Goal: Task Accomplishment & Management: Manage account settings

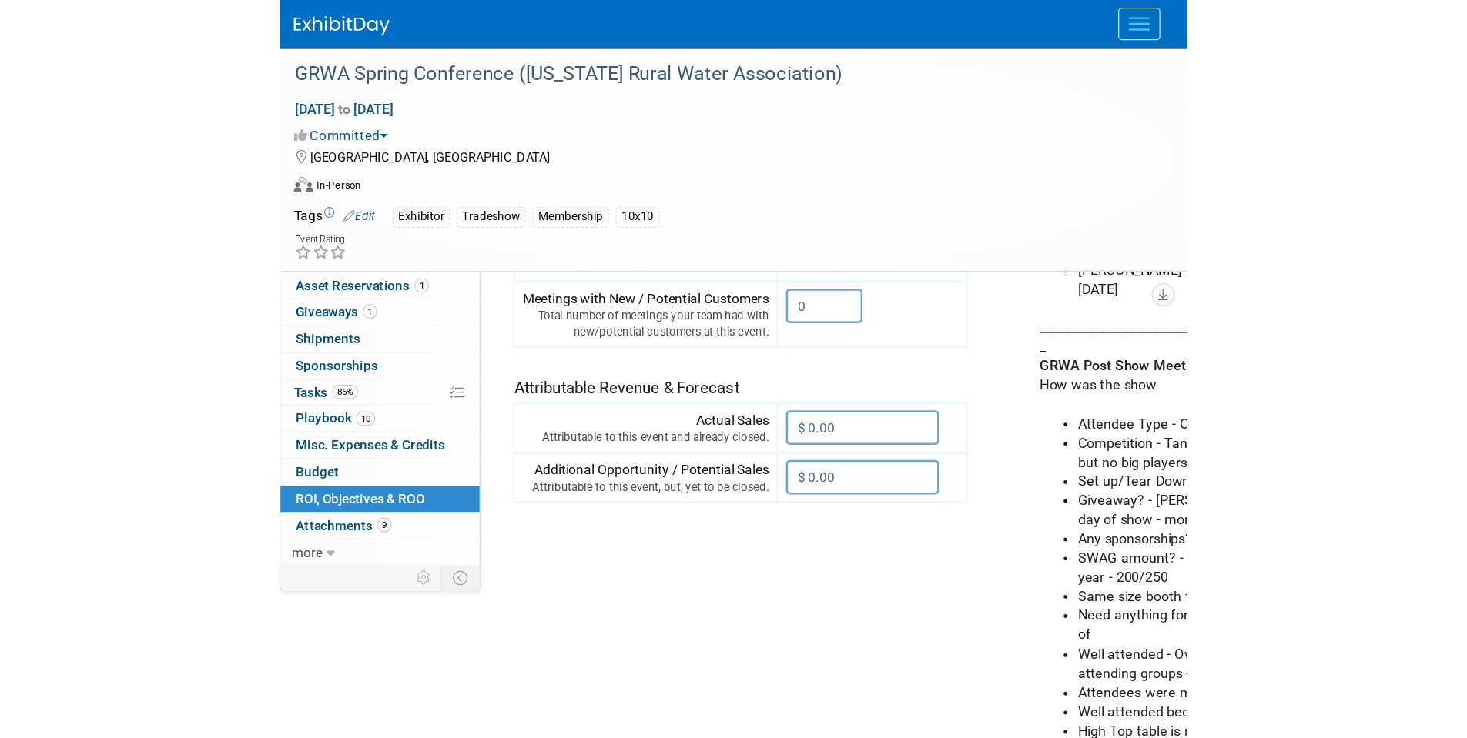
scroll to position [443, 0]
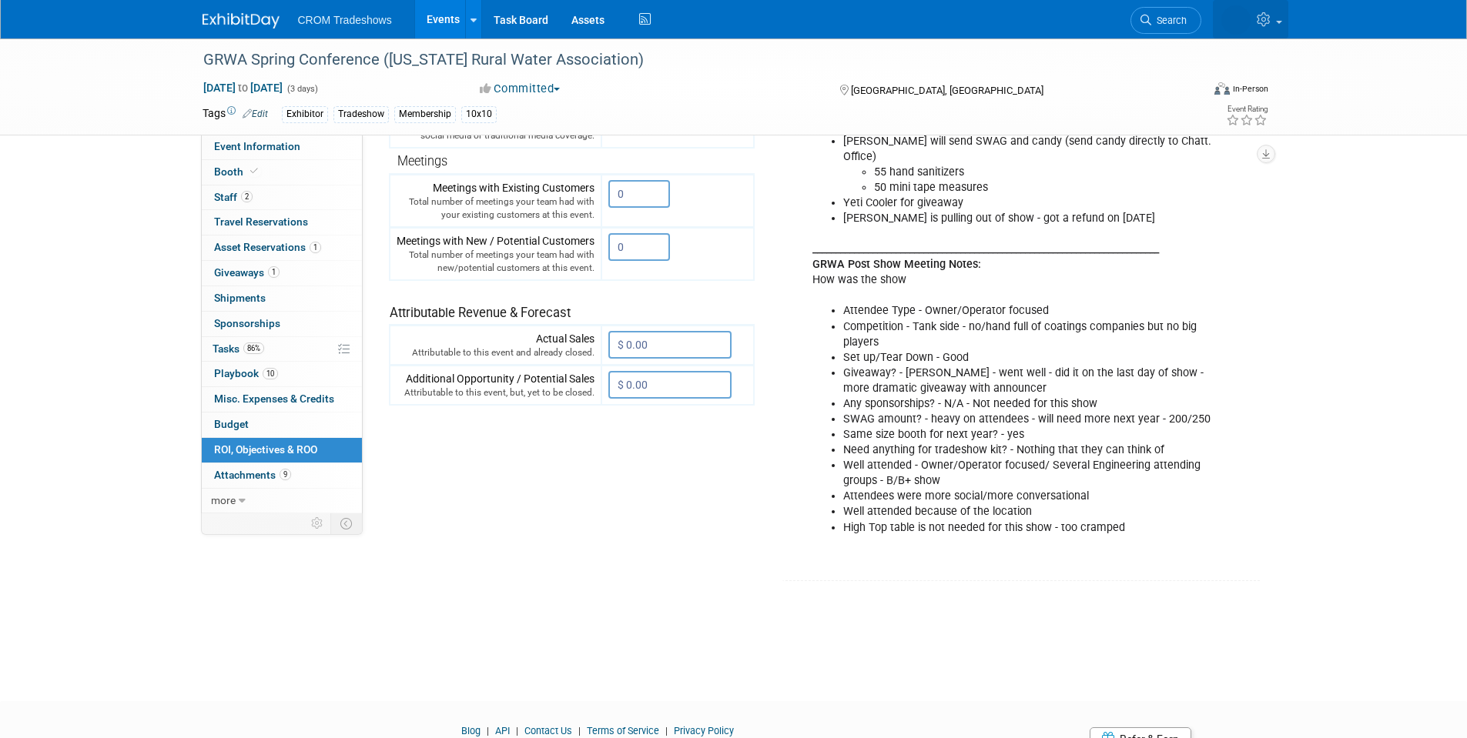
click at [1170, 5] on link at bounding box center [1250, 19] width 75 height 38
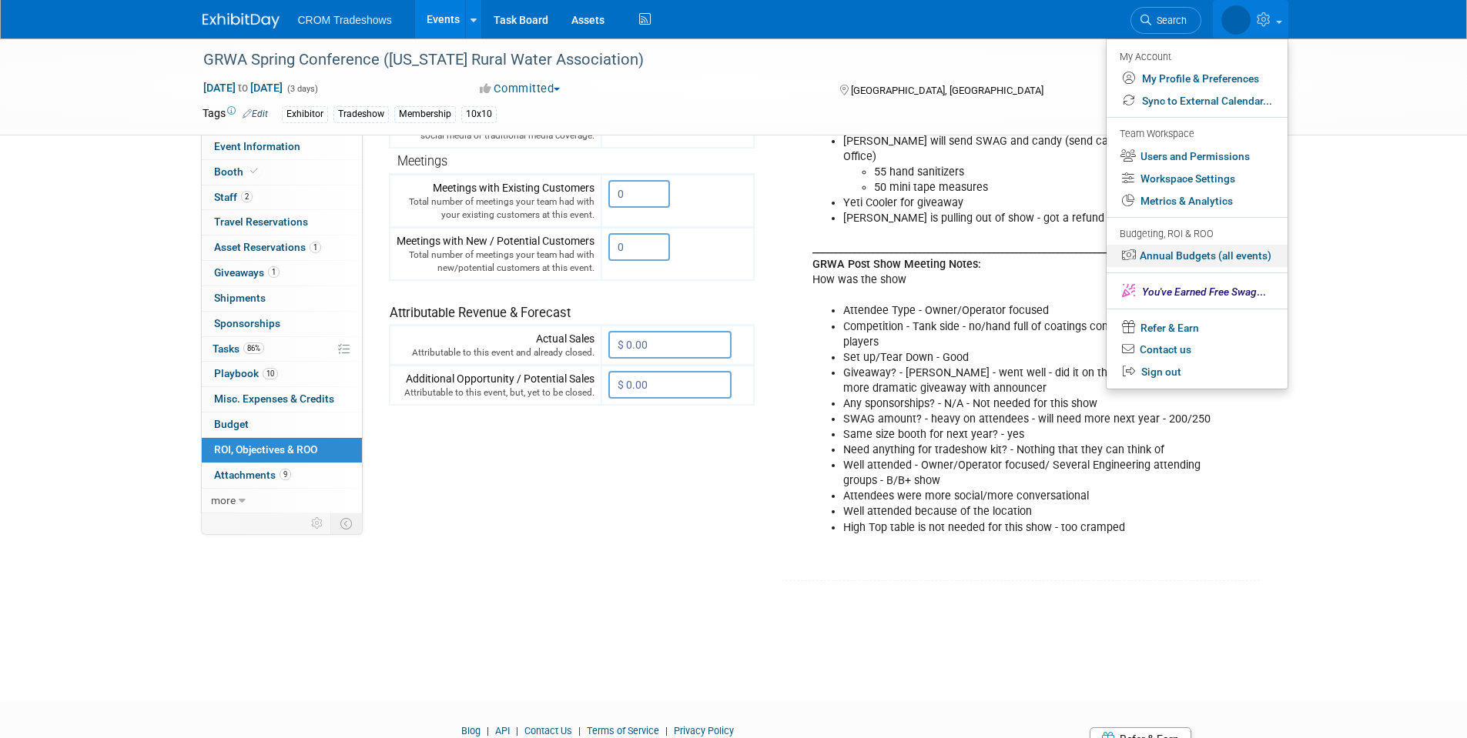
click at [1170, 256] on link "Annual Budgets (all events)" at bounding box center [1196, 256] width 181 height 22
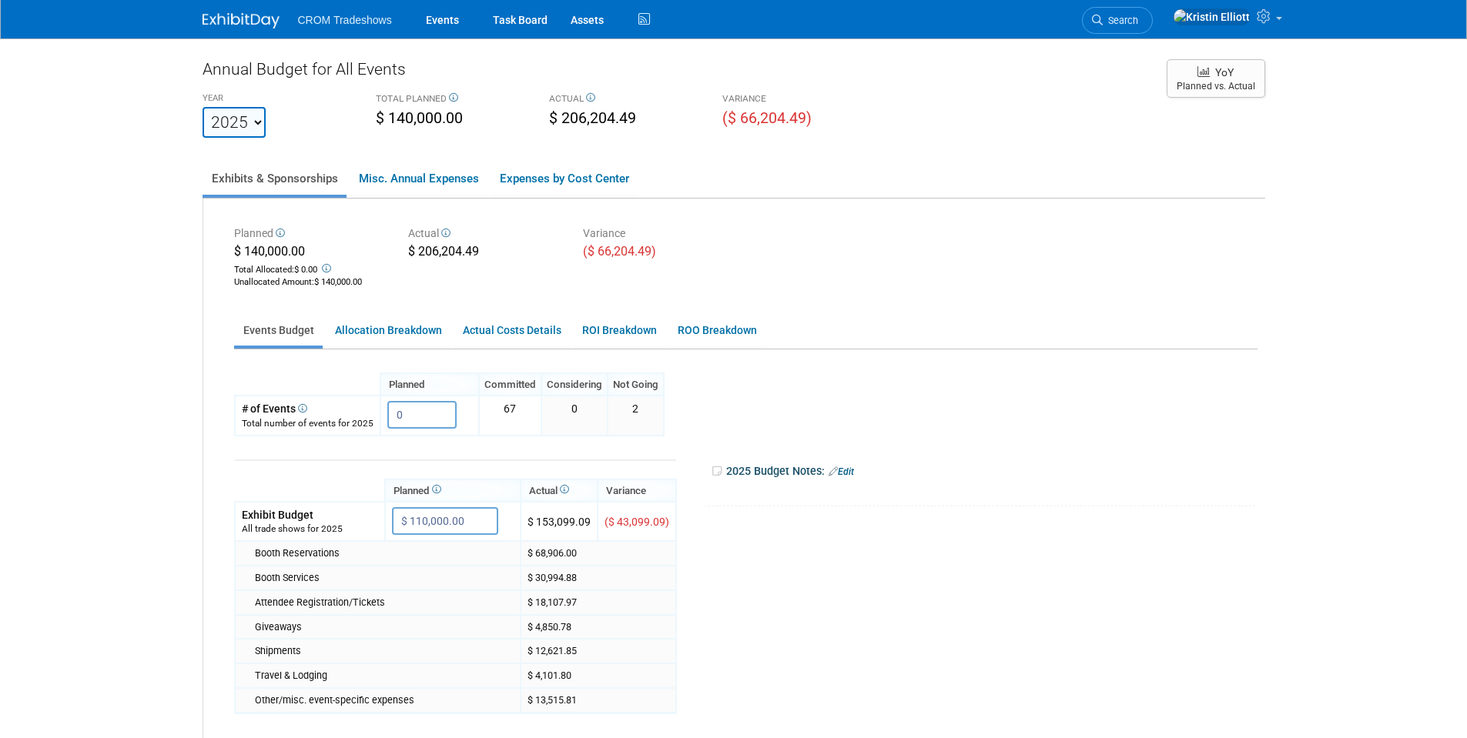
scroll to position [77, 0]
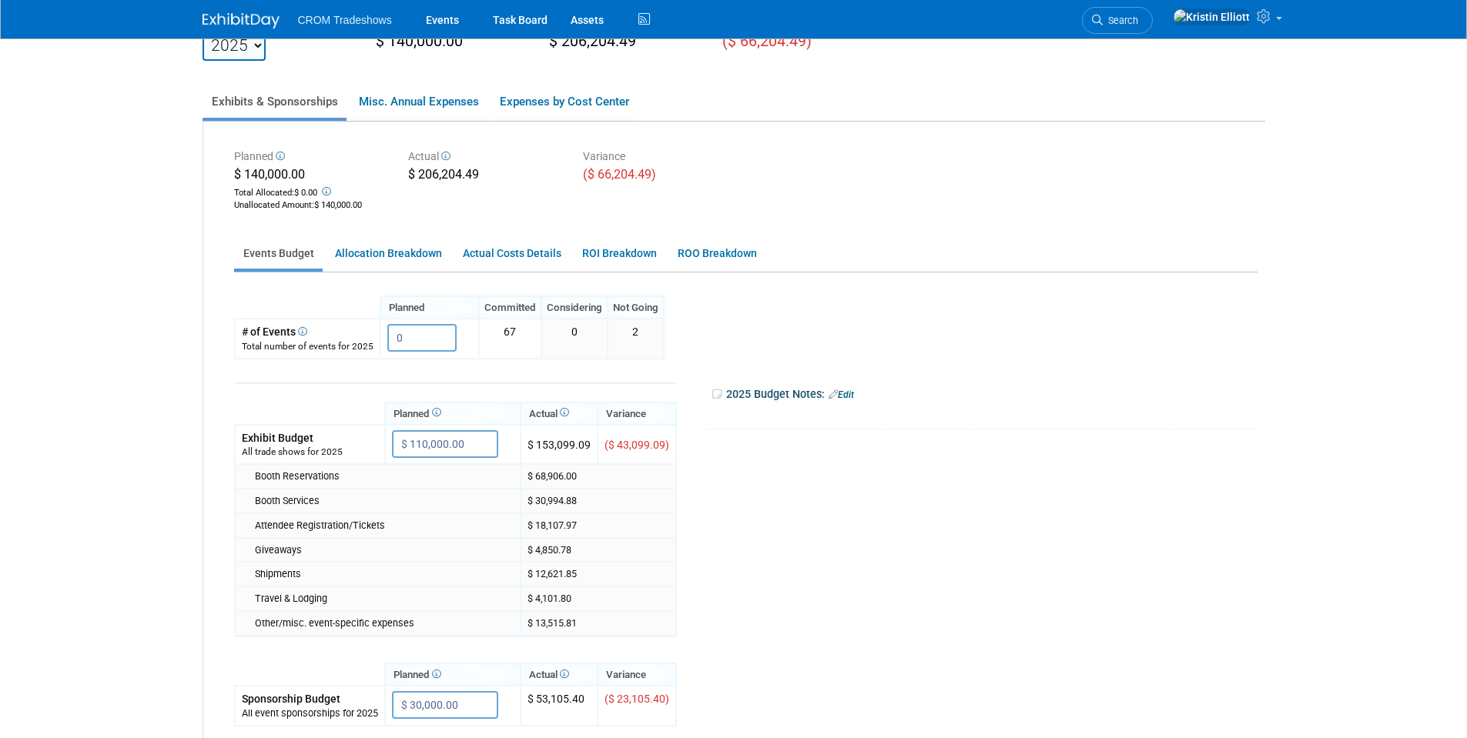
drag, startPoint x: 303, startPoint y: 505, endPoint x: 511, endPoint y: 498, distance: 208.8
click at [511, 498] on div "Booth Services" at bounding box center [384, 501] width 259 height 14
click at [539, 506] on td "$ 30,994.88" at bounding box center [598, 501] width 156 height 25
click at [455, 103] on link "Misc. Annual Expenses" at bounding box center [419, 101] width 138 height 32
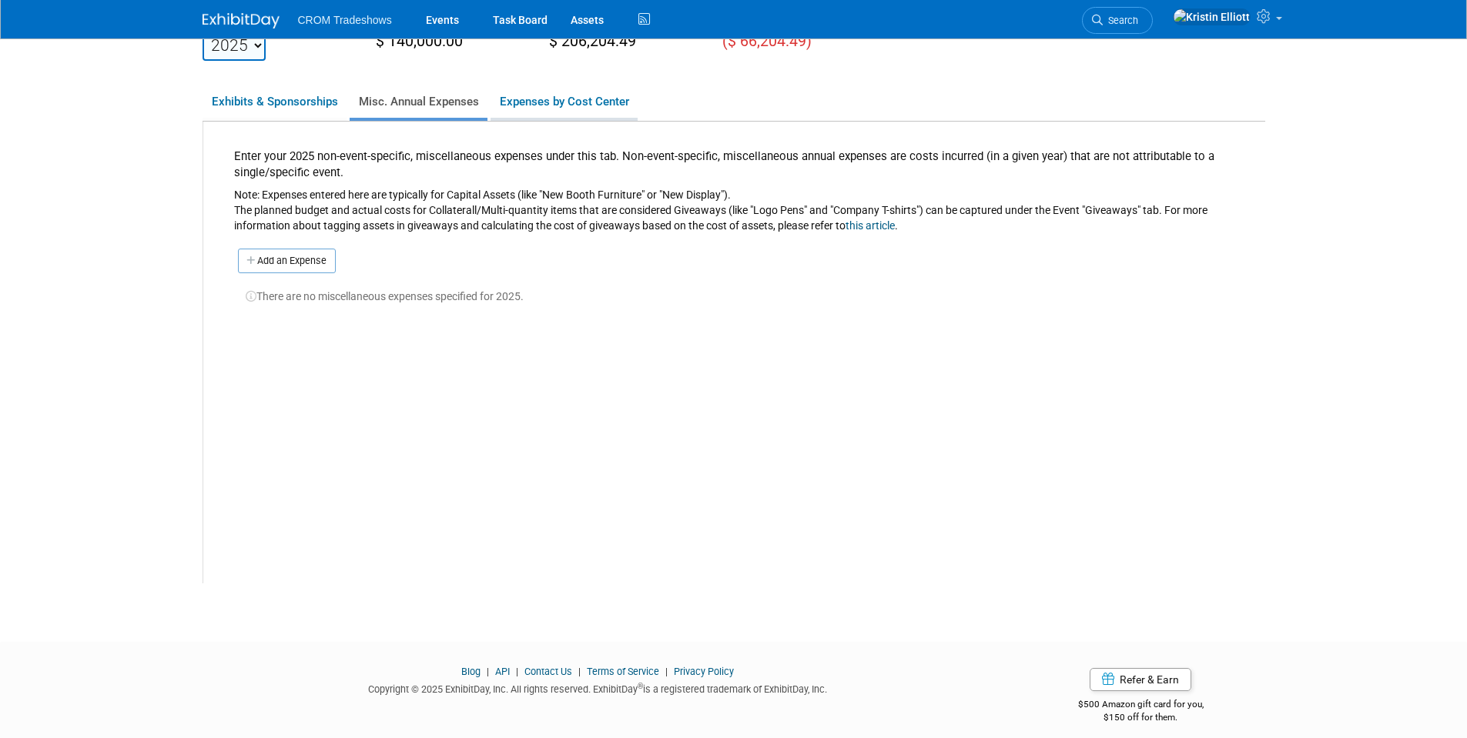
click at [557, 112] on link "Expenses by Cost Center" at bounding box center [563, 101] width 147 height 32
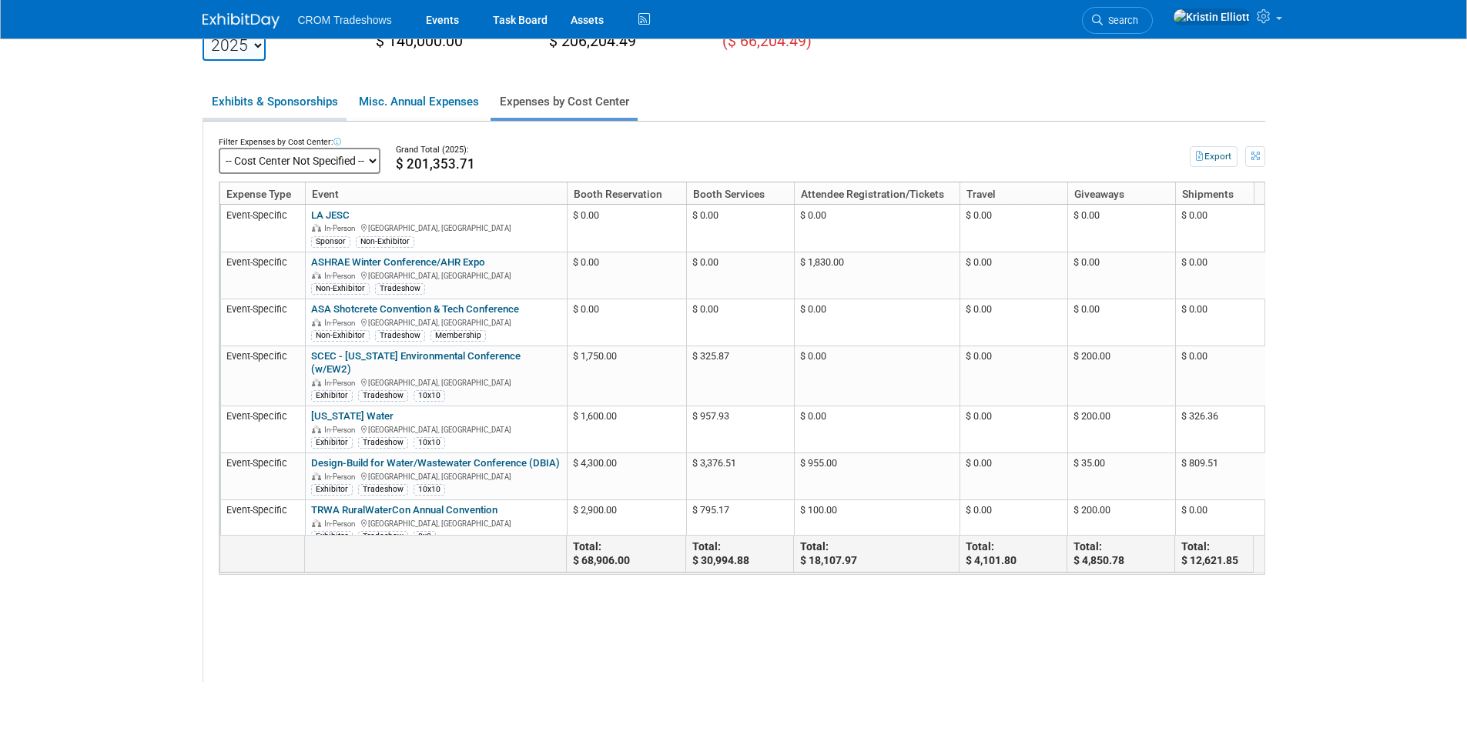
click at [287, 97] on link "Exhibits & Sponsorships" at bounding box center [274, 101] width 144 height 32
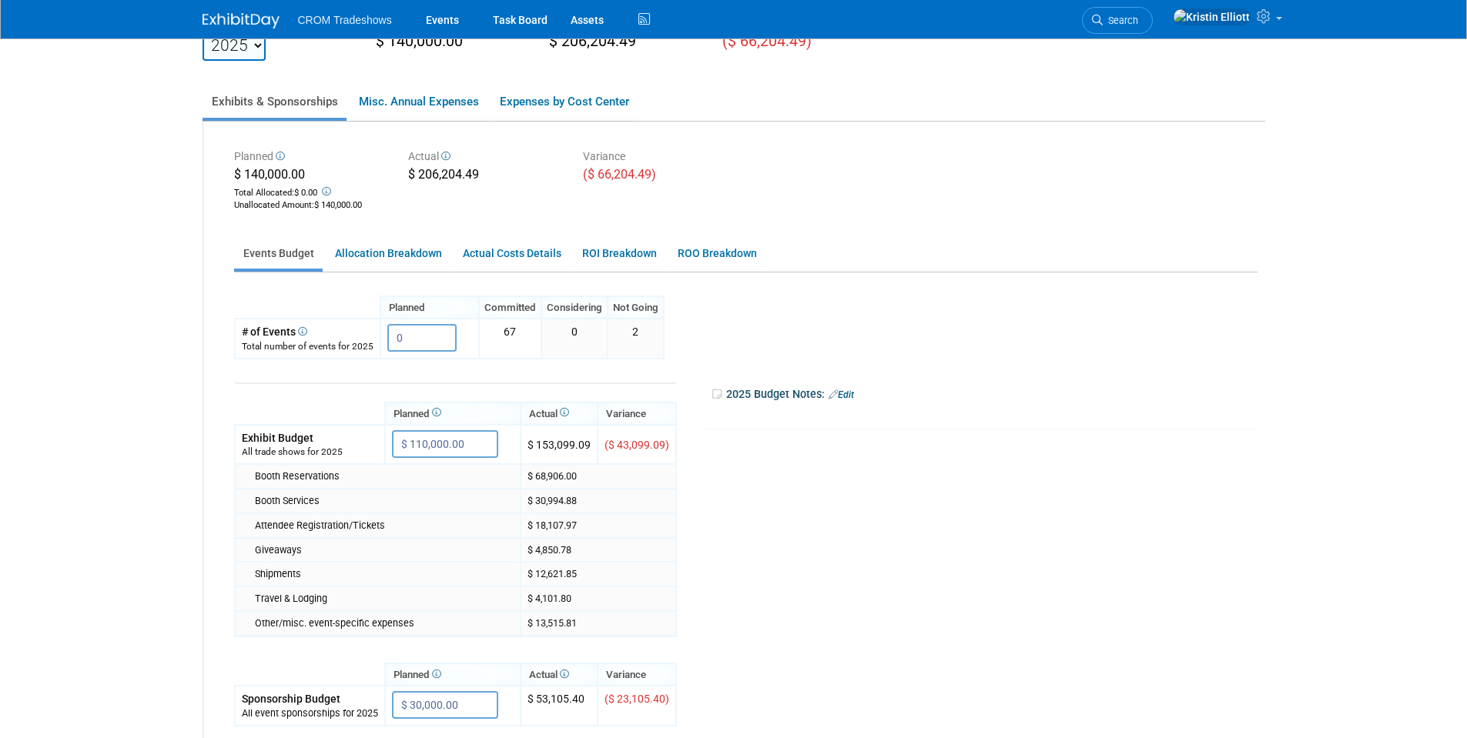
click at [549, 469] on td "$ 68,906.00" at bounding box center [598, 476] width 156 height 25
click at [550, 474] on td "$ 68,906.00" at bounding box center [598, 476] width 156 height 25
click at [582, 109] on link "Expenses by Cost Center" at bounding box center [563, 101] width 147 height 32
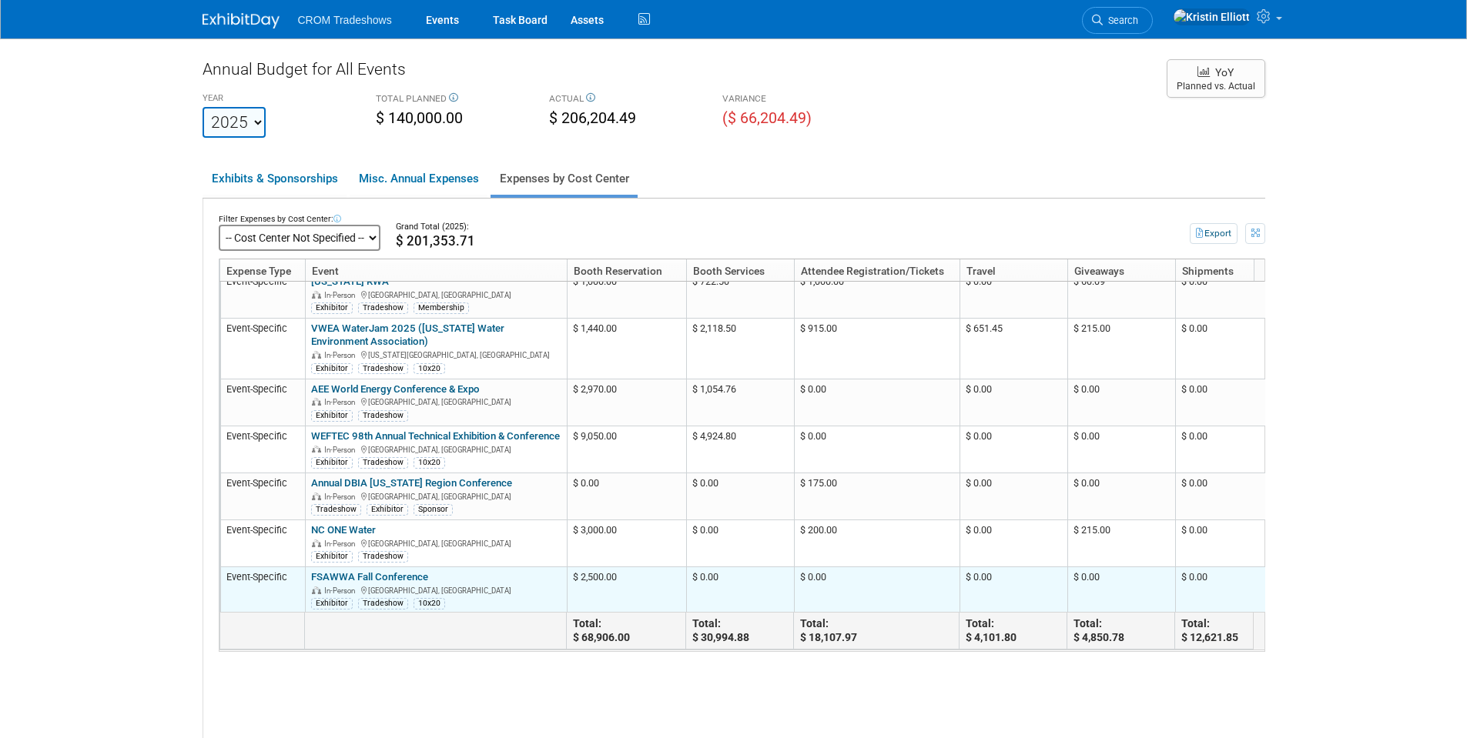
scroll to position [1147, 0]
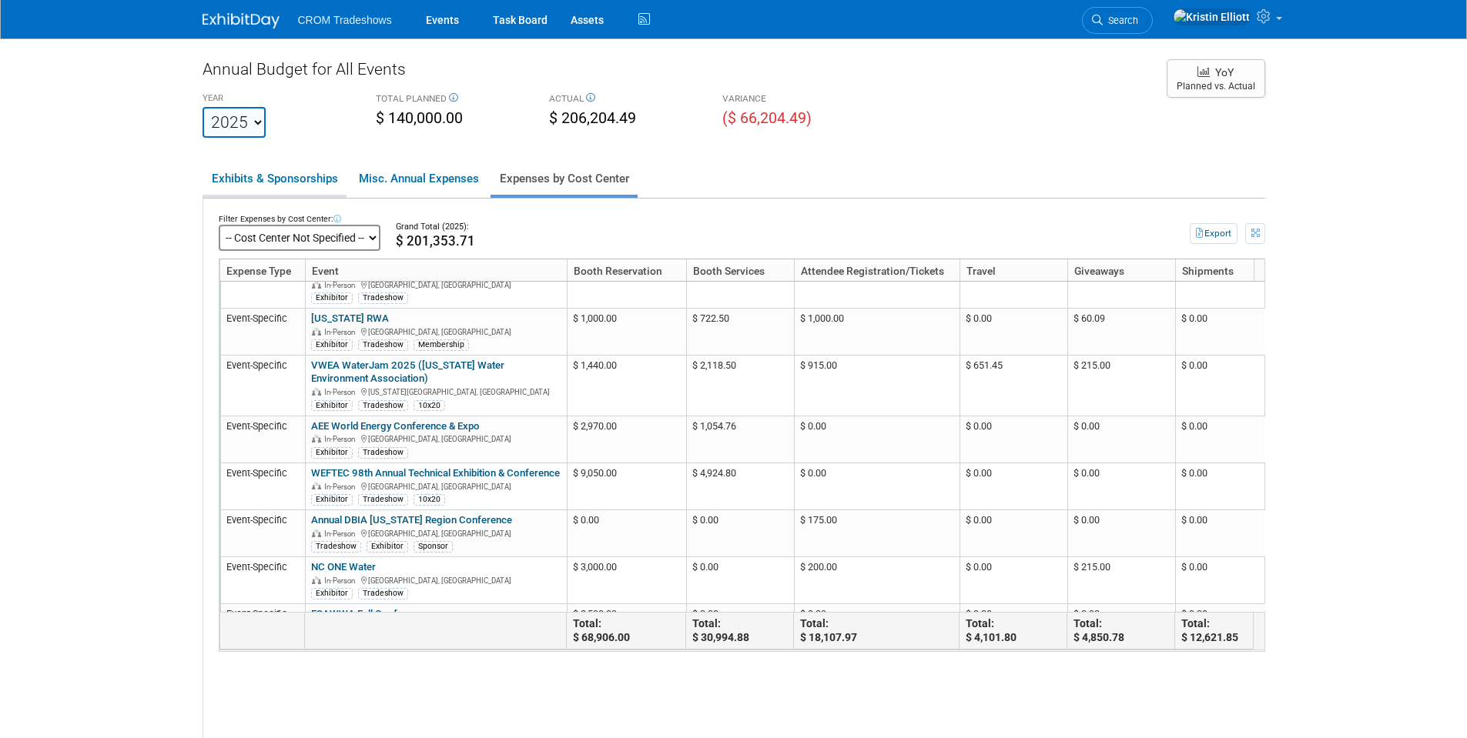
click at [300, 191] on link "Exhibits & Sponsorships" at bounding box center [274, 178] width 144 height 32
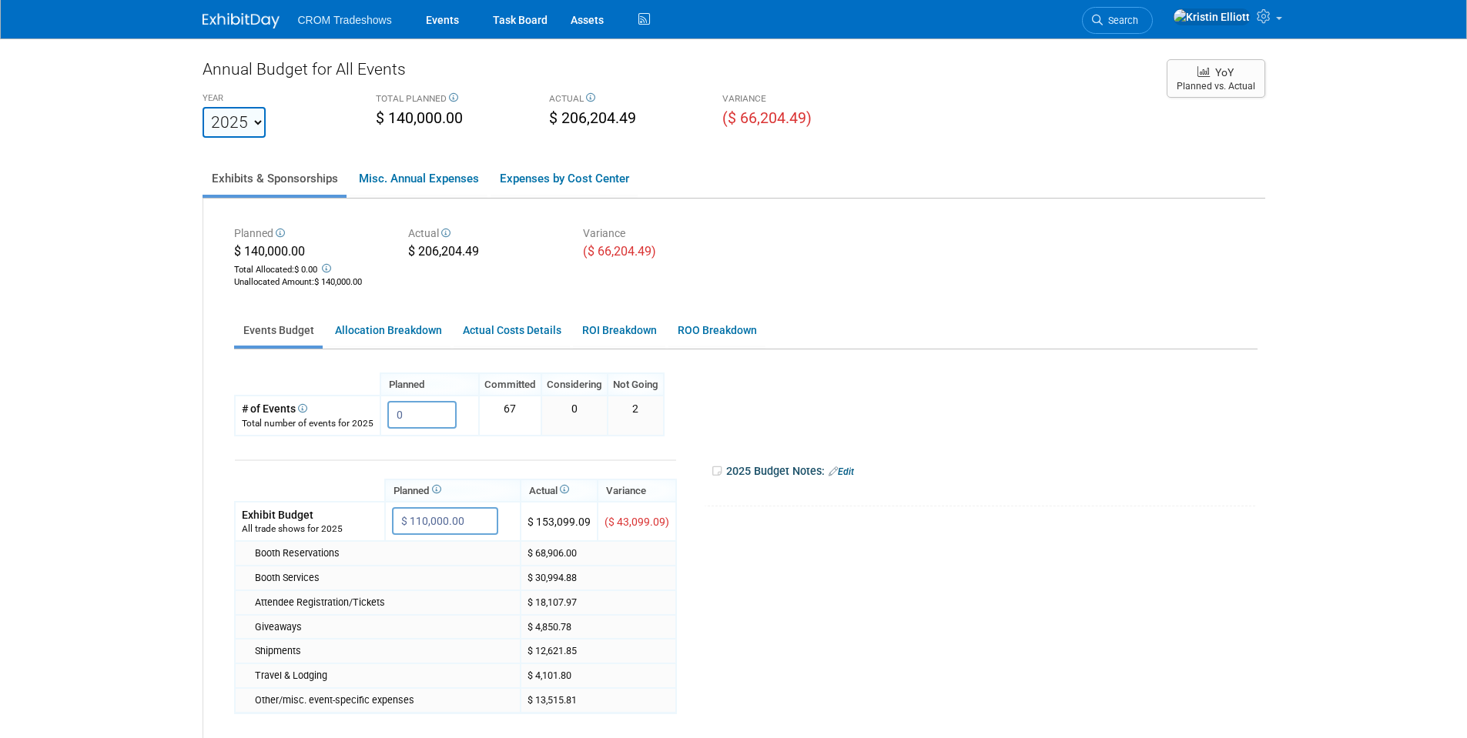
click at [415, 688] on td "Travel & Lodging" at bounding box center [378, 676] width 286 height 25
drag, startPoint x: 413, startPoint y: 698, endPoint x: 252, endPoint y: 704, distance: 161.8
click at [252, 704] on td "Other/misc. event-specific expenses" at bounding box center [378, 700] width 286 height 25
copy div "Other/misc. event-specific expenses"
click at [253, 115] on select "2022 2023 2024 2025 2026 2027 2028 2029 2030 2031" at bounding box center [233, 122] width 63 height 31
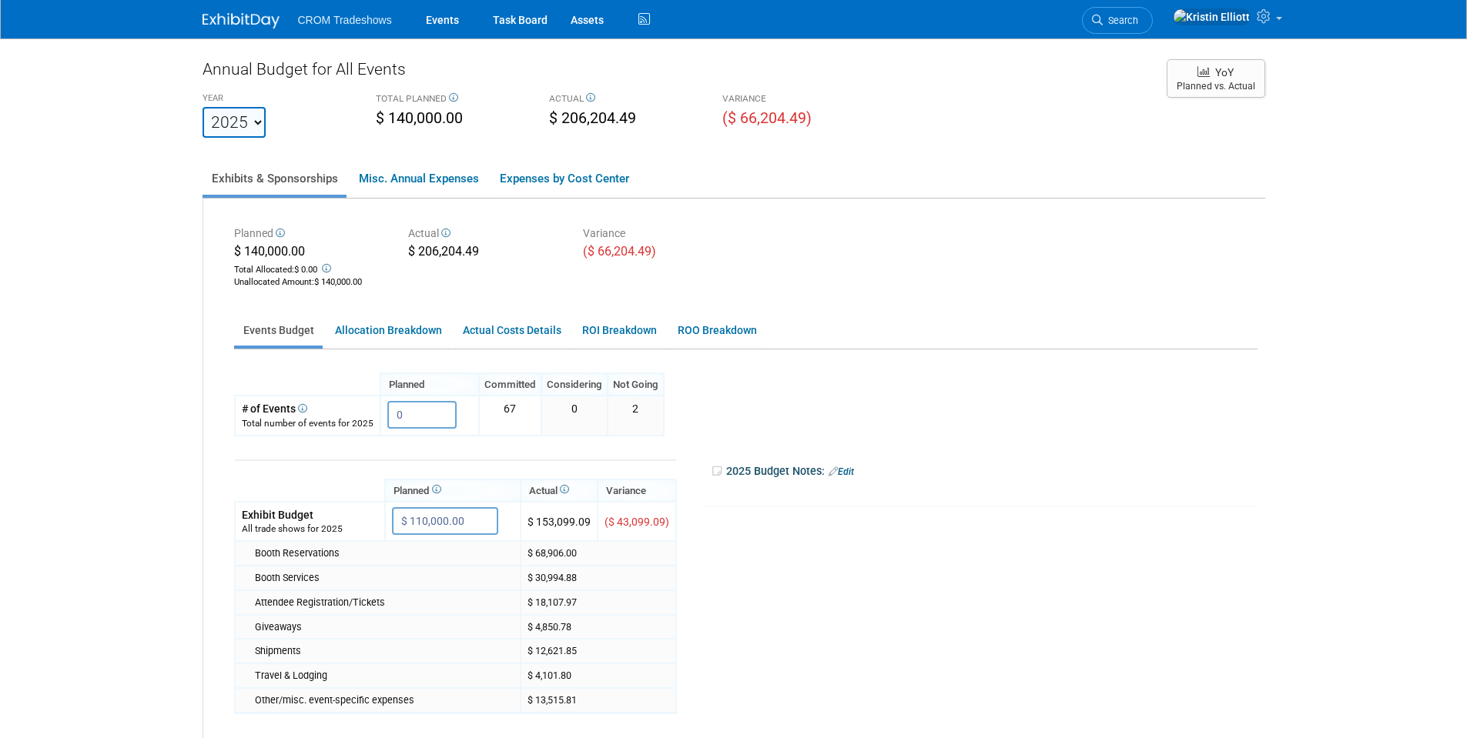
click at [336, 132] on div "YEAR 2022 2023 2024 2025 2026 2027 2028 2029 2030 2031" at bounding box center [277, 113] width 173 height 49
click at [255, 129] on select "2022 2023 2024 2025 2026 2027 2028 2029 2030 2031" at bounding box center [233, 122] width 63 height 31
select select "2026"
click at [202, 107] on select "2022 2023 2024 2025 2026 2027 2028 2029 2030 2031" at bounding box center [233, 122] width 63 height 31
click at [252, 118] on select "2022 2023 2024 2025 2026 2027 2028 2029 2030 2031" at bounding box center [233, 122] width 63 height 31
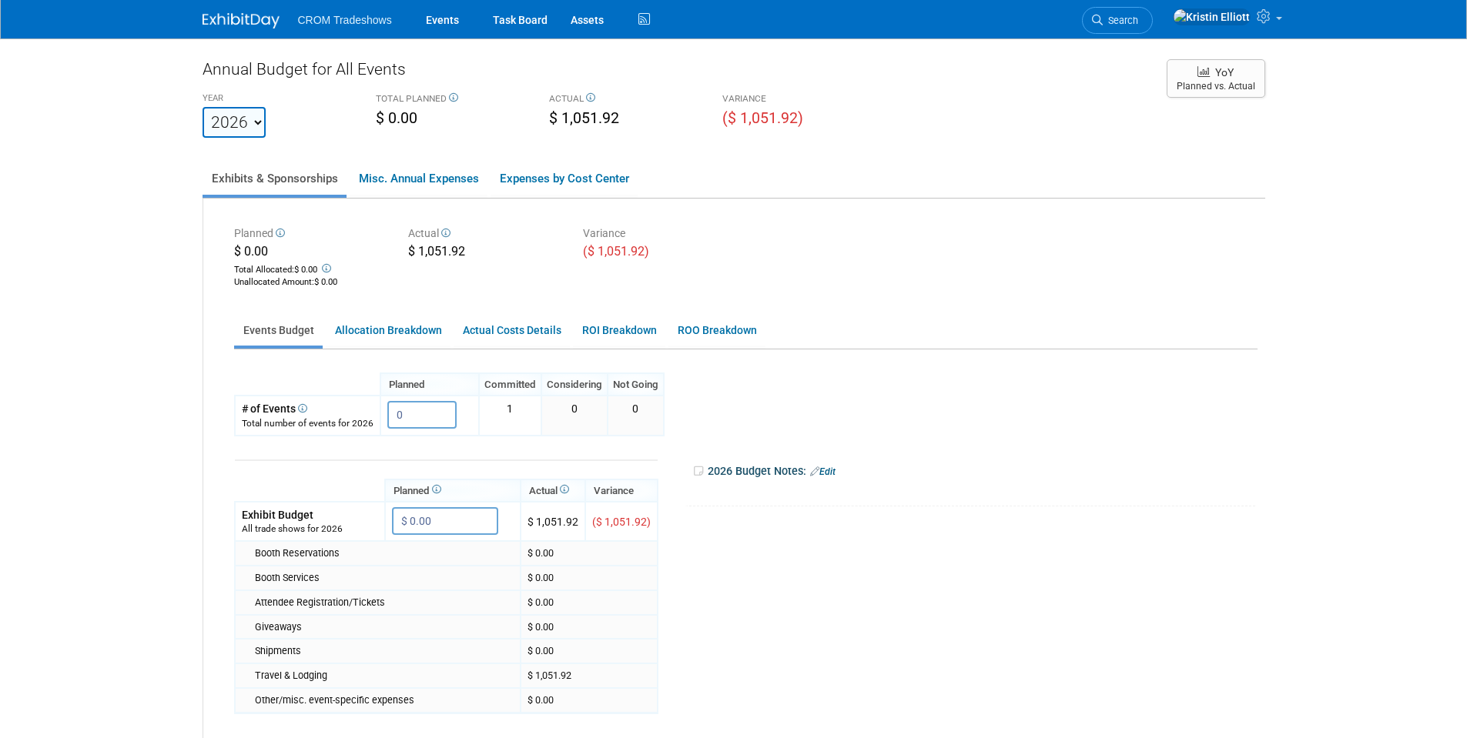
select select "2025"
click at [202, 107] on select "2022 2023 2024 2025 2026 2027 2028 2029 2030 2031" at bounding box center [233, 122] width 63 height 31
click at [450, 181] on link "Misc. Annual Expenses" at bounding box center [419, 178] width 138 height 32
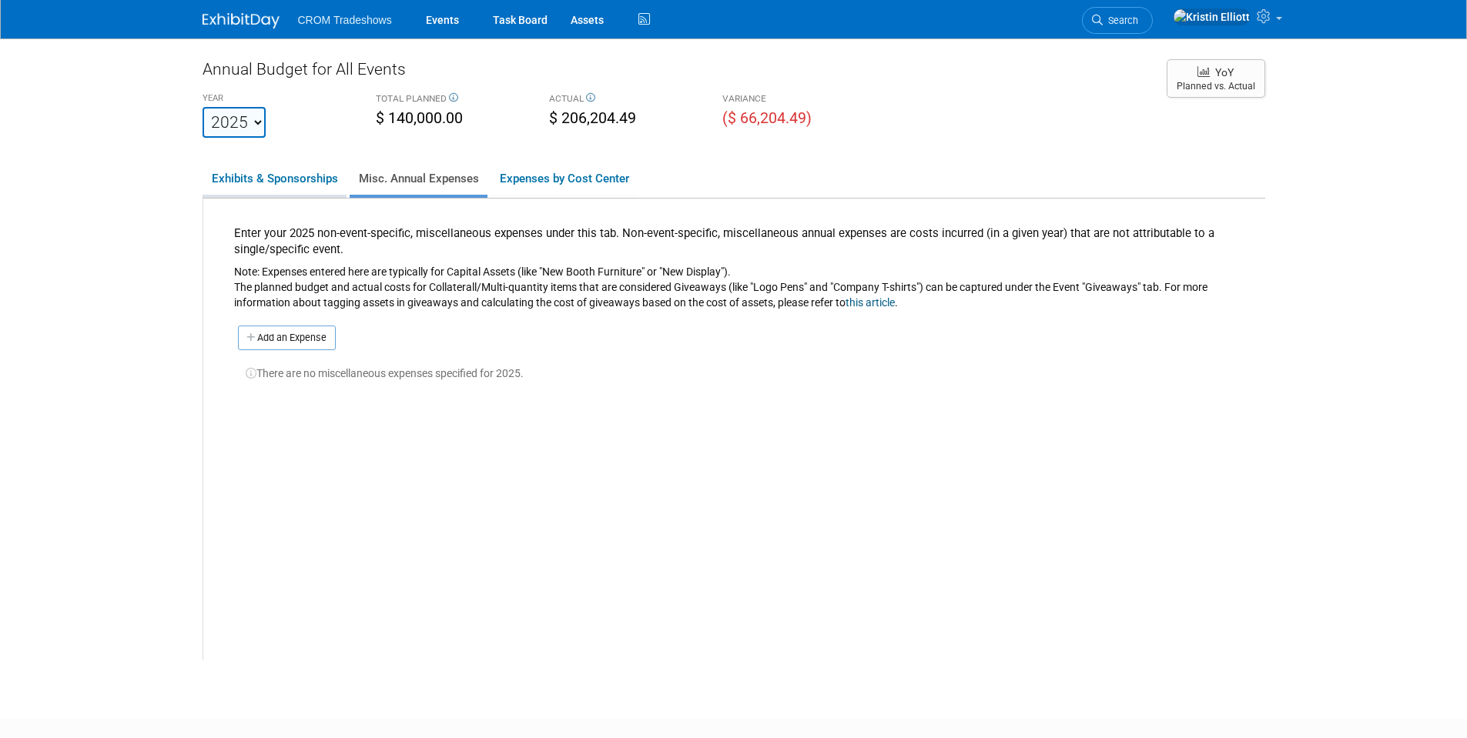
click at [311, 187] on link "Exhibits & Sponsorships" at bounding box center [274, 178] width 144 height 32
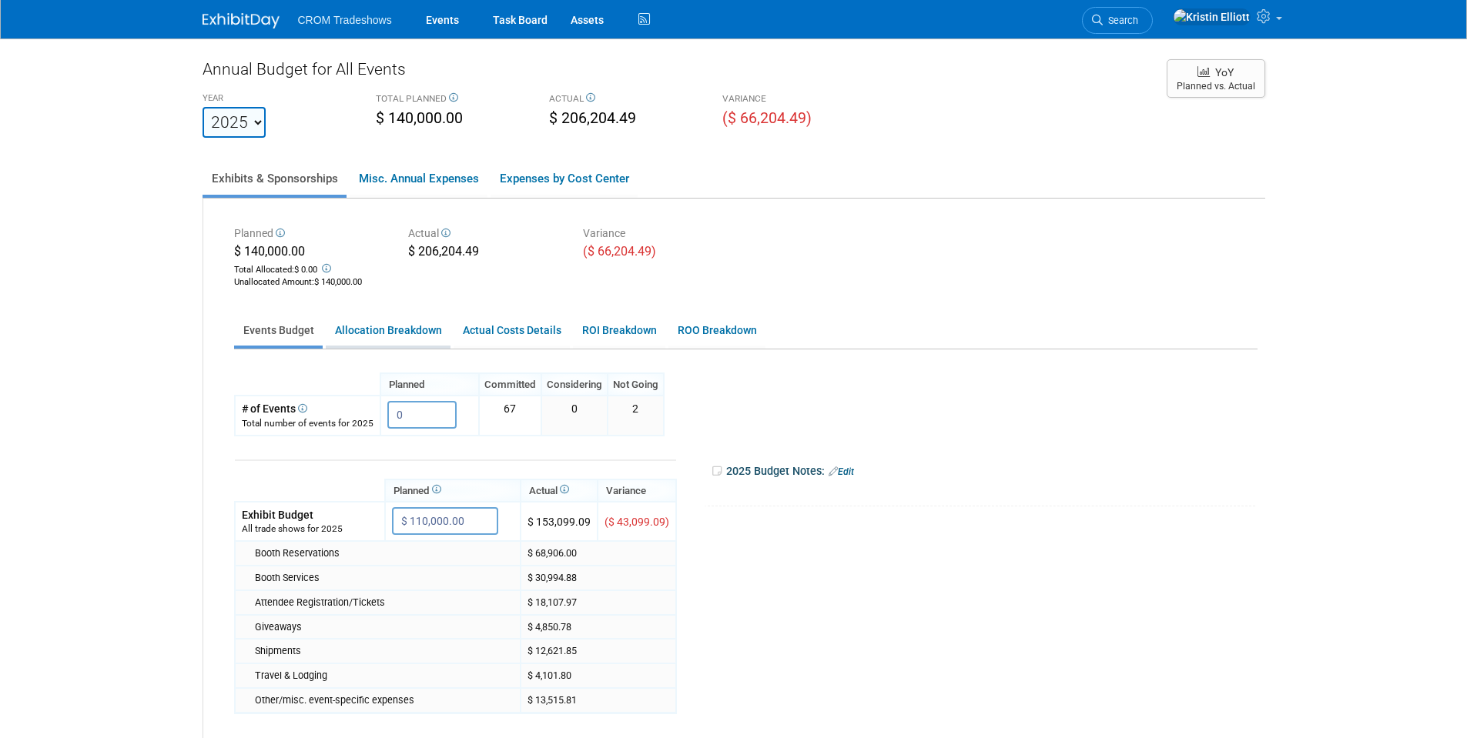
click at [357, 330] on link "Allocation Breakdown" at bounding box center [388, 331] width 125 height 30
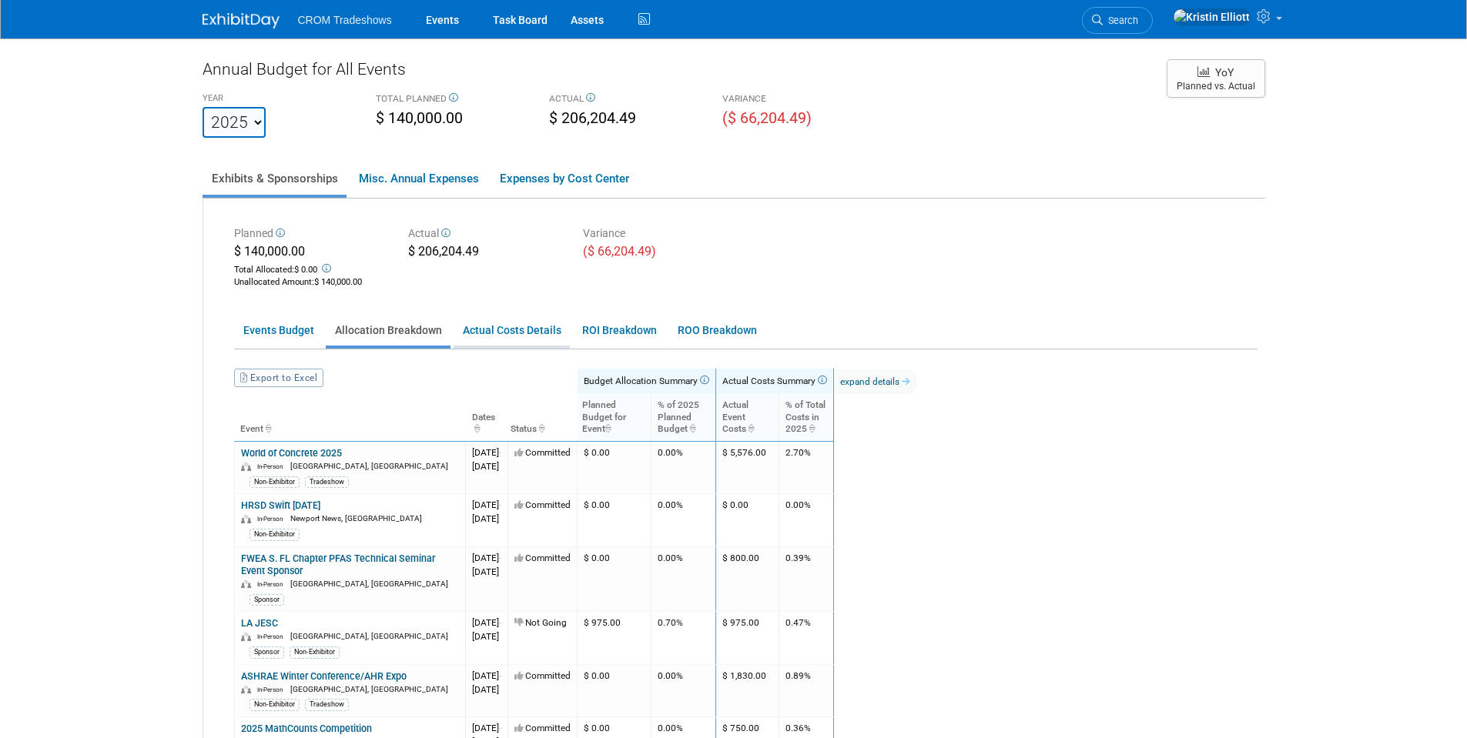
click at [484, 326] on link "Actual Costs Details" at bounding box center [511, 331] width 116 height 30
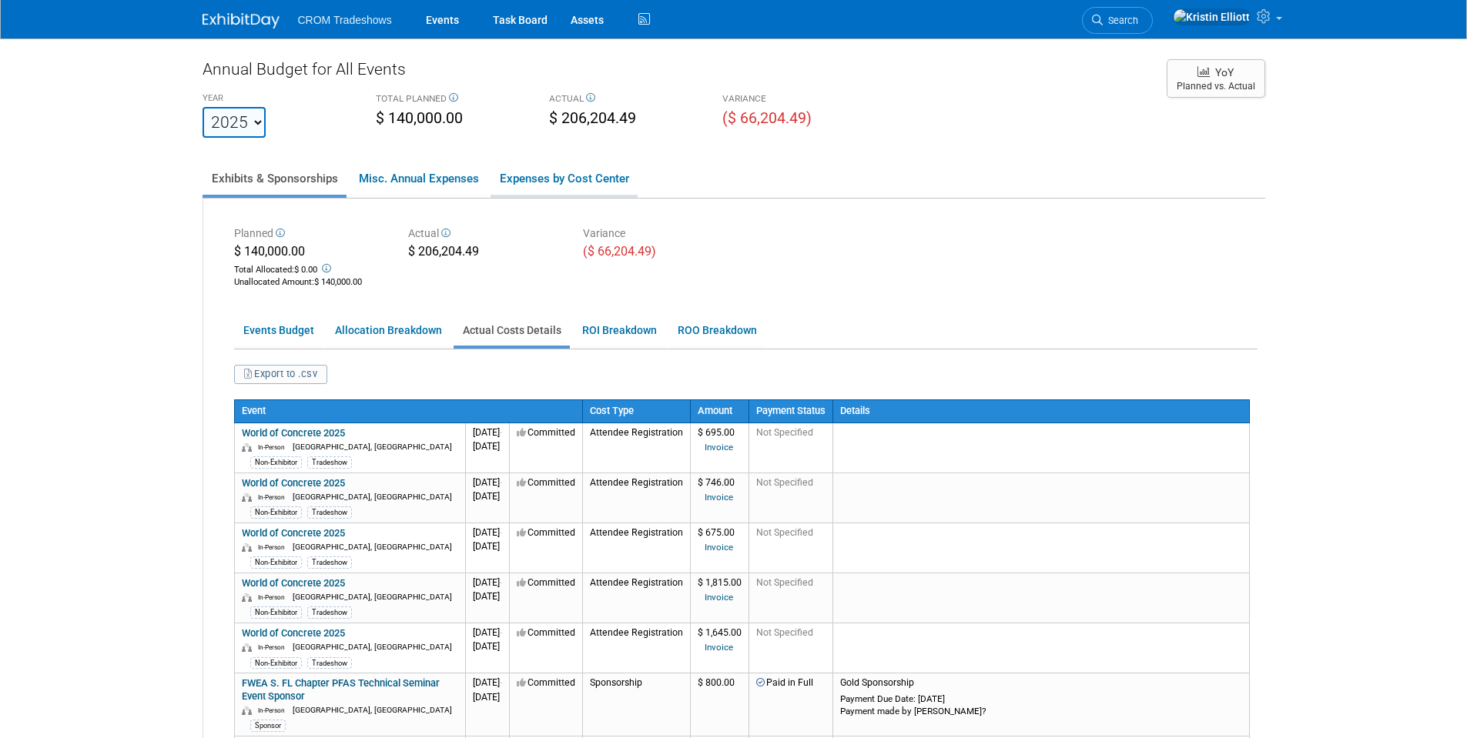
click at [595, 164] on link "Expenses by Cost Center" at bounding box center [563, 178] width 147 height 32
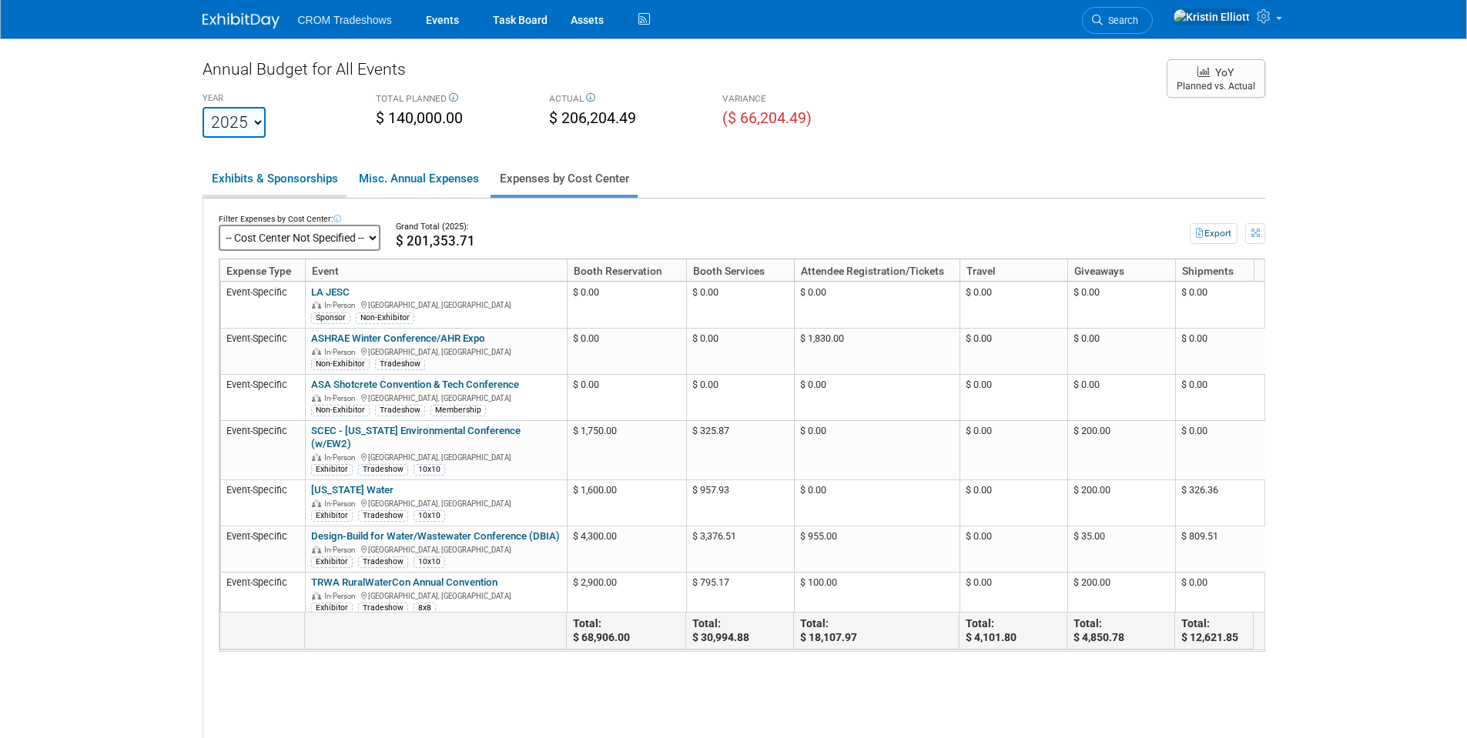
click at [291, 172] on link "Exhibits & Sponsorships" at bounding box center [274, 178] width 144 height 32
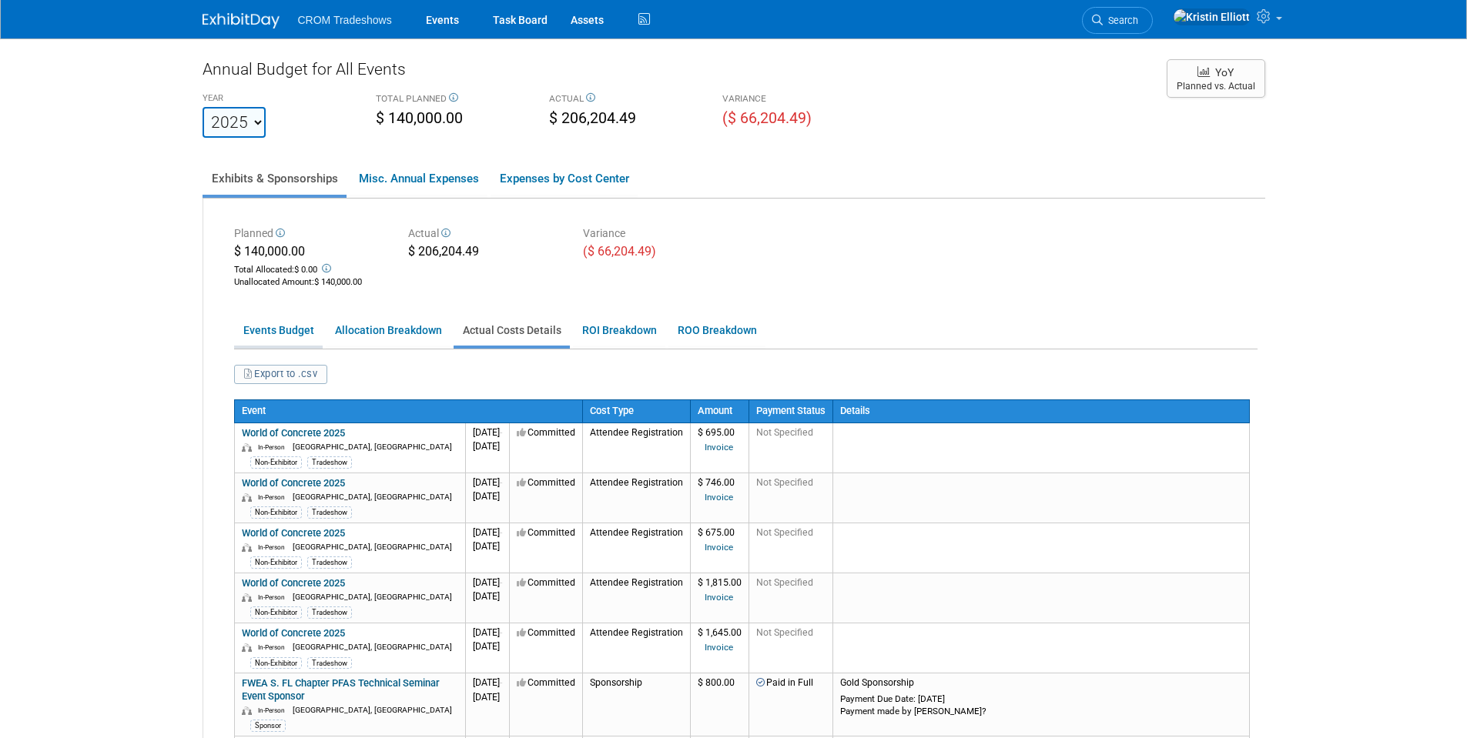
click at [297, 331] on link "Events Budget" at bounding box center [278, 331] width 89 height 30
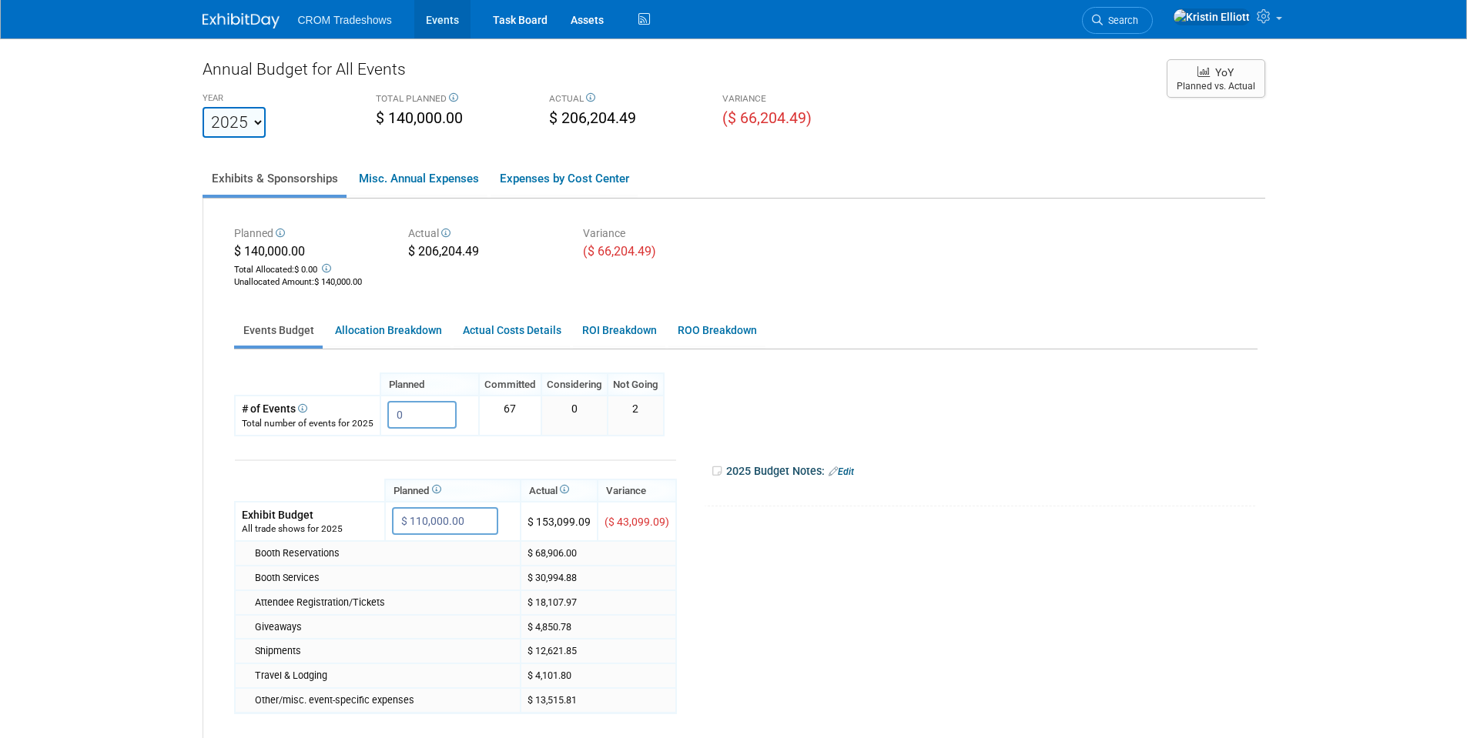
click at [437, 25] on link "Events" at bounding box center [442, 19] width 56 height 38
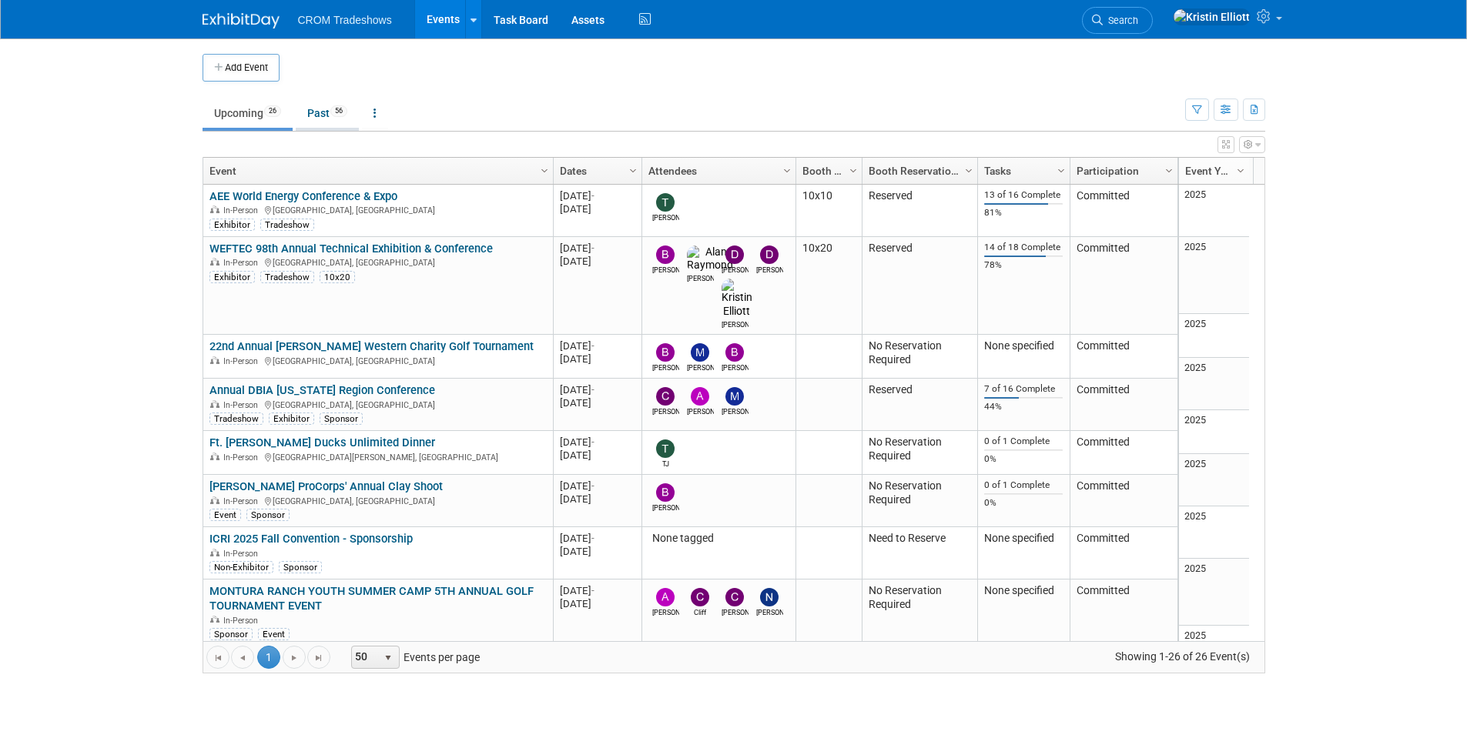
click at [331, 121] on link "Past 56" at bounding box center [327, 113] width 63 height 29
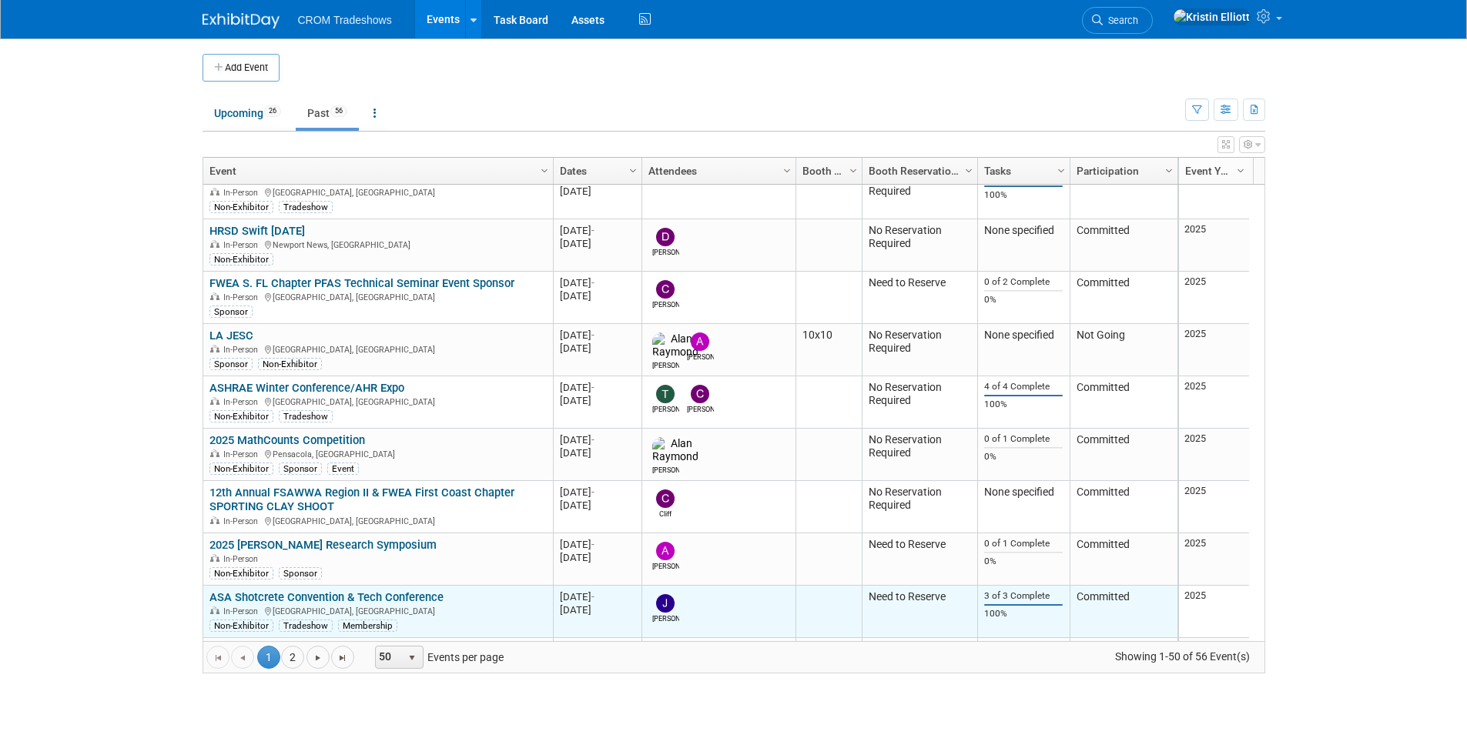
scroll to position [462, 0]
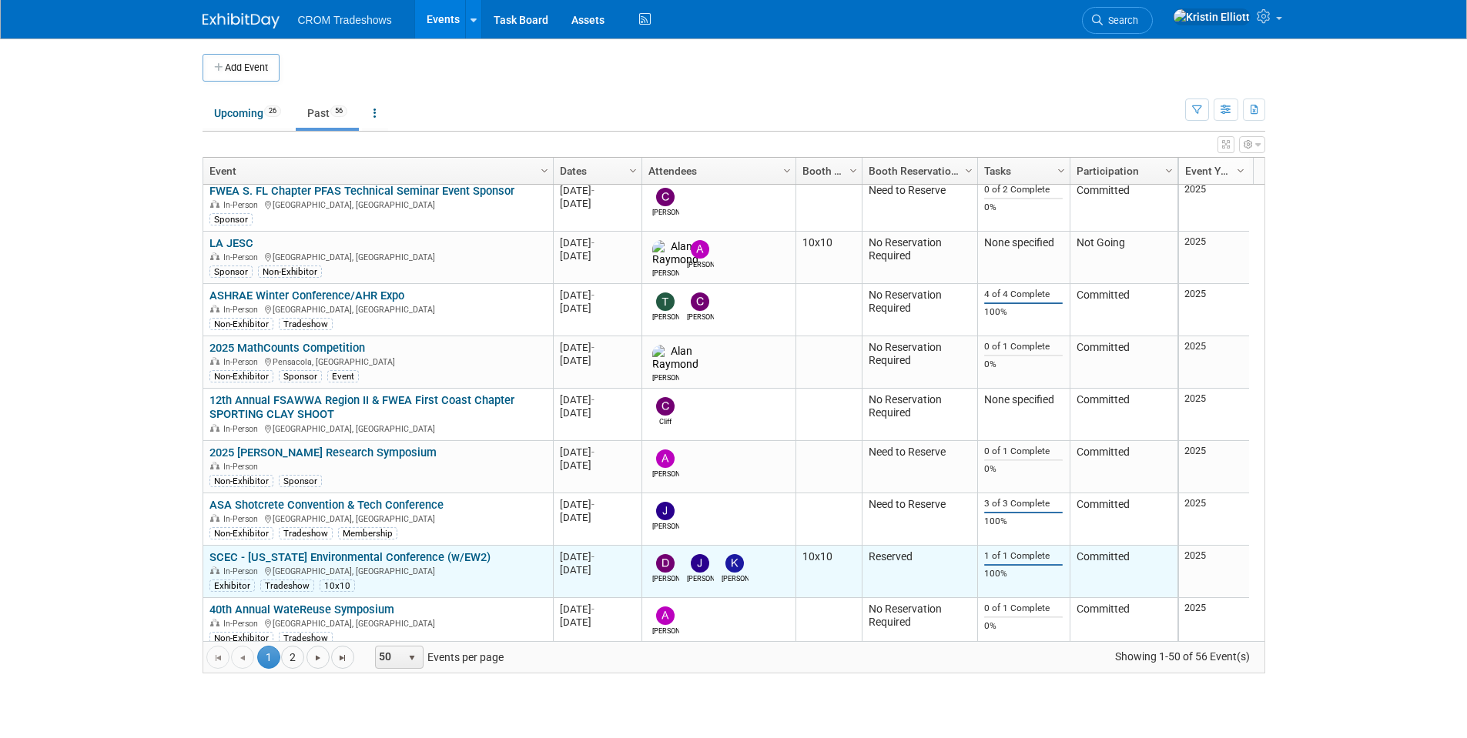
click at [260, 555] on link "SCEC - [US_STATE] Environmental Conference (w/EW2)" at bounding box center [349, 558] width 281 height 14
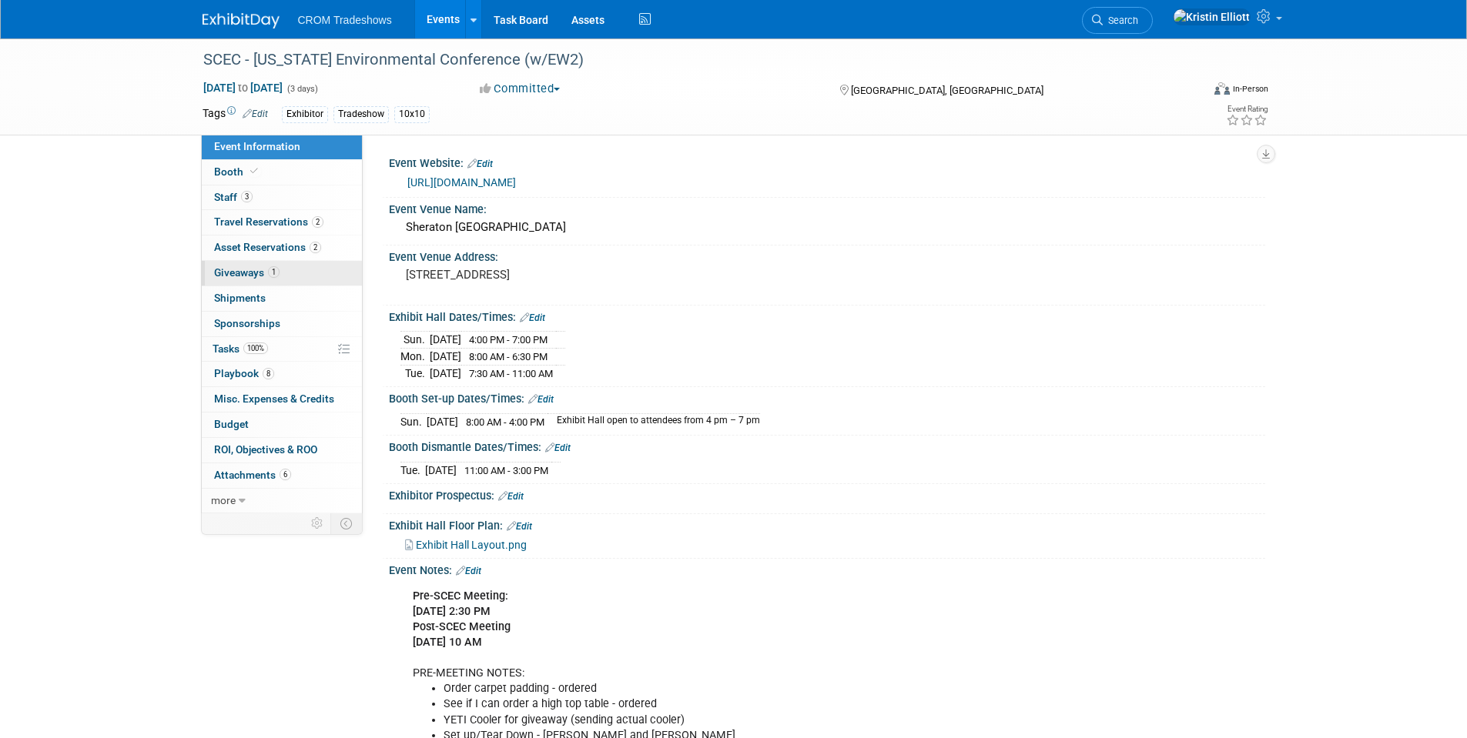
click at [253, 272] on span "Giveaways 1" at bounding box center [246, 272] width 65 height 12
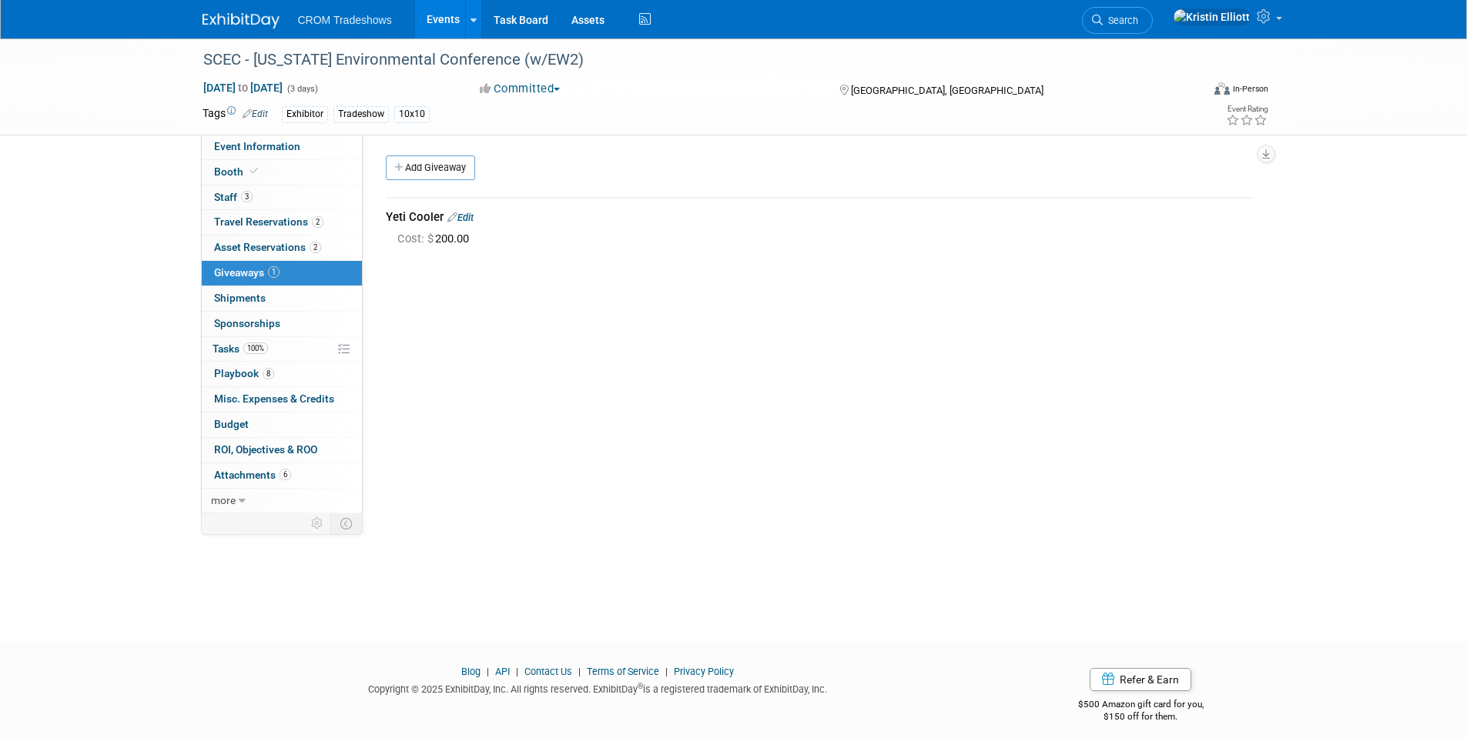
click at [439, 8] on link "Events" at bounding box center [443, 19] width 56 height 38
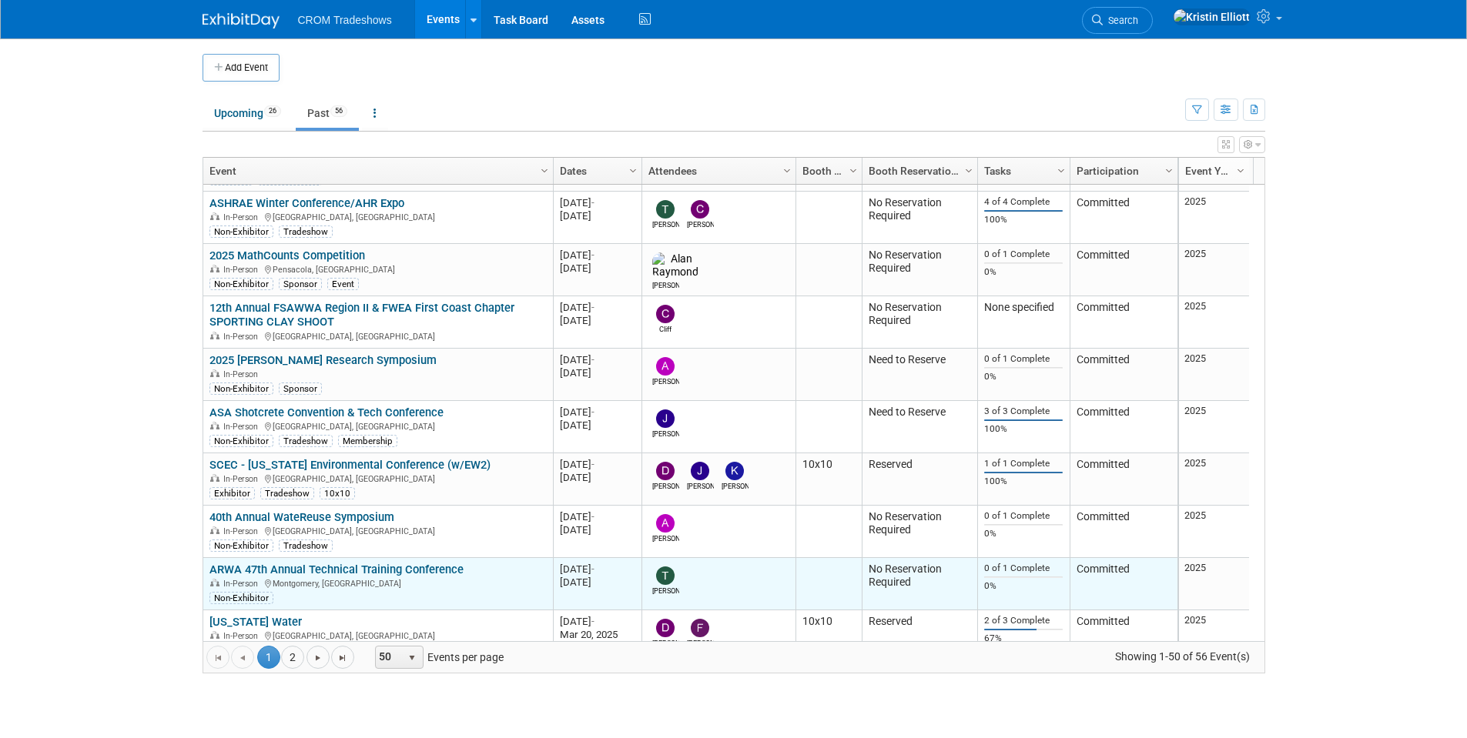
scroll to position [647, 0]
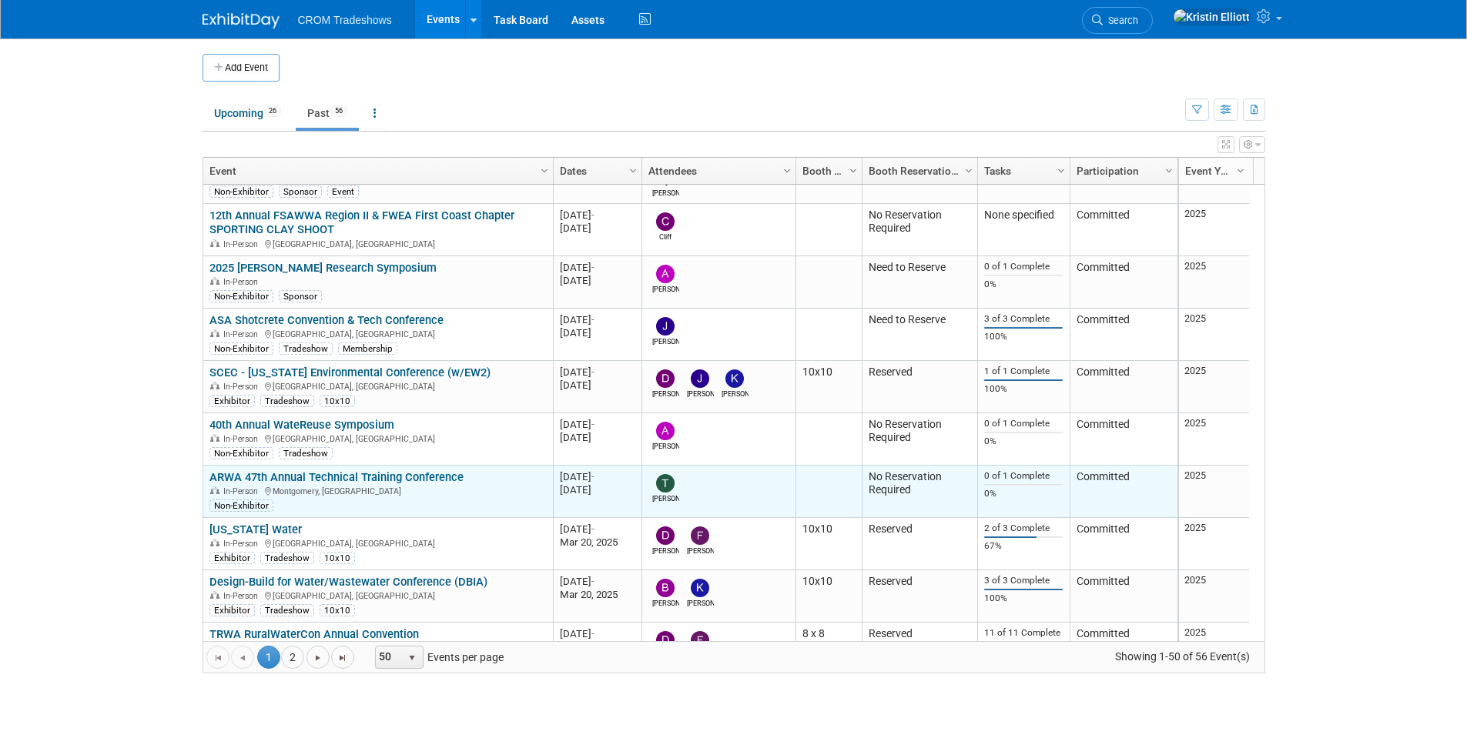
click at [249, 480] on link "ARWA 47th Annual Technical Training Conference" at bounding box center [336, 477] width 254 height 14
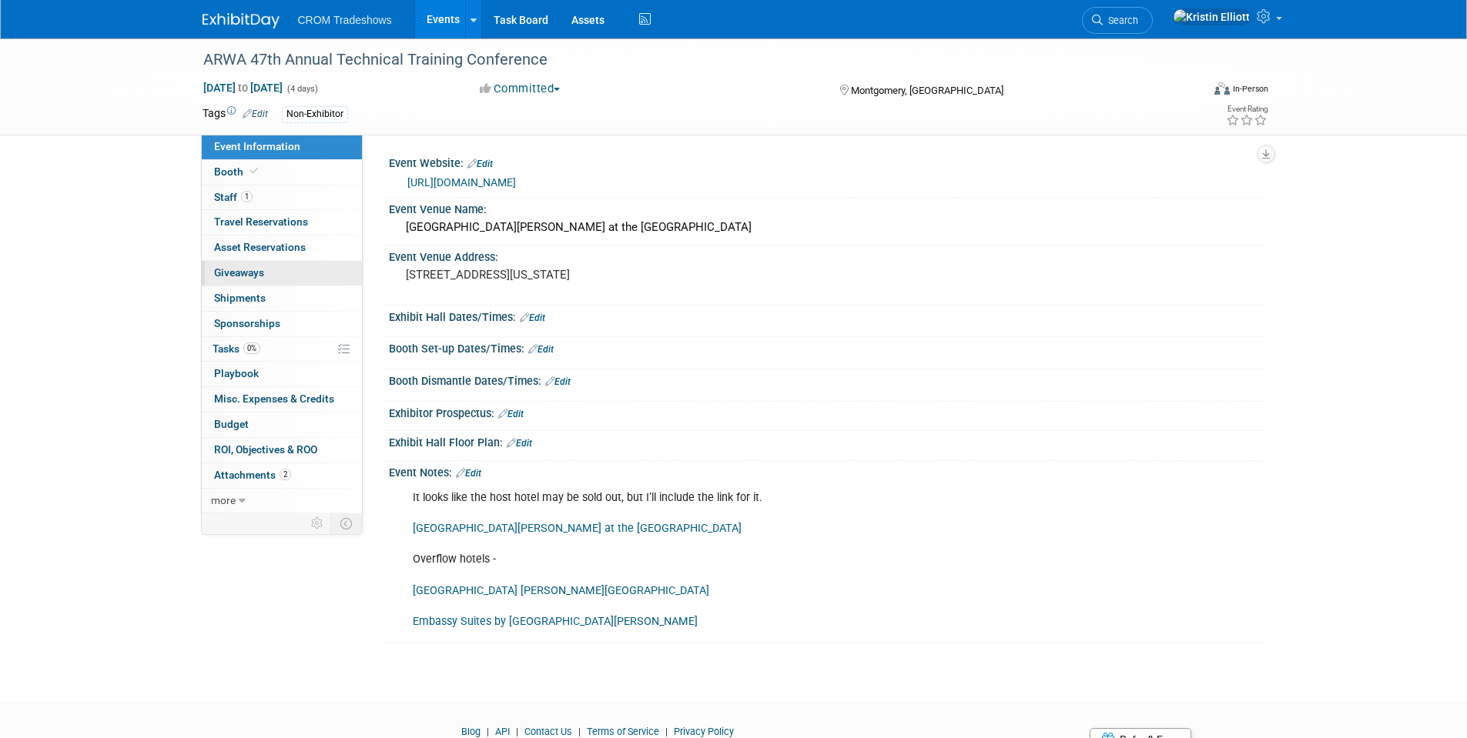
click at [240, 272] on span "Giveaways 0" at bounding box center [239, 272] width 50 height 12
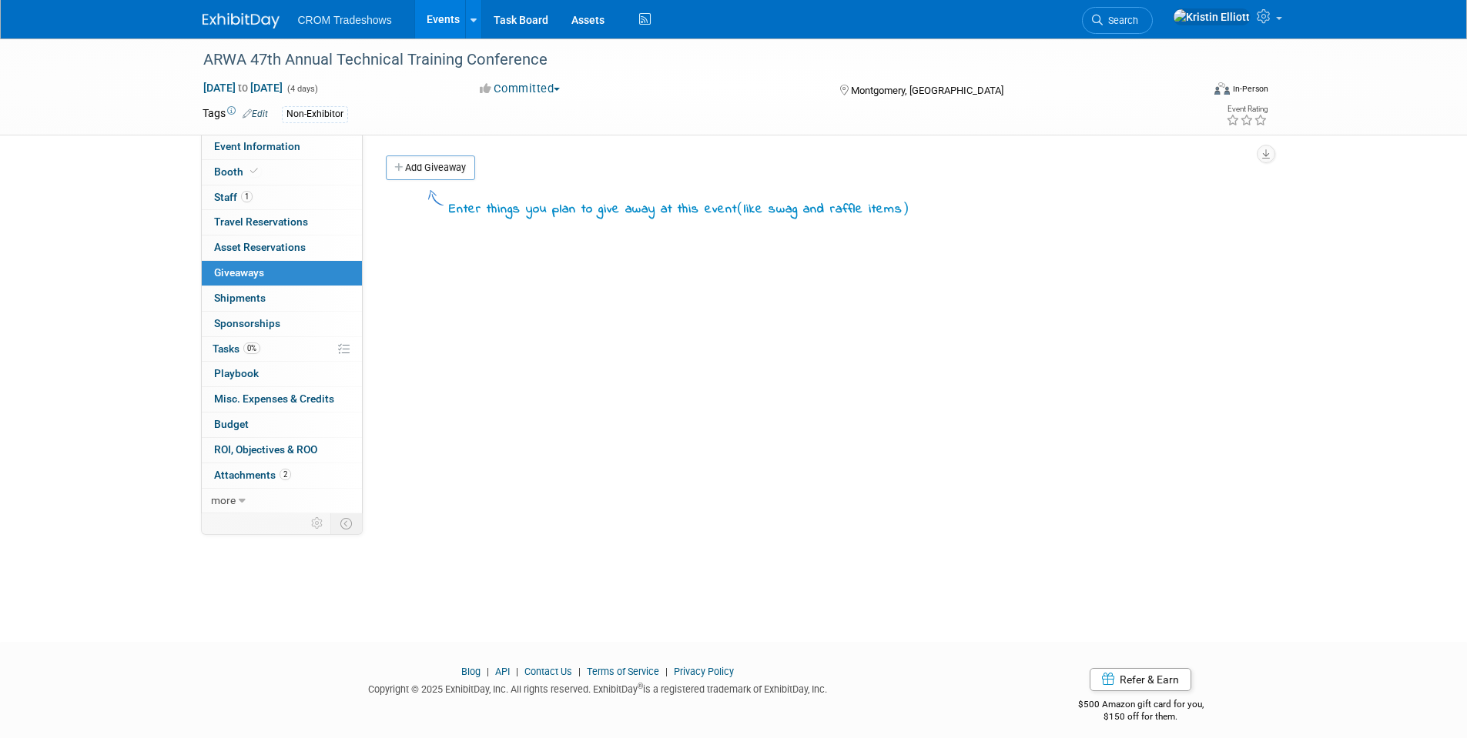
click at [437, 12] on link "Events" at bounding box center [443, 19] width 56 height 38
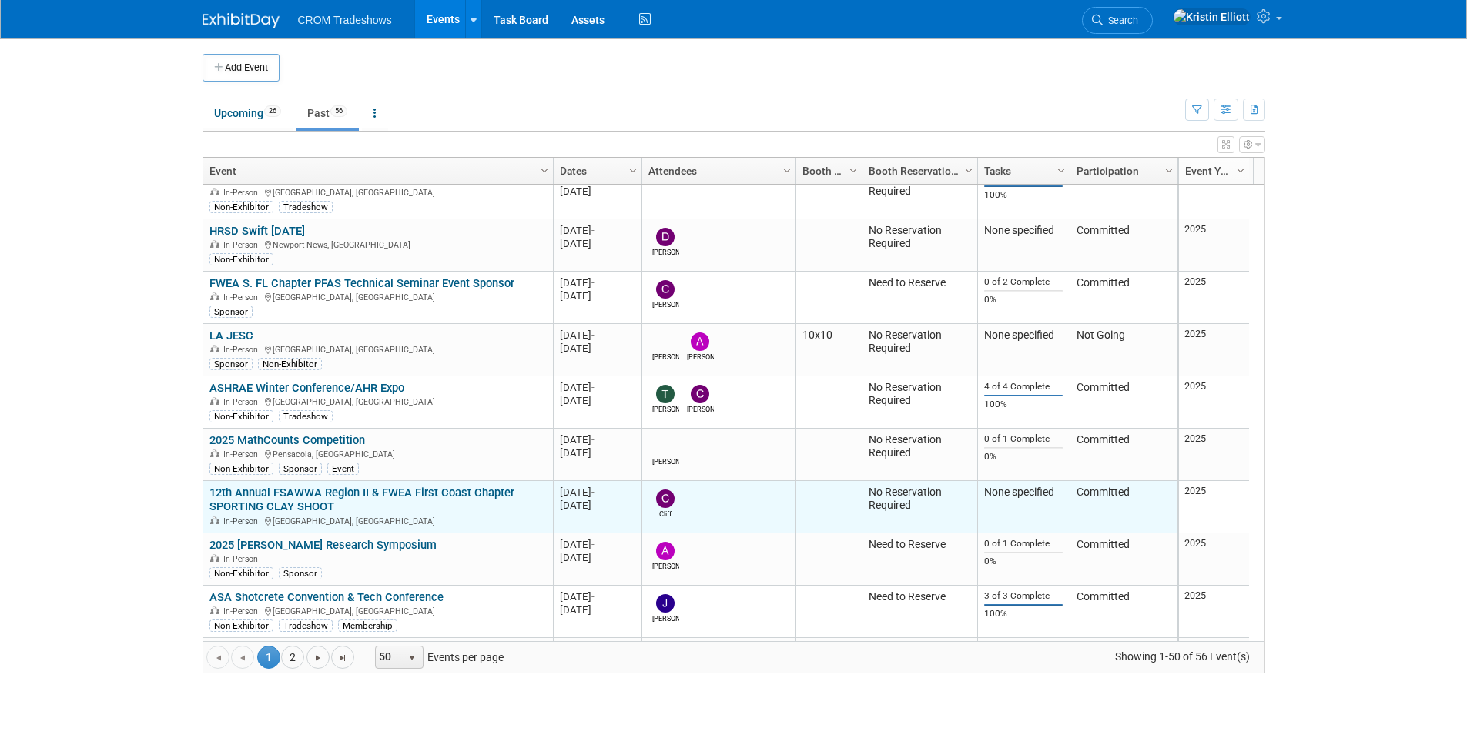
scroll to position [647, 0]
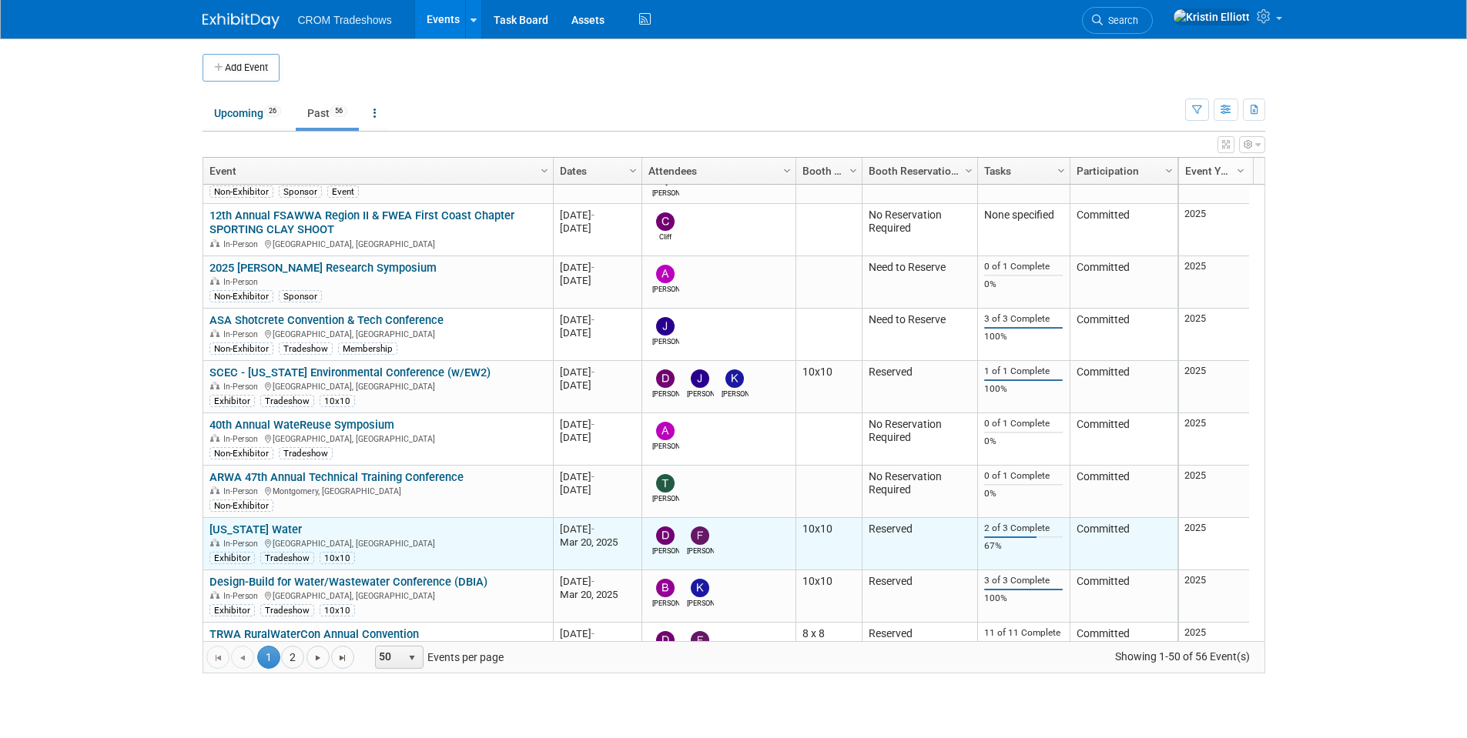
click at [248, 528] on link "[US_STATE] Water" at bounding box center [255, 530] width 92 height 14
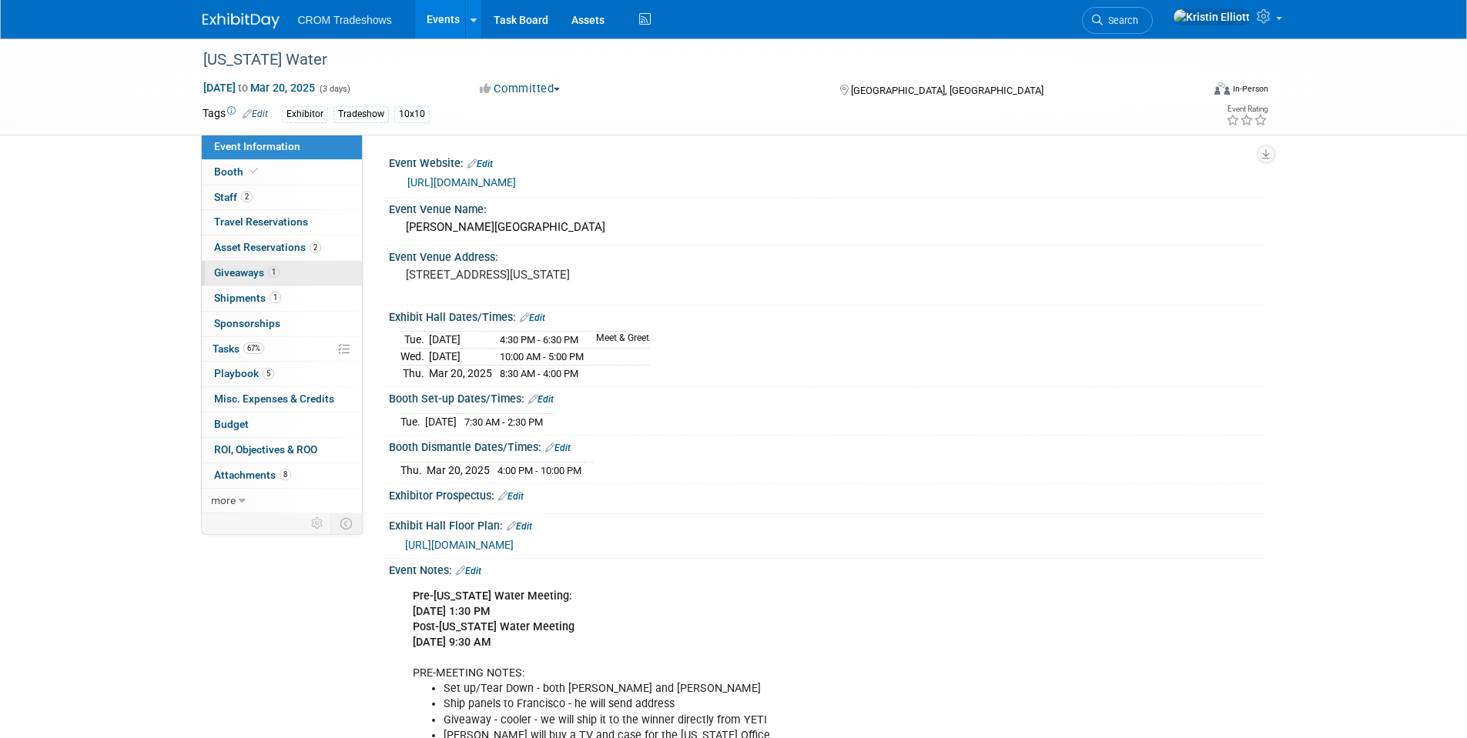
click at [258, 274] on span "Giveaways 1" at bounding box center [246, 272] width 65 height 12
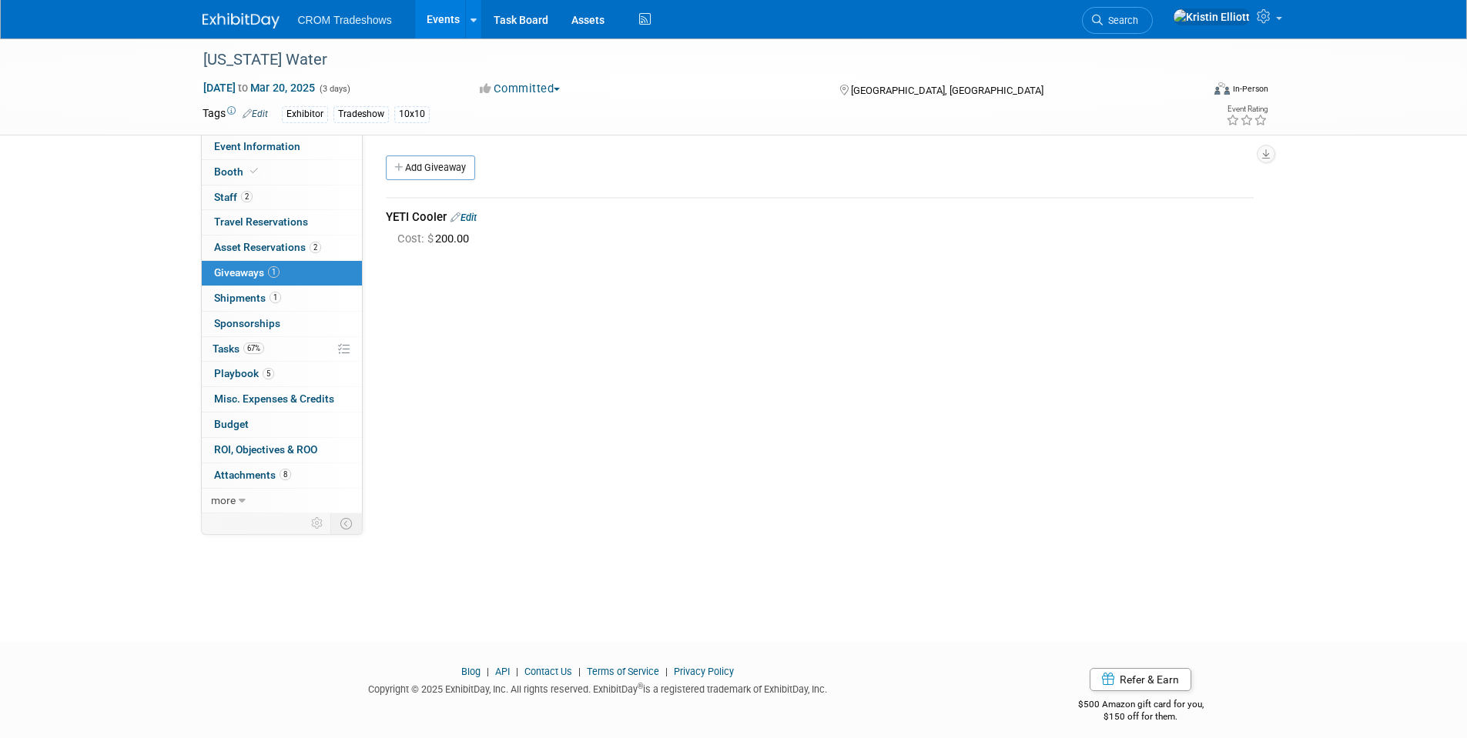
click at [437, 8] on link "Events" at bounding box center [443, 19] width 56 height 38
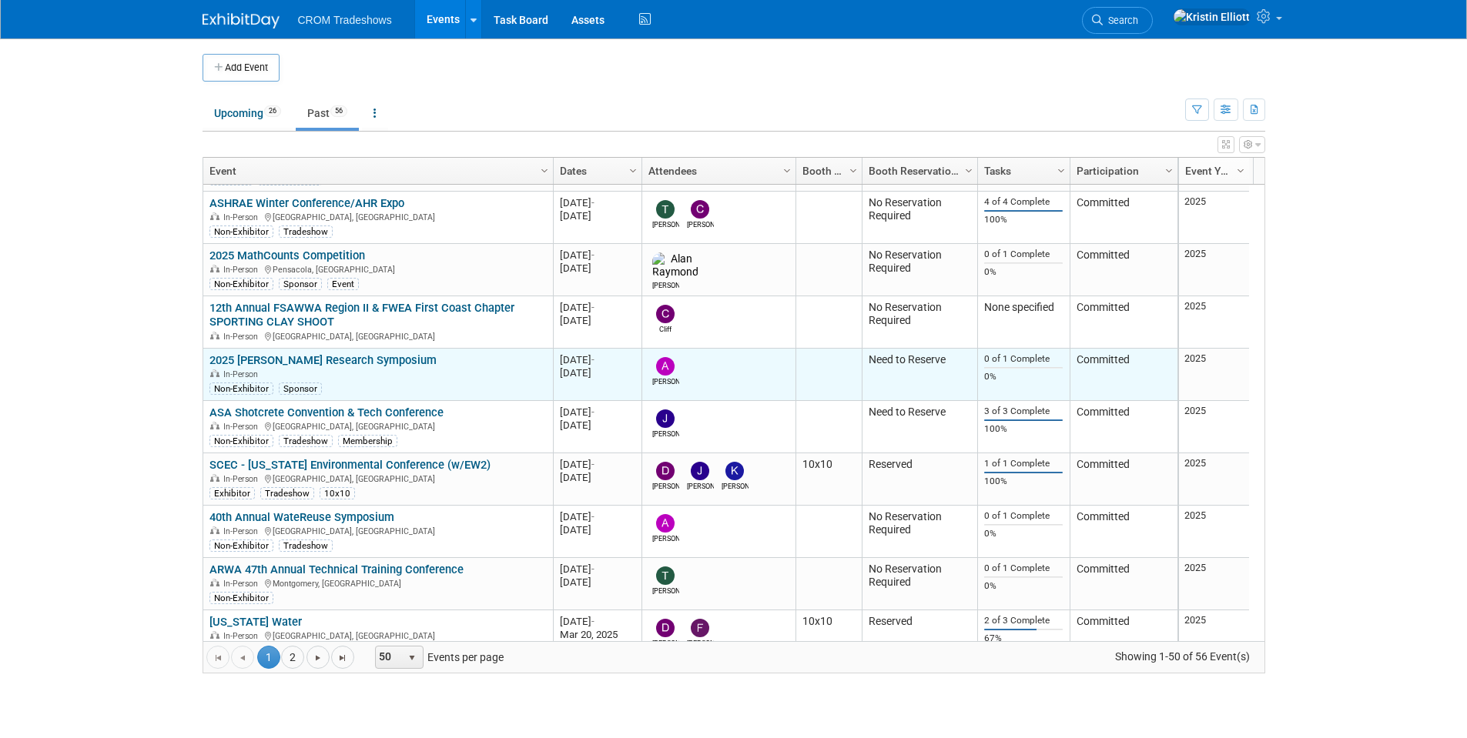
scroll to position [647, 0]
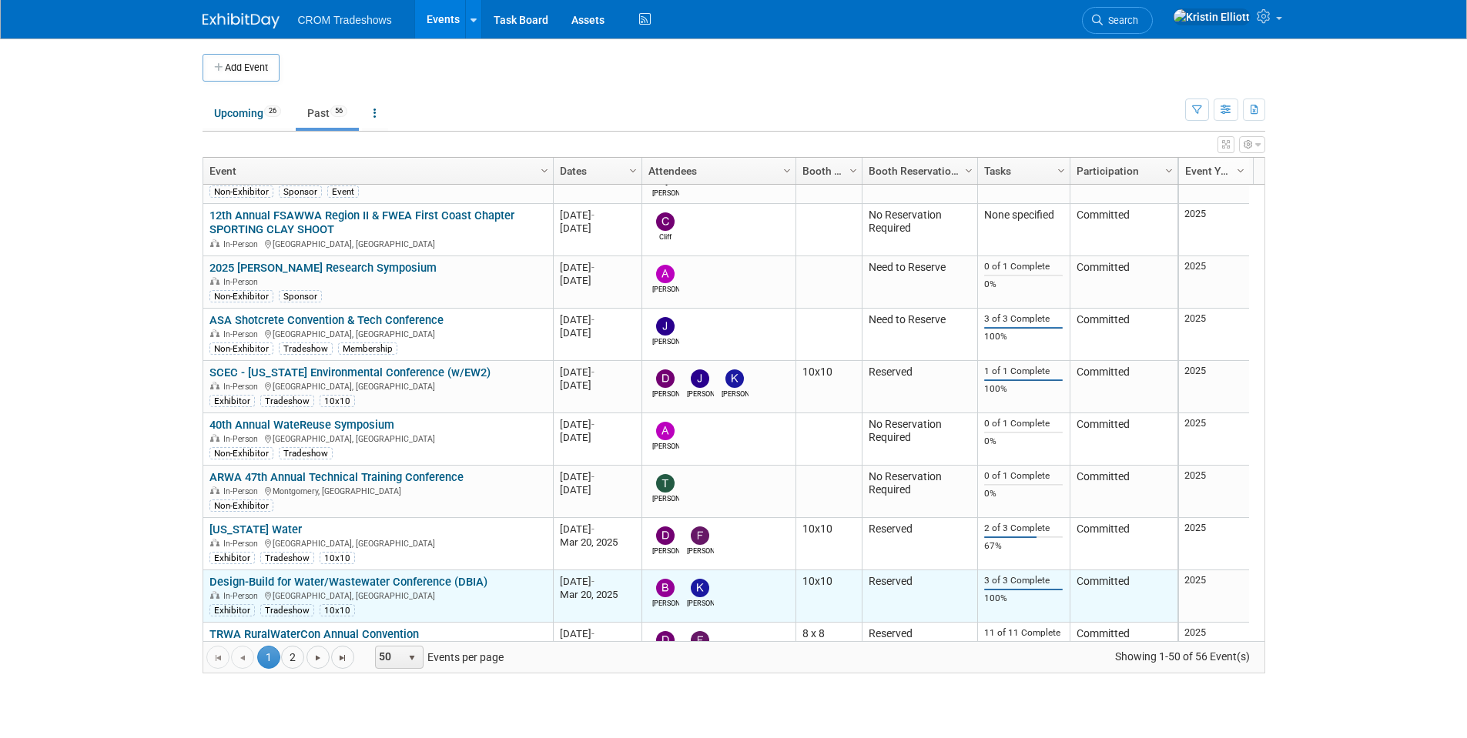
click at [390, 582] on link "Design-Build for Water/Wastewater Conference (DBIA)" at bounding box center [348, 582] width 278 height 14
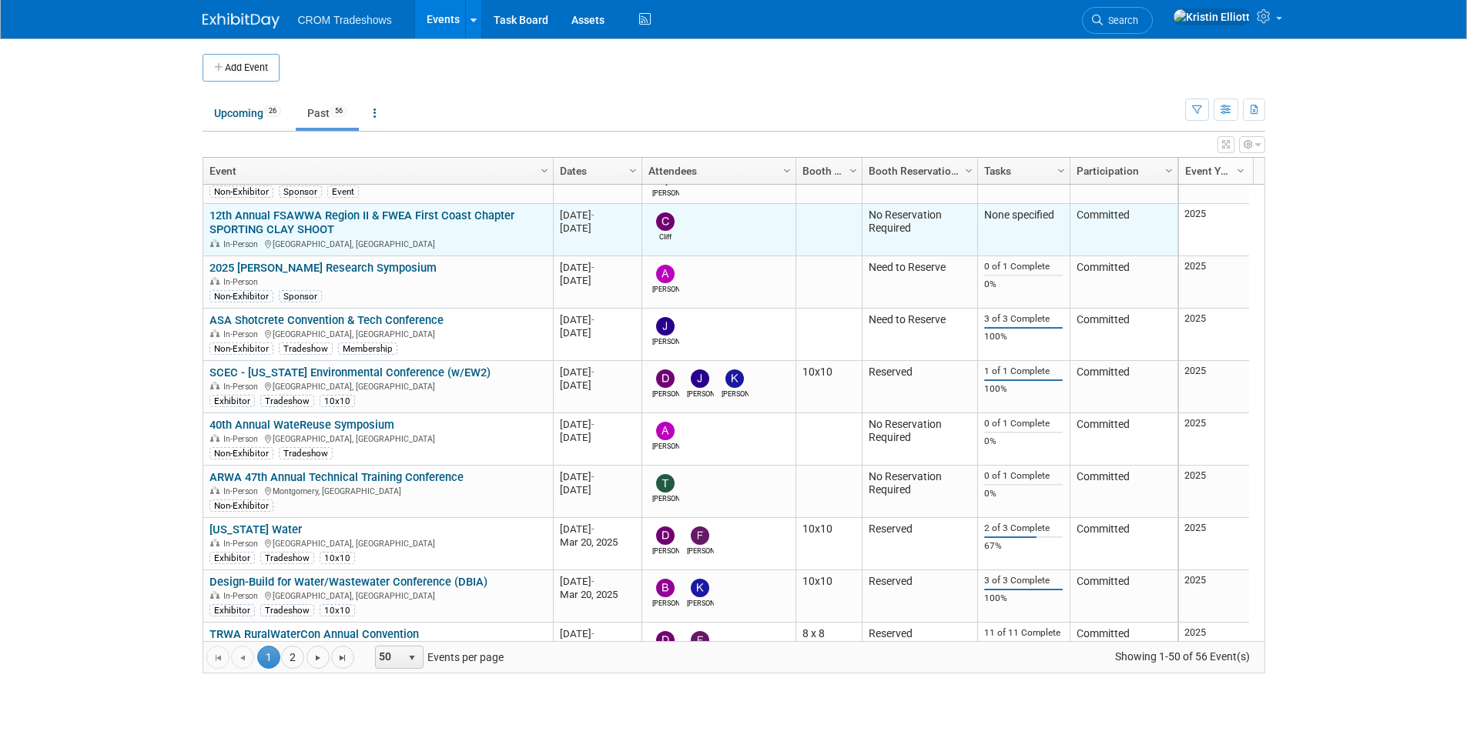
scroll to position [739, 0]
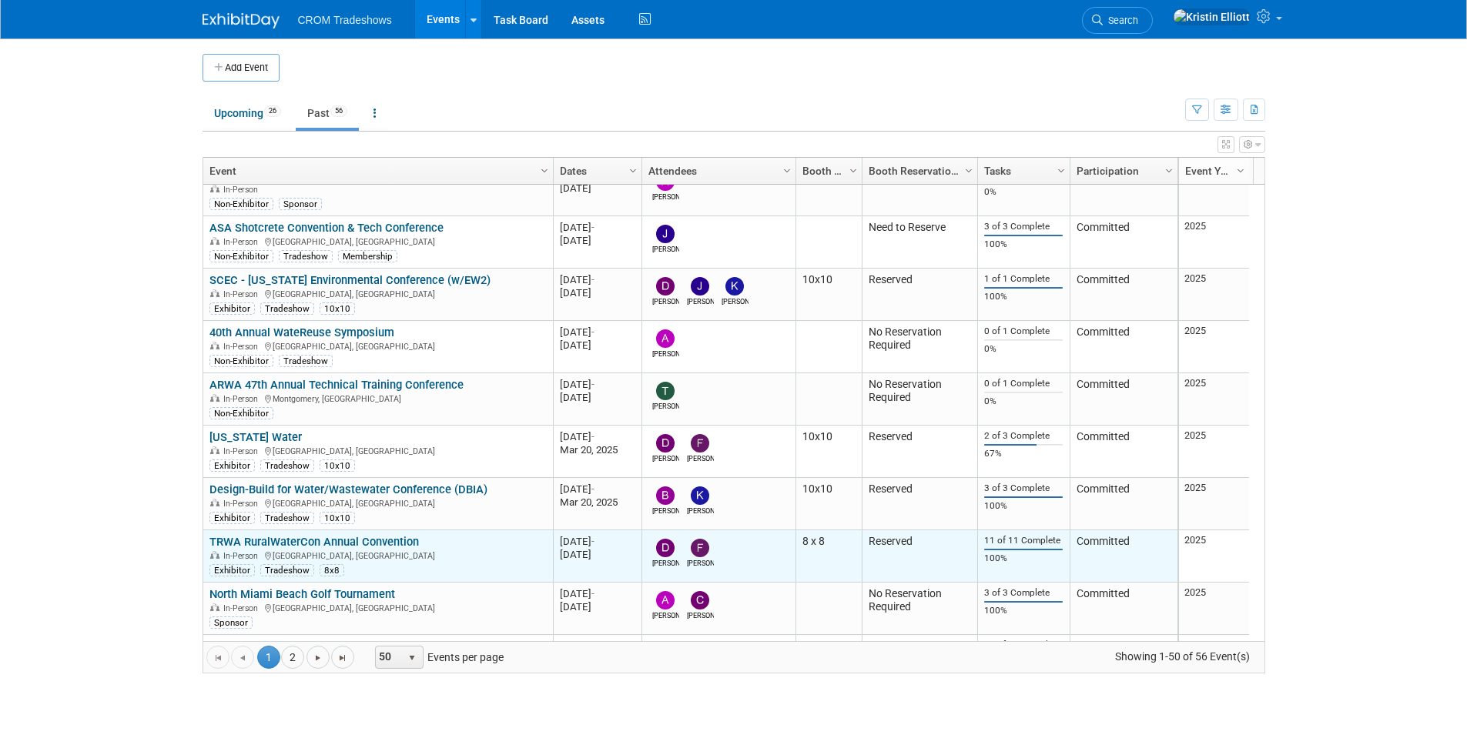
click at [308, 536] on link "TRWA RuralWaterCon Annual Convention" at bounding box center [313, 542] width 209 height 14
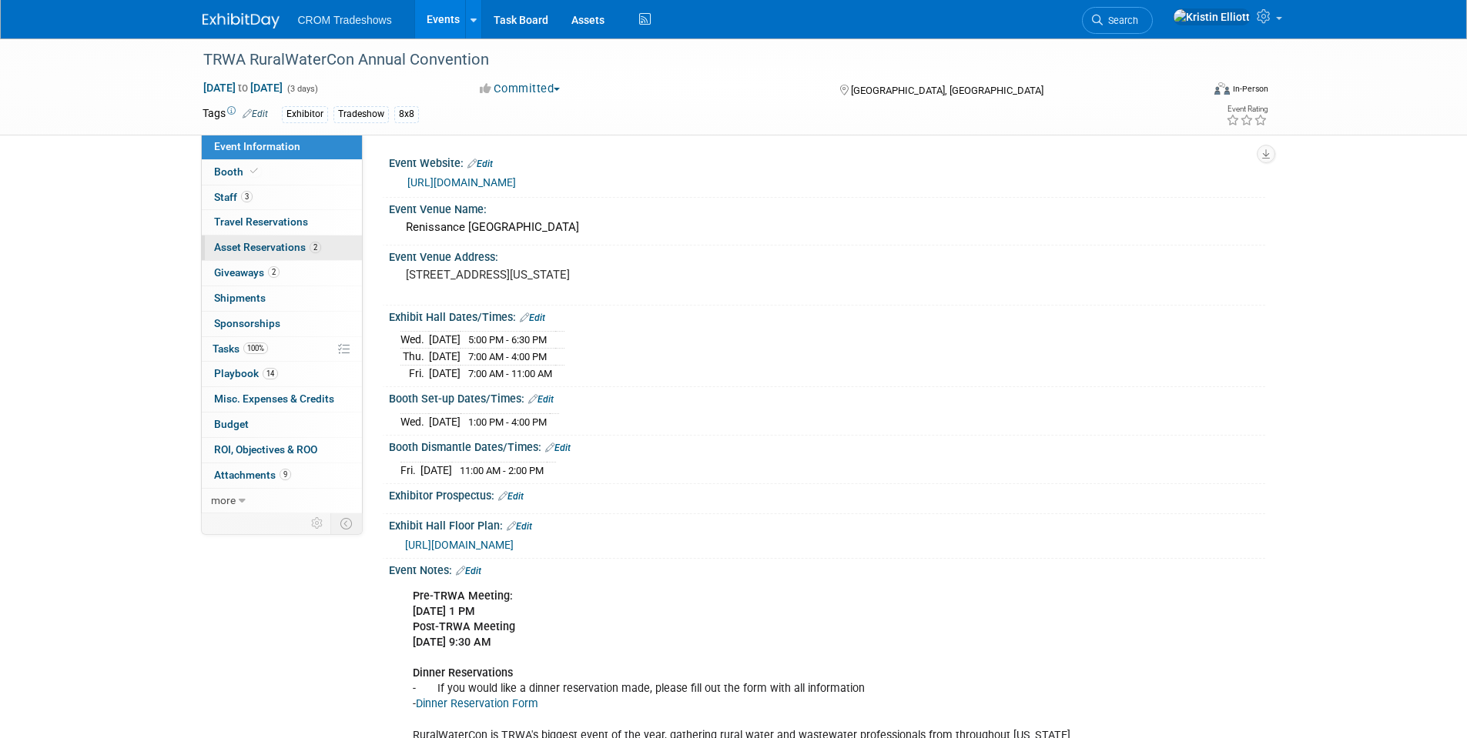
click at [251, 260] on div "Event Information Event Info Booth Booth 3 Staff 3 Staff 0 Travel Reservations …" at bounding box center [282, 324] width 162 height 379
click at [251, 271] on span "Giveaways 2" at bounding box center [246, 272] width 65 height 12
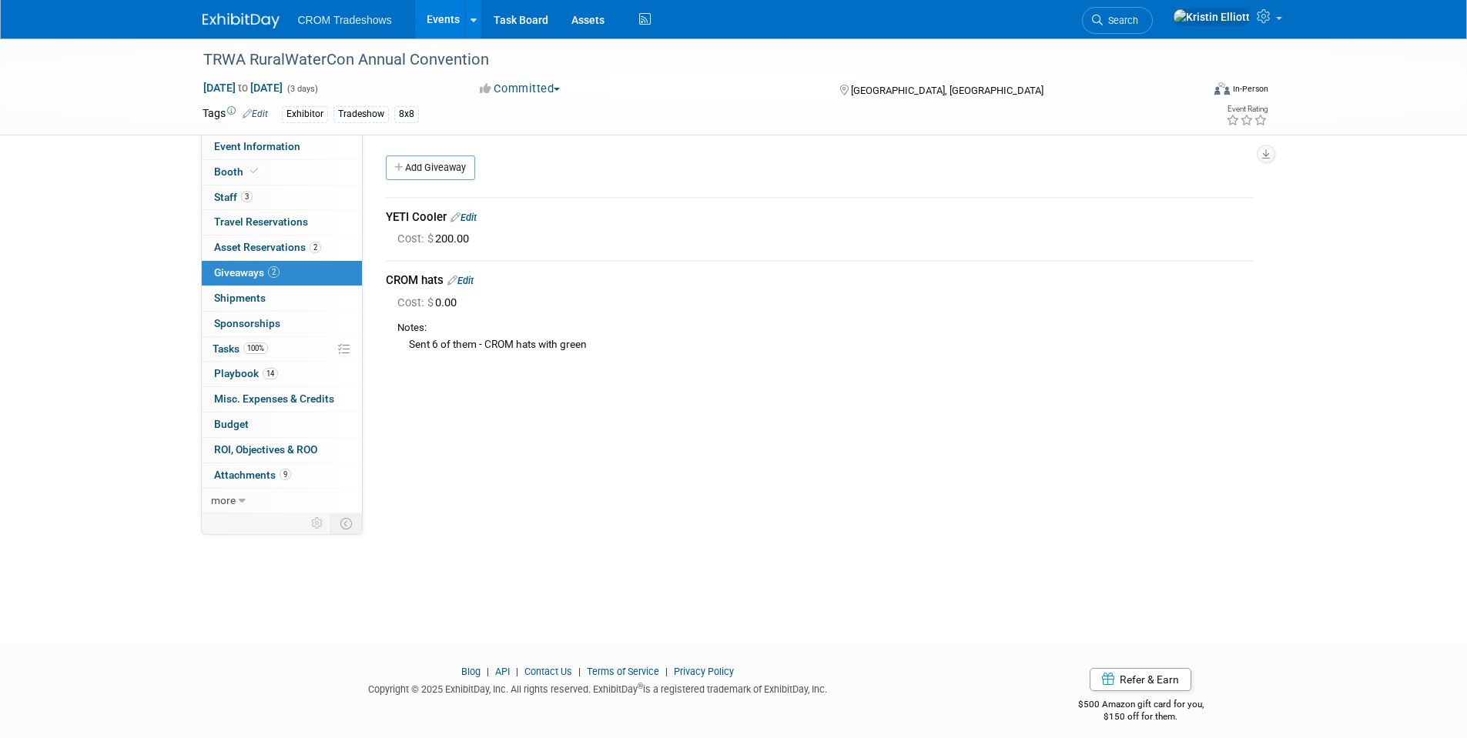
click at [437, 16] on link "Events" at bounding box center [443, 19] width 56 height 38
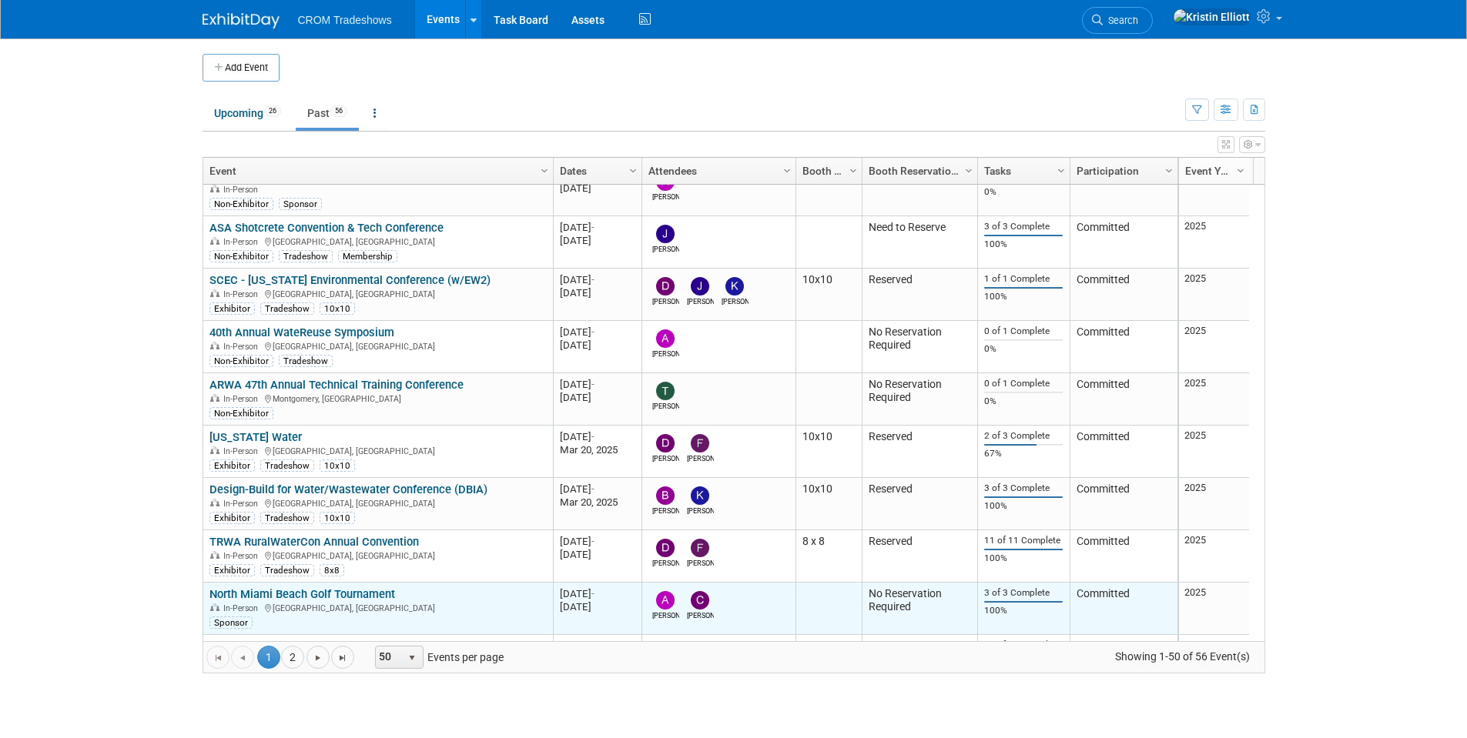
scroll to position [832, 0]
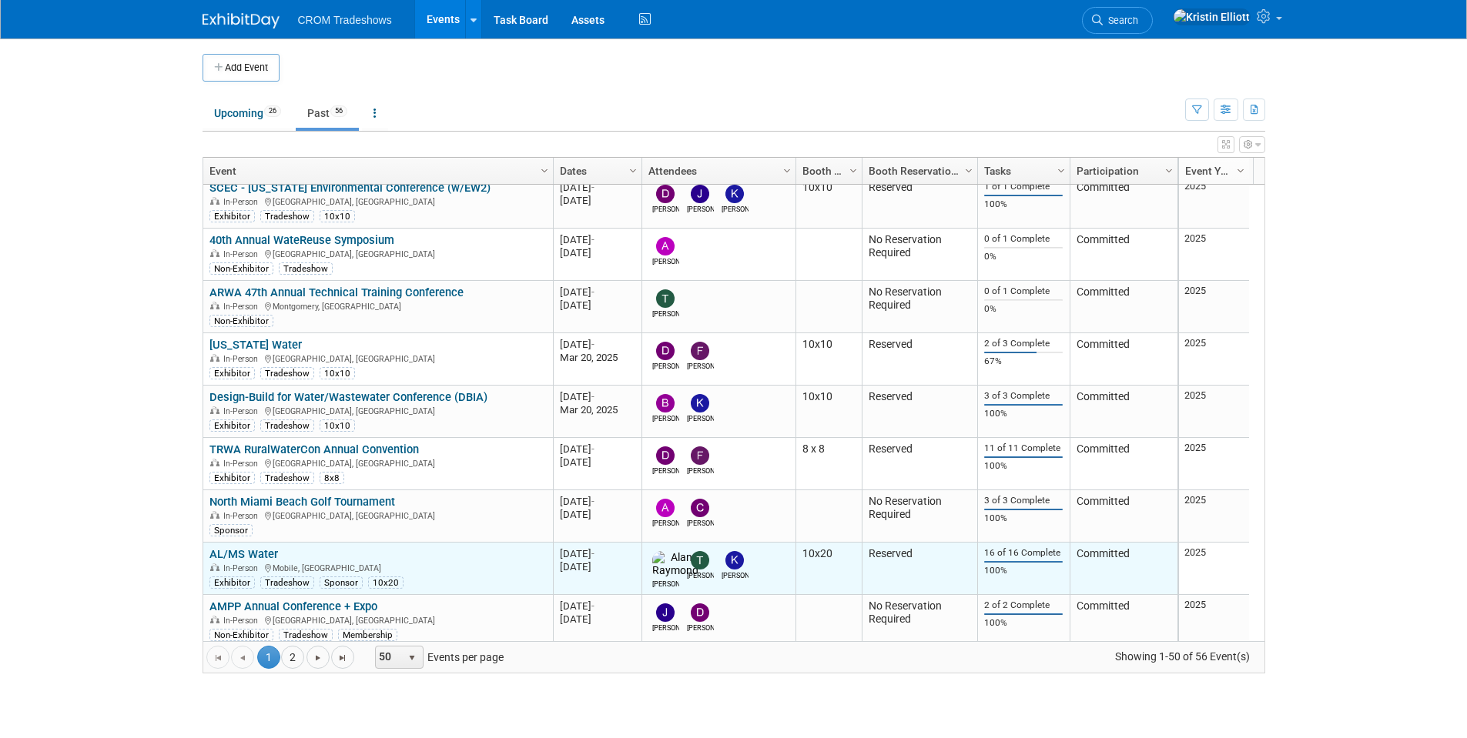
click at [263, 551] on link "AL/MS Water" at bounding box center [243, 554] width 69 height 14
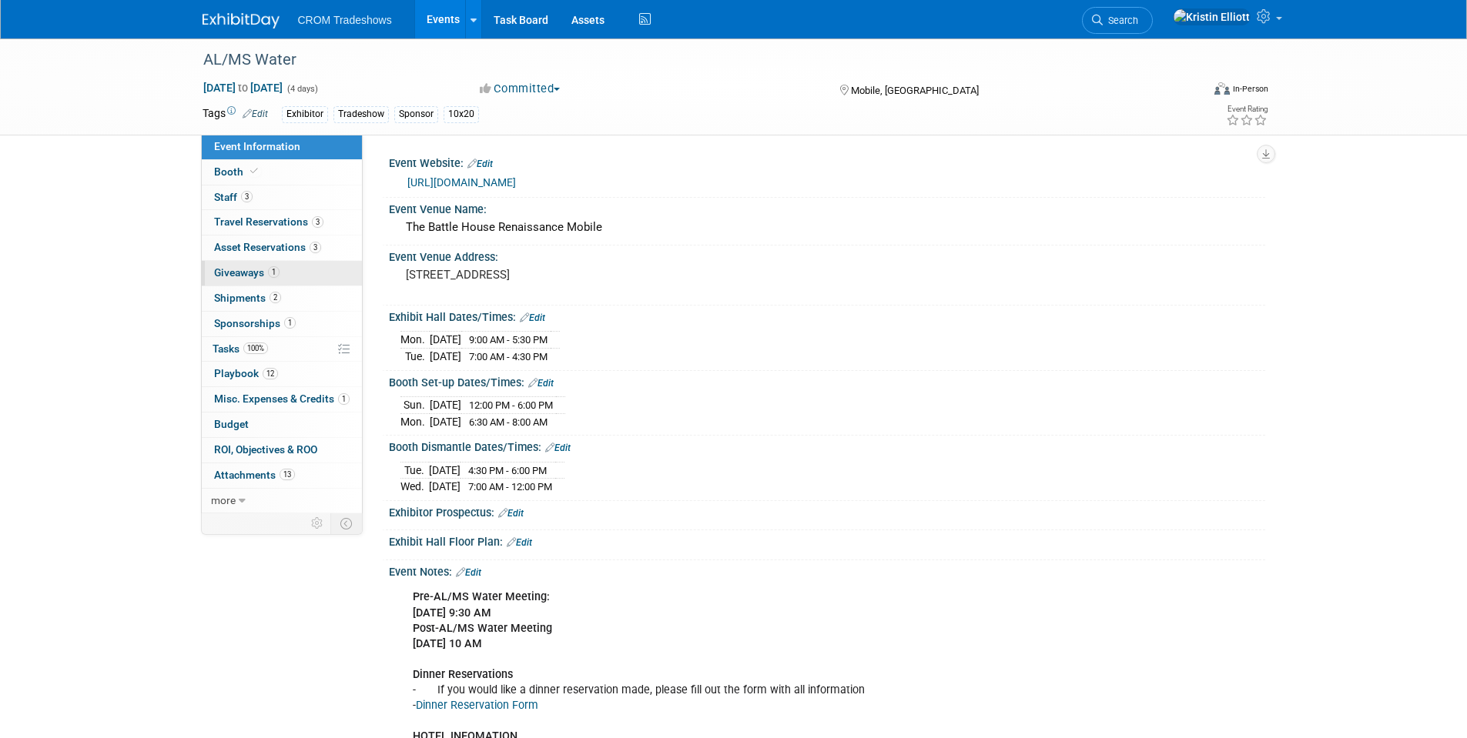
click at [252, 279] on link "1 Giveaways 1" at bounding box center [282, 273] width 160 height 25
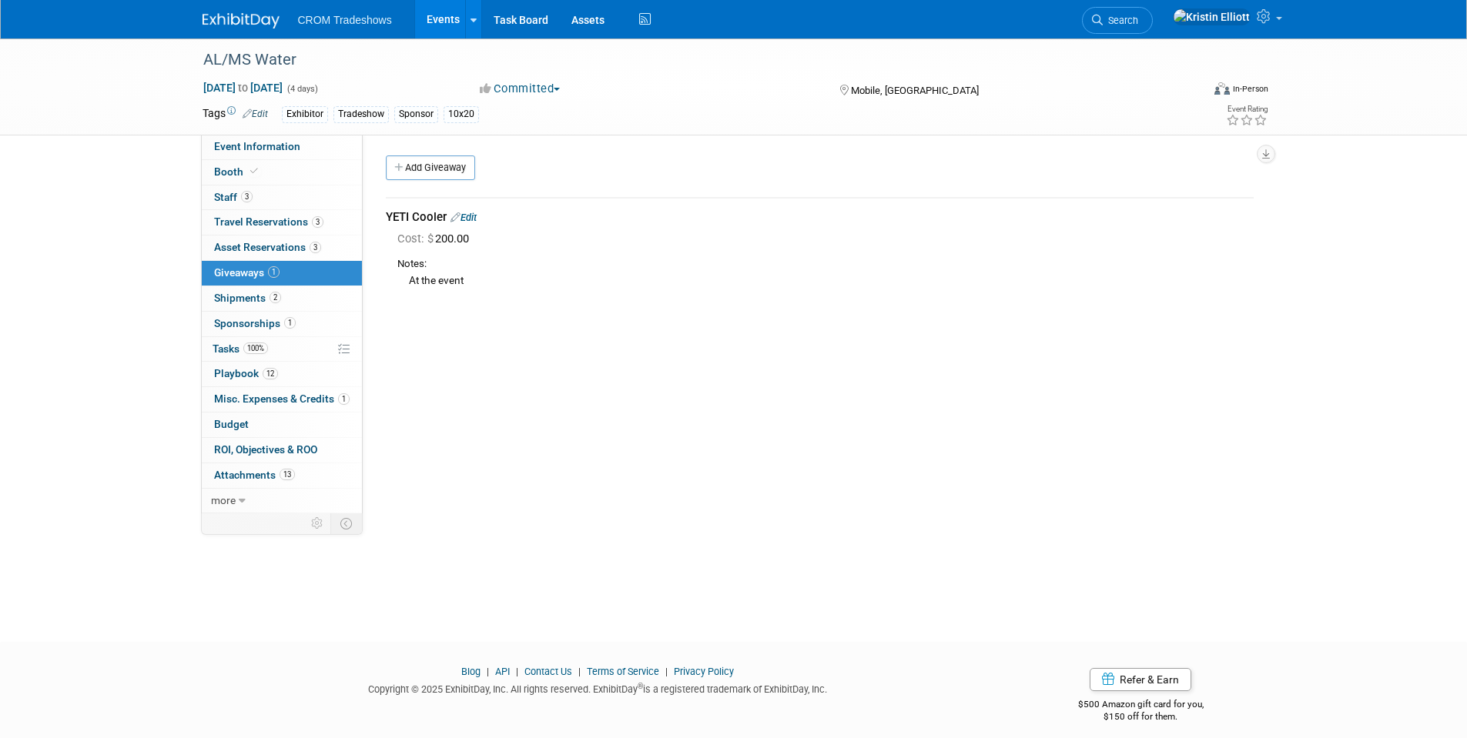
click at [436, 18] on link "Events" at bounding box center [443, 19] width 56 height 38
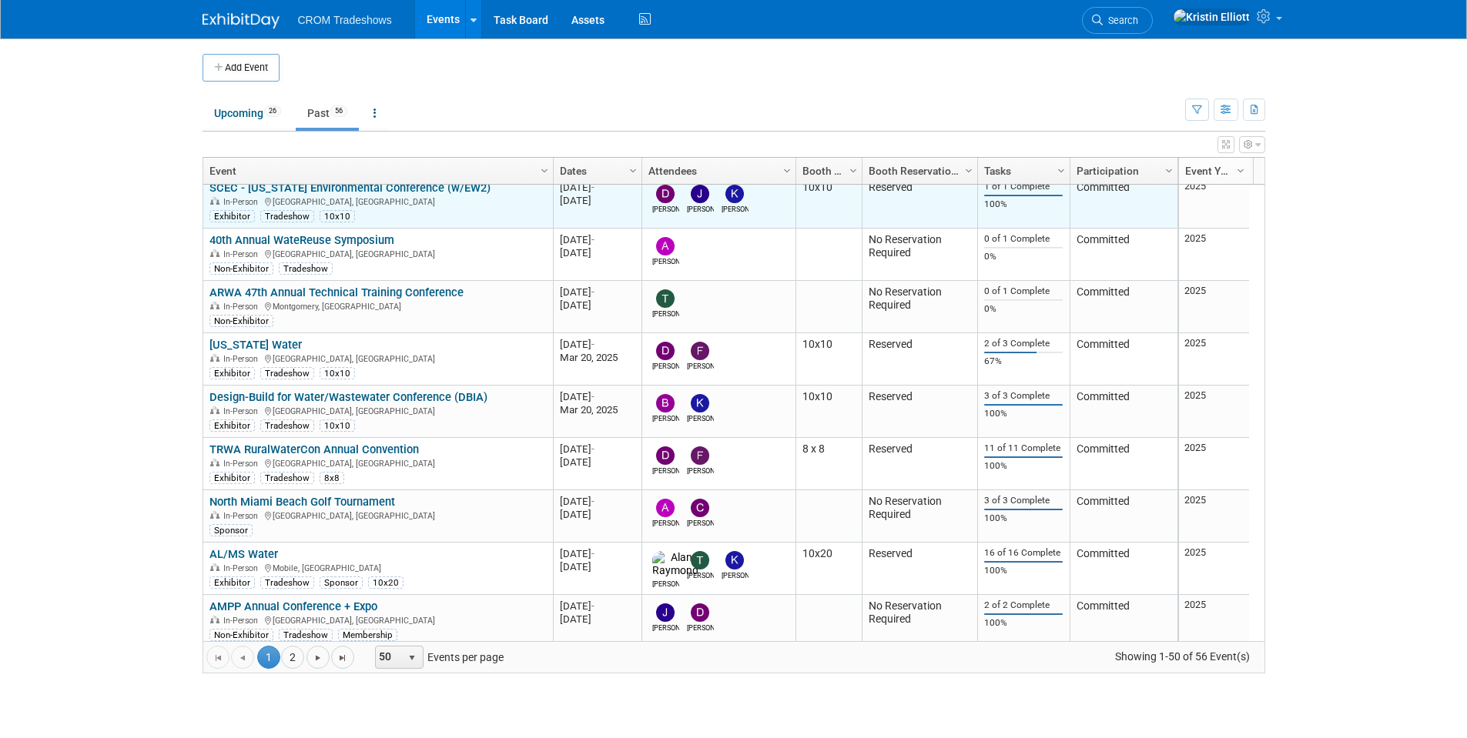
scroll to position [924, 0]
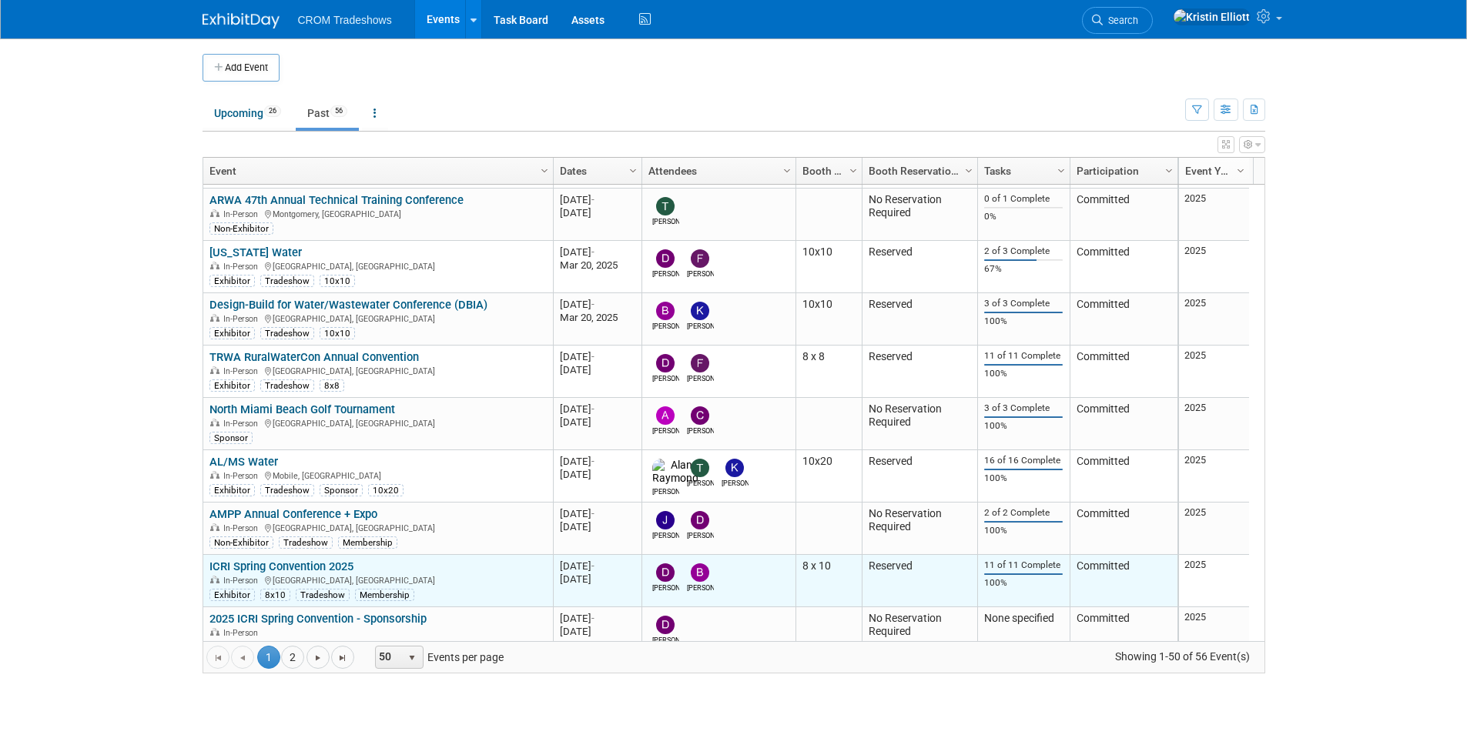
click at [320, 561] on link "ICRI Spring Convention 2025" at bounding box center [281, 567] width 144 height 14
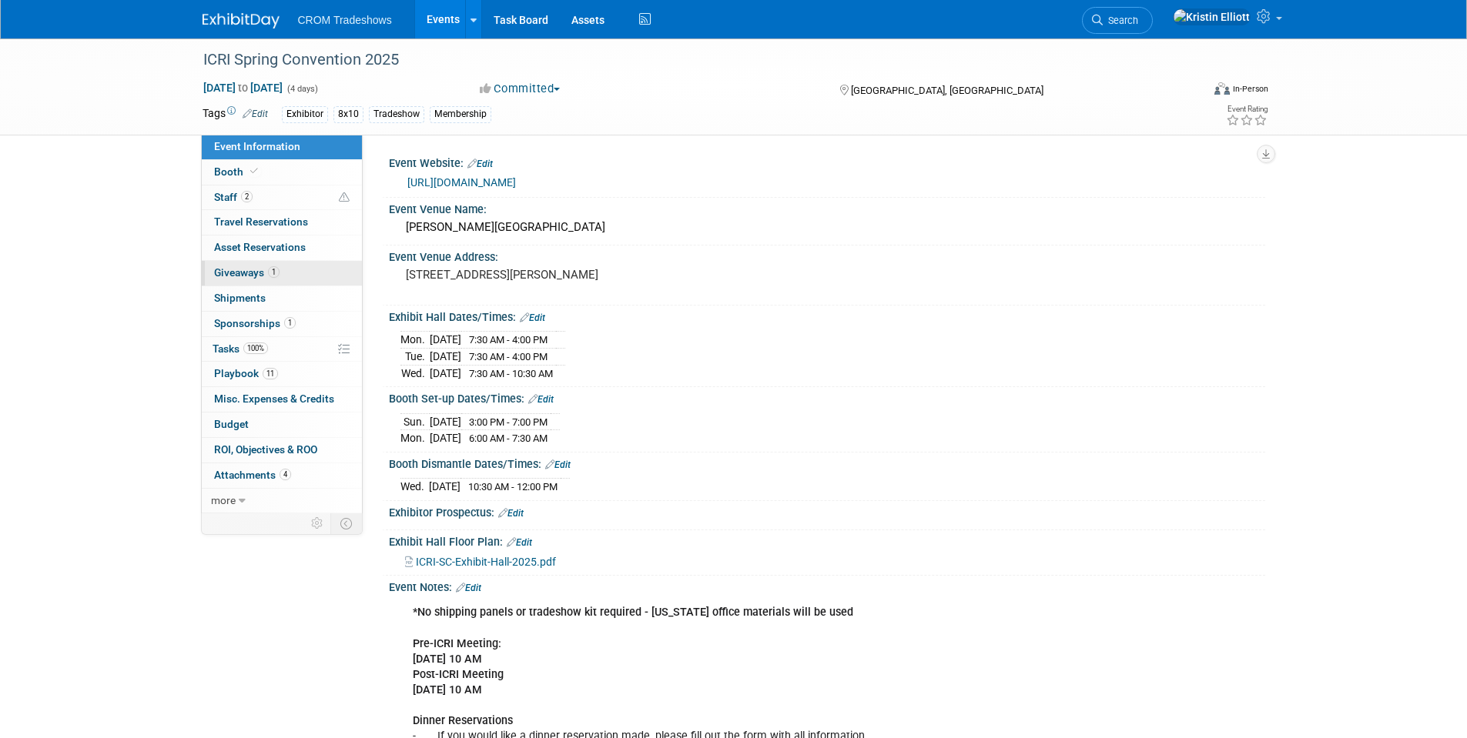
click at [245, 266] on span "Giveaways 1" at bounding box center [246, 272] width 65 height 12
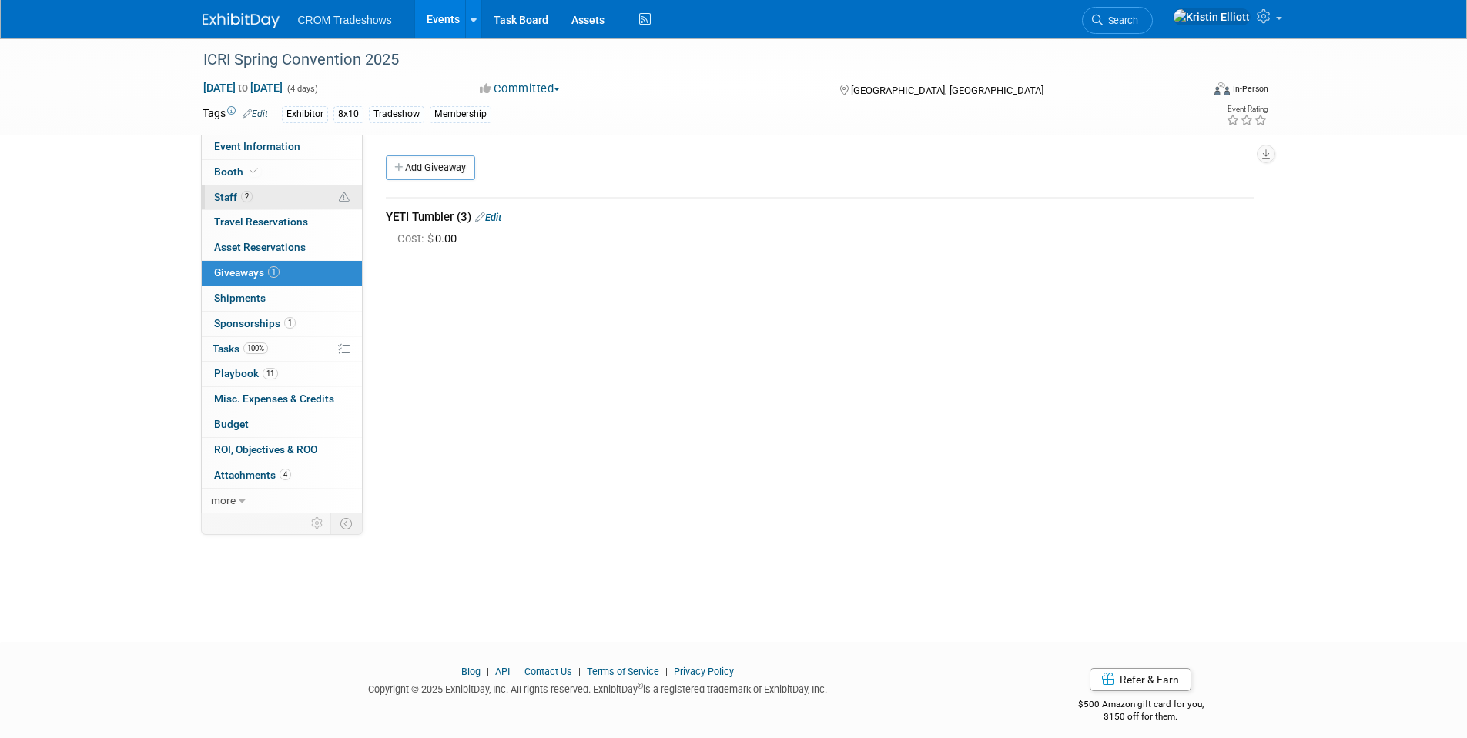
click at [265, 196] on link "2 Staff 2" at bounding box center [282, 198] width 160 height 25
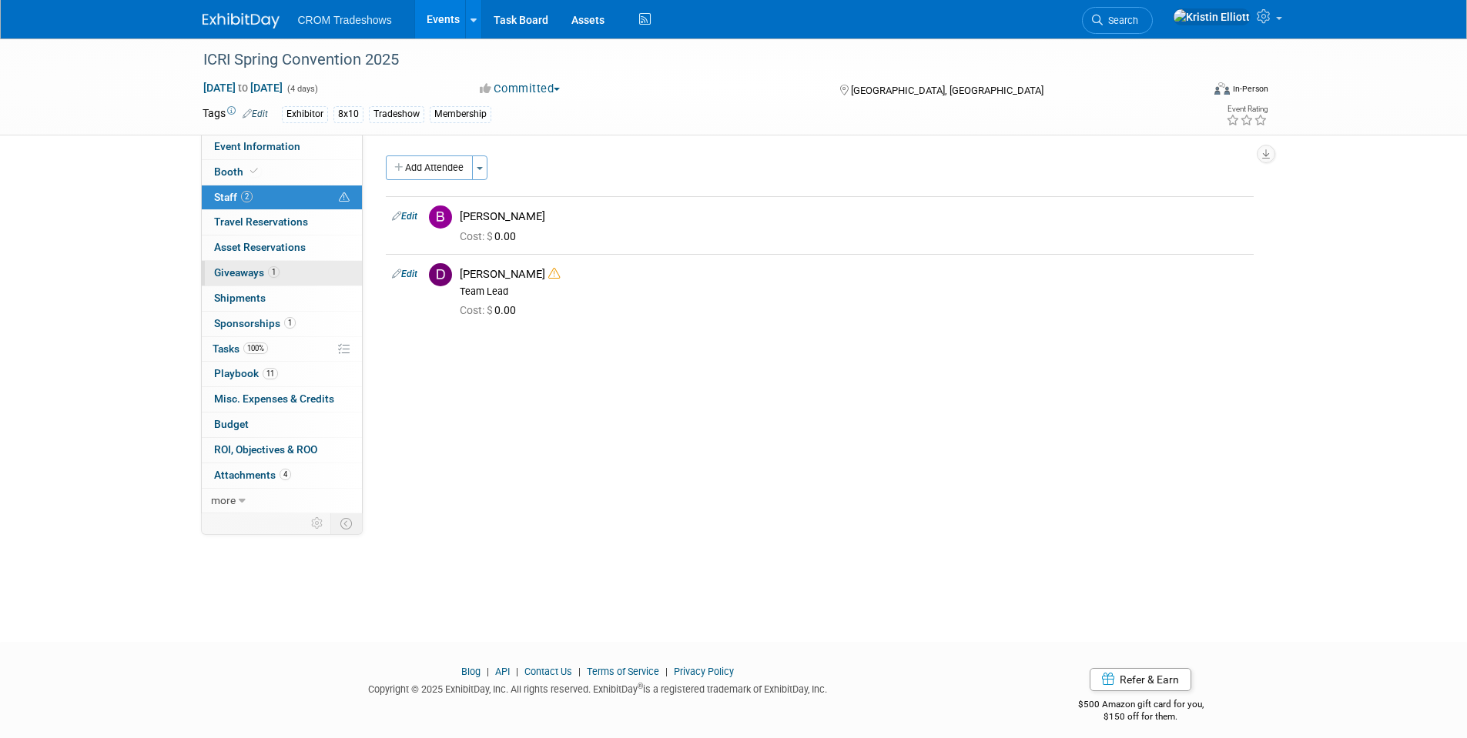
click at [260, 272] on span "Giveaways 1" at bounding box center [246, 272] width 65 height 12
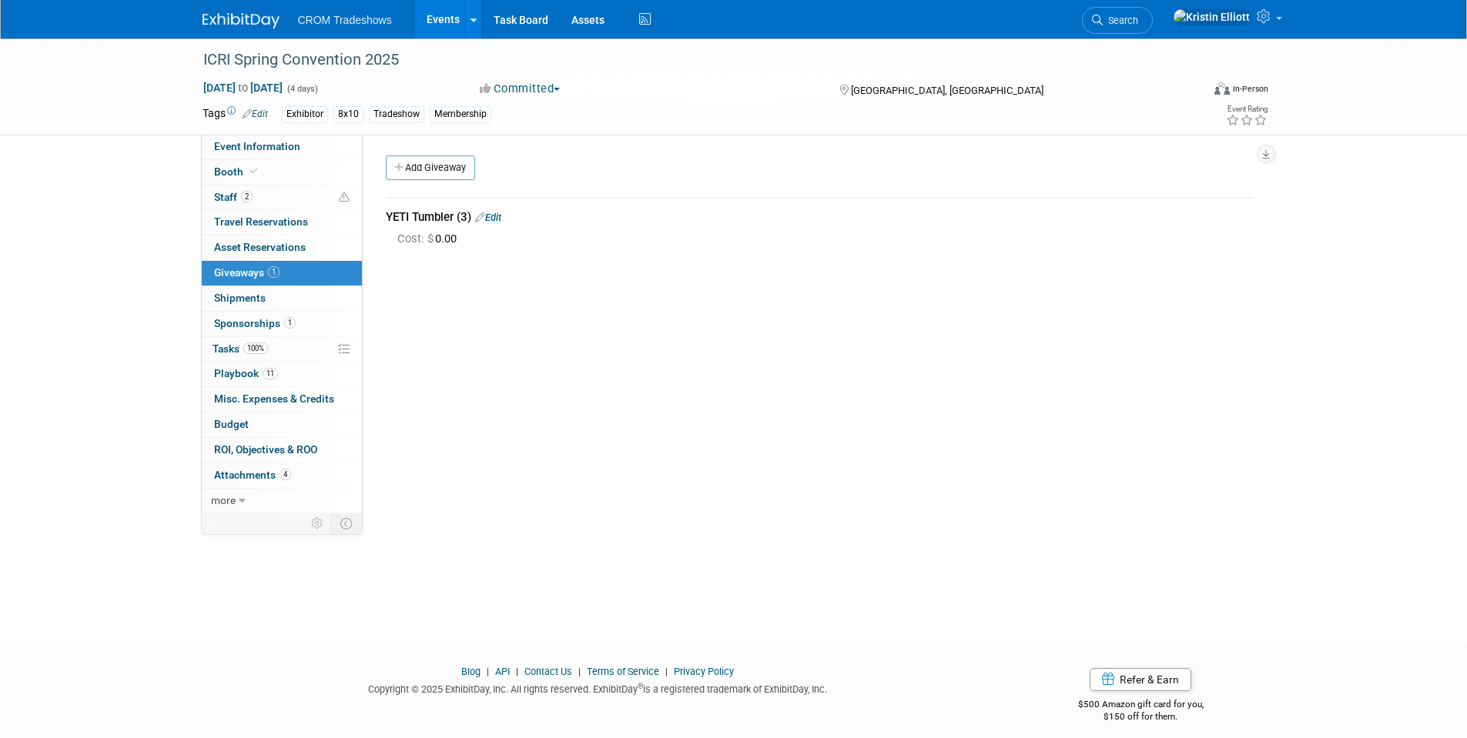
click at [501, 215] on link "Edit" at bounding box center [488, 218] width 26 height 12
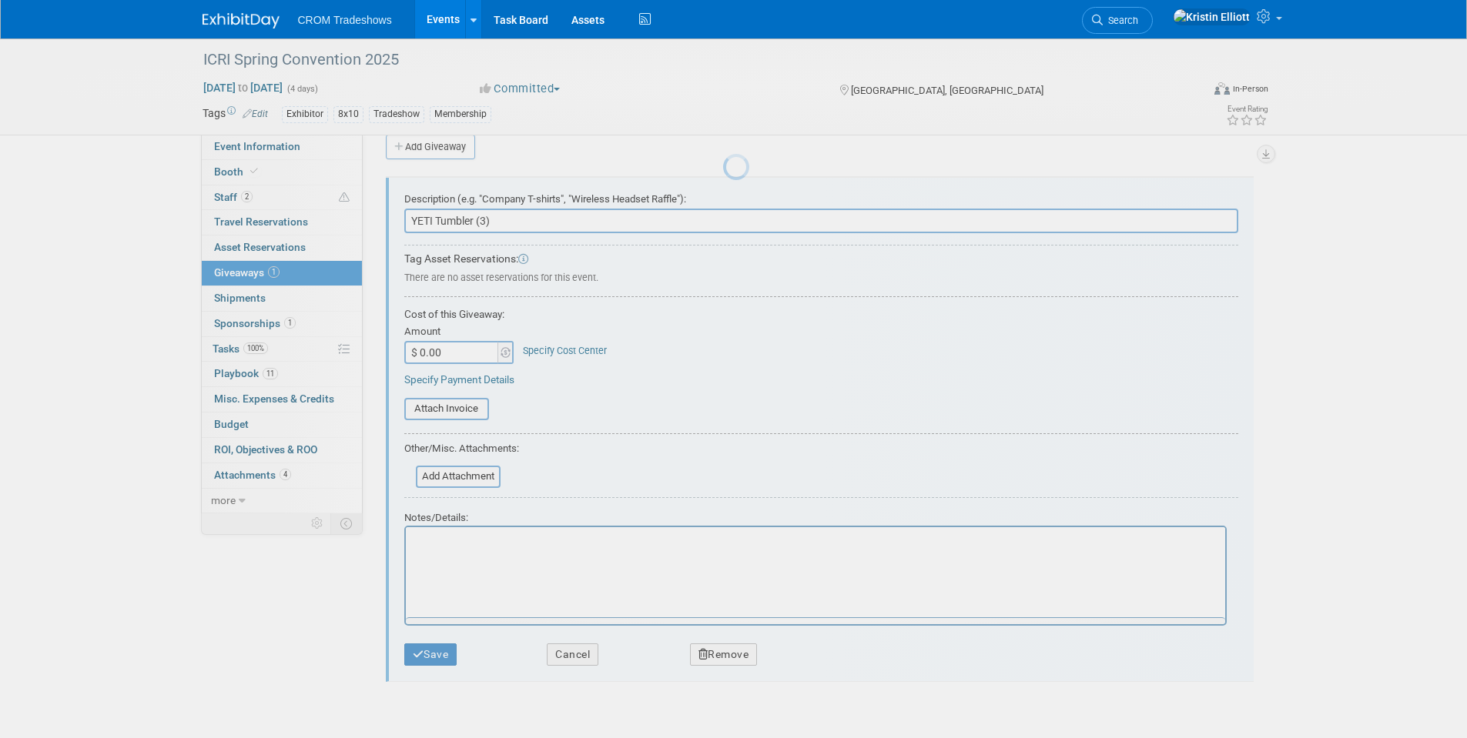
scroll to position [23, 0]
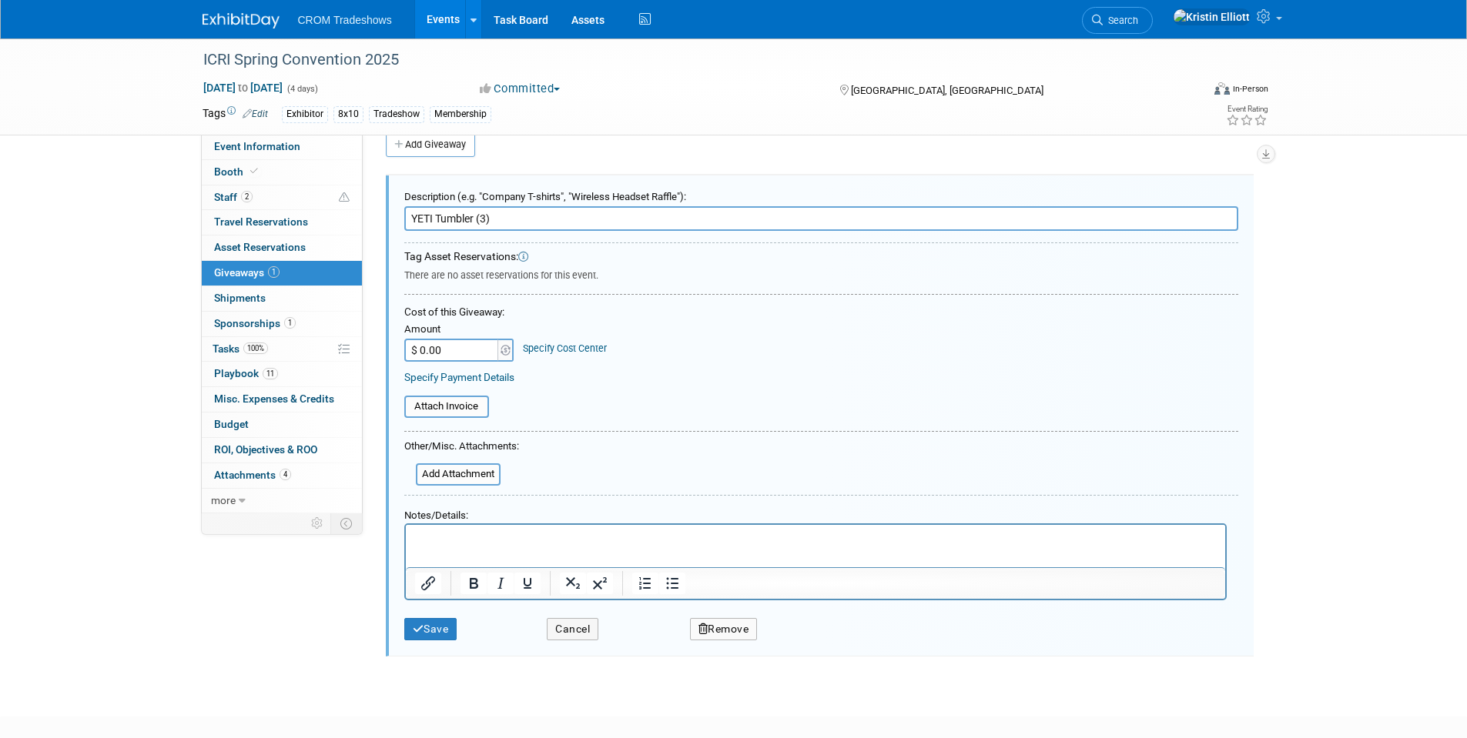
click at [447, 344] on input "$ 0.00" at bounding box center [452, 350] width 96 height 23
type input "$ 105.00"
click at [453, 630] on button "Save" at bounding box center [430, 629] width 53 height 22
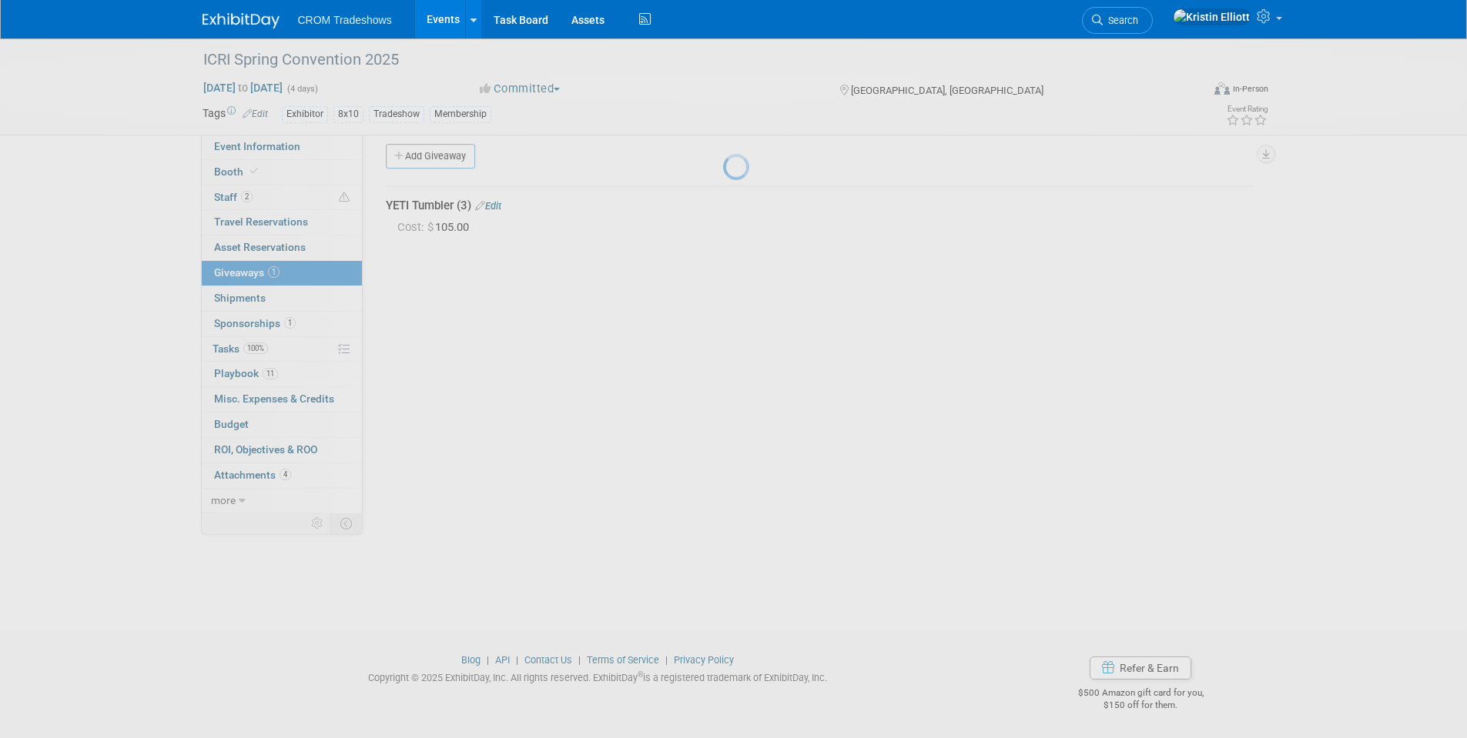
scroll to position [12, 0]
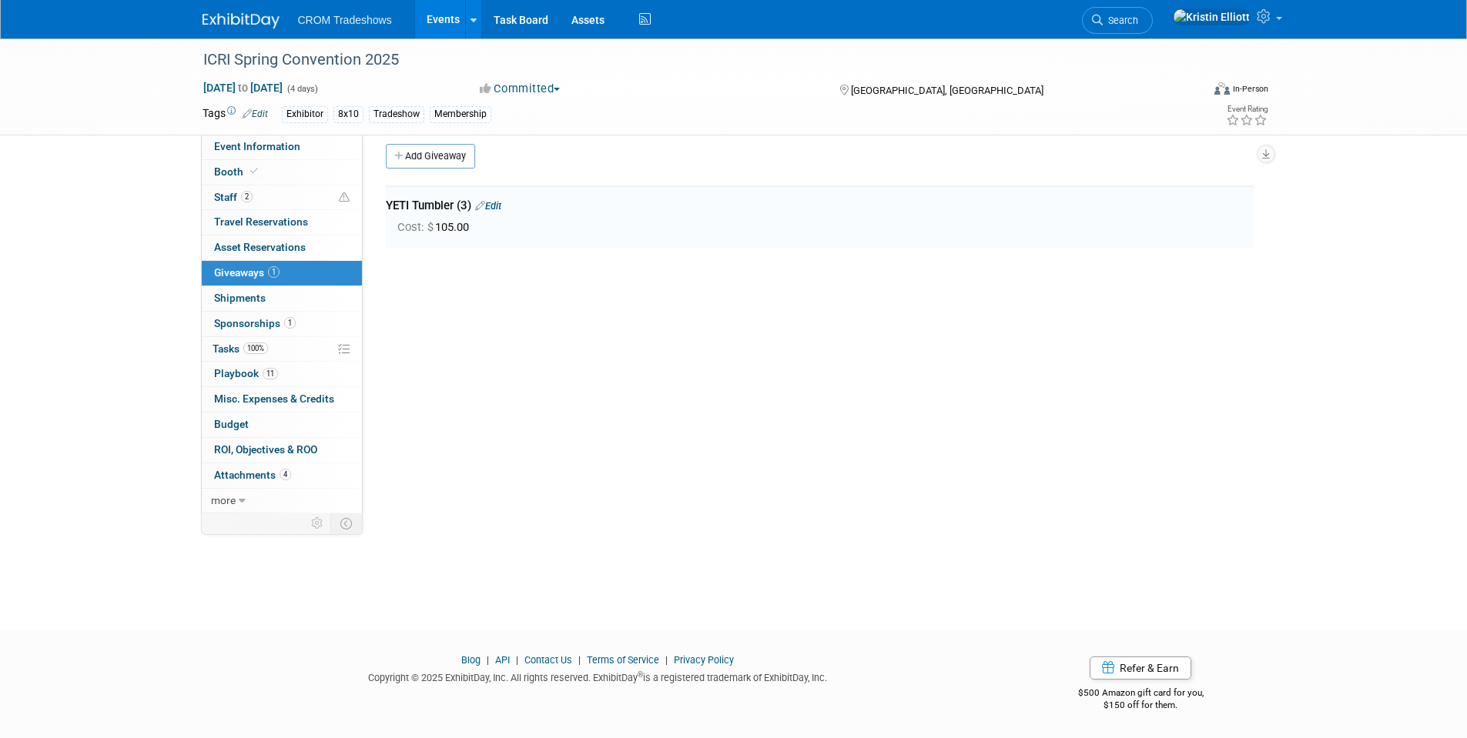
click at [428, 17] on link "Events" at bounding box center [443, 19] width 56 height 38
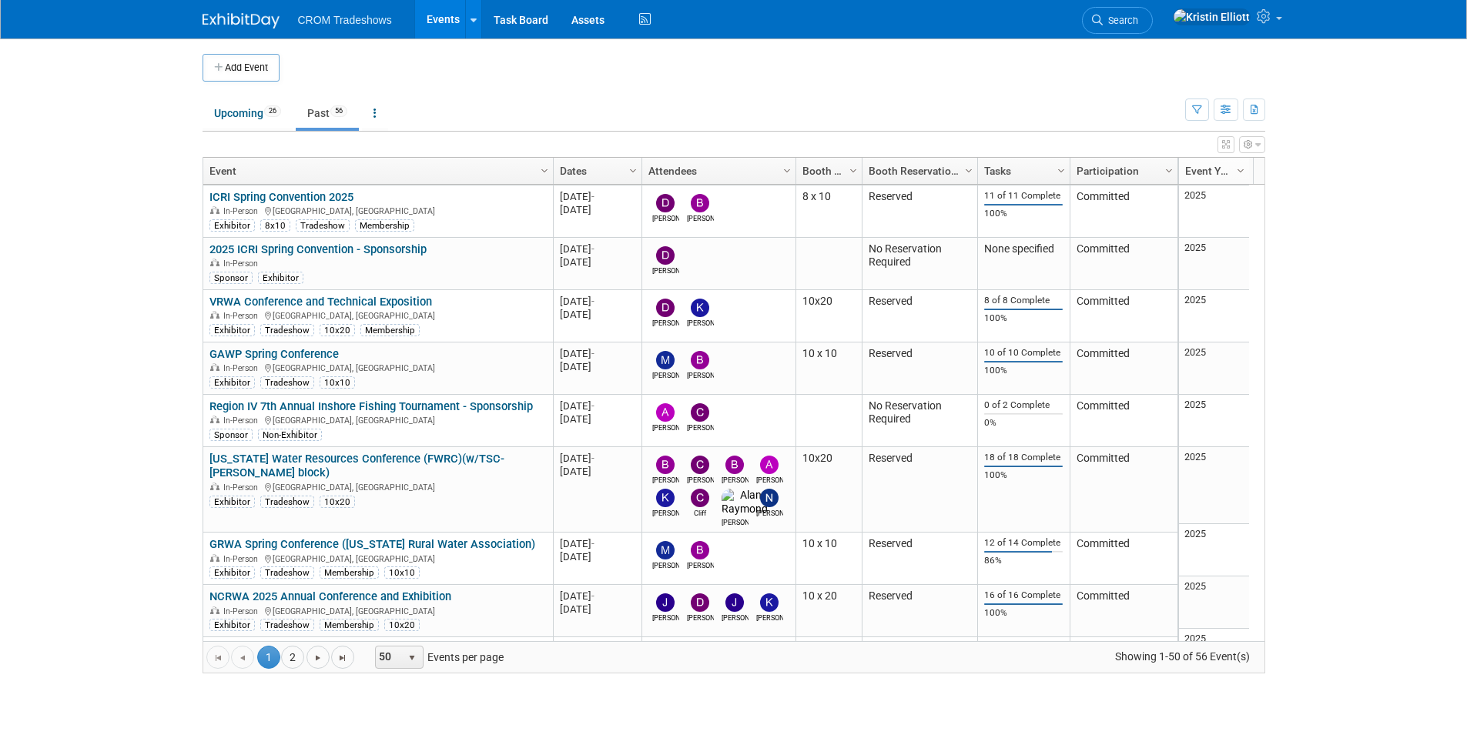
scroll to position [1201, 0]
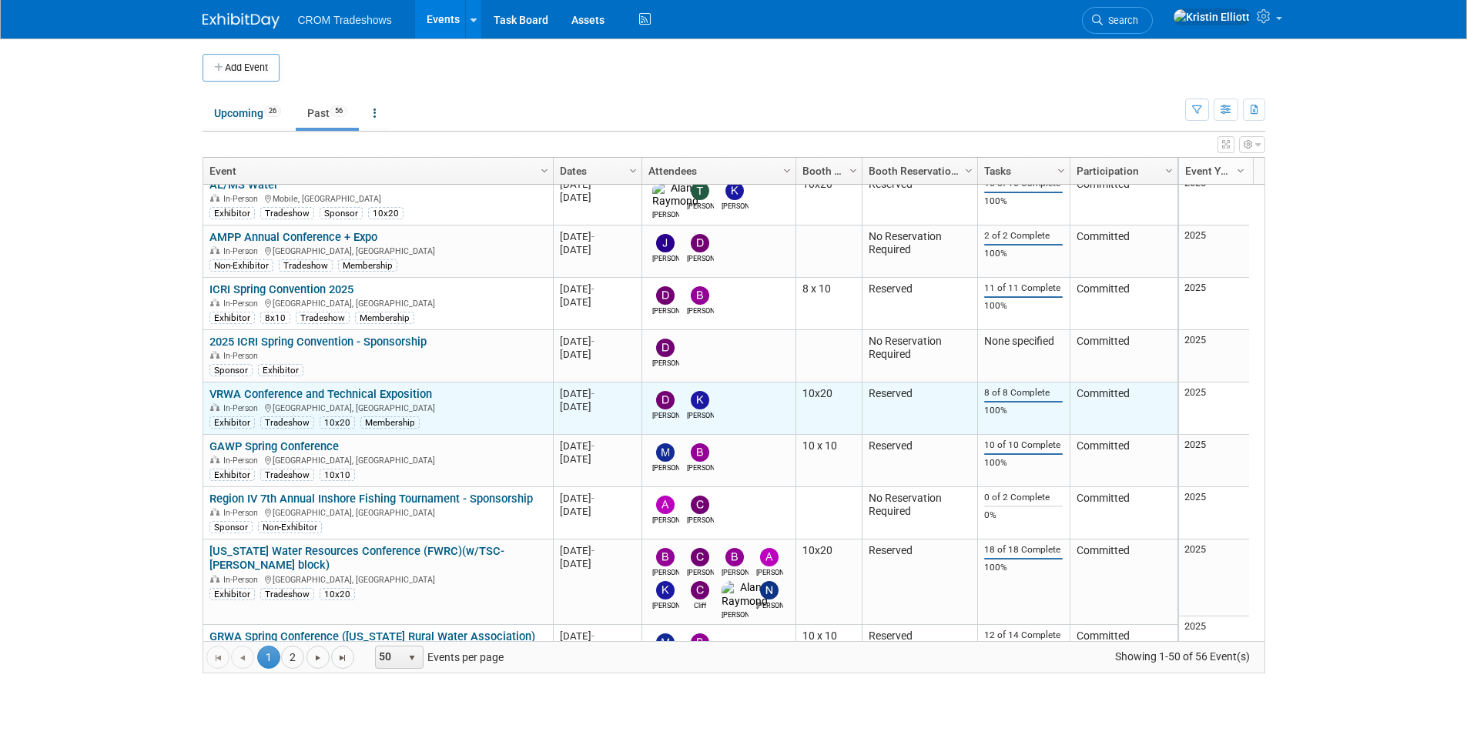
click at [286, 393] on link "VRWA Conference and Technical Exposition" at bounding box center [320, 394] width 223 height 14
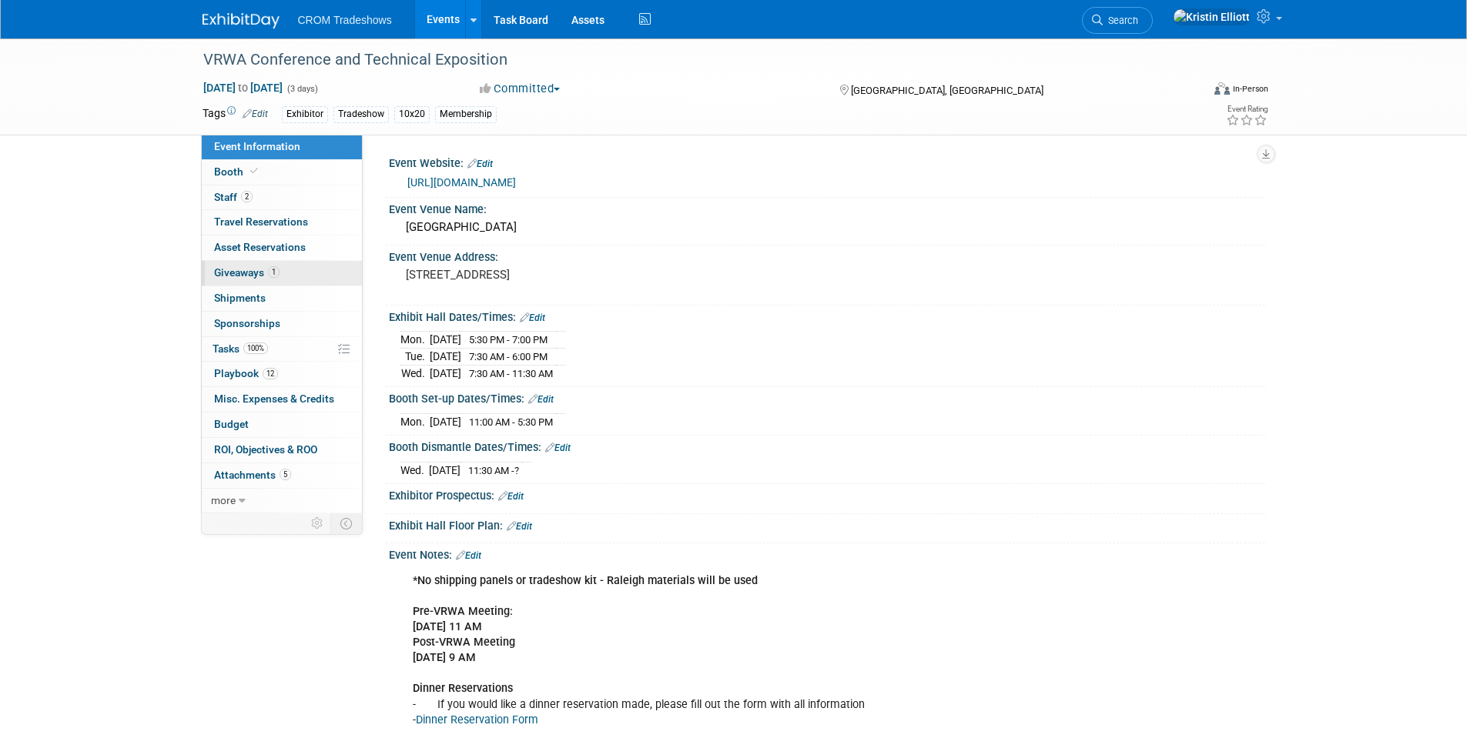
click at [266, 275] on span "Giveaways 1" at bounding box center [246, 272] width 65 height 12
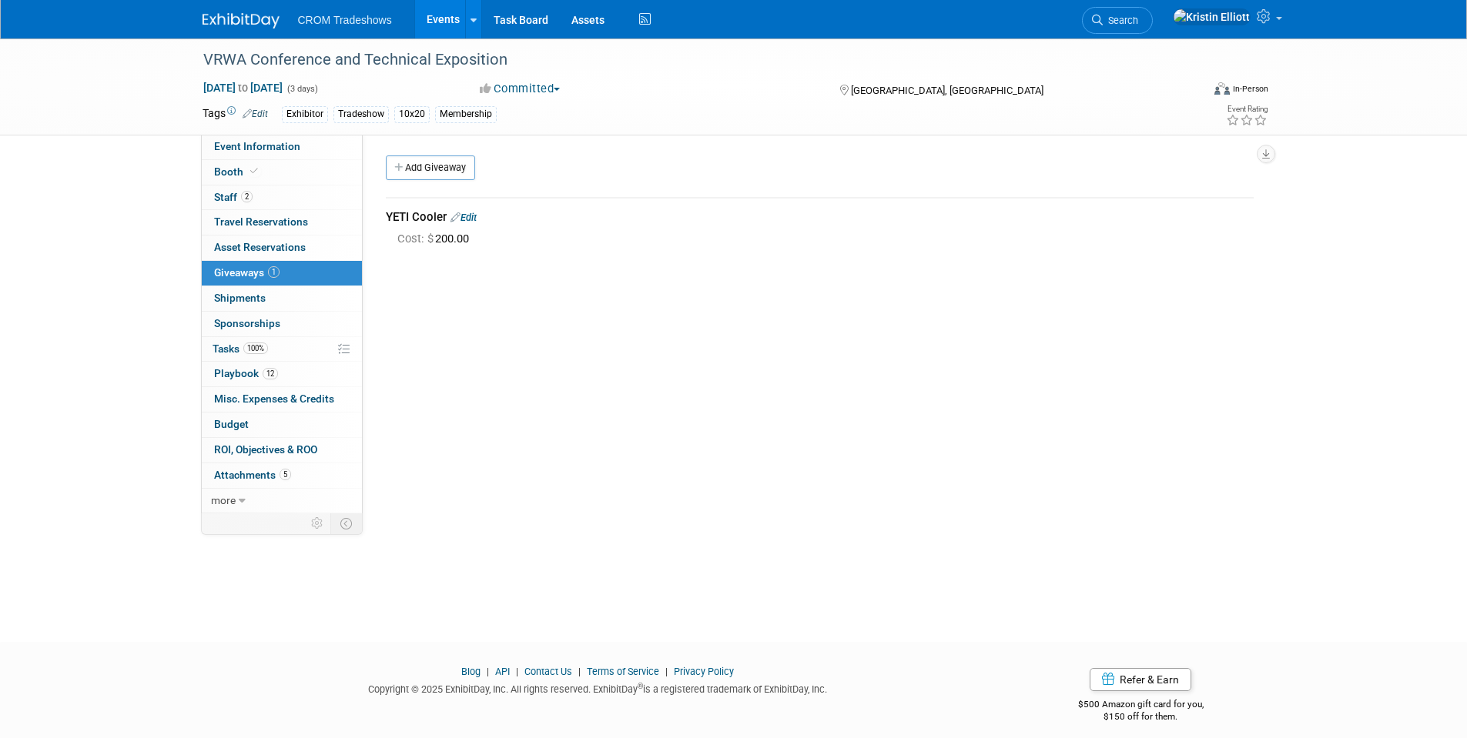
click at [453, 31] on link "Events" at bounding box center [443, 19] width 56 height 38
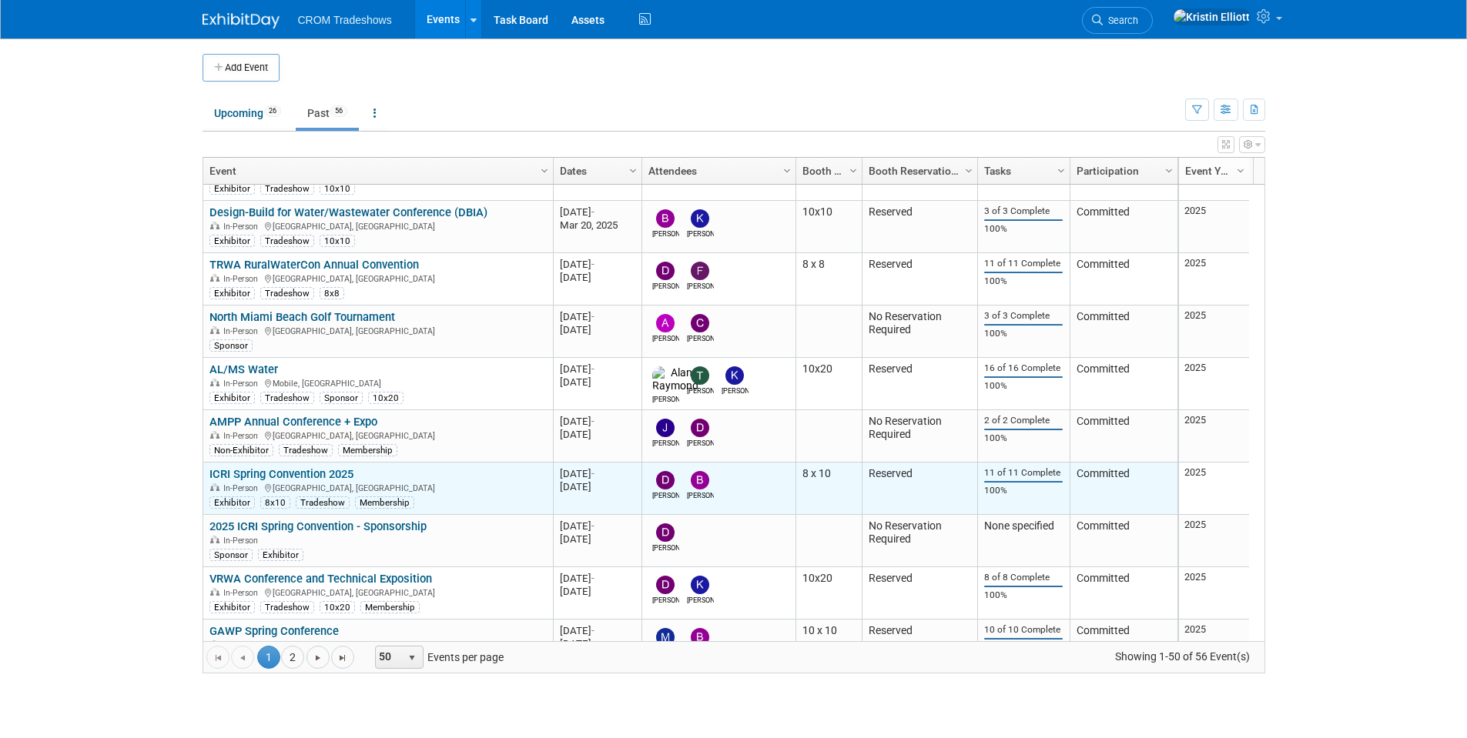
scroll to position [1109, 0]
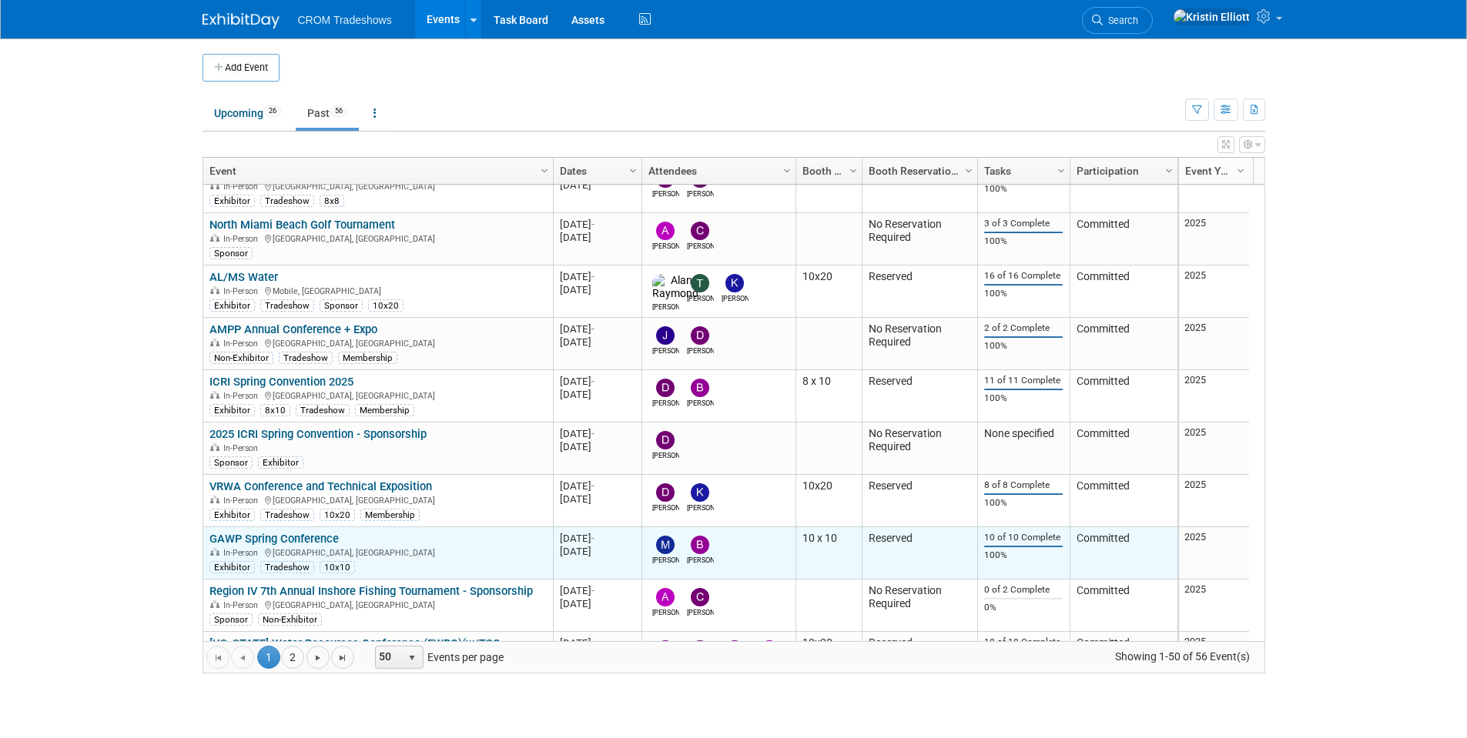
click at [263, 541] on link "GAWP Spring Conference" at bounding box center [273, 539] width 129 height 14
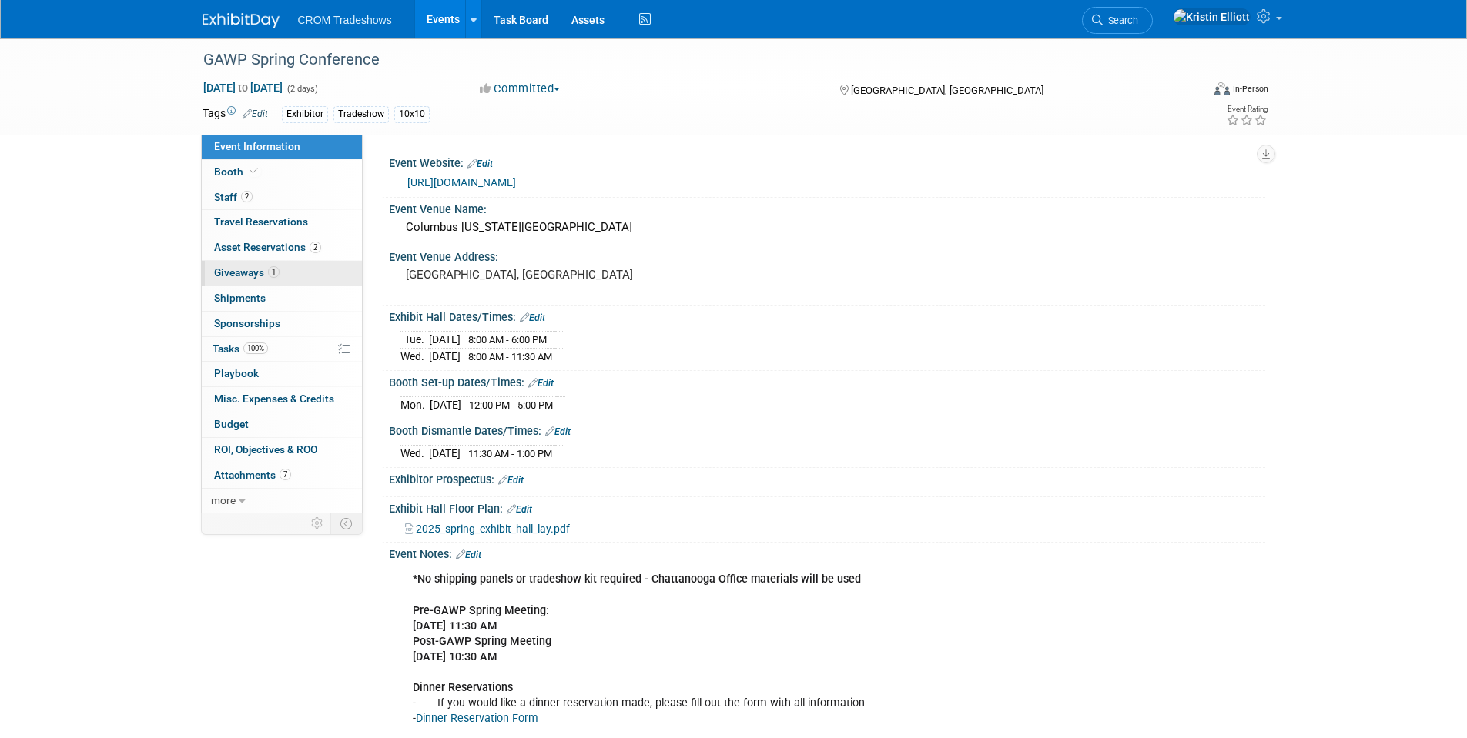
click at [262, 275] on span "Giveaways 1" at bounding box center [246, 272] width 65 height 12
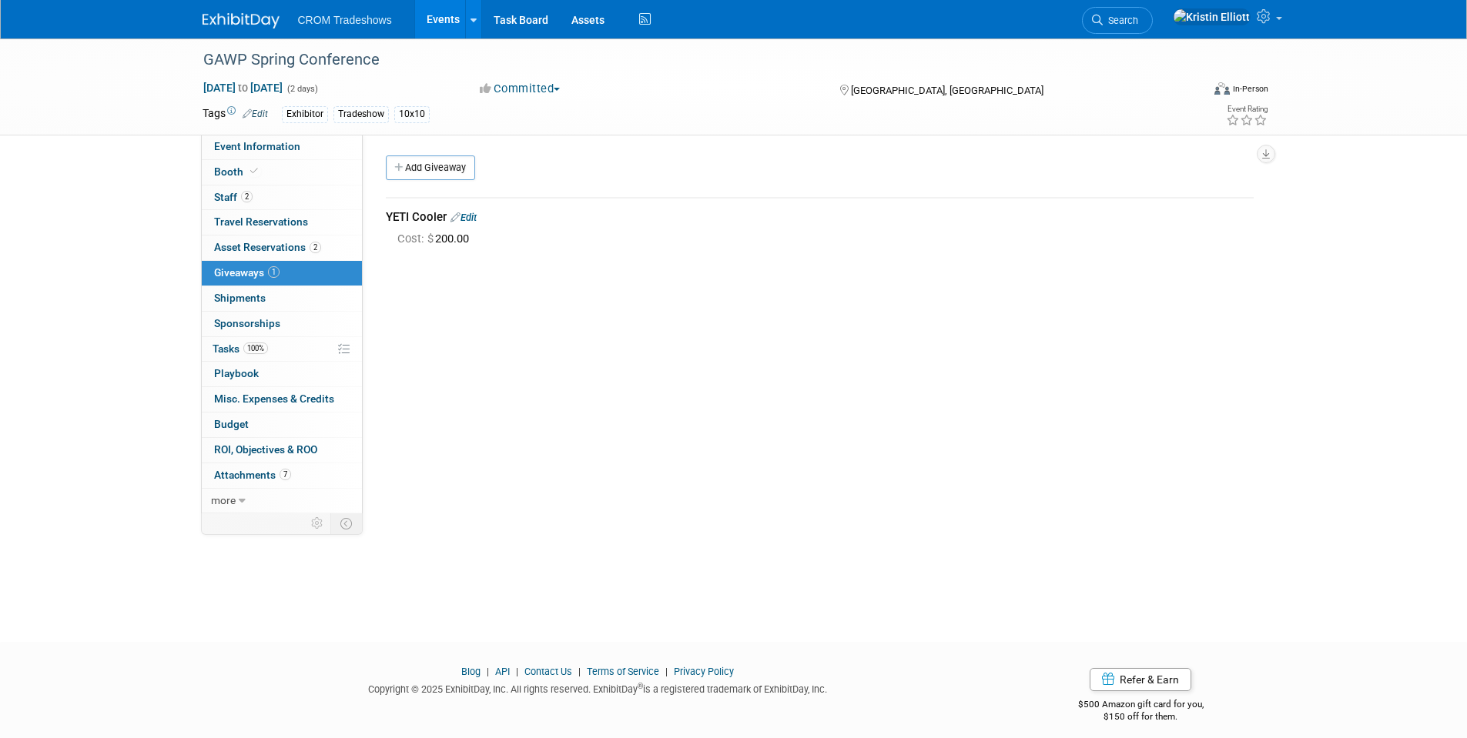
click at [443, 20] on link "Events" at bounding box center [443, 19] width 56 height 38
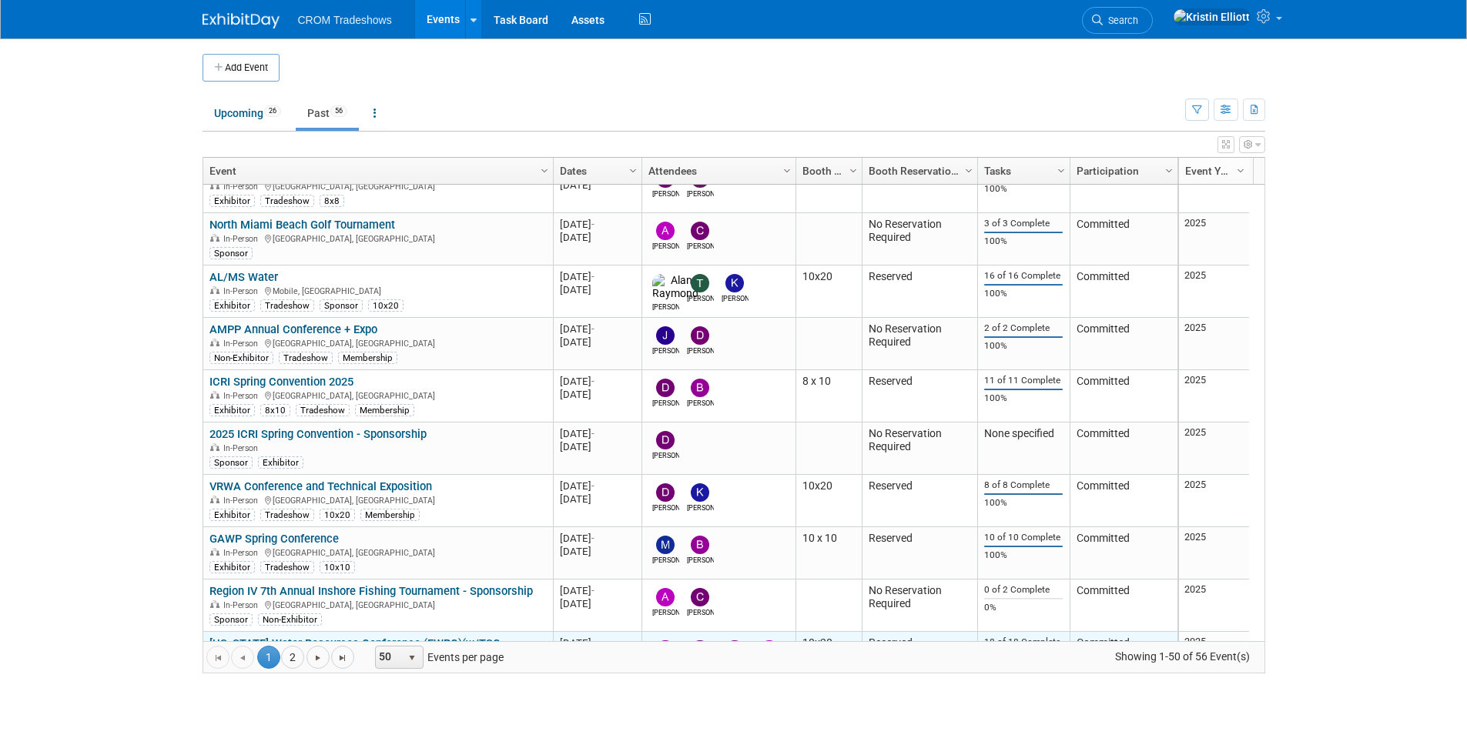
scroll to position [1201, 0]
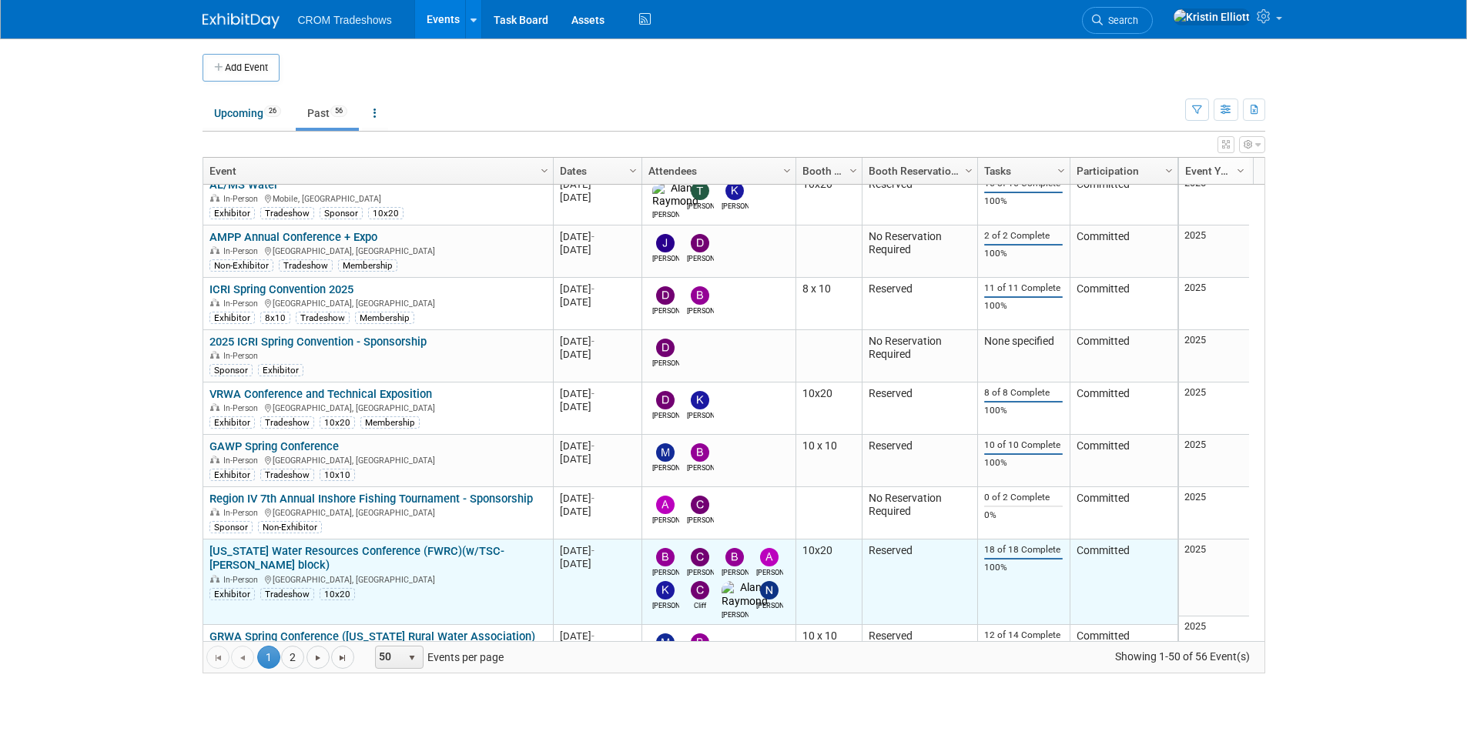
click at [393, 555] on link "[US_STATE] Water Resources Conference (FWRC)(w/TSC-[PERSON_NAME] block)" at bounding box center [356, 558] width 295 height 28
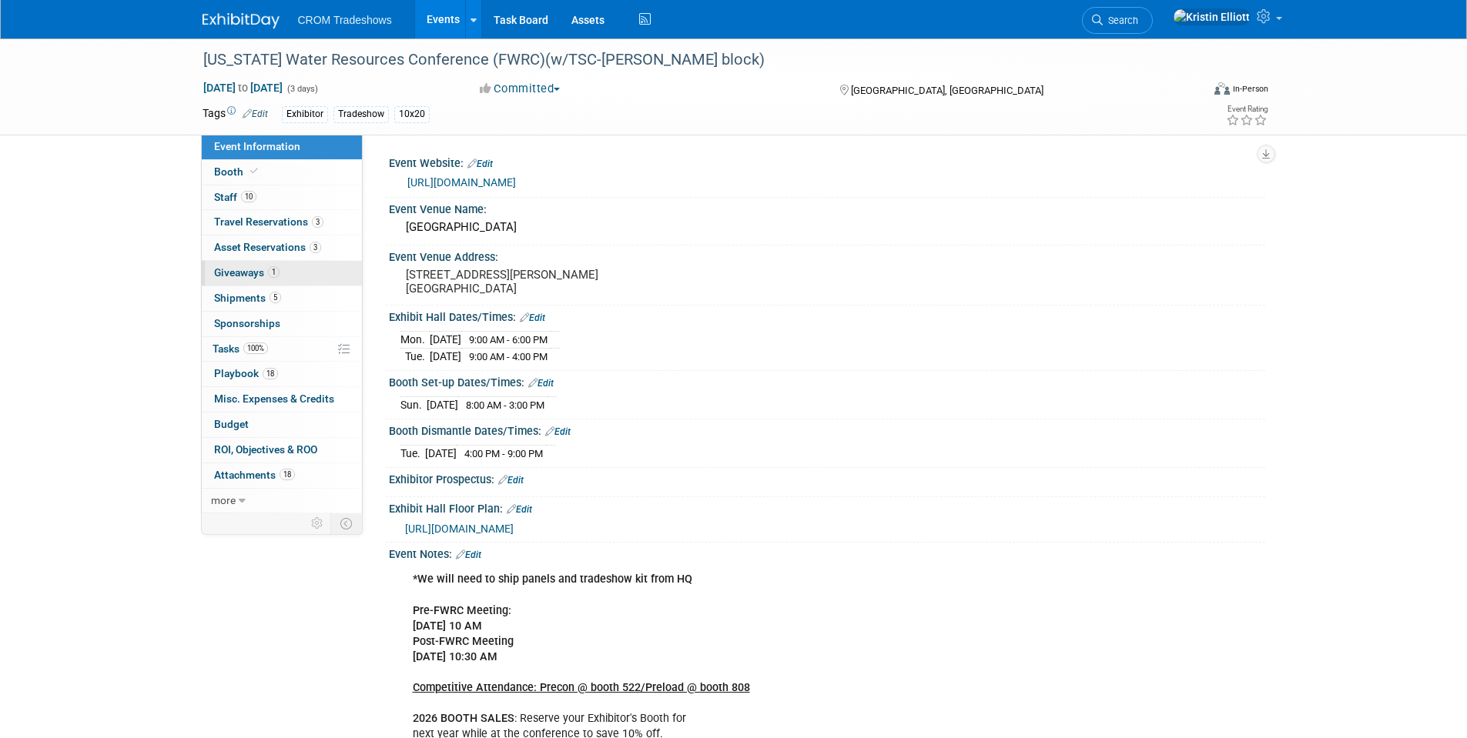
click at [256, 265] on link "1 Giveaways 1" at bounding box center [282, 273] width 160 height 25
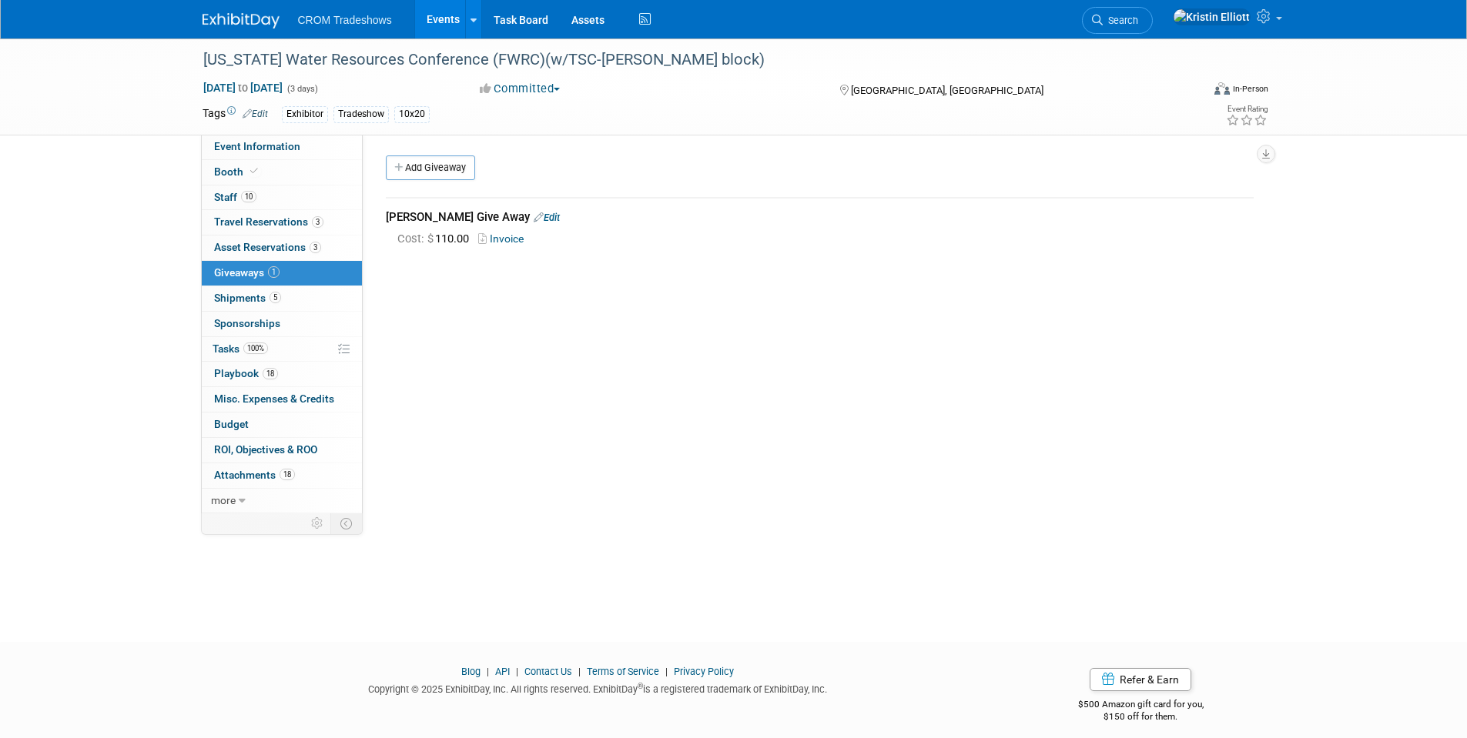
click at [443, 20] on link "Events" at bounding box center [443, 19] width 56 height 38
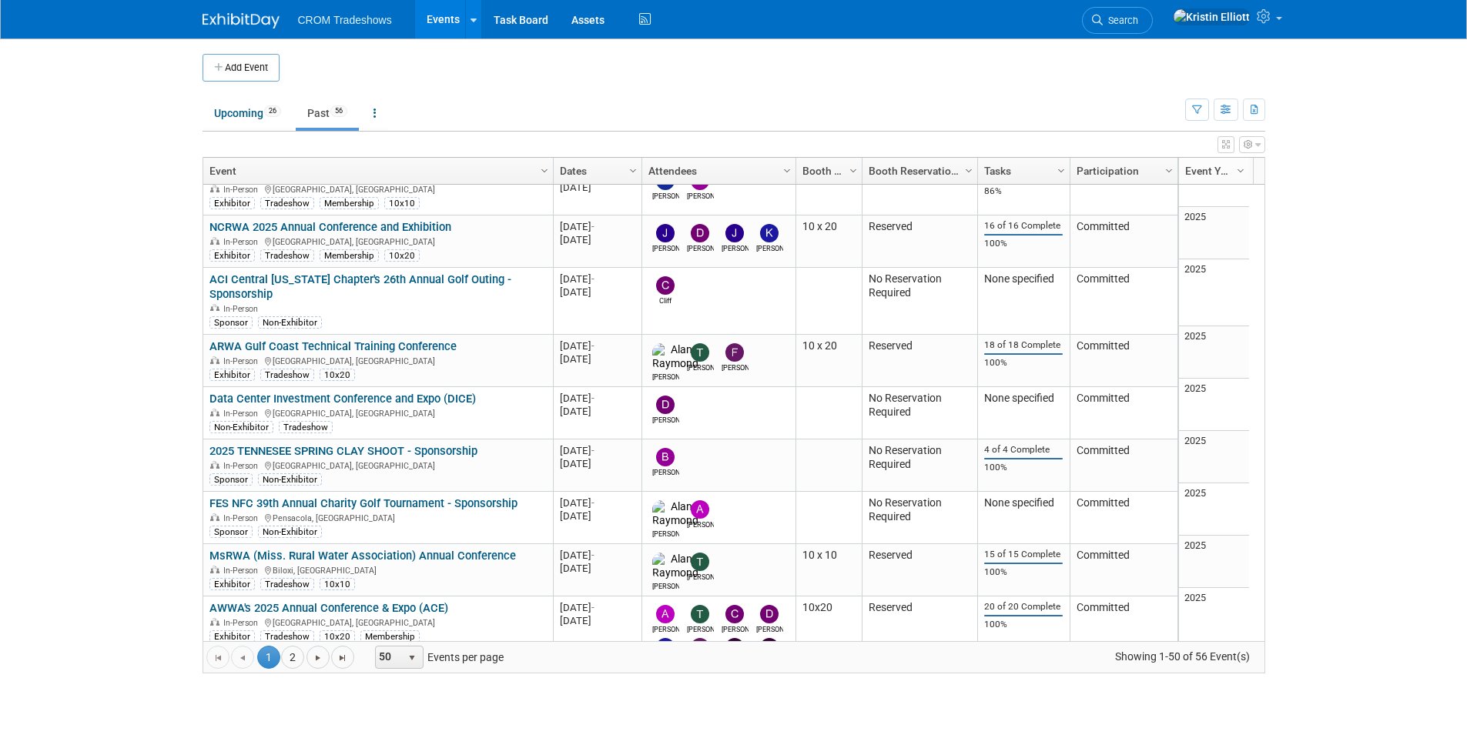
scroll to position [1571, 0]
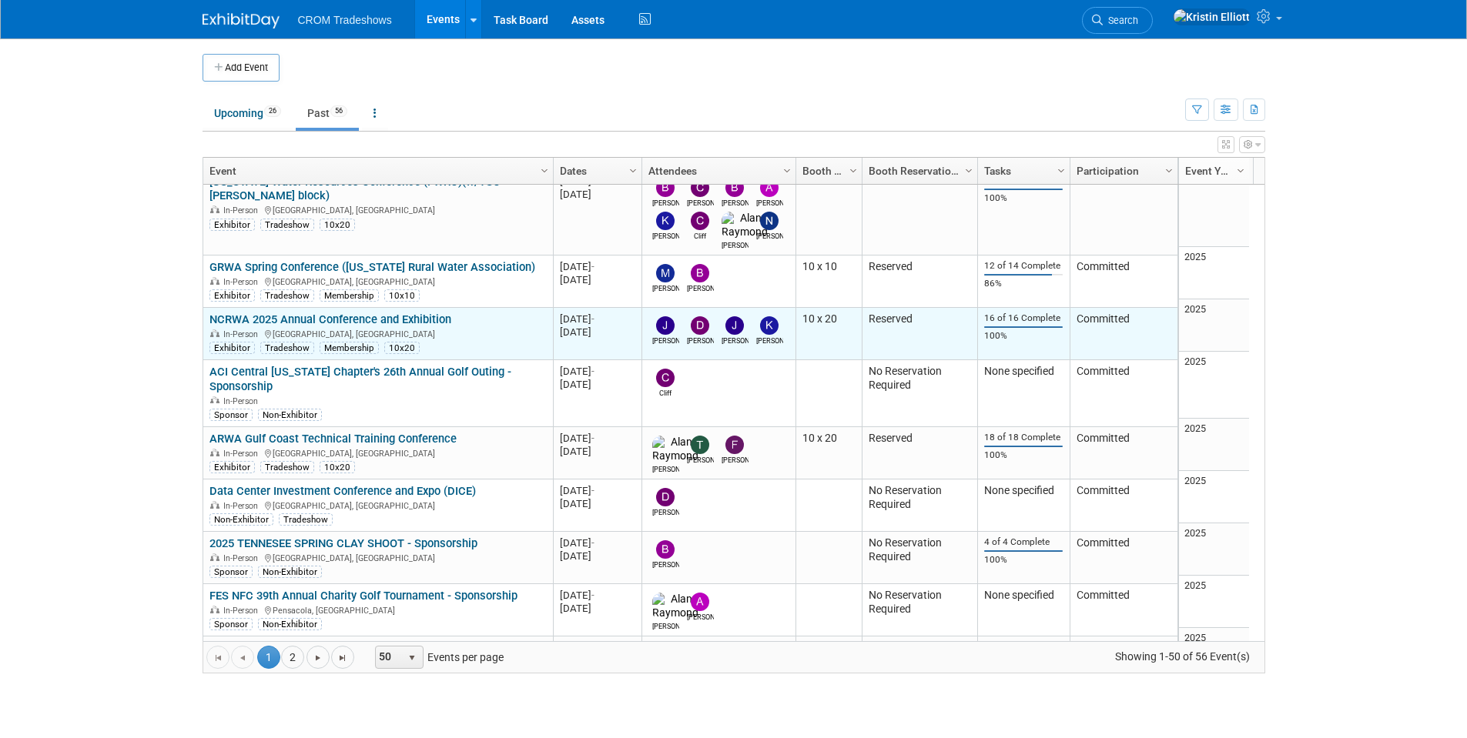
click at [352, 313] on link "NCRWA 2025 Annual Conference and Exhibition" at bounding box center [330, 320] width 242 height 14
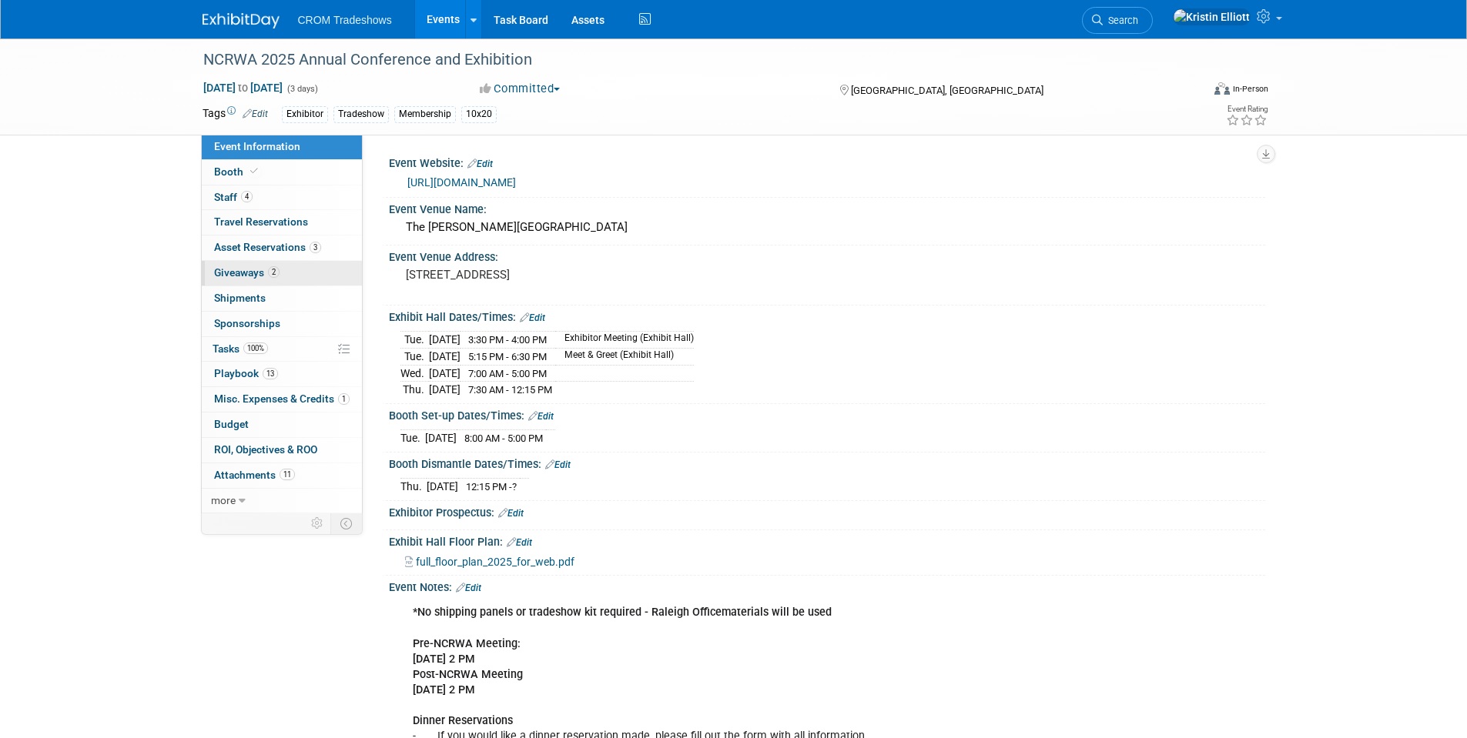
click at [238, 277] on span "Giveaways 2" at bounding box center [246, 272] width 65 height 12
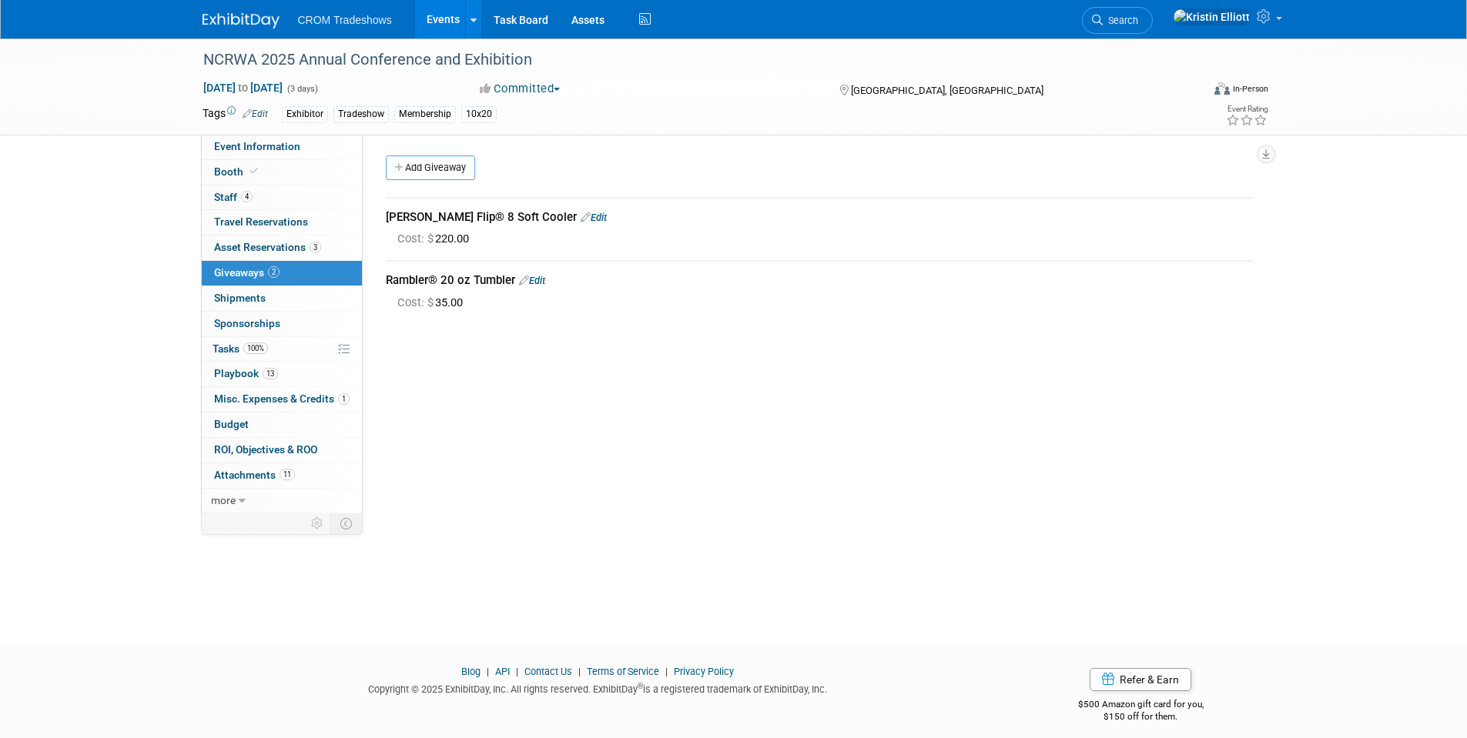
click at [450, 21] on link "Events" at bounding box center [443, 19] width 56 height 38
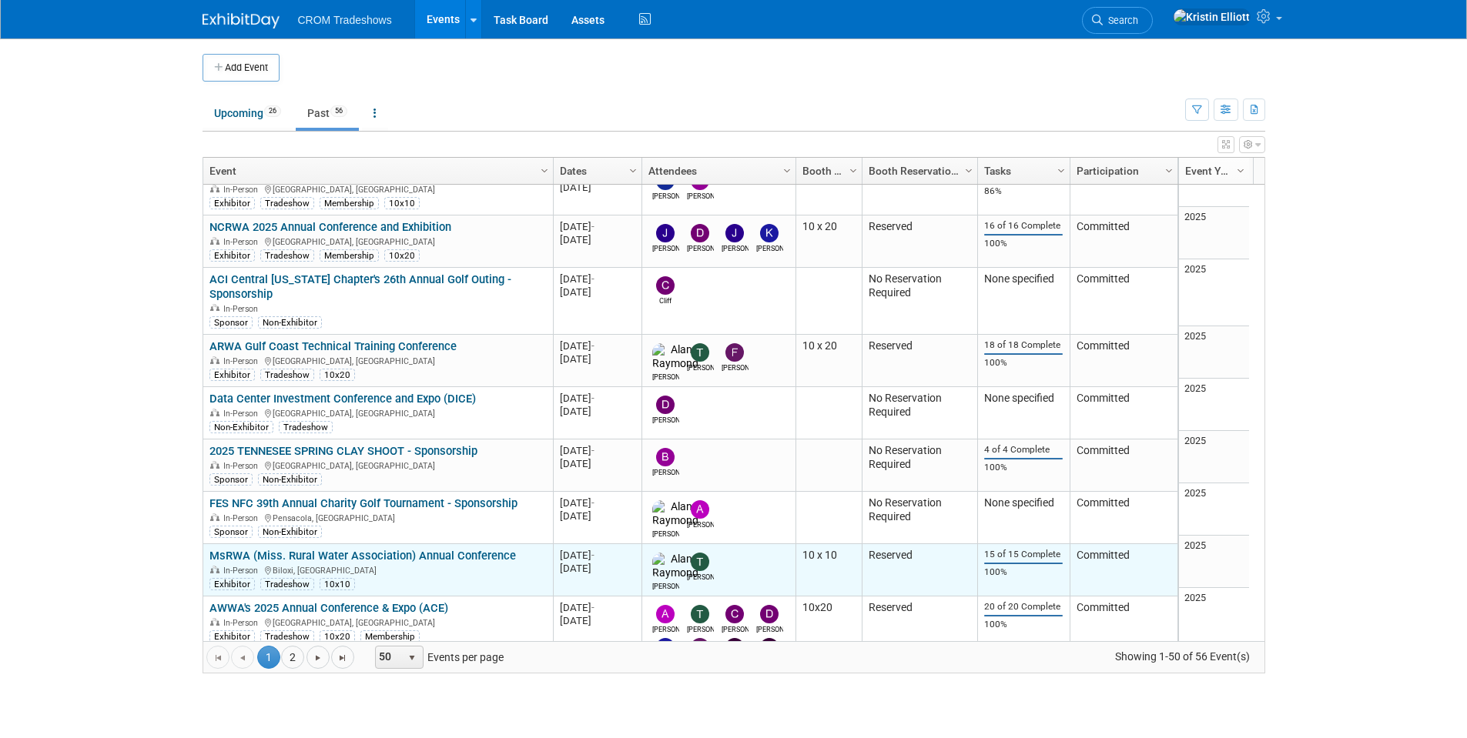
click at [275, 551] on link "MsRWA (Miss. Rural Water Association) Annual Conference" at bounding box center [362, 556] width 306 height 14
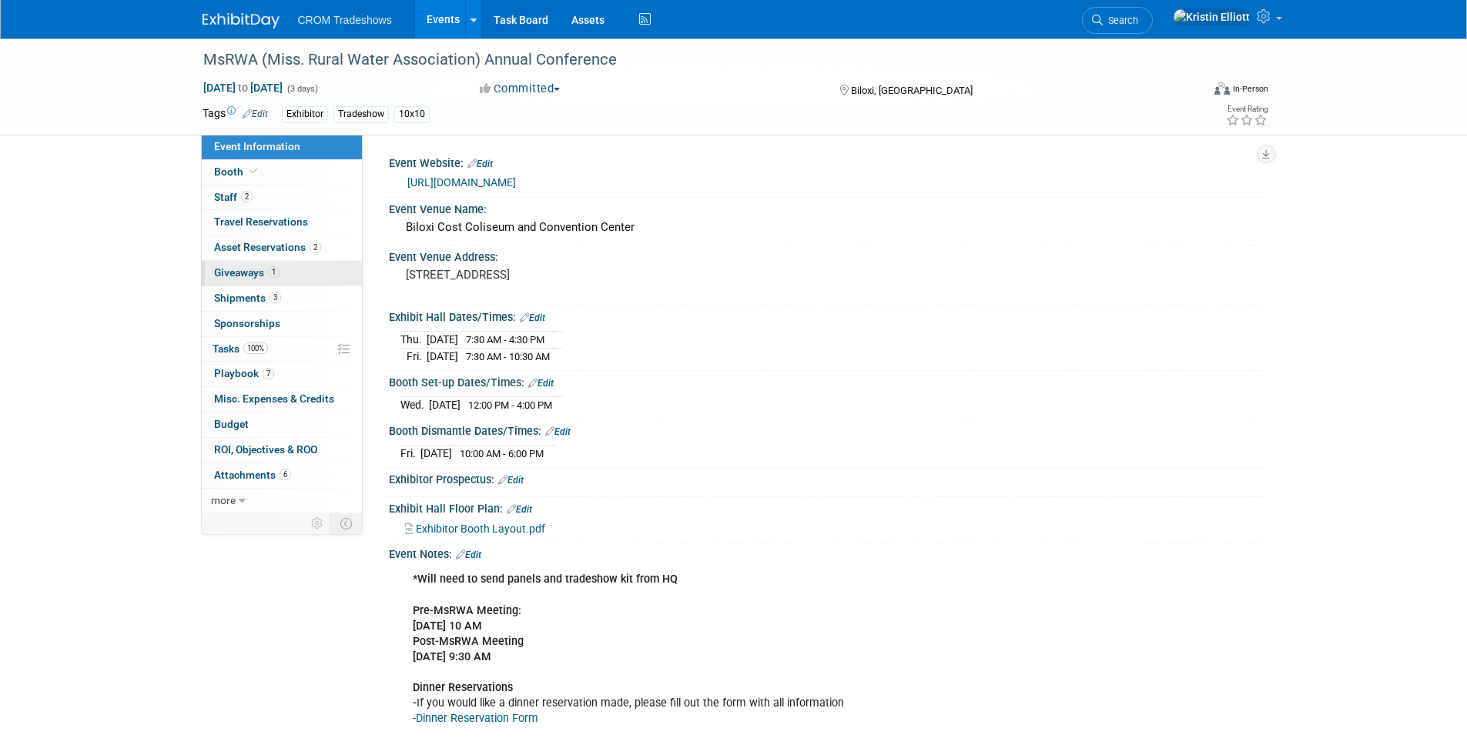
click at [268, 273] on span "1" at bounding box center [274, 272] width 12 height 12
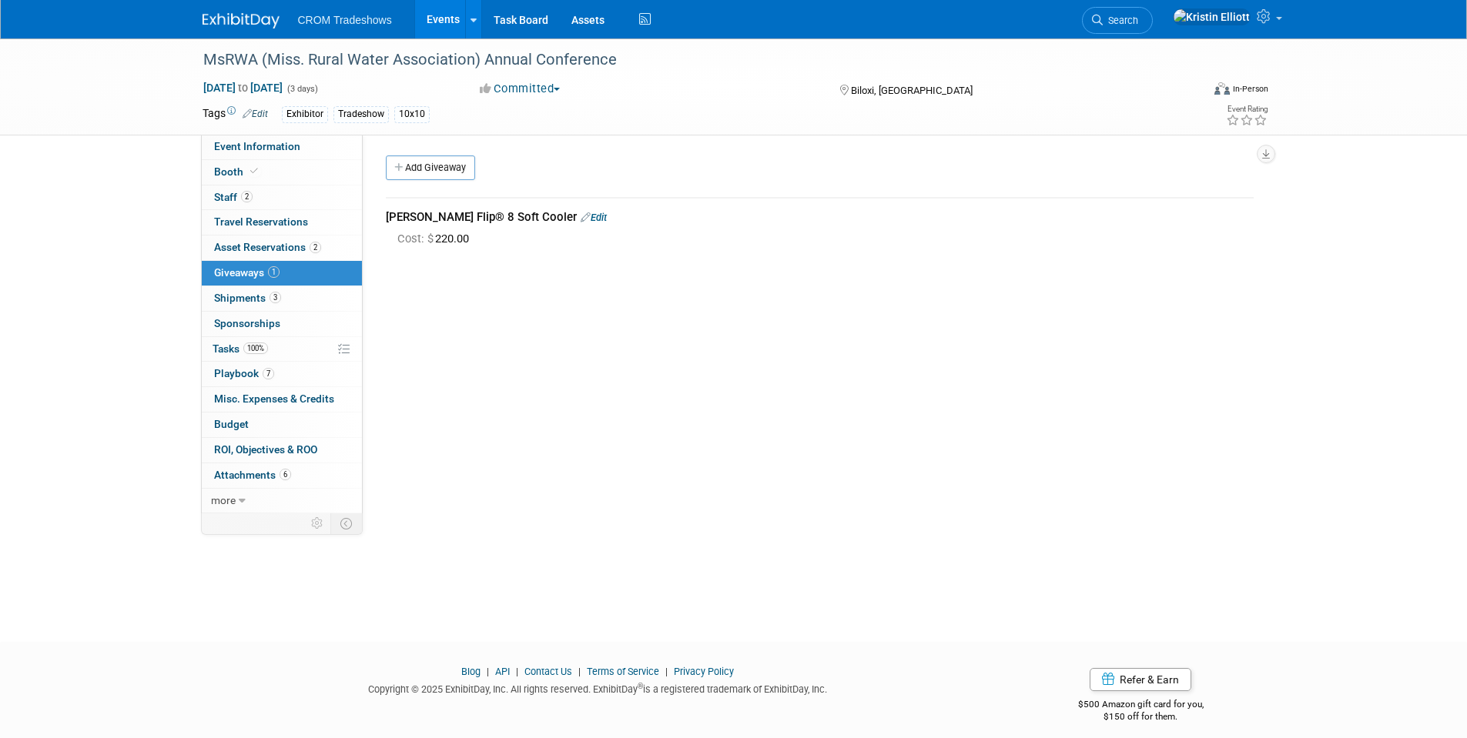
click at [447, 27] on link "Events" at bounding box center [443, 19] width 56 height 38
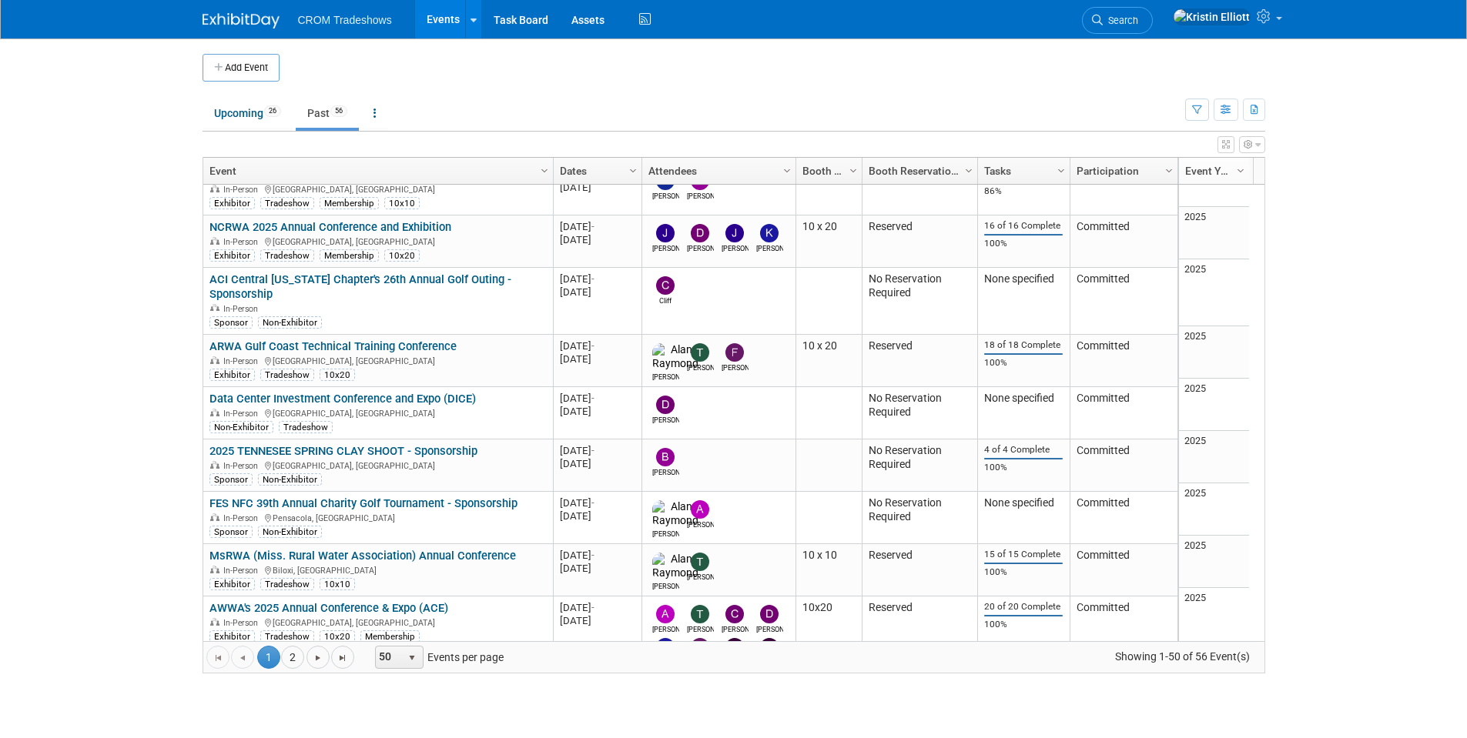
scroll to position [1755, 0]
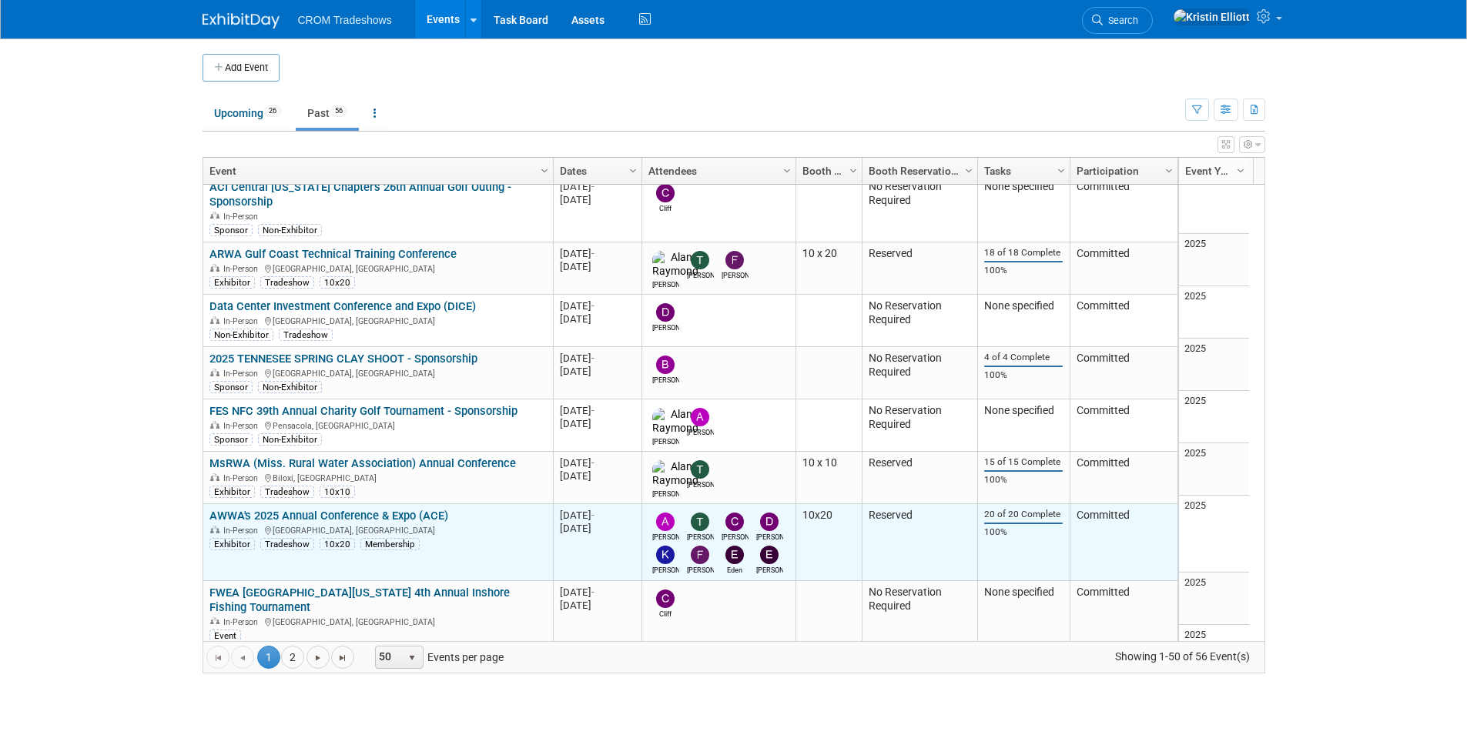
click at [339, 512] on link "AWWA's 2025 Annual Conference & Expo (ACE)" at bounding box center [328, 516] width 239 height 14
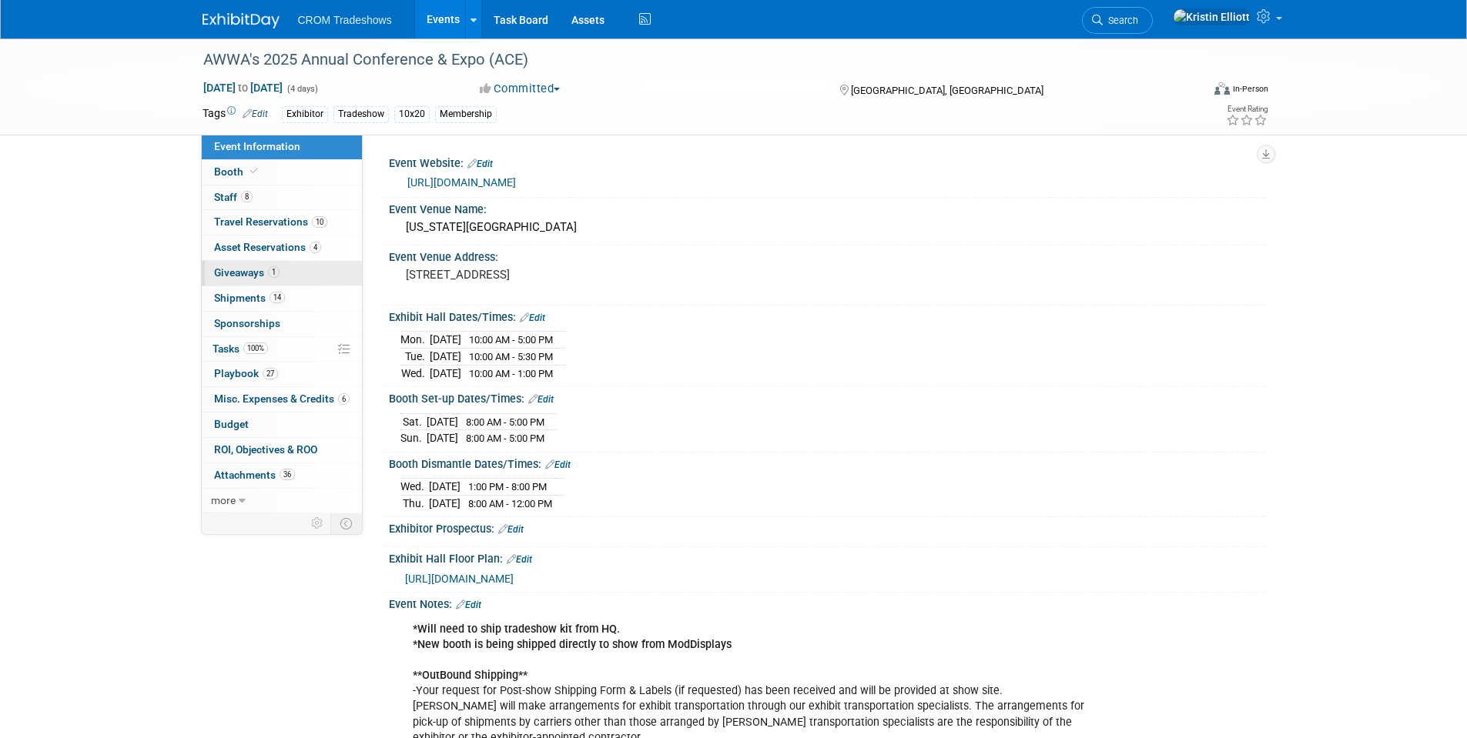
click at [265, 261] on link "1 Giveaways 1" at bounding box center [282, 273] width 160 height 25
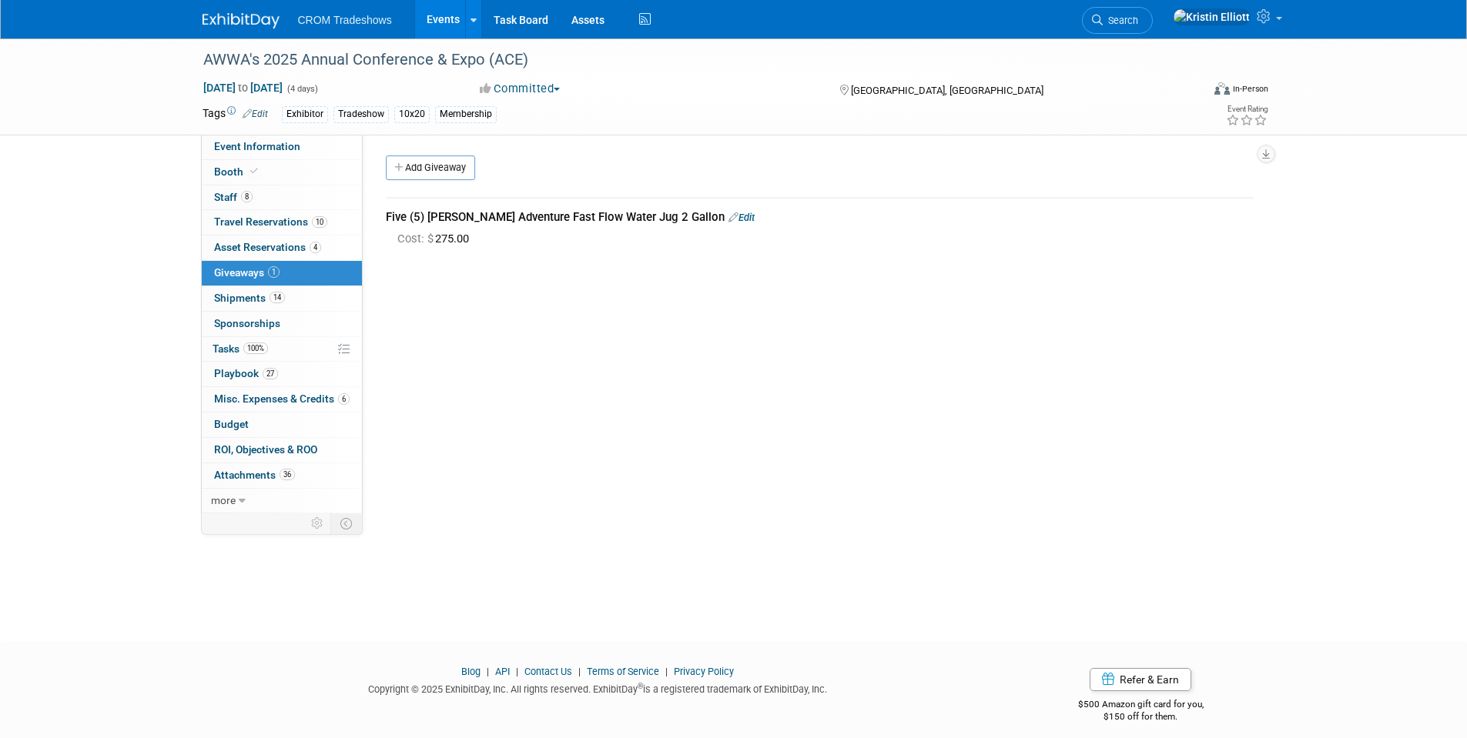
click at [437, 21] on link "Events" at bounding box center [443, 19] width 56 height 38
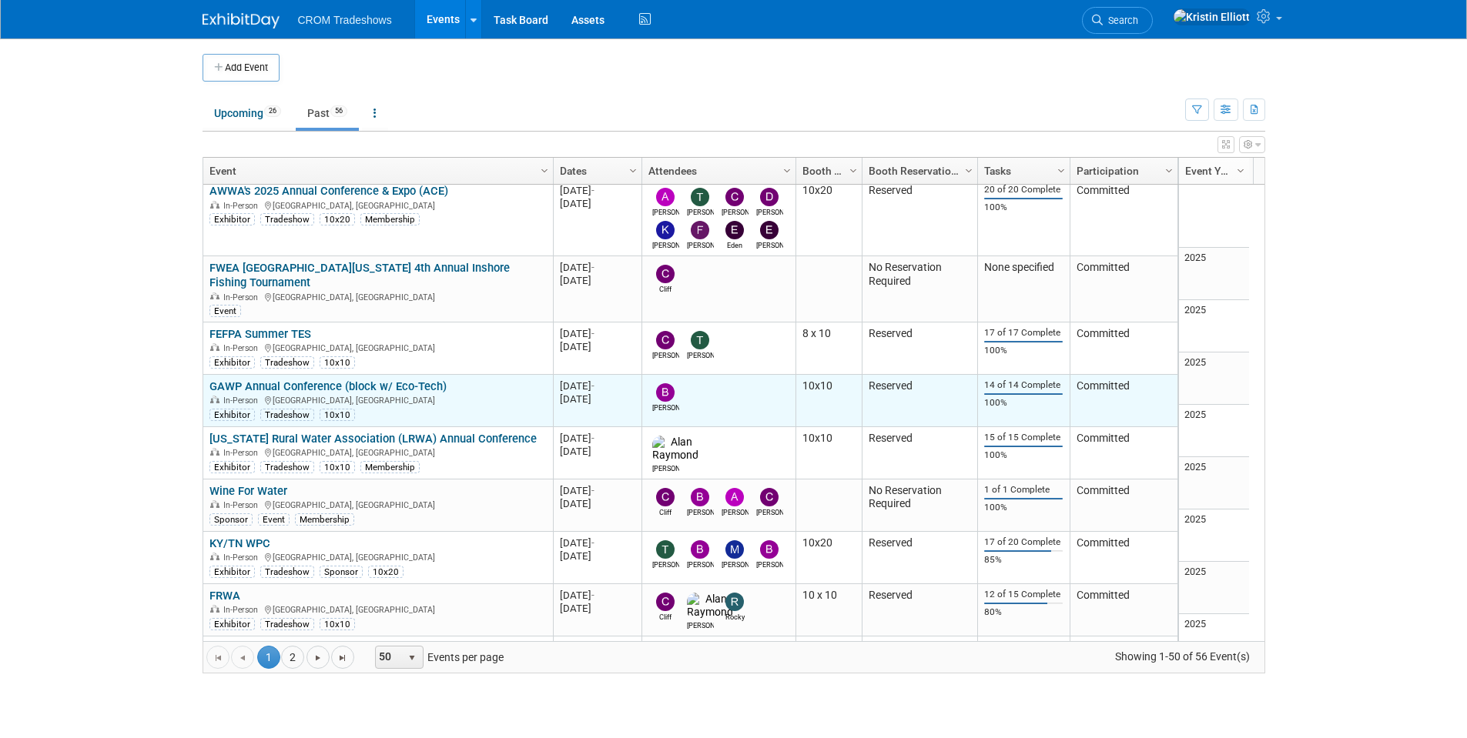
scroll to position [1988, 0]
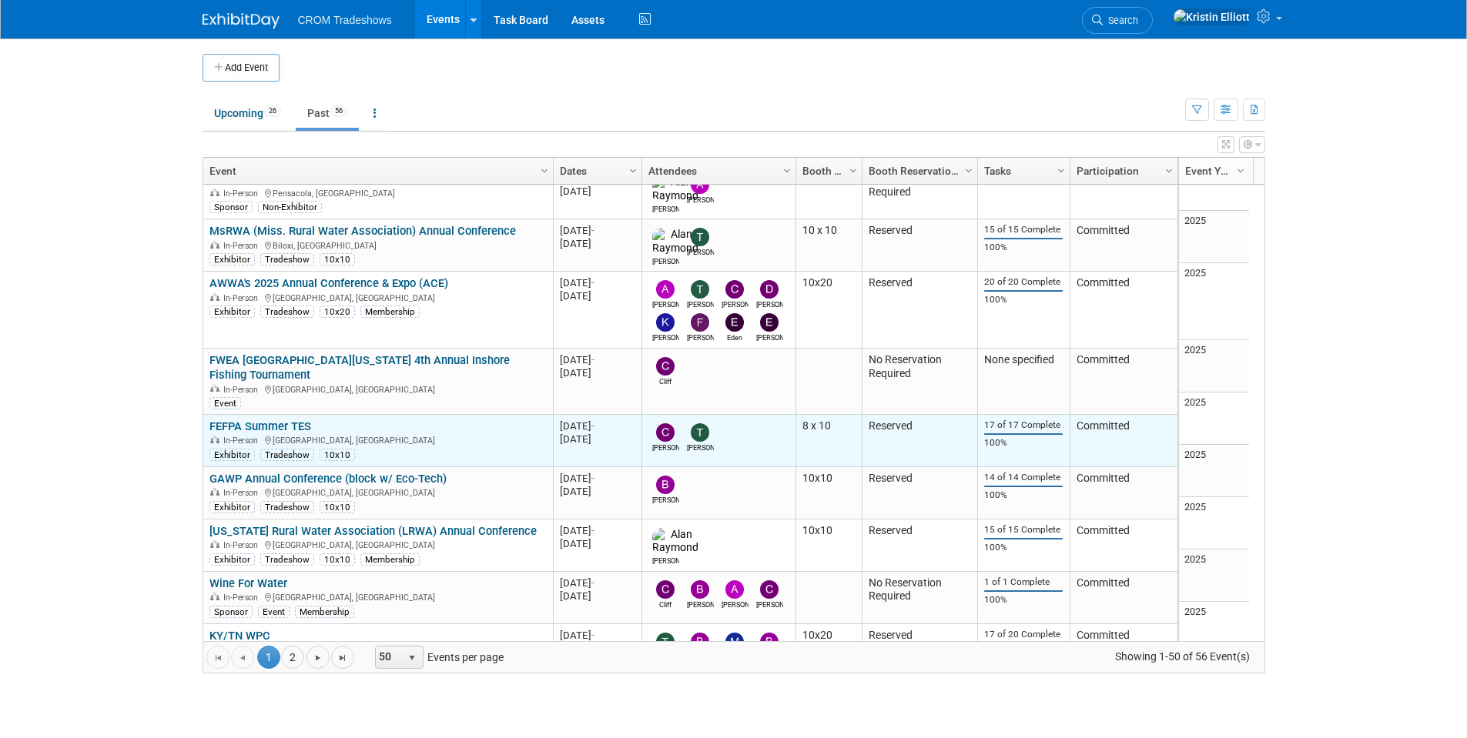
click at [304, 420] on link "FEFPA Summer TES" at bounding box center [260, 427] width 102 height 14
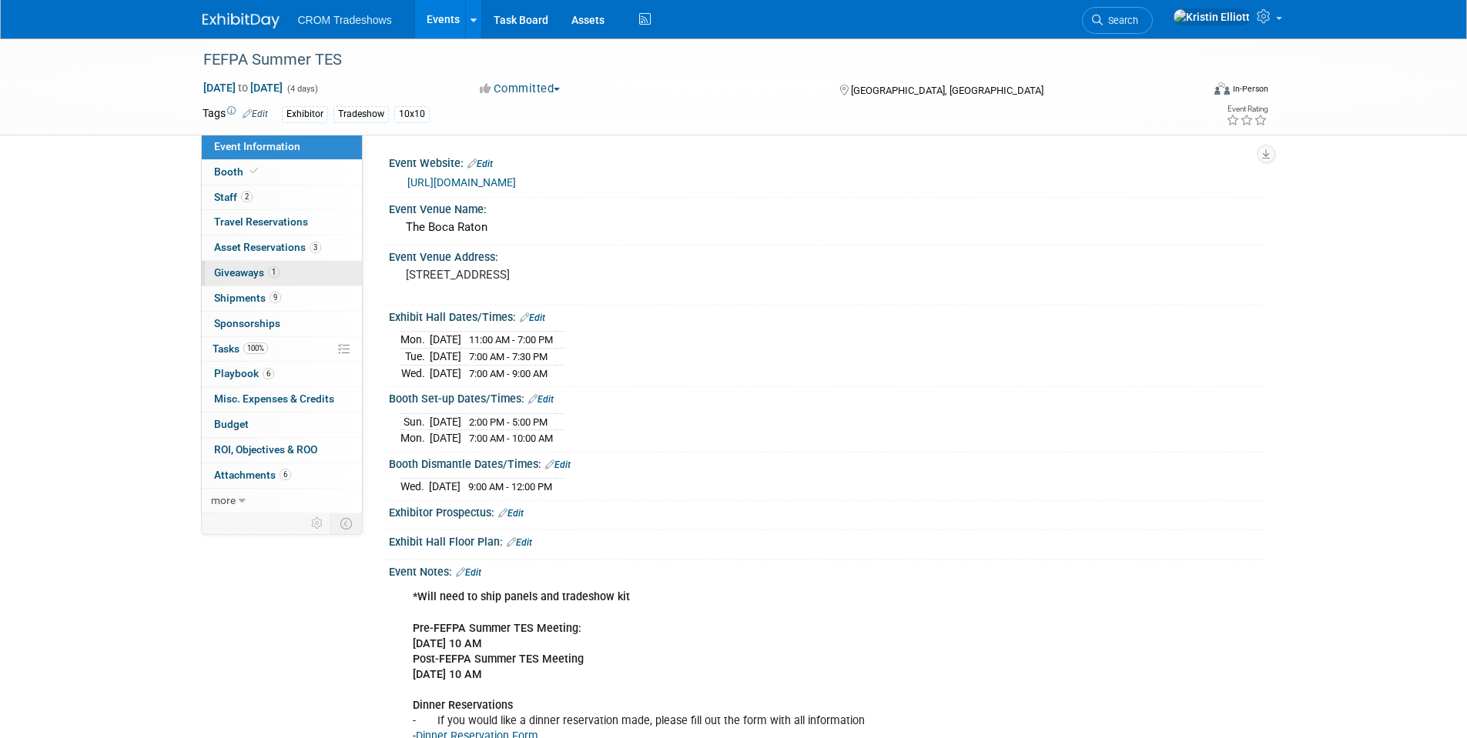
click at [273, 270] on span "1" at bounding box center [274, 272] width 12 height 12
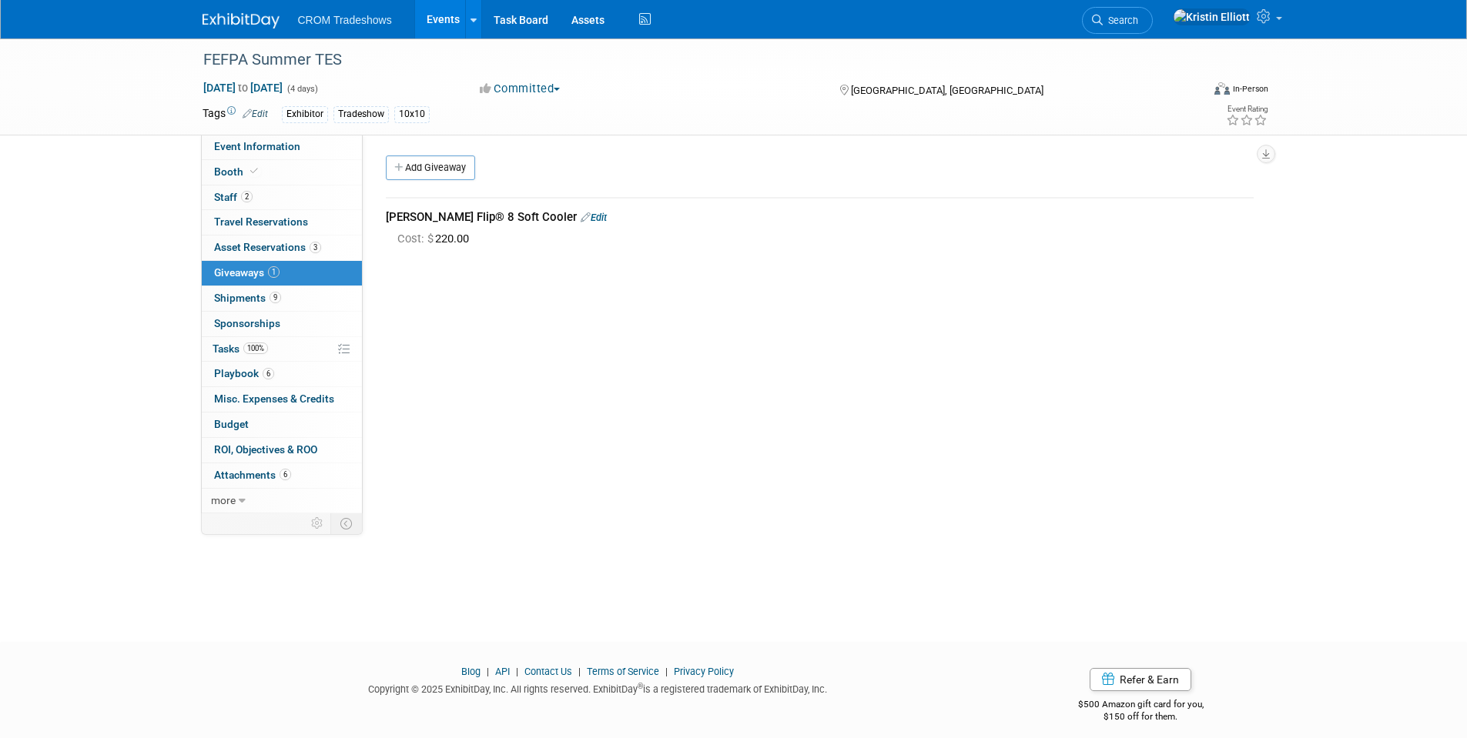
click at [439, 29] on link "Events" at bounding box center [443, 19] width 56 height 38
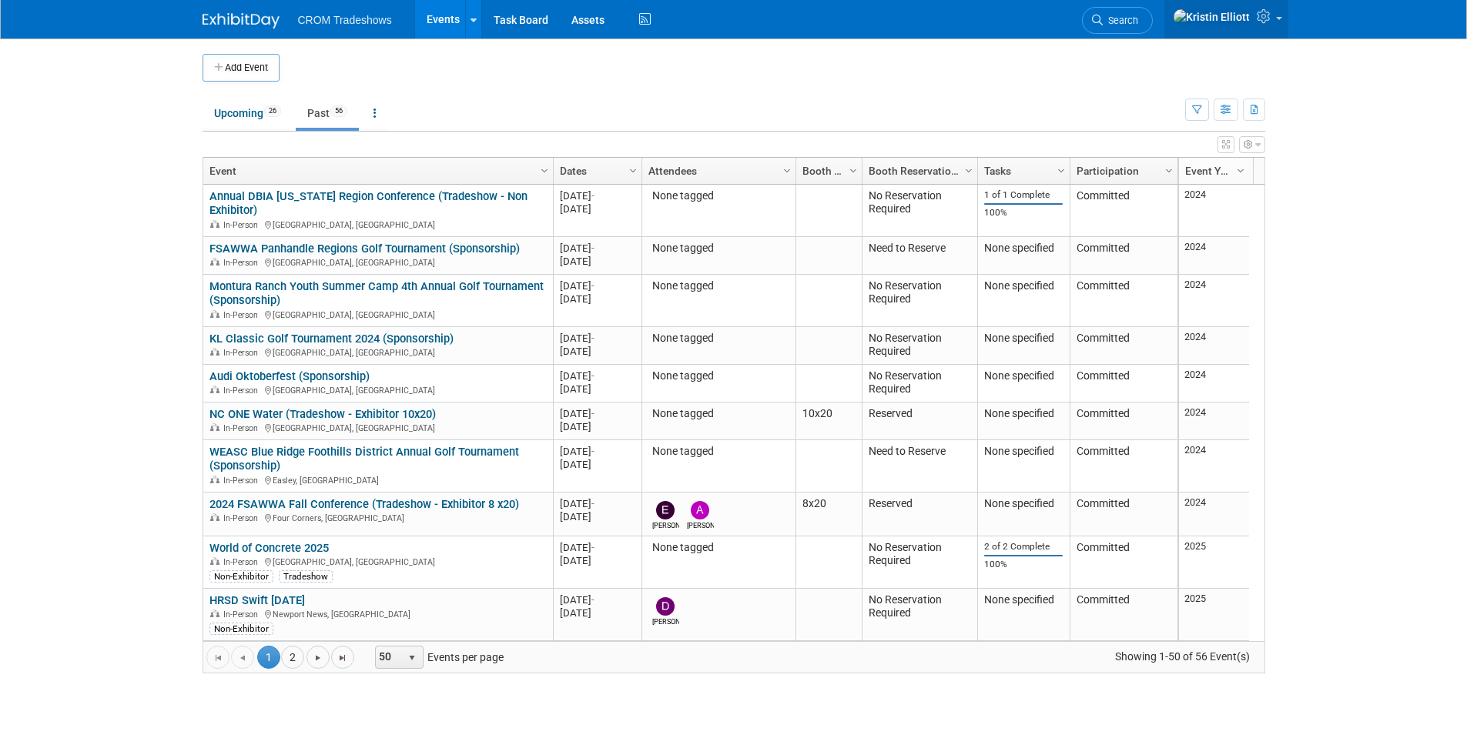
click at [1273, 20] on icon at bounding box center [1266, 16] width 18 height 14
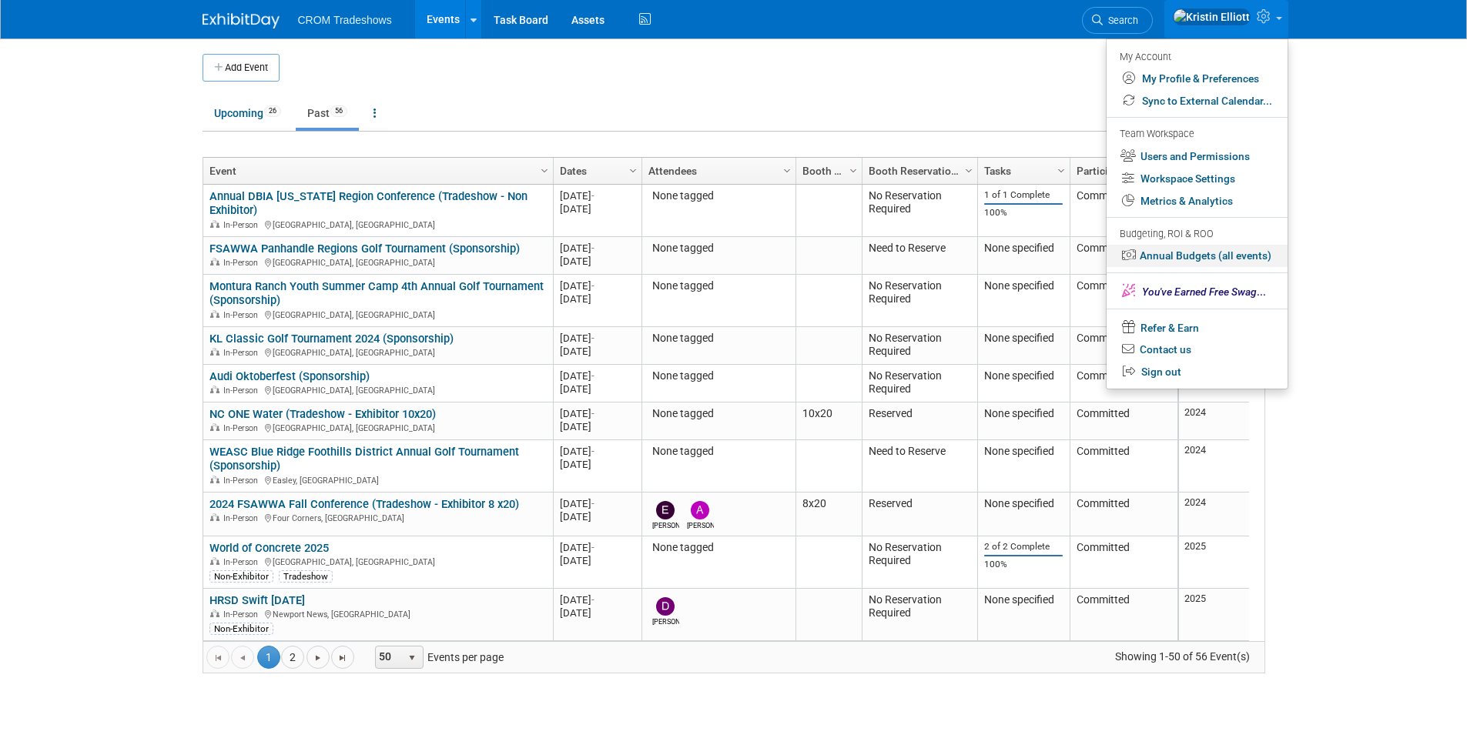
click at [1156, 259] on link "Annual Budgets (all events)" at bounding box center [1196, 256] width 181 height 22
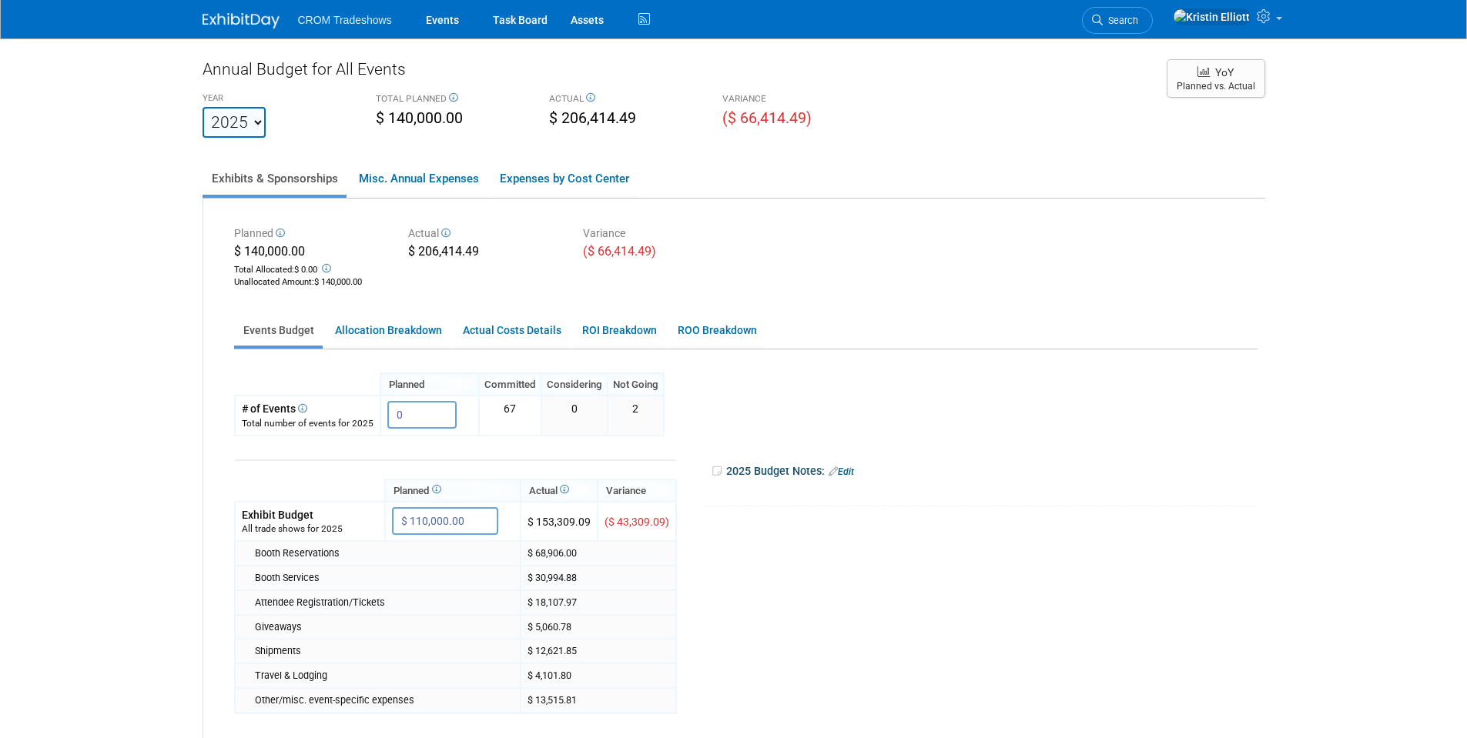
click at [526, 581] on td "$ 30,994.88" at bounding box center [598, 578] width 156 height 25
click at [571, 581] on td "$ 30,994.88" at bounding box center [598, 578] width 156 height 25
drag, startPoint x: 580, startPoint y: 551, endPoint x: 527, endPoint y: 554, distance: 52.4
click at [527, 554] on td "$ 68,906.00" at bounding box center [598, 553] width 156 height 25
copy td "$ 68,906.00"
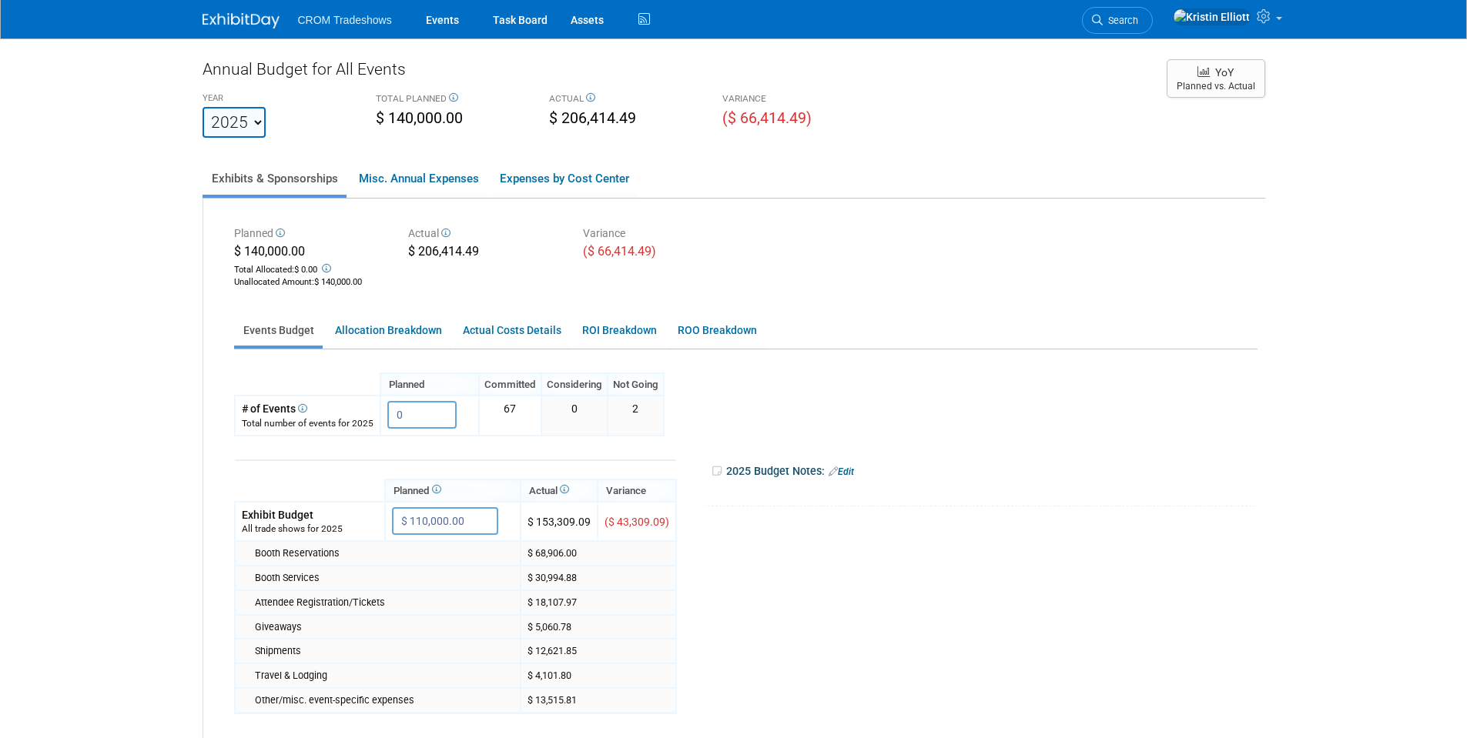
click at [594, 122] on span "$ 206,414.49" at bounding box center [592, 118] width 87 height 18
click at [68, 215] on body "CROM Tradeshows Events Task Board Assets Activity Feed" at bounding box center [733, 369] width 1467 height 738
click at [565, 132] on div "YEAR 2022 2023 2024 2025 2026 2027 2028 2029 2030 2031 TOTAL PLANNED $ 140,000.…" at bounding box center [677, 113] width 972 height 49
click at [397, 186] on link "Misc. Annual Expenses" at bounding box center [419, 178] width 138 height 32
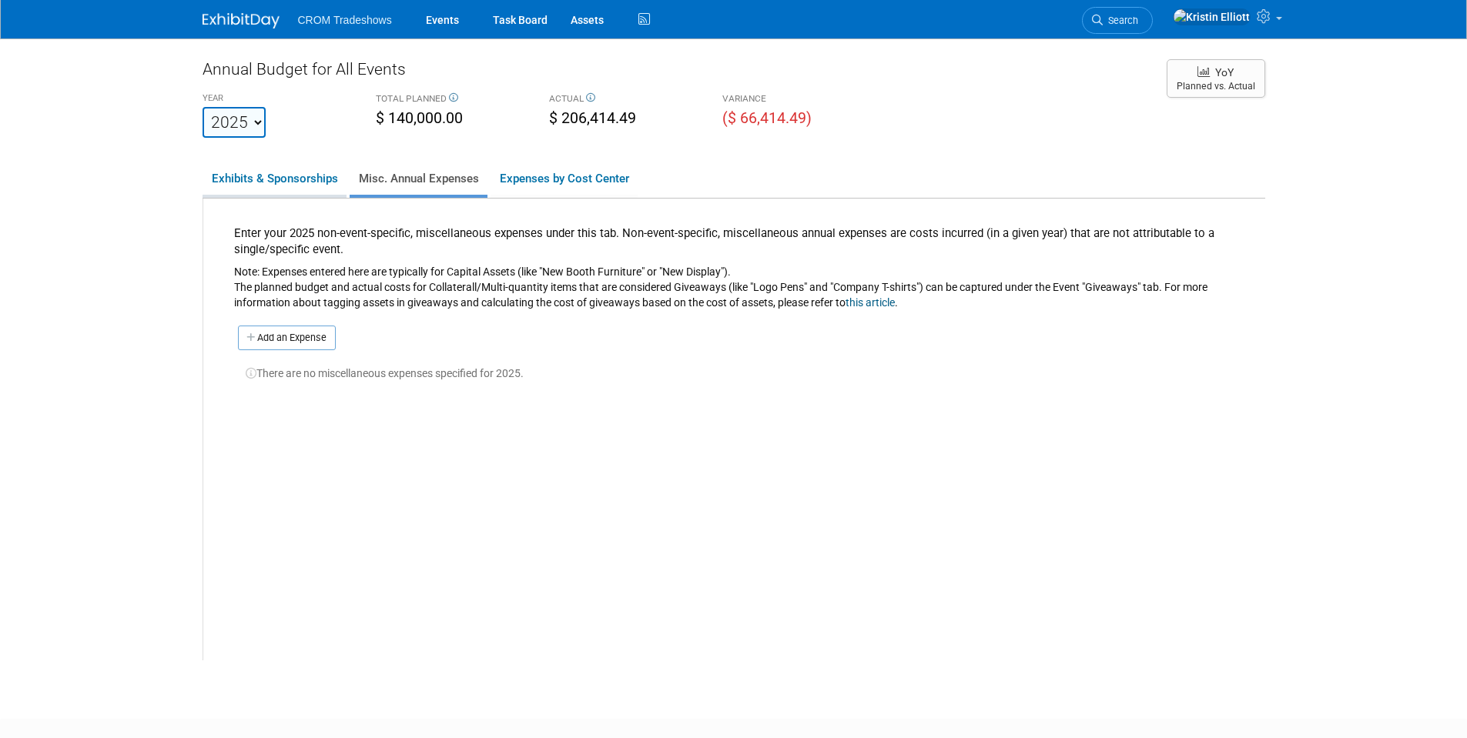
click at [280, 179] on link "Exhibits & Sponsorships" at bounding box center [274, 178] width 144 height 32
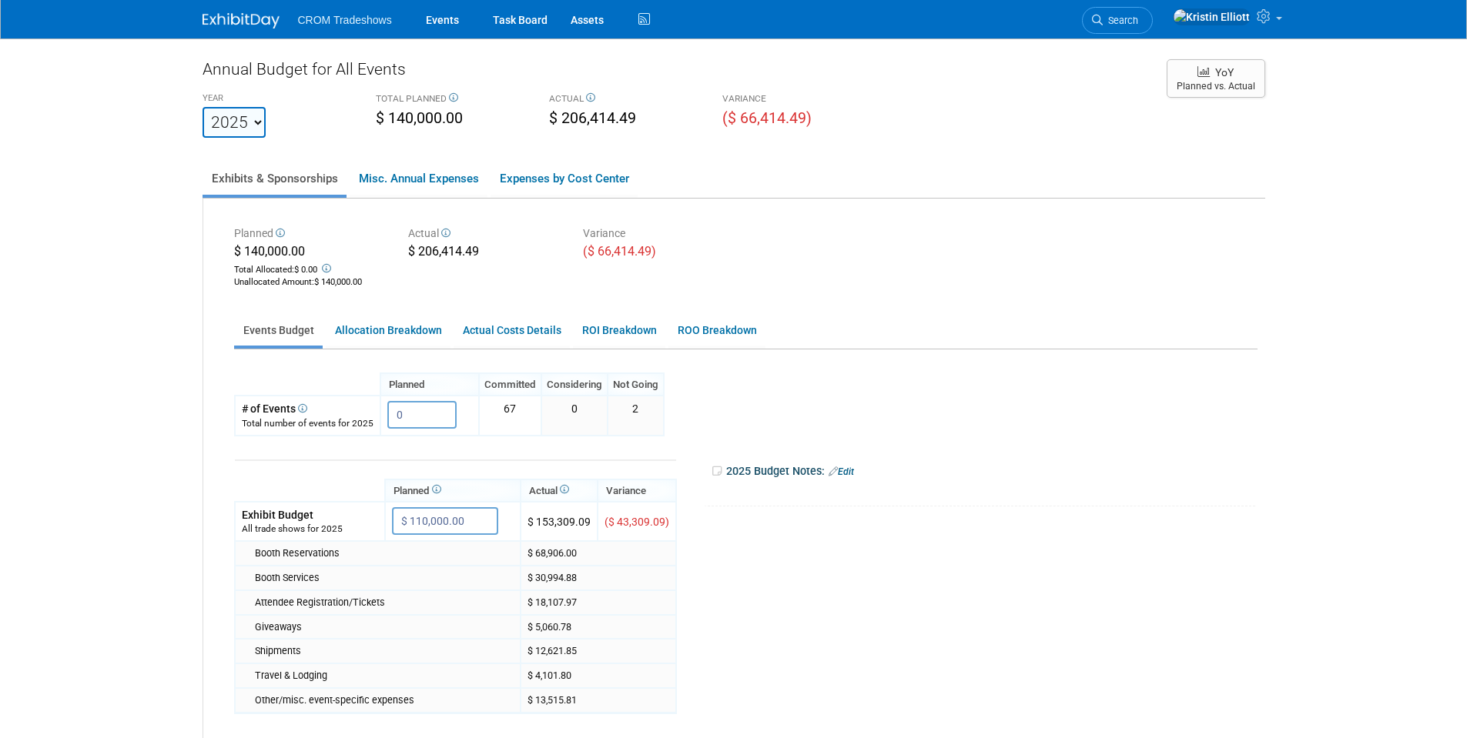
click at [486, 69] on div "Annual Budget for All Events" at bounding box center [676, 73] width 949 height 31
click at [98, 139] on body "CROM Tradeshows Events Task Board Assets Activity Feed" at bounding box center [733, 369] width 1467 height 738
drag, startPoint x: 567, startPoint y: 143, endPoint x: 561, endPoint y: 149, distance: 8.7
click at [567, 143] on div "Annual Budget for All Events YEAR 2022 2023 2024 2025 2026 2027 2028 2029 2030 …" at bounding box center [733, 487] width 1063 height 859
click at [579, 148] on div "Annual Budget for All Events YEAR 2022 2023 2024 2025 2026 2027 2028 2029 2030 …" at bounding box center [733, 487] width 1063 height 859
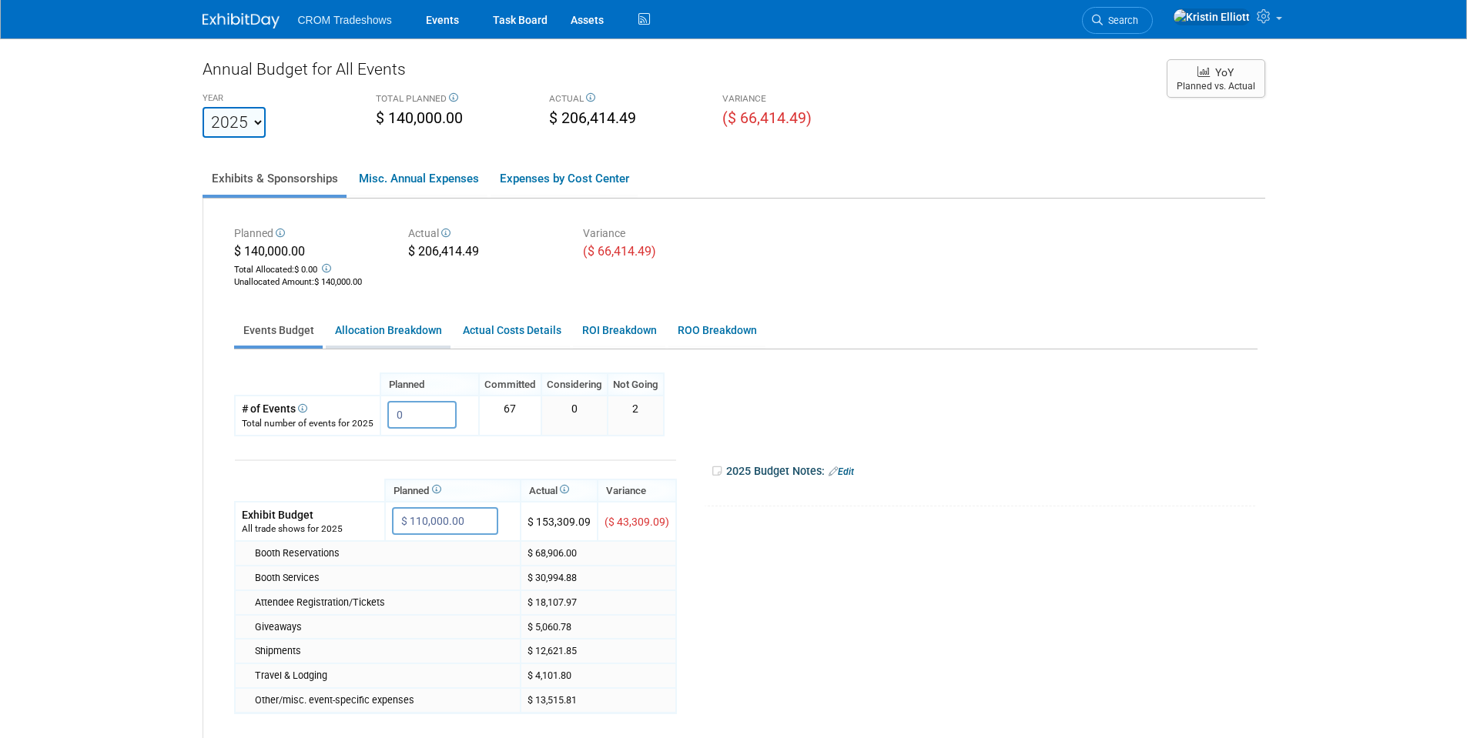
click at [417, 337] on link "Allocation Breakdown" at bounding box center [388, 331] width 125 height 30
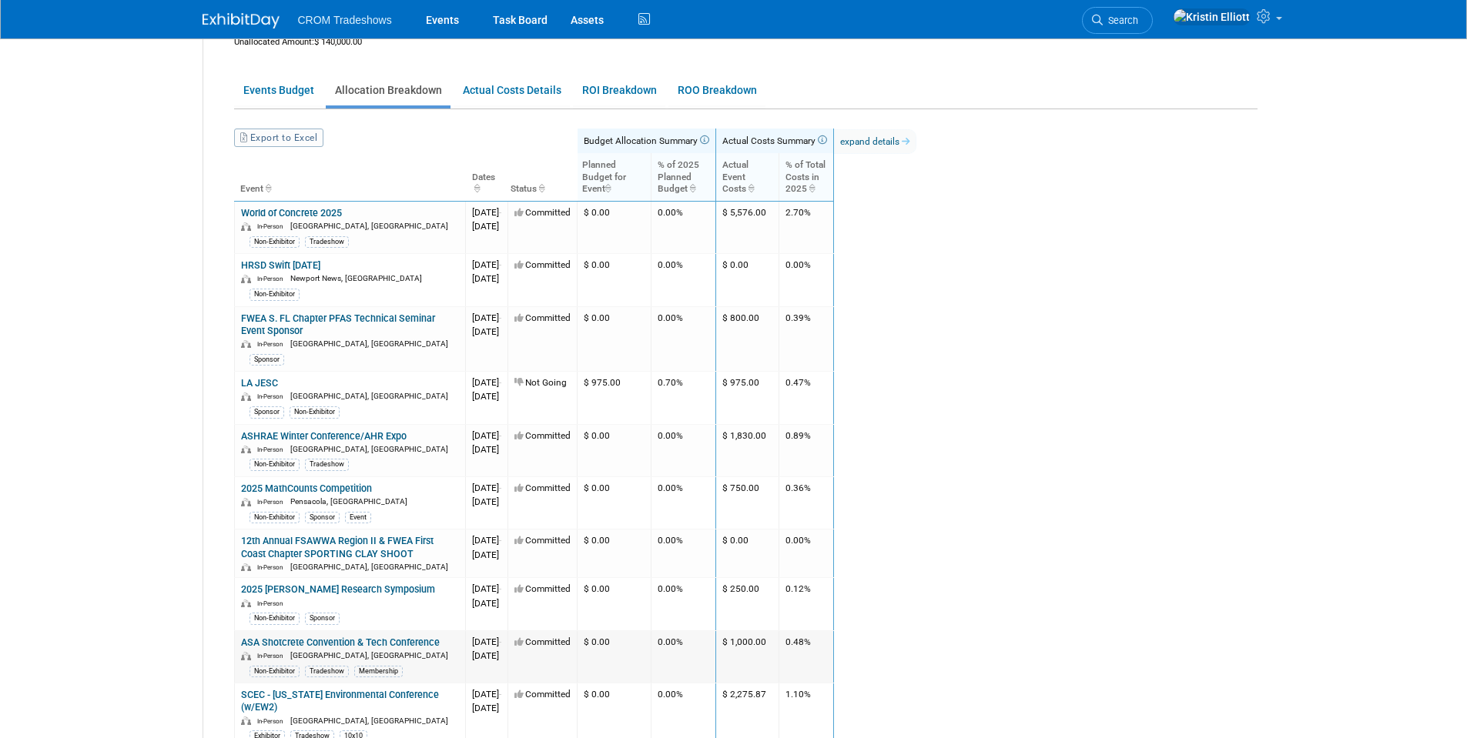
scroll to position [231, 0]
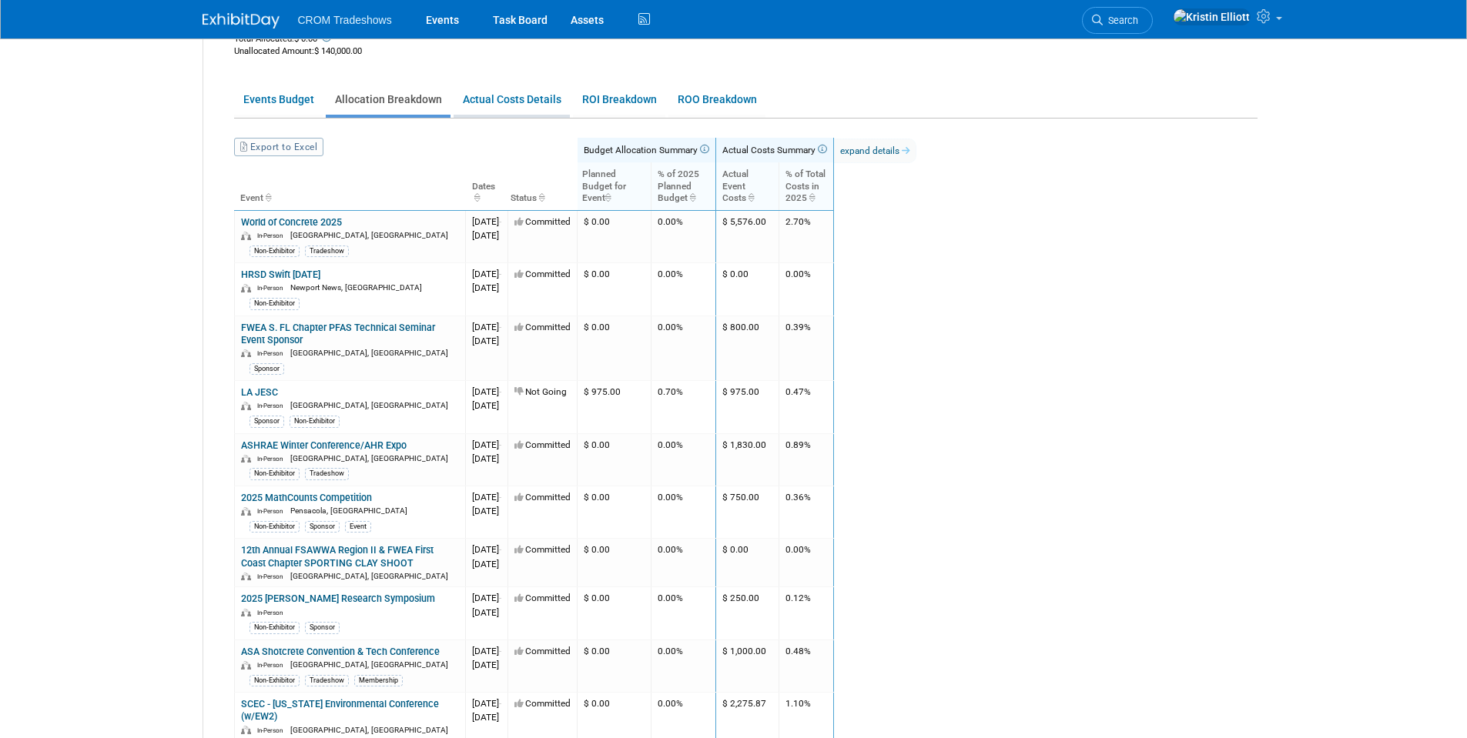
click at [505, 92] on link "Actual Costs Details" at bounding box center [511, 100] width 116 height 30
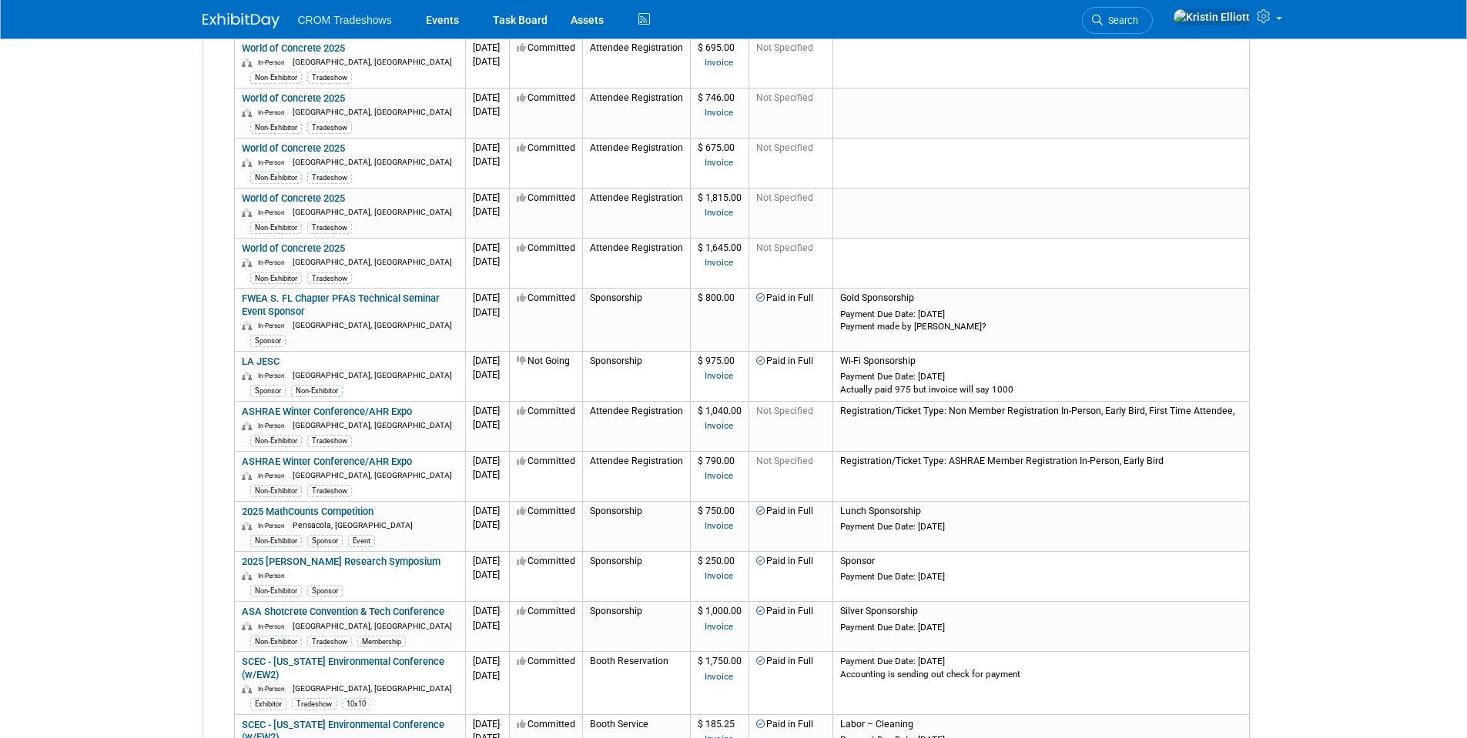
scroll to position [0, 0]
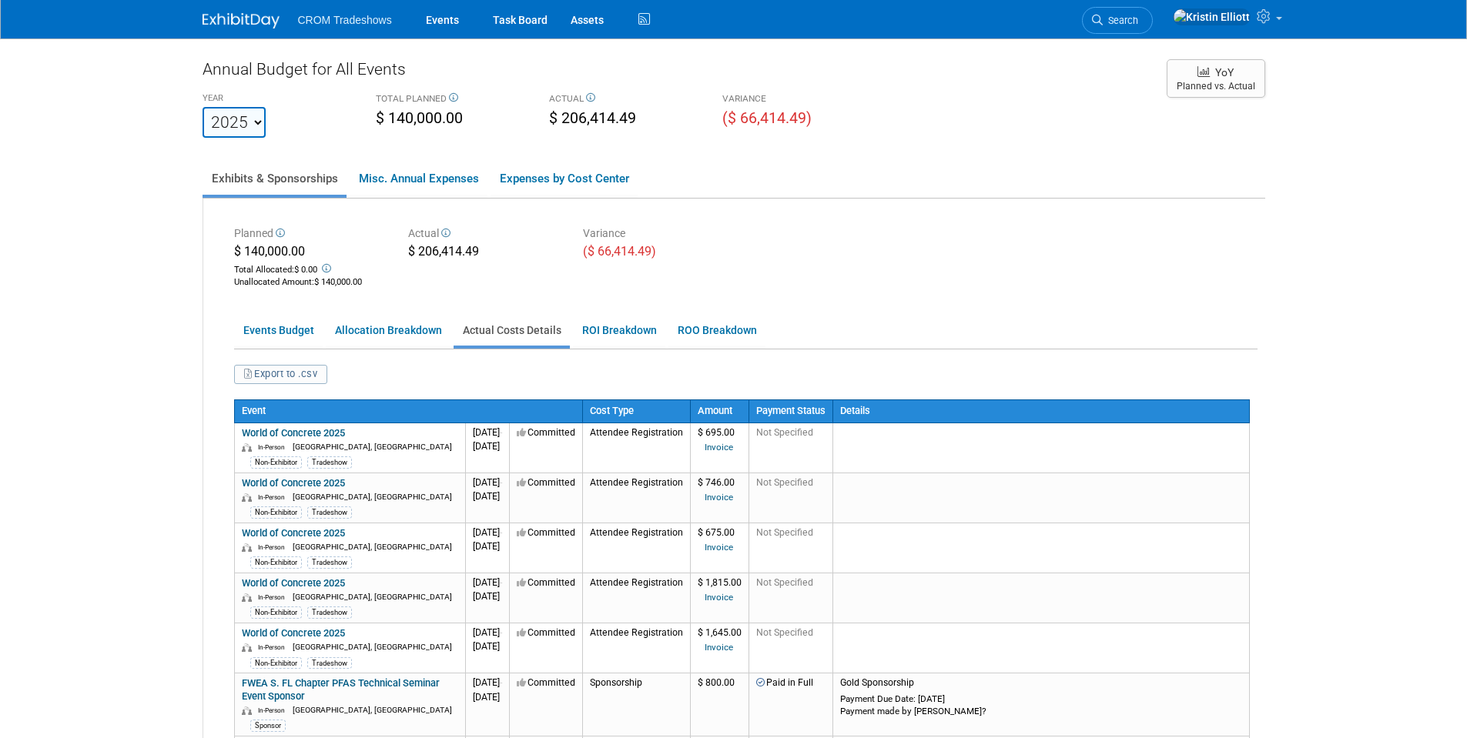
click at [681, 414] on th "Cost Type" at bounding box center [636, 411] width 108 height 23
click at [614, 339] on link "ROI Breakdown" at bounding box center [619, 331] width 92 height 30
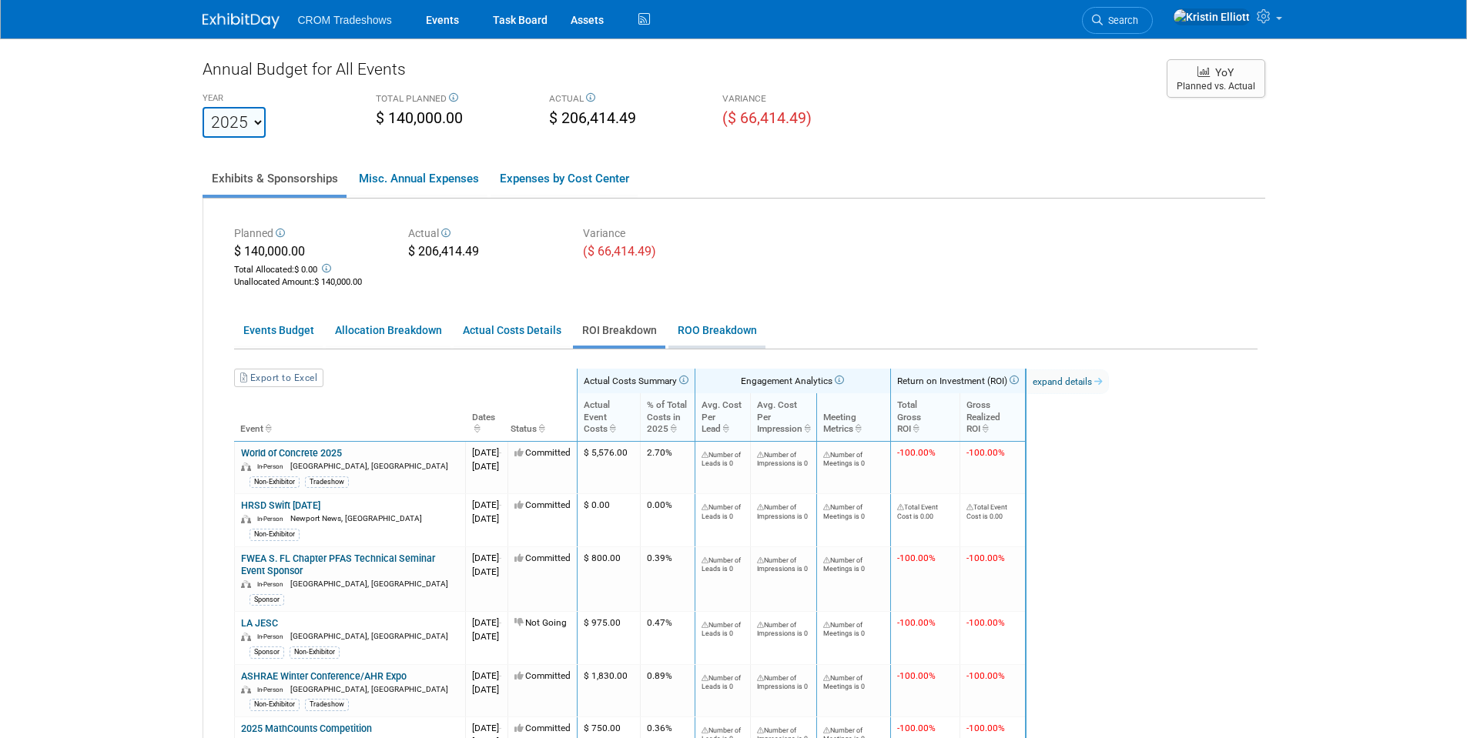
click at [686, 333] on link "ROO Breakdown" at bounding box center [716, 331] width 97 height 30
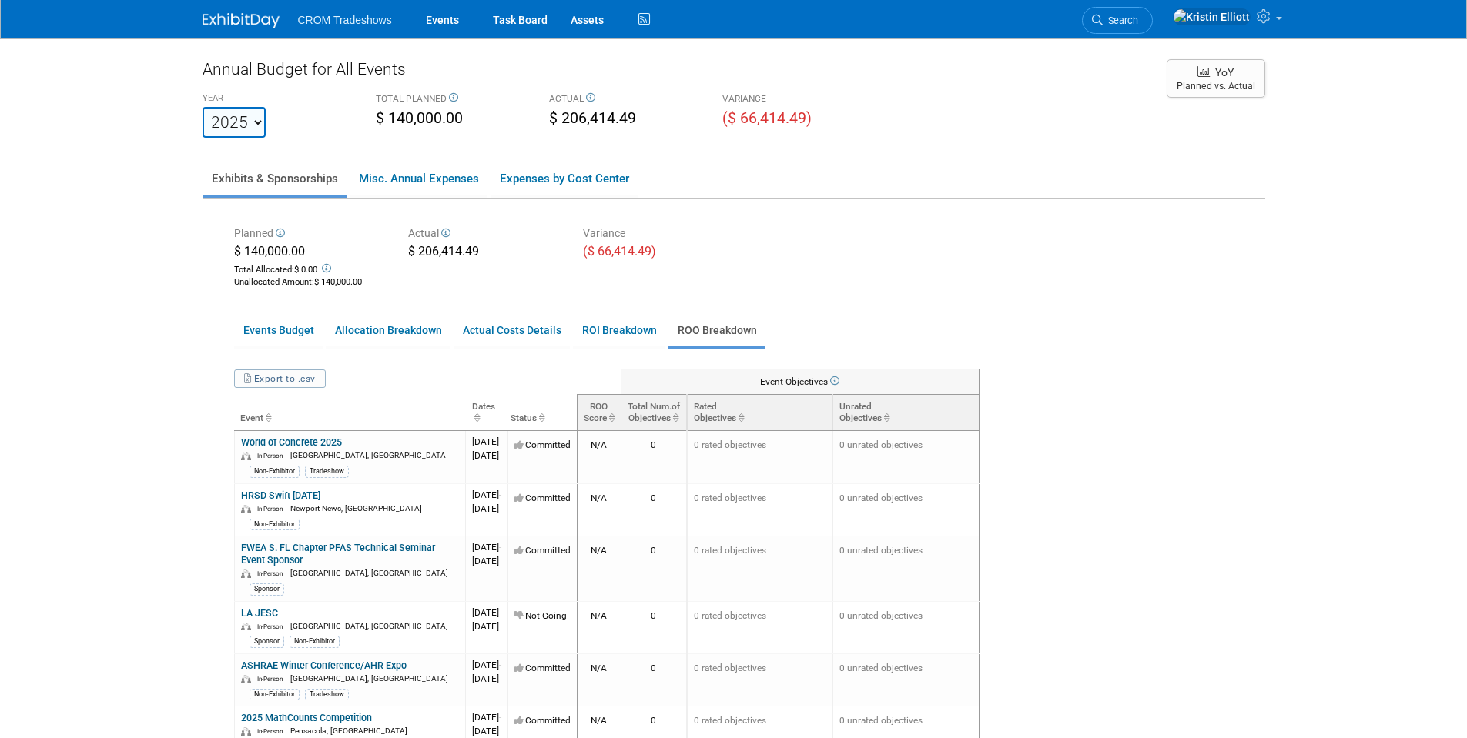
click at [605, 341] on link "ROI Breakdown" at bounding box center [619, 331] width 92 height 30
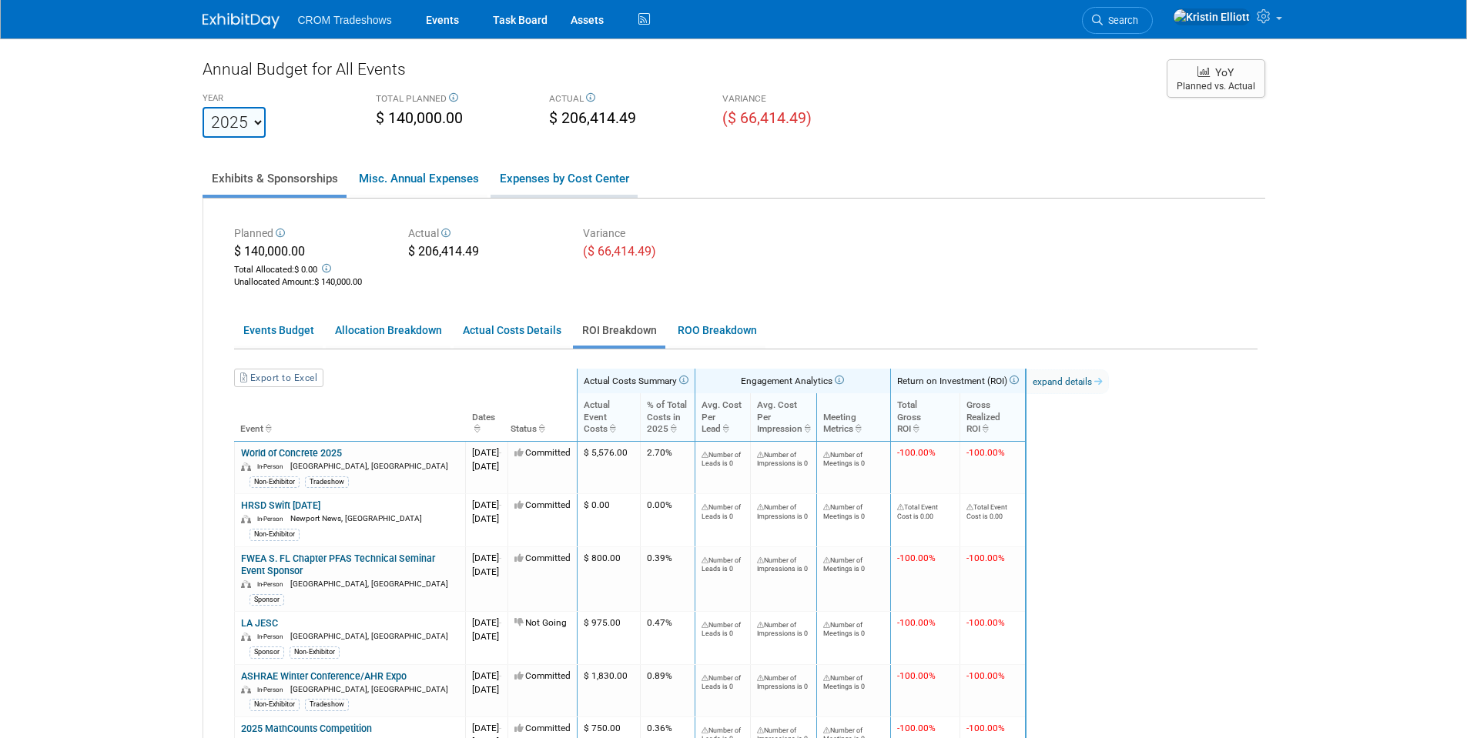
click at [578, 182] on link "Expenses by Cost Center" at bounding box center [563, 178] width 147 height 32
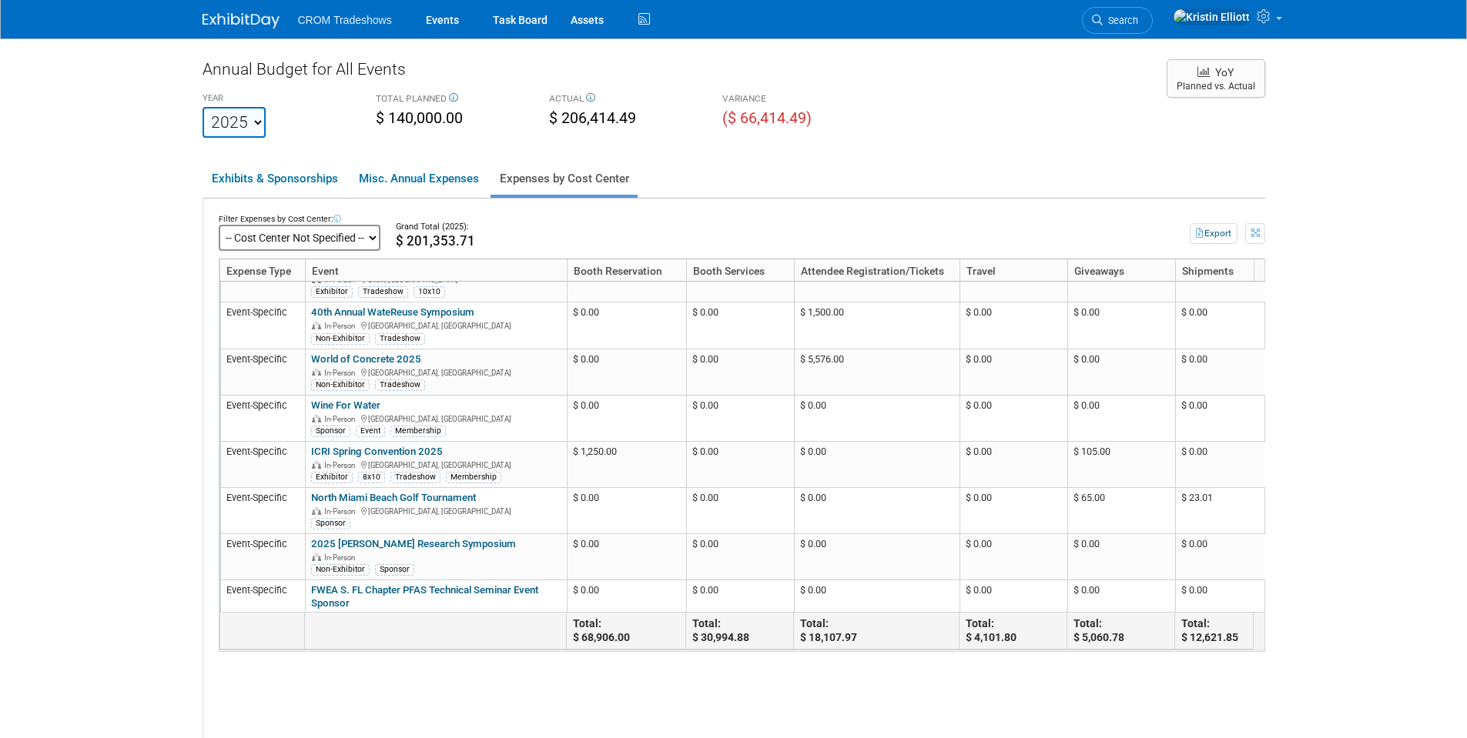
scroll to position [1563, 0]
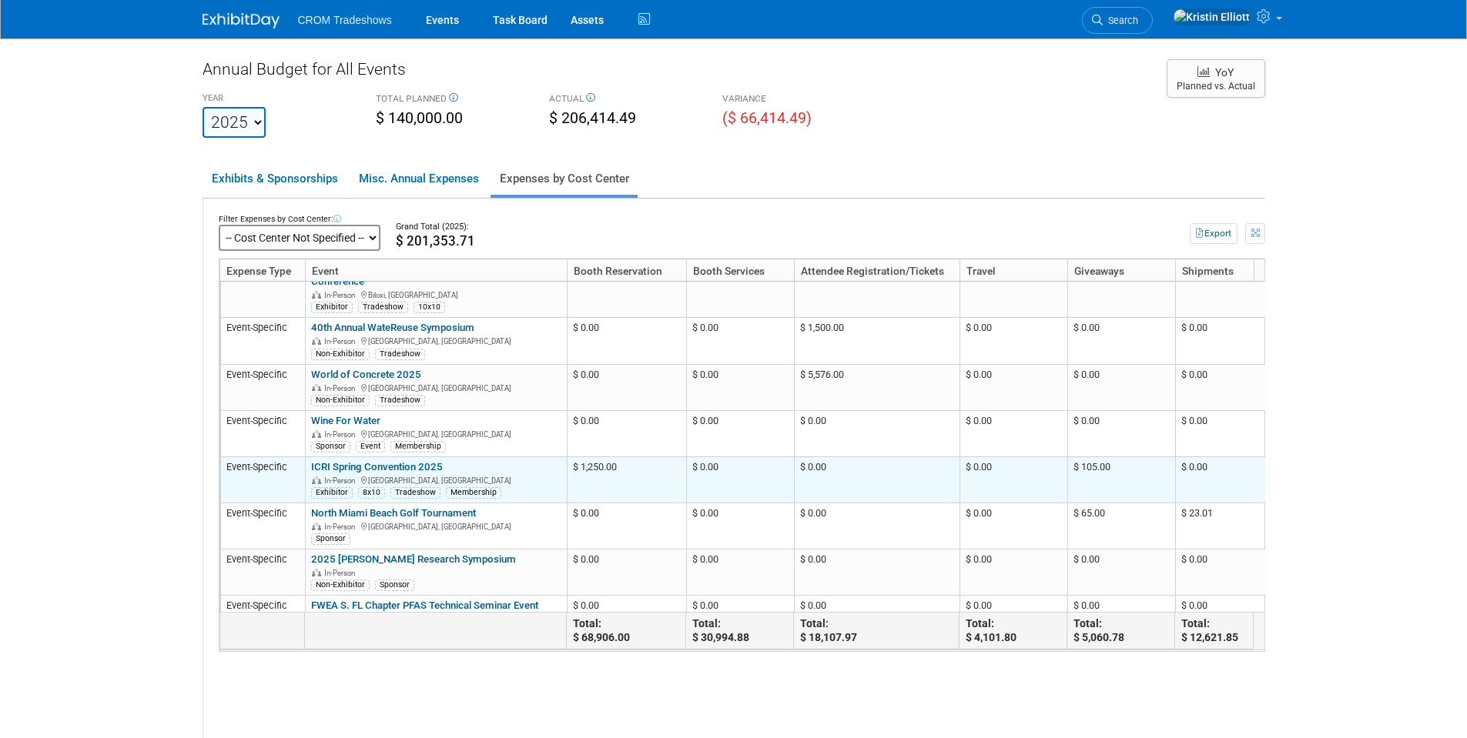
click at [597, 486] on td "$ 1,250.00" at bounding box center [626, 480] width 119 height 46
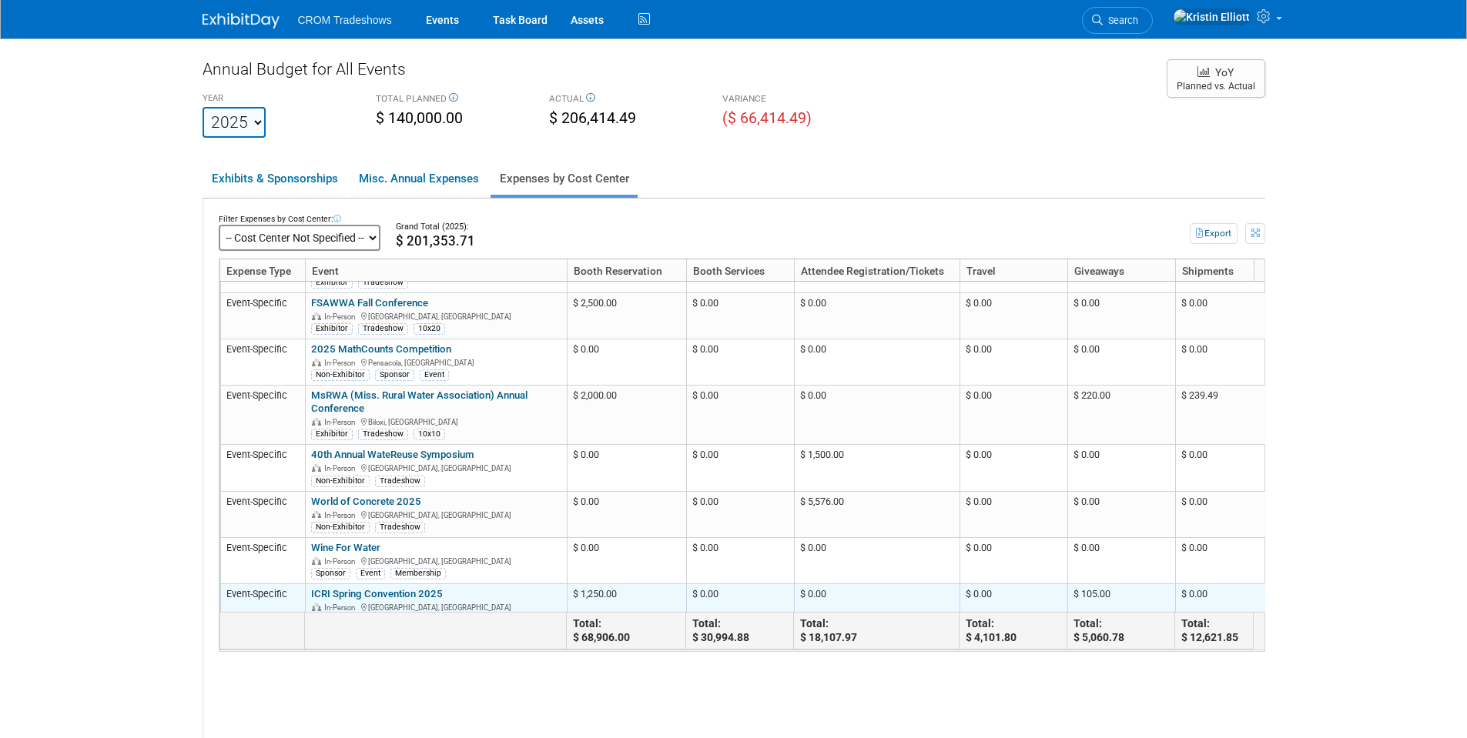
scroll to position [1409, 0]
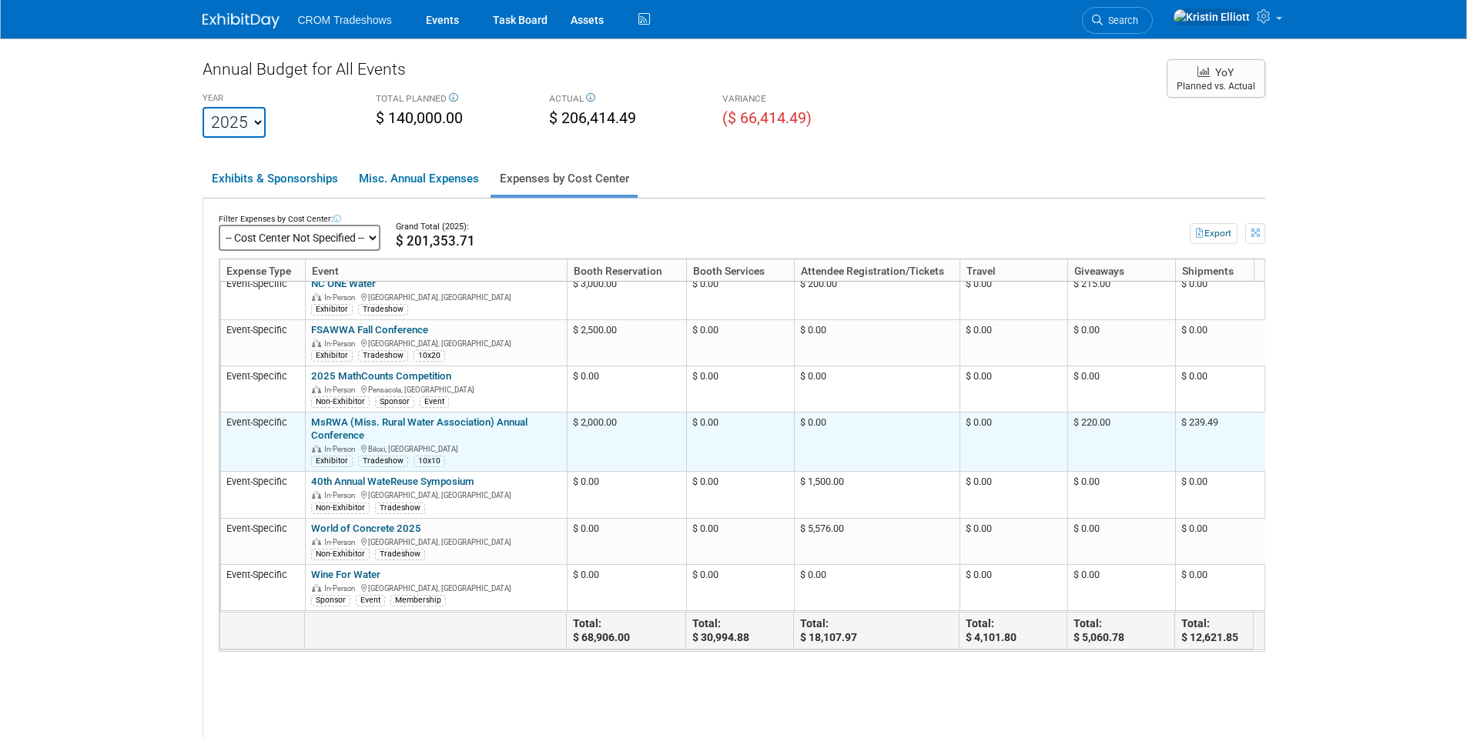
click at [603, 462] on td "$ 2,000.00" at bounding box center [626, 442] width 119 height 59
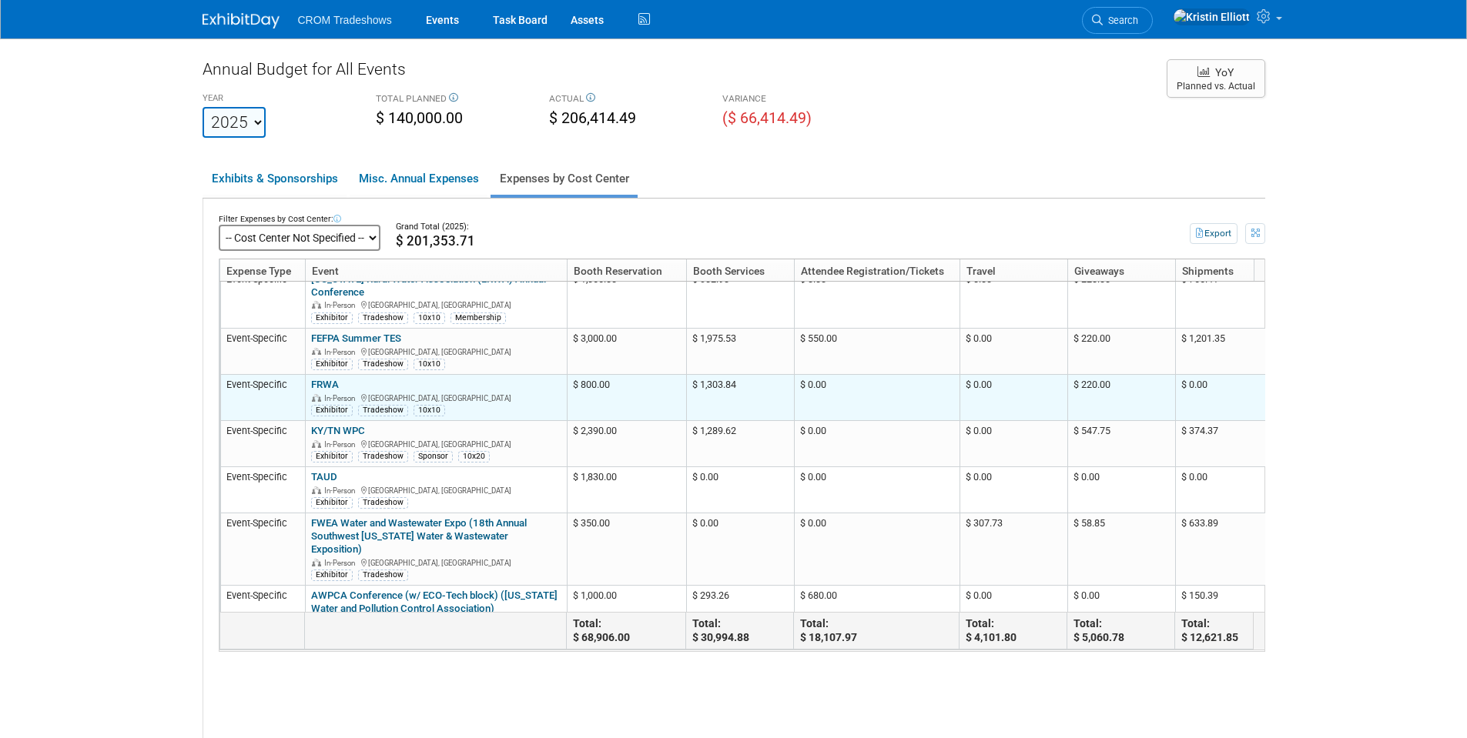
scroll to position [716, 0]
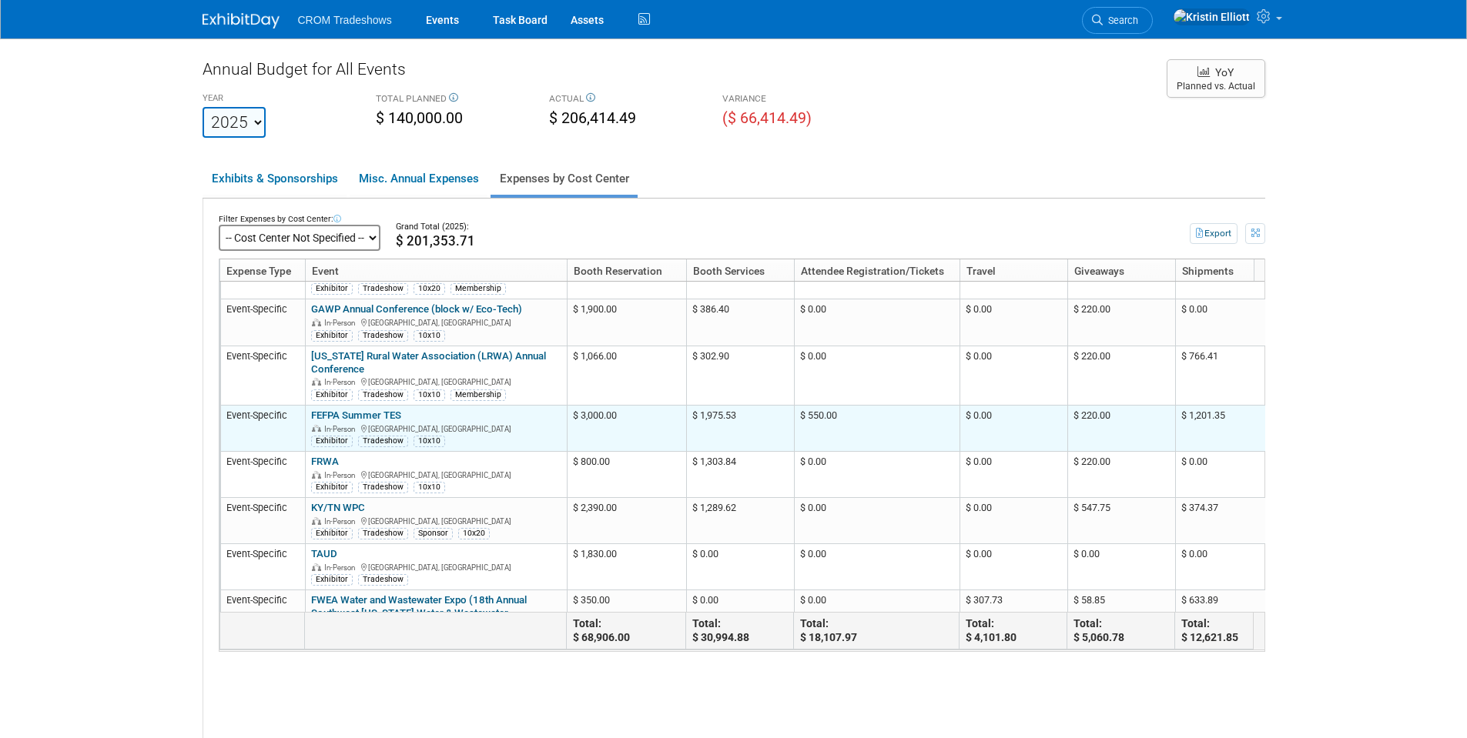
click at [350, 421] on link "FEFPA Summer TES" at bounding box center [356, 416] width 90 height 12
click at [351, 421] on link "FEFPA Summer TES" at bounding box center [356, 416] width 90 height 12
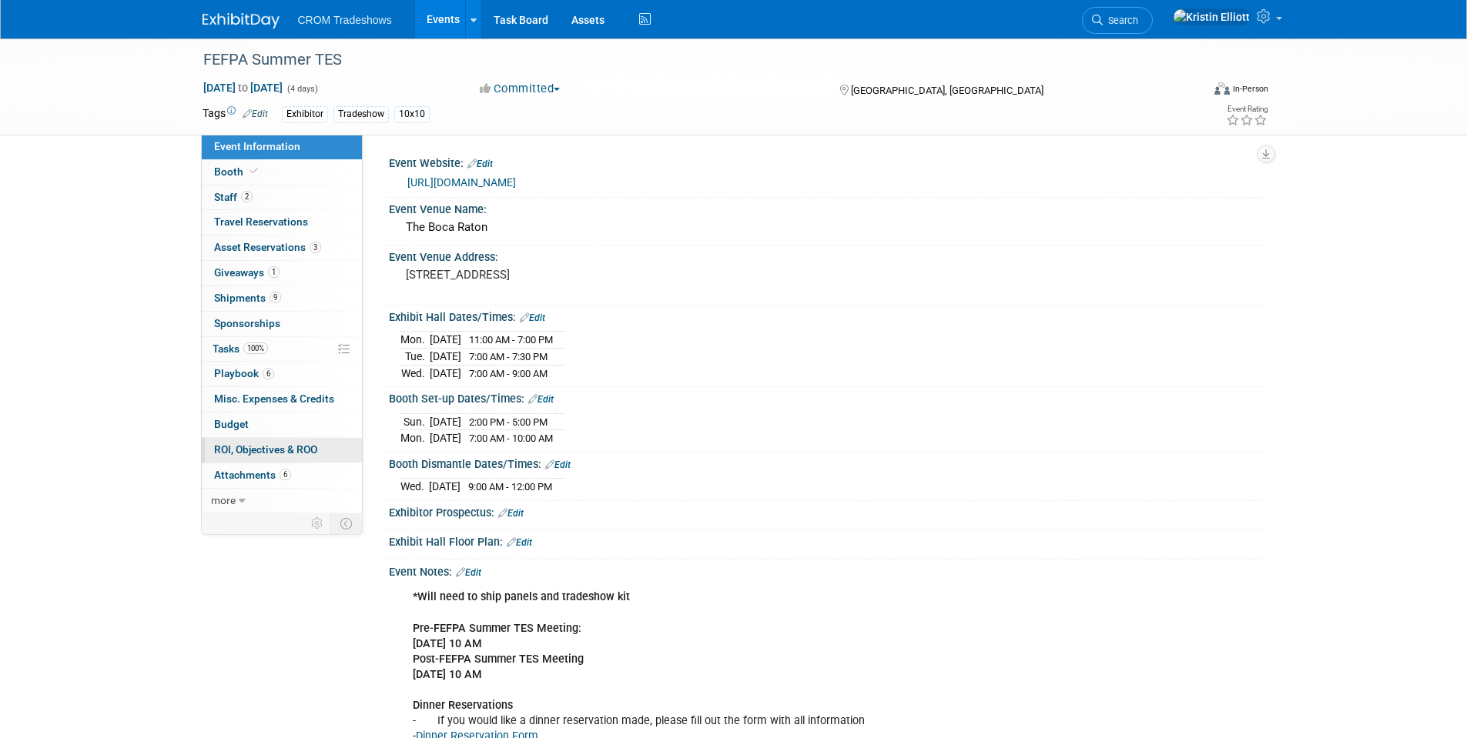
click at [311, 458] on link "0 ROI, Objectives & ROO 0" at bounding box center [282, 450] width 160 height 25
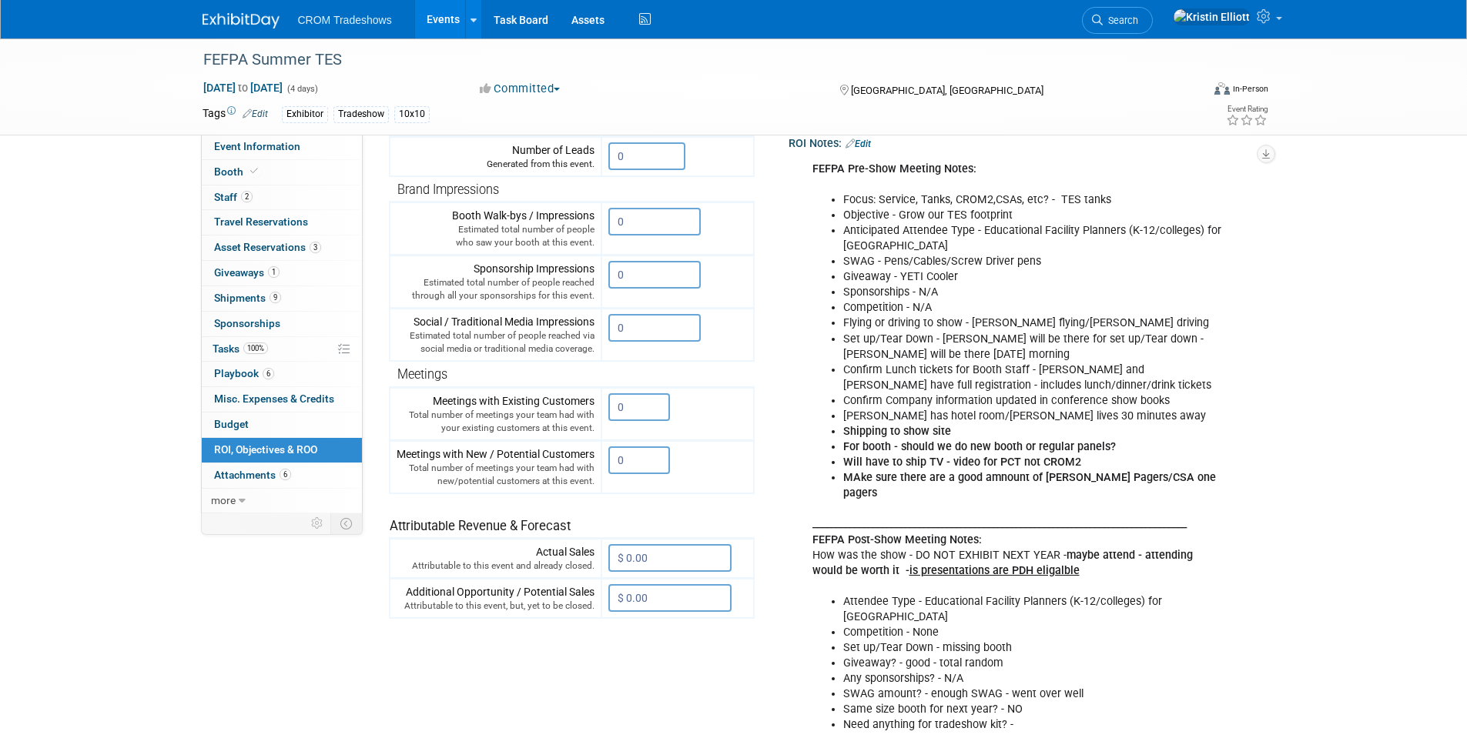
scroll to position [231, 0]
click at [293, 145] on span "Event Information" at bounding box center [257, 146] width 86 height 12
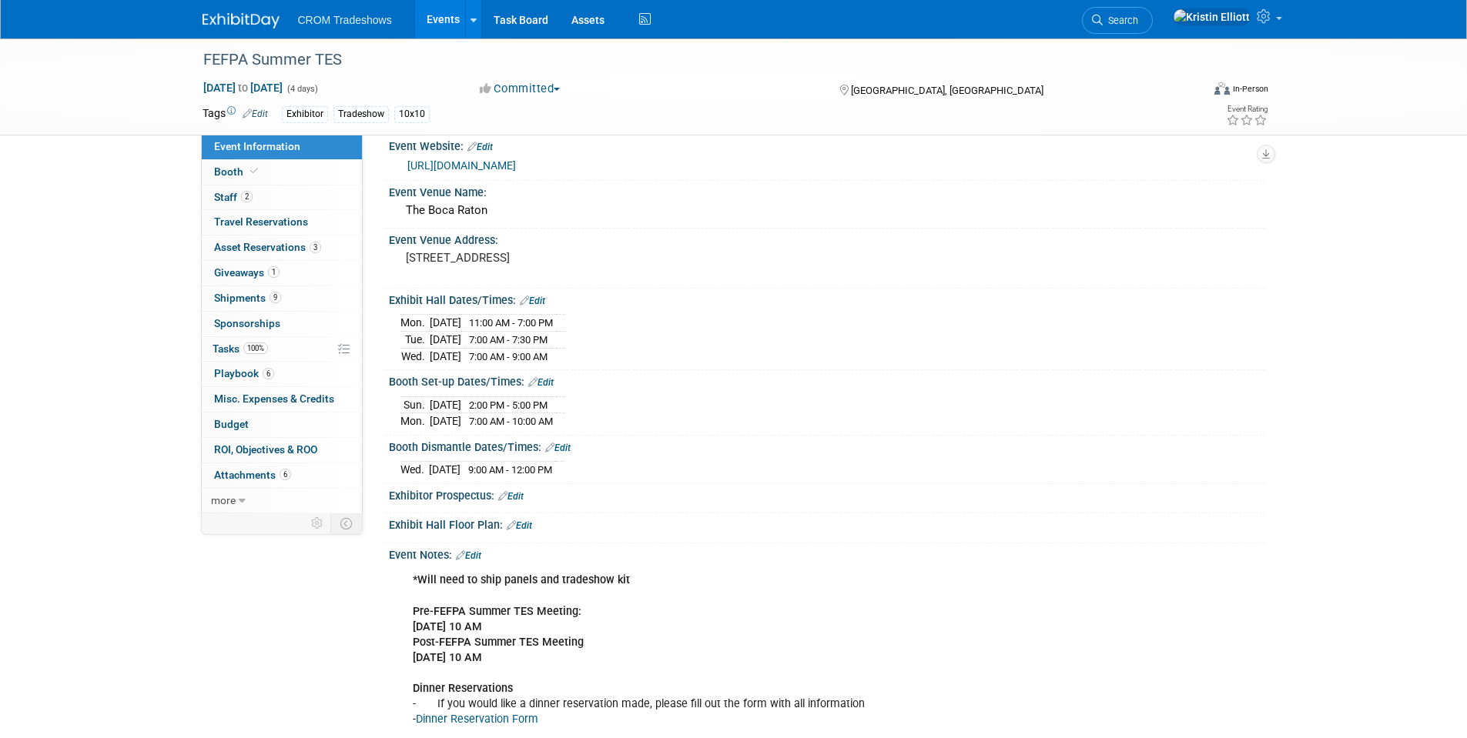
scroll to position [0, 0]
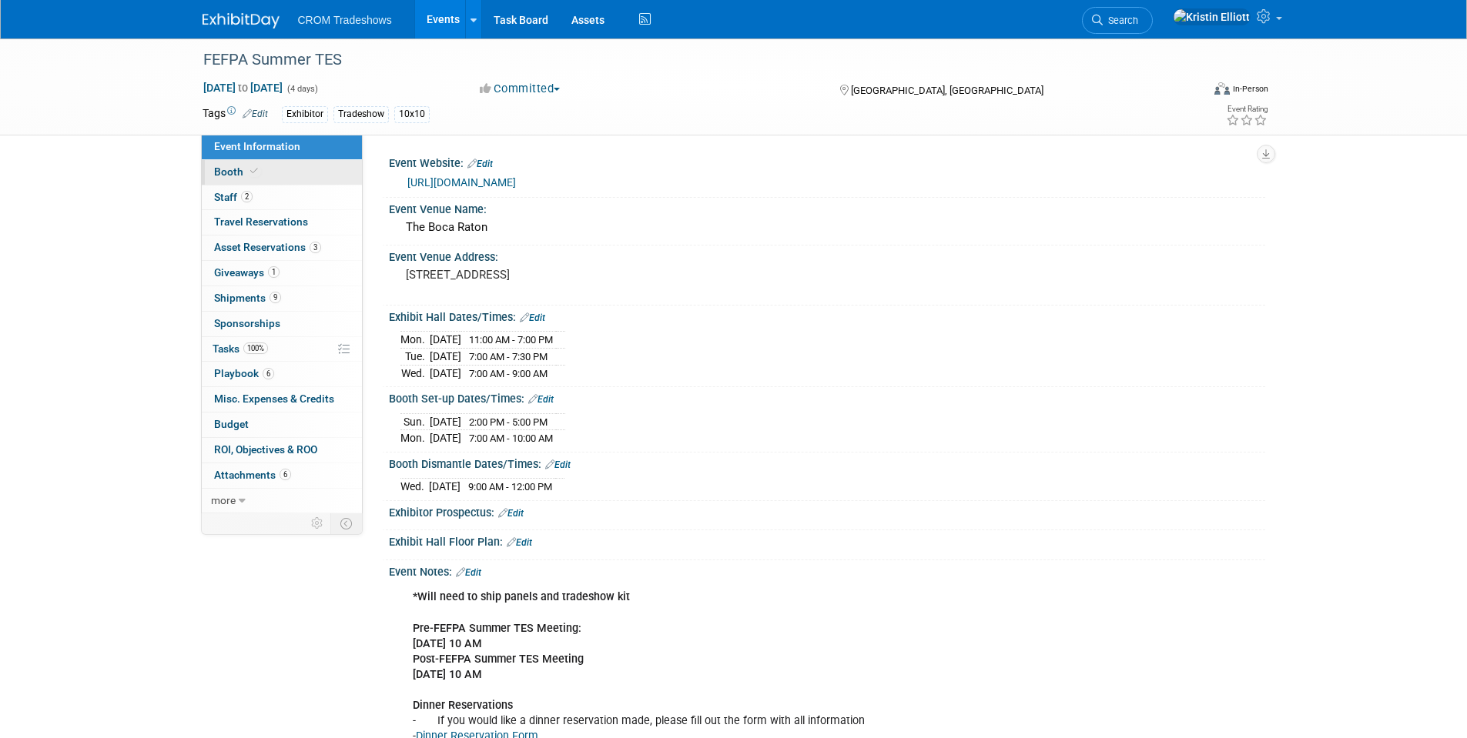
click at [250, 178] on link "Booth" at bounding box center [282, 172] width 160 height 25
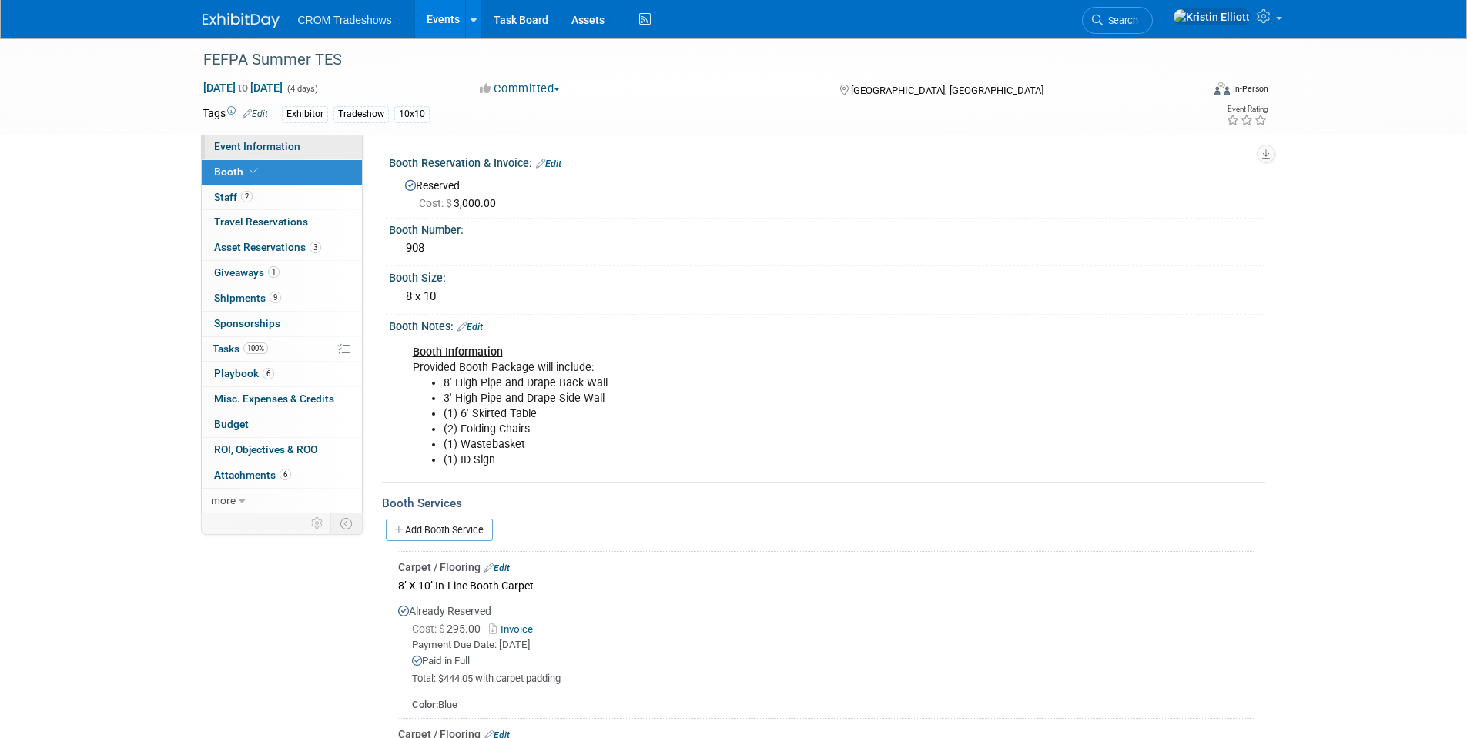
click at [294, 152] on span "Event Information" at bounding box center [257, 146] width 86 height 12
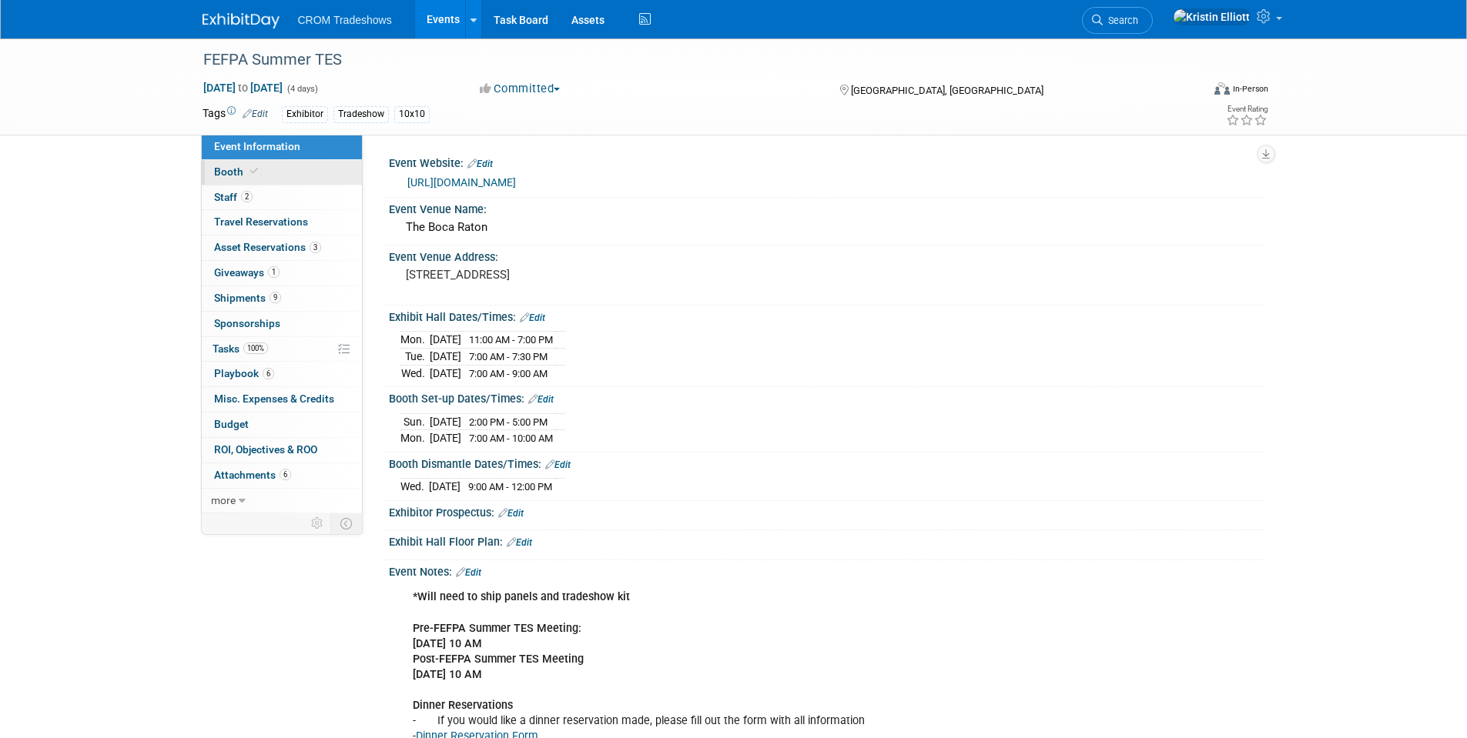
click at [289, 174] on link "Booth" at bounding box center [282, 172] width 160 height 25
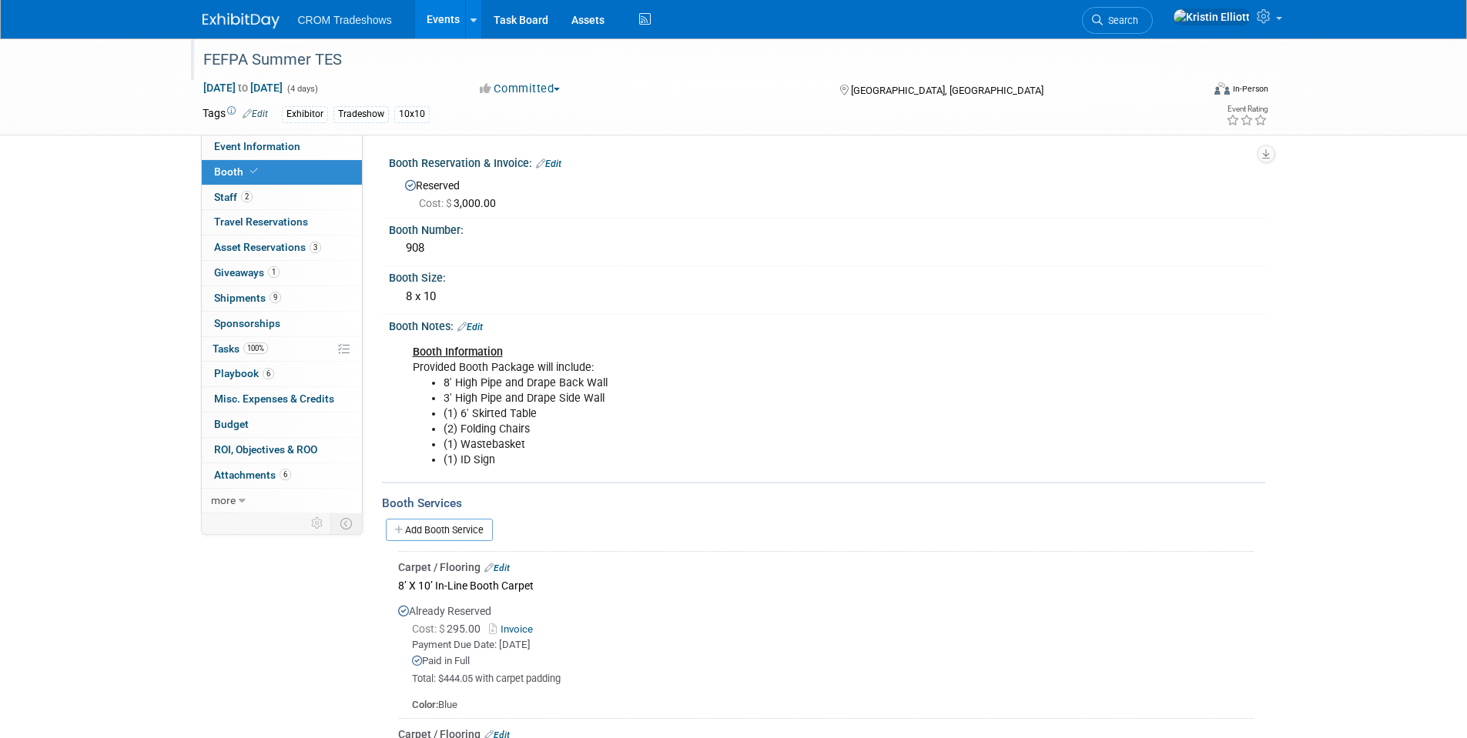
click at [260, 64] on div "FEFPA Summer TES" at bounding box center [688, 60] width 980 height 28
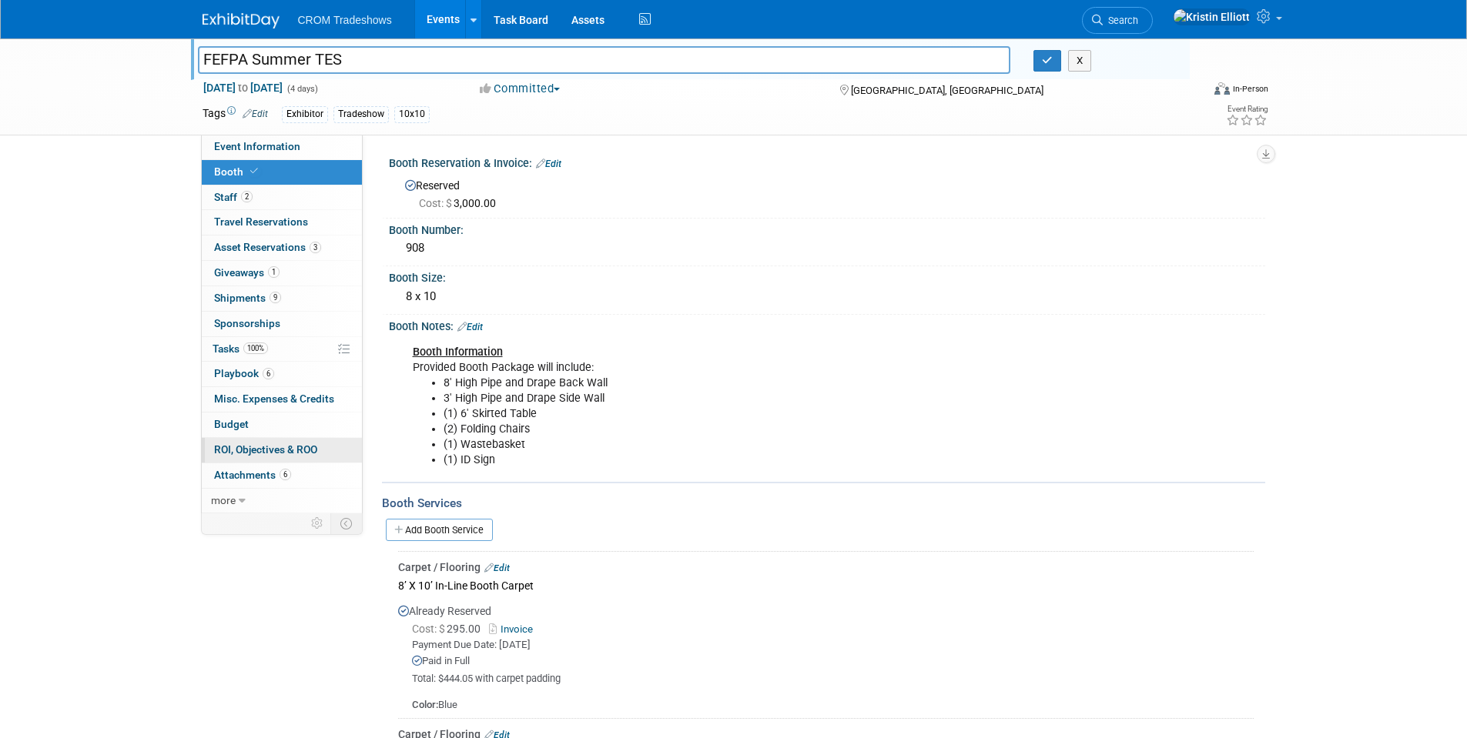
click at [288, 450] on span "ROI, Objectives & ROO 0" at bounding box center [265, 449] width 103 height 12
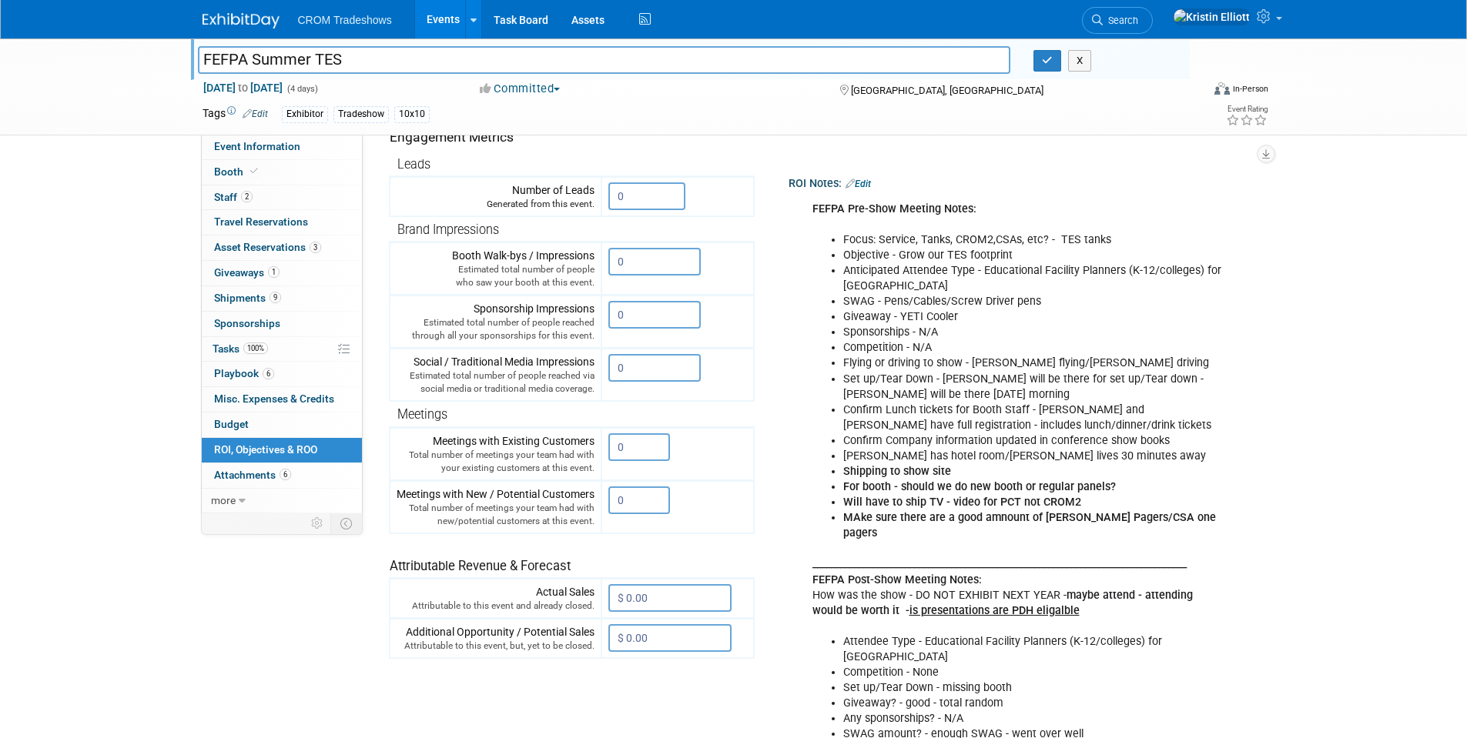
scroll to position [231, 0]
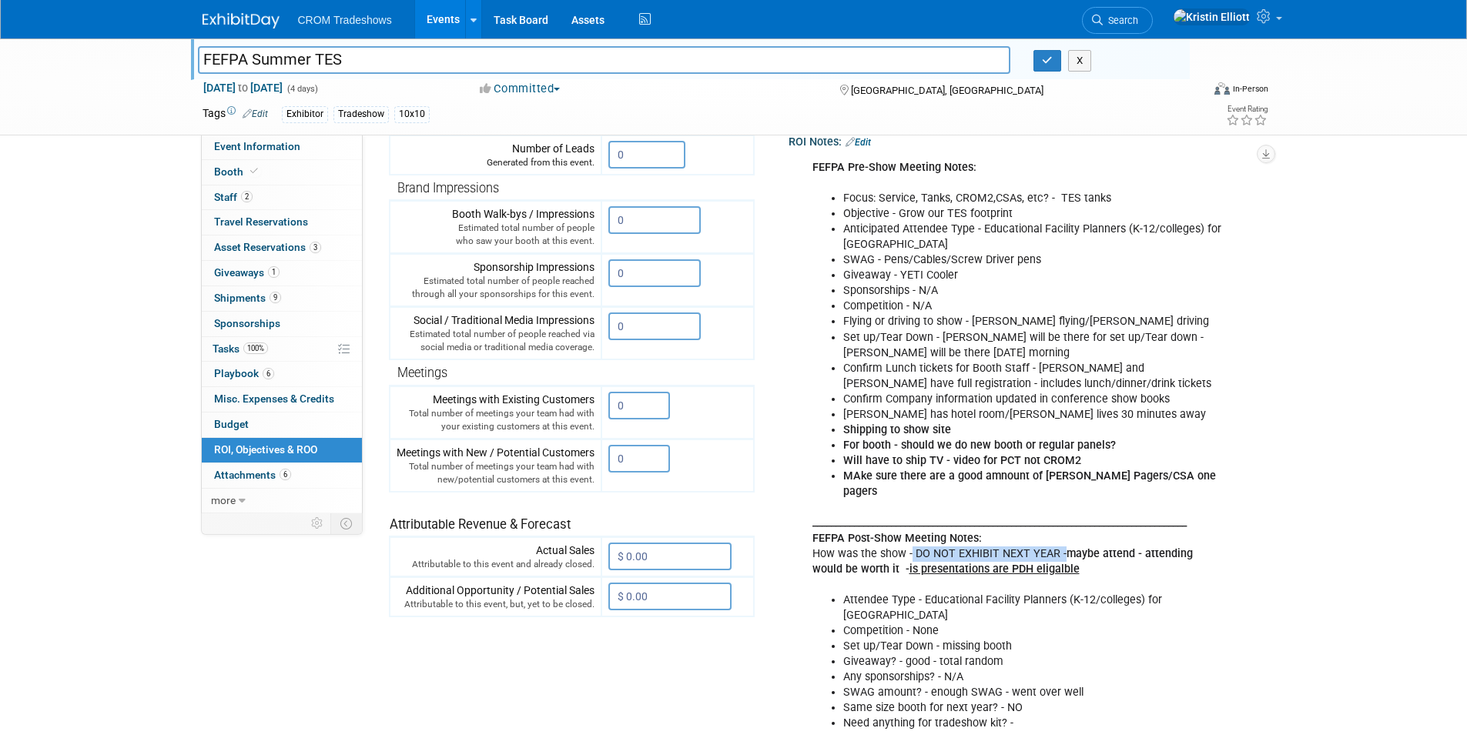
drag, startPoint x: 912, startPoint y: 534, endPoint x: 1062, endPoint y: 537, distance: 150.2
click at [1062, 537] on div "FEFPA Pre-Show Meeting Notes: Focus: Service, Tanks, CROM2,CSAs, etc? - TES tan…" at bounding box center [1017, 445] width 430 height 587
drag, startPoint x: 1129, startPoint y: 556, endPoint x: 1098, endPoint y: 555, distance: 31.6
click at [1129, 555] on div "FEFPA Pre-Show Meeting Notes: Focus: Service, Tanks, CROM2,CSAs, etc? - TES tan…" at bounding box center [1017, 445] width 430 height 587
drag, startPoint x: 1048, startPoint y: 554, endPoint x: 815, endPoint y: 538, distance: 233.8
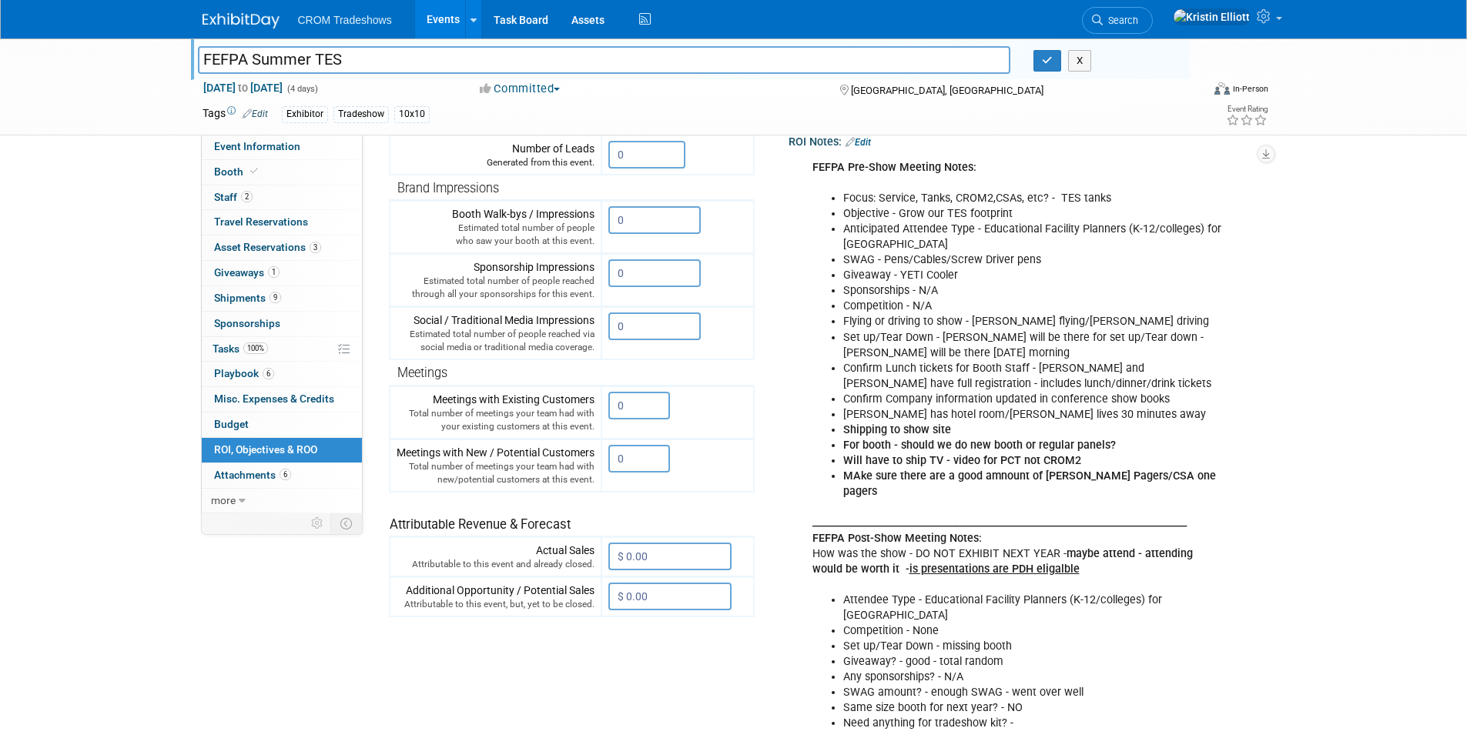
click at [815, 538] on div "FEFPA Pre-Show Meeting Notes: Focus: Service, Tanks, CROM2,CSAs, etc? - TES tan…" at bounding box center [1017, 445] width 430 height 587
click at [902, 538] on div "FEFPA Pre-Show Meeting Notes: Focus: Service, Tanks, CROM2,CSAs, etc? - TES tan…" at bounding box center [1017, 445] width 430 height 587
click at [1067, 557] on div "FEFPA Pre-Show Meeting Notes: Focus: Service, Tanks, CROM2,CSAs, etc? - TES tan…" at bounding box center [1017, 445] width 430 height 587
drag, startPoint x: 1056, startPoint y: 557, endPoint x: 915, endPoint y: 537, distance: 143.0
click at [915, 537] on div "FEFPA Pre-Show Meeting Notes: Focus: Service, Tanks, CROM2,CSAs, etc? - TES tan…" at bounding box center [1017, 445] width 430 height 587
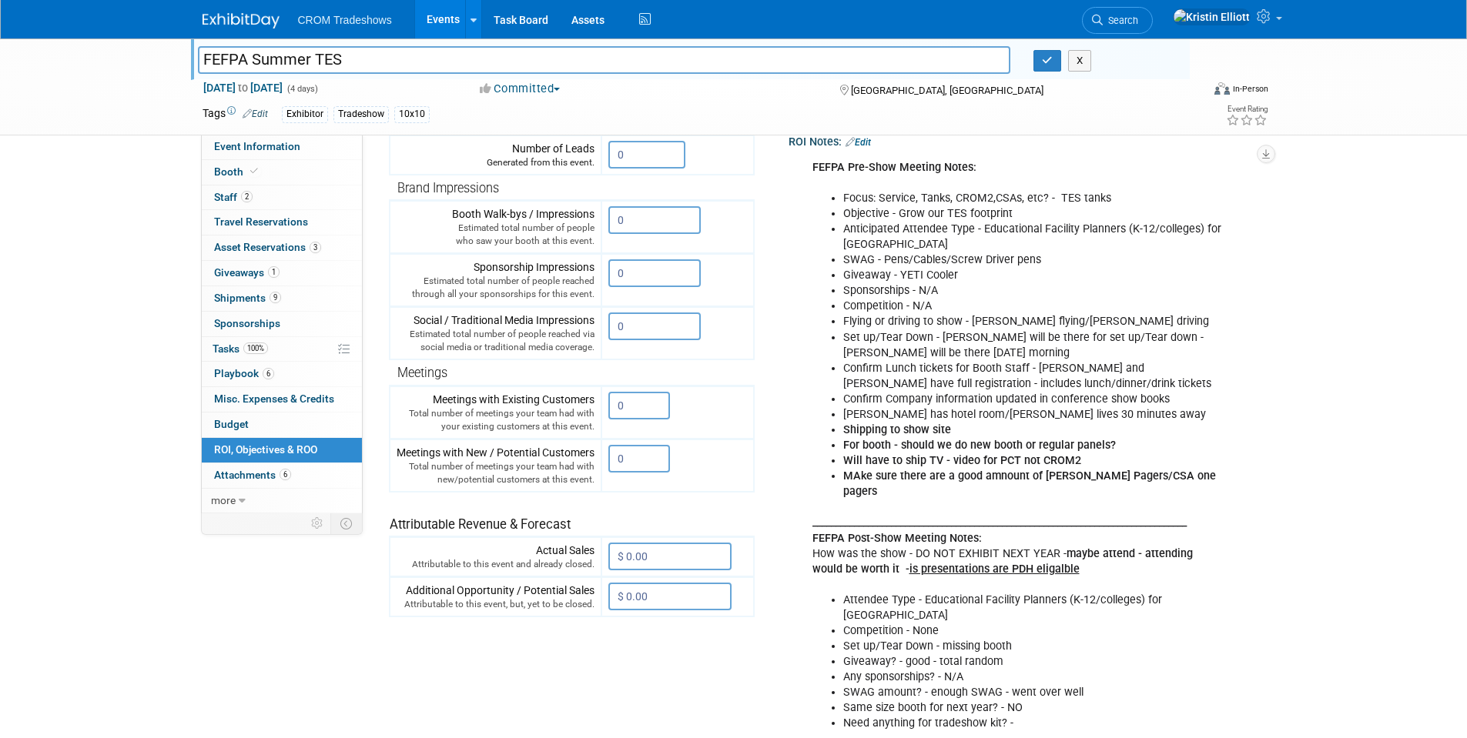
copy div "DO NOT EXHIBIT NEXT YEAR - maybe attend - attending would be worth it - is pres…"
click at [1260, 18] on icon at bounding box center [1266, 16] width 18 height 14
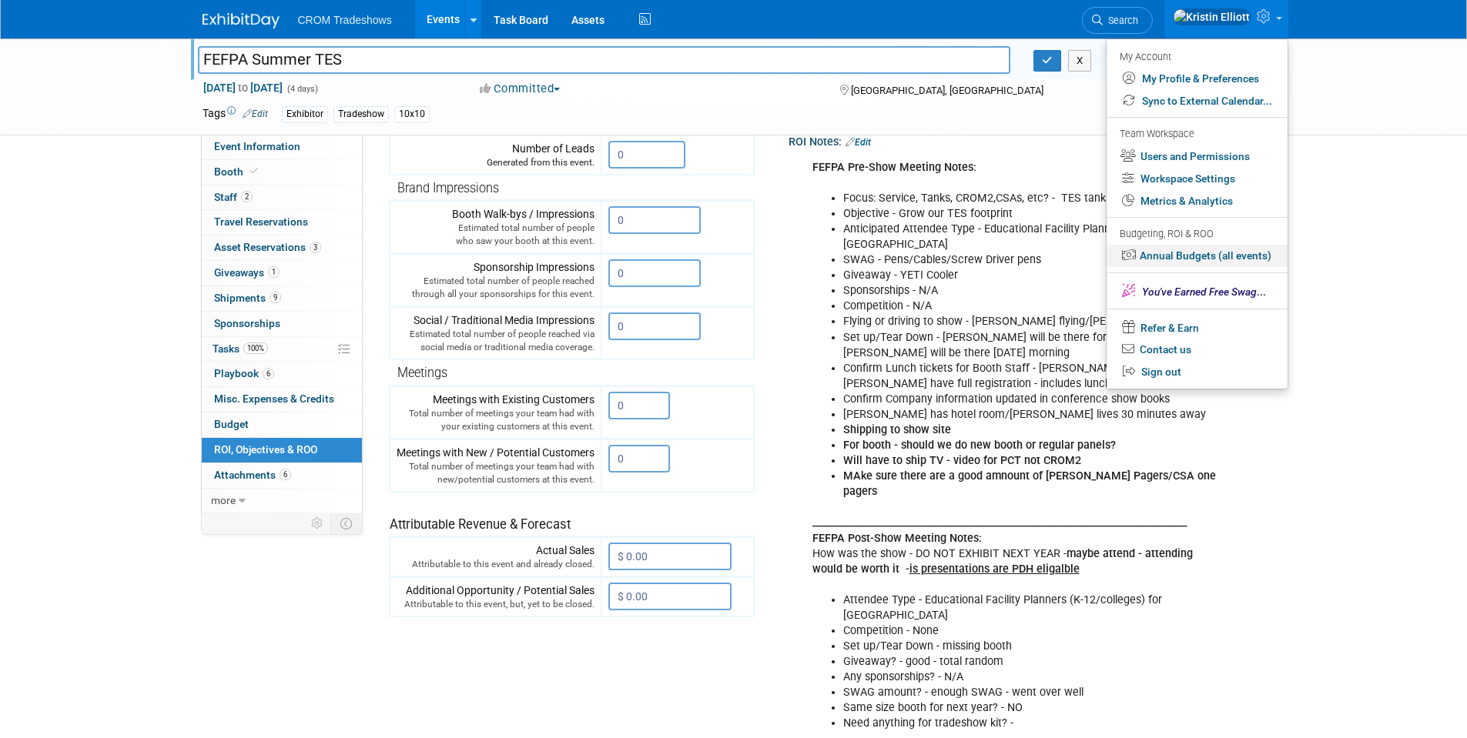
click at [1187, 248] on link "Annual Budgets (all events)" at bounding box center [1196, 256] width 181 height 22
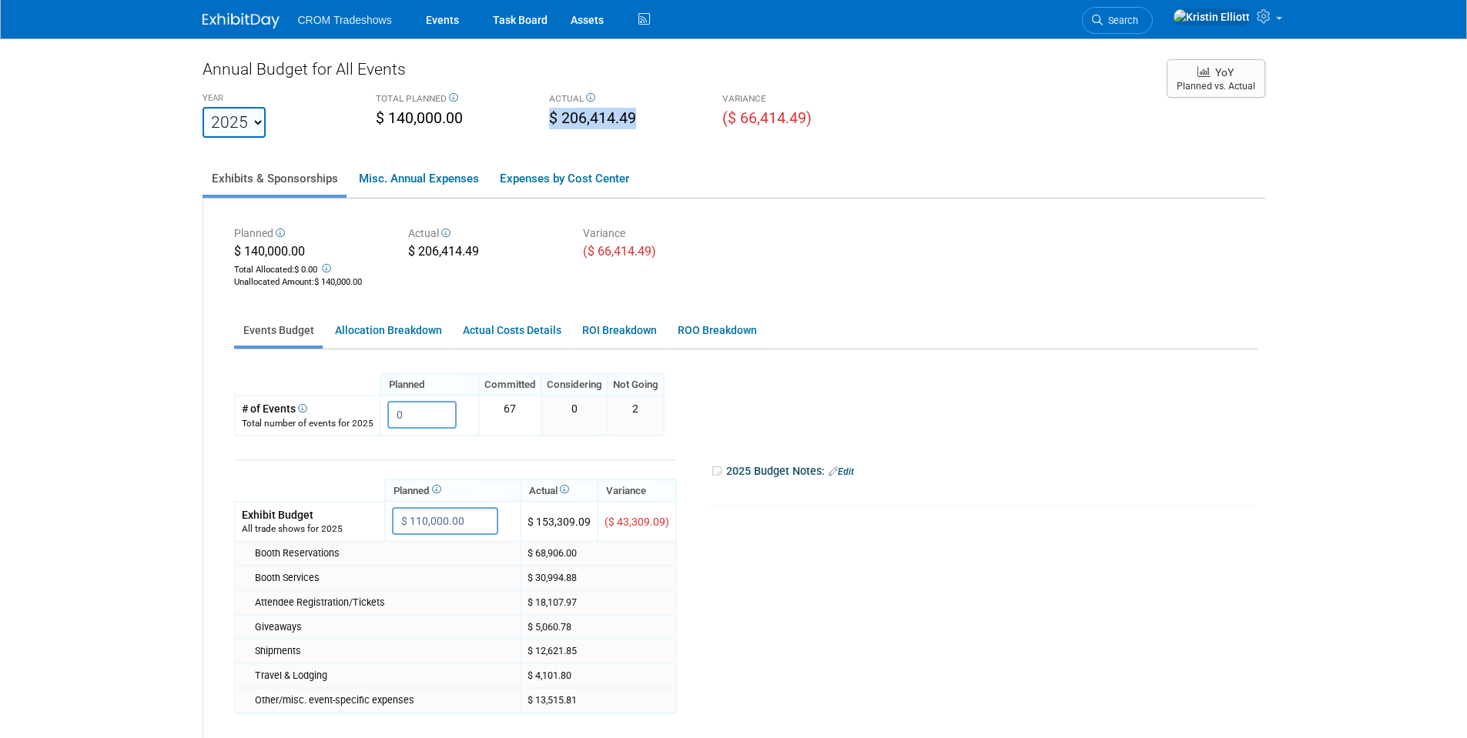
drag, startPoint x: 625, startPoint y: 103, endPoint x: 656, endPoint y: 129, distance: 39.9
click at [656, 129] on div "ACTUAL $ 206,414.49" at bounding box center [623, 110] width 173 height 43
click at [656, 125] on div "$ 206,414.49" at bounding box center [624, 120] width 150 height 24
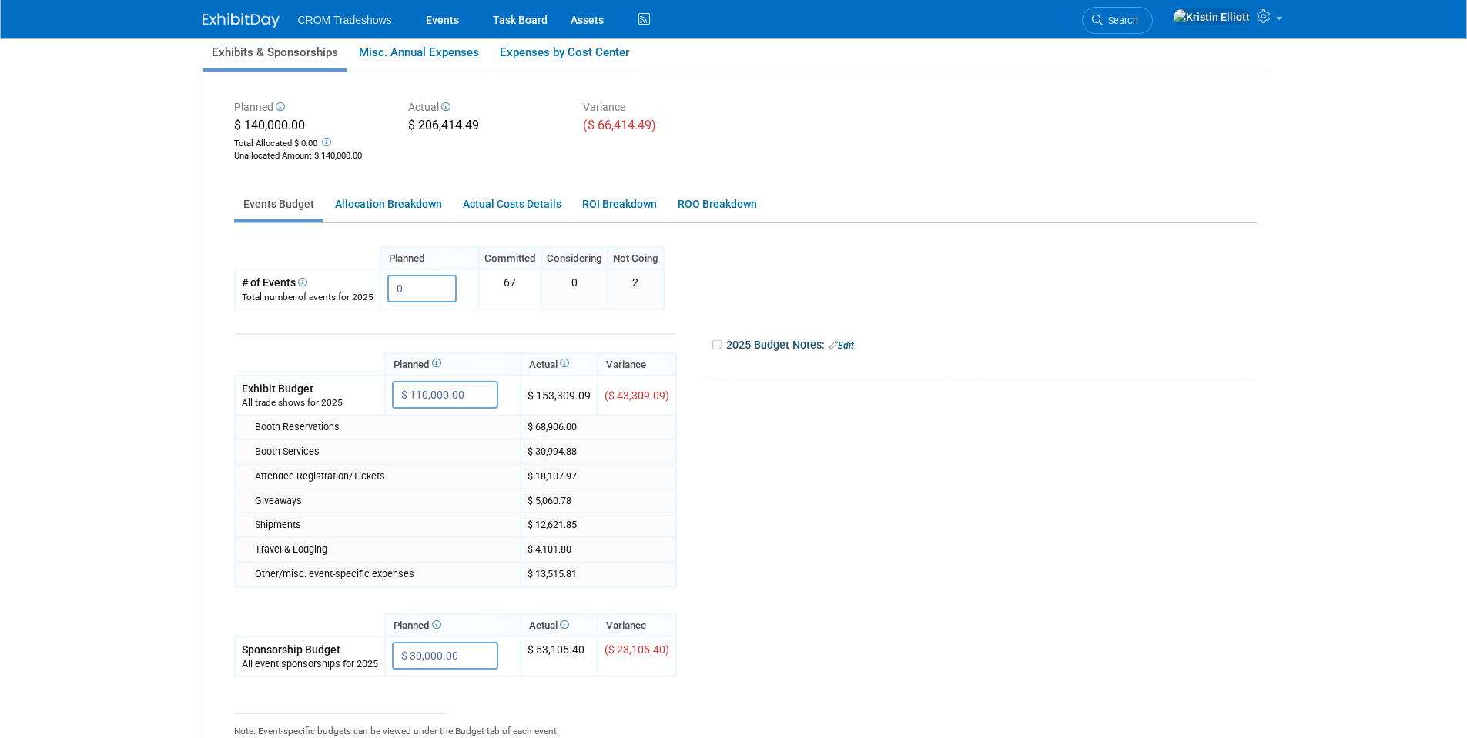
scroll to position [154, 0]
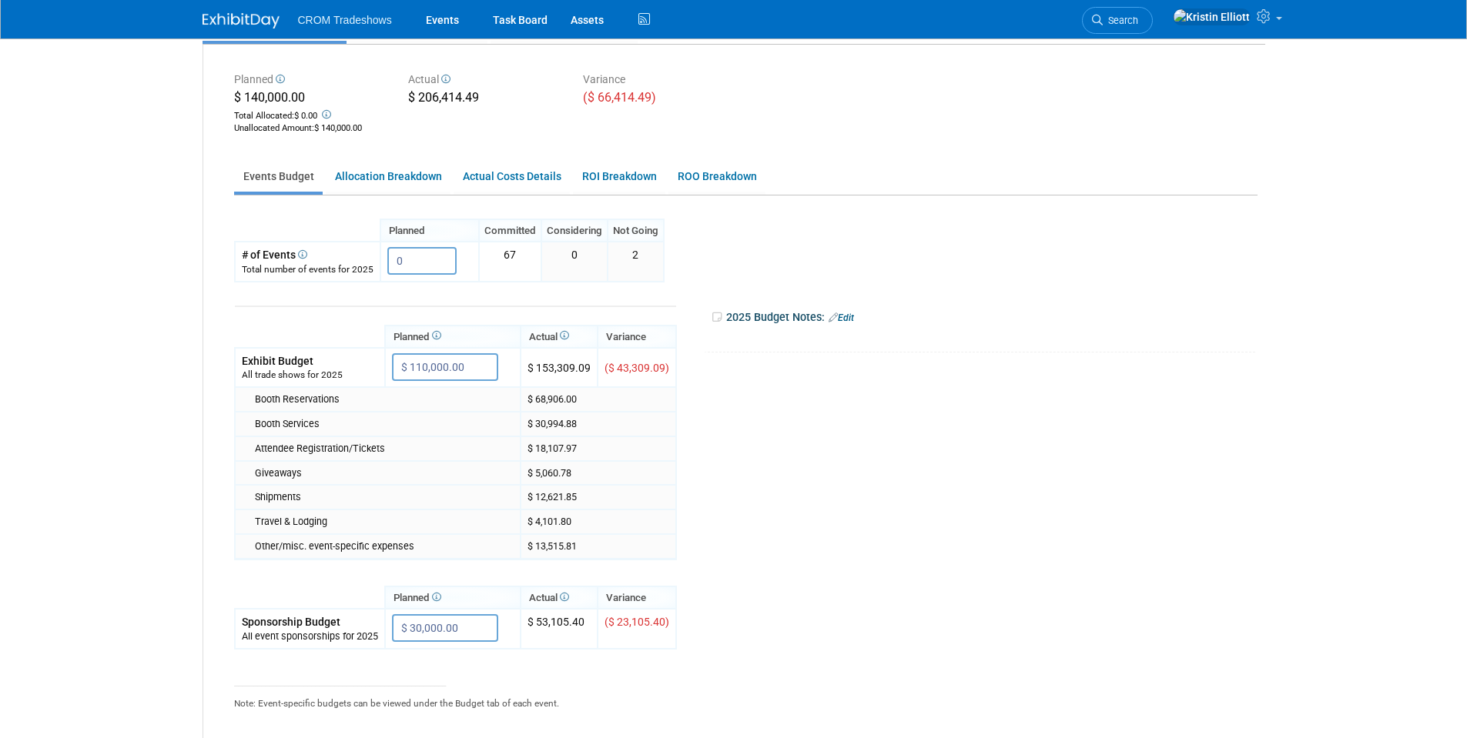
drag, startPoint x: 1026, startPoint y: 300, endPoint x: 993, endPoint y: 321, distance: 38.9
click at [1026, 300] on td "2025 Budget Notes: Edit X" at bounding box center [960, 318] width 567 height 71
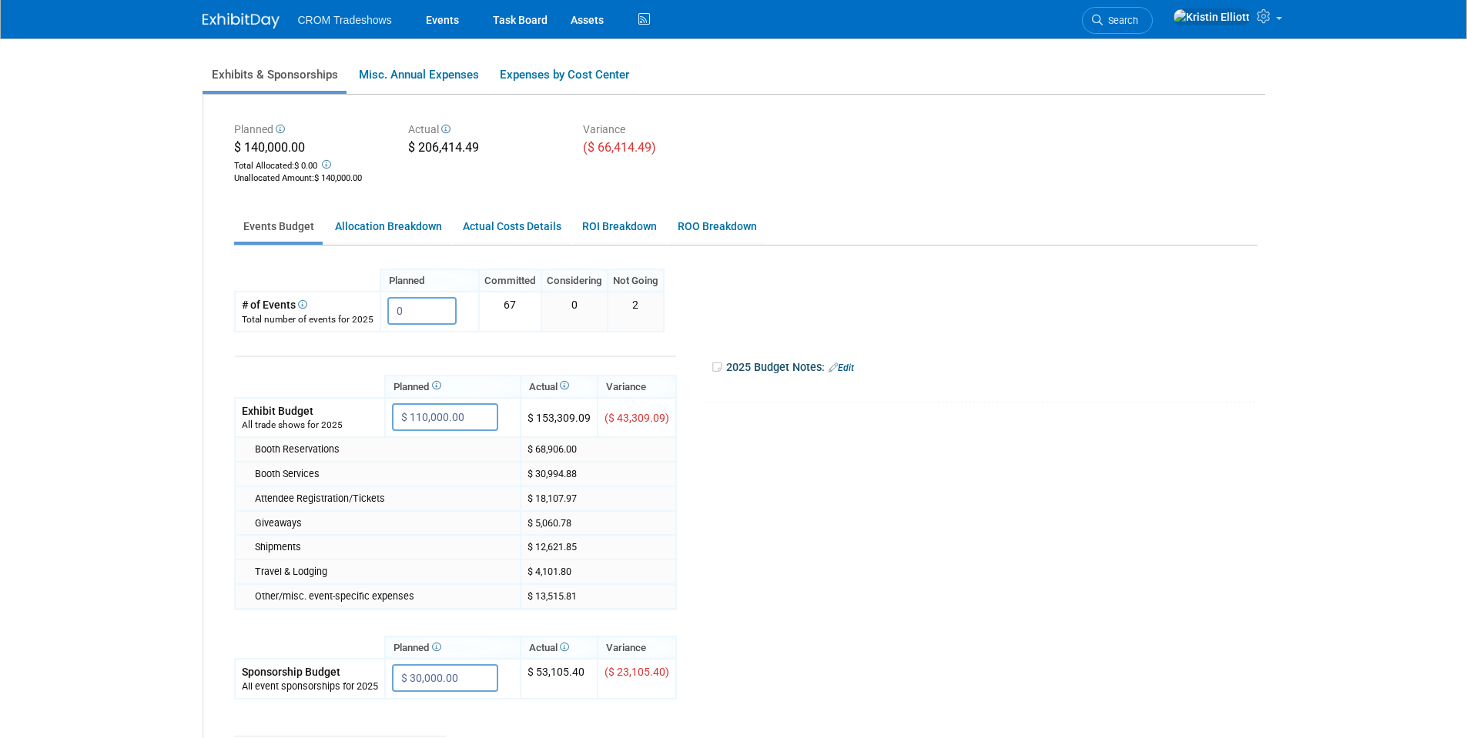
scroll to position [77, 0]
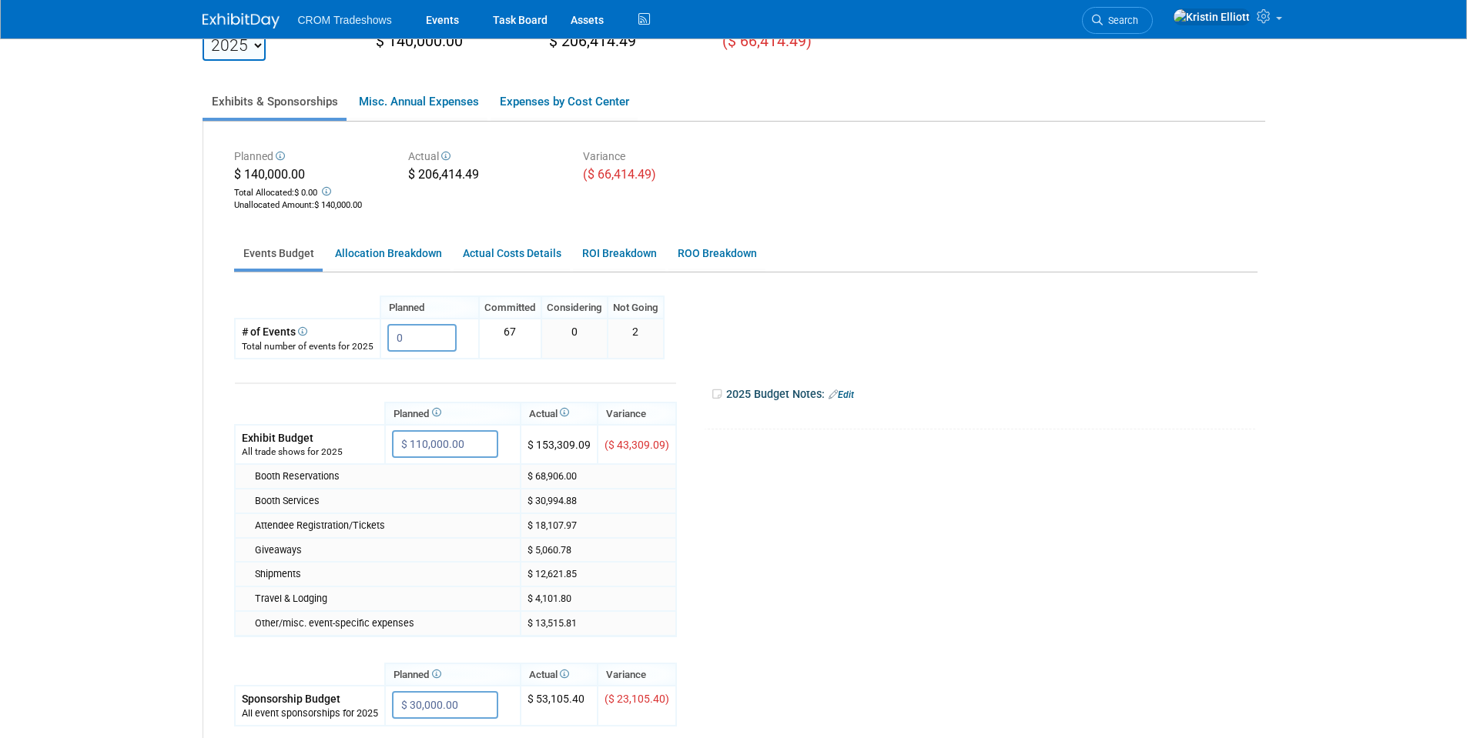
click at [127, 469] on body "CROM Tradeshows Events Task Board Assets Activity Feed" at bounding box center [733, 292] width 1467 height 738
click at [127, 454] on body "CROM Tradeshows Events Task Board Assets Activity Feed" at bounding box center [733, 292] width 1467 height 738
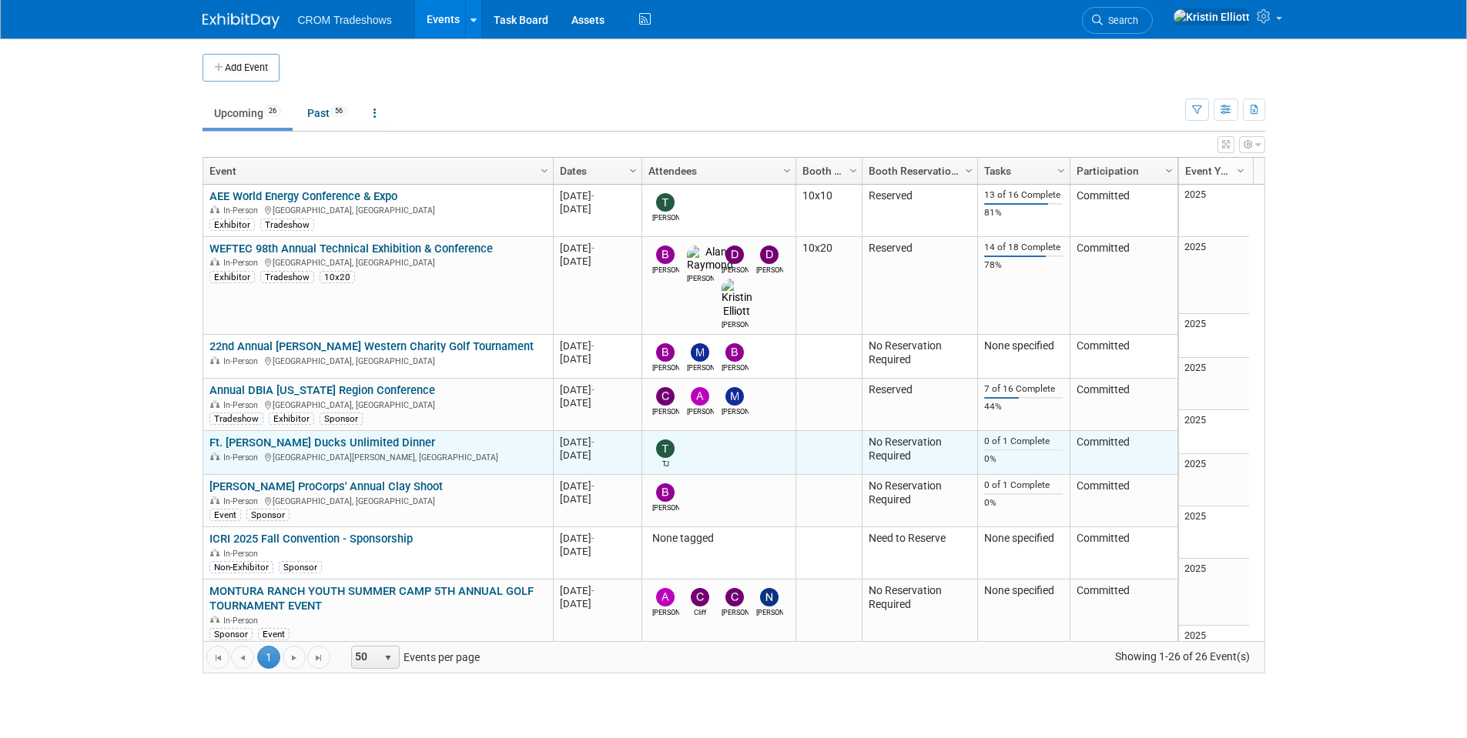
click at [343, 436] on link "Ft. [PERSON_NAME] Ducks Unlimited Dinner" at bounding box center [322, 443] width 226 height 14
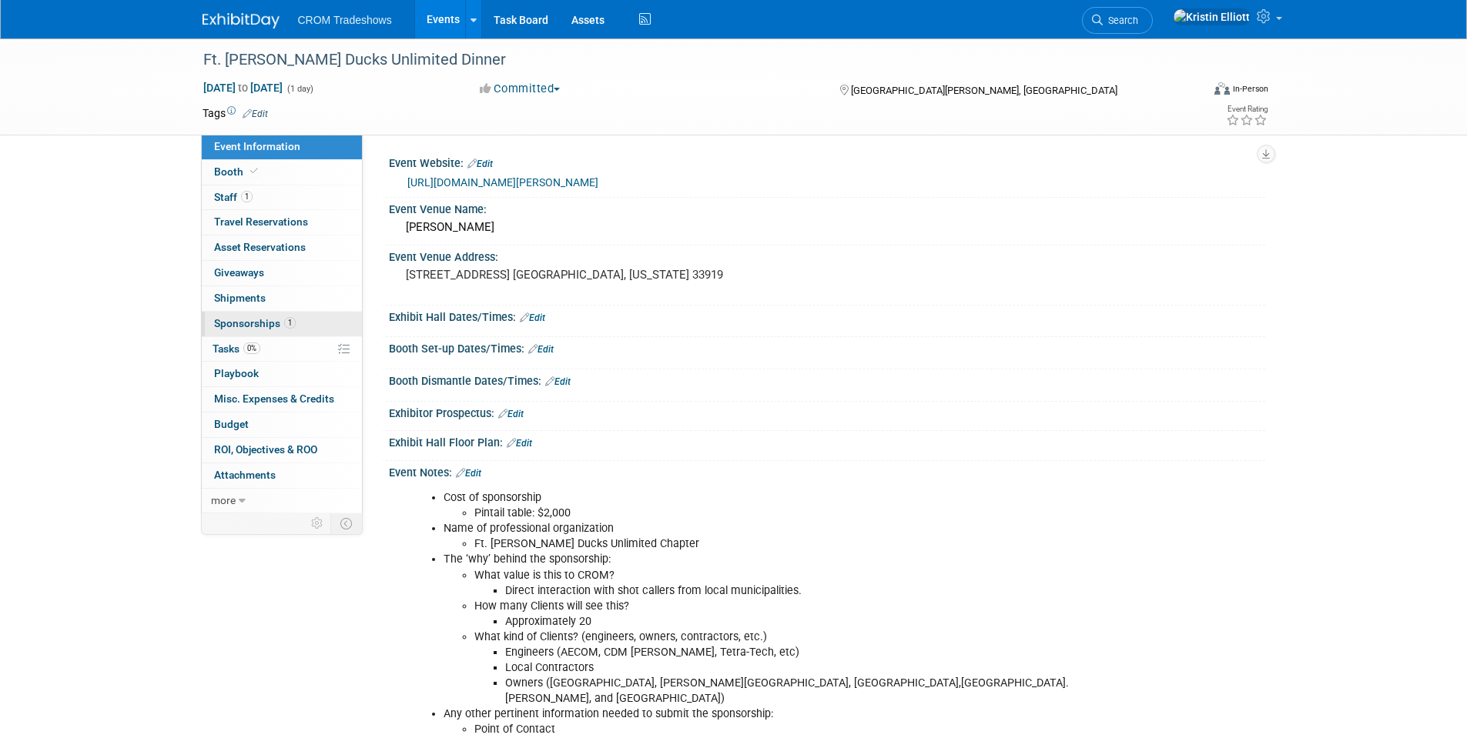
click at [272, 319] on span "Sponsorships 1" at bounding box center [255, 323] width 82 height 12
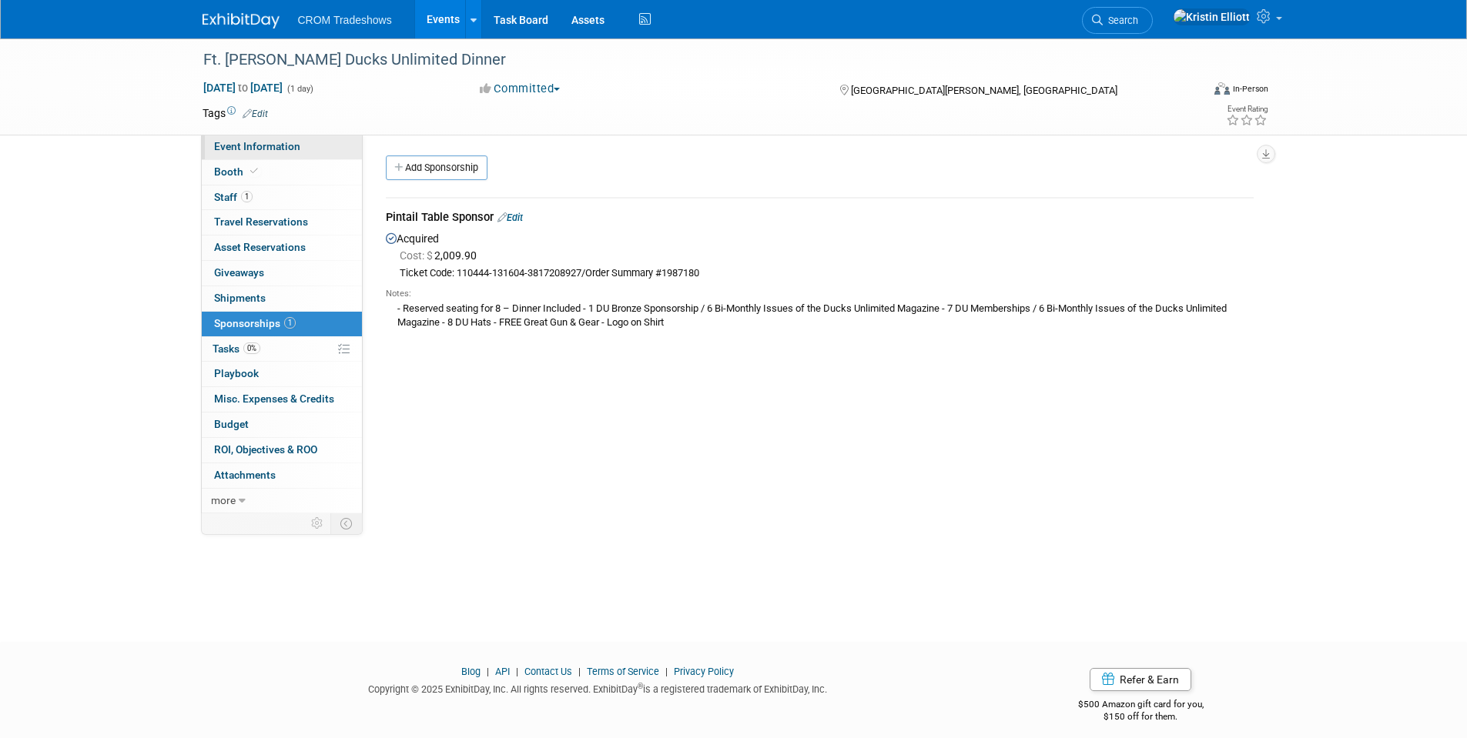
click at [253, 145] on span "Event Information" at bounding box center [257, 146] width 86 height 12
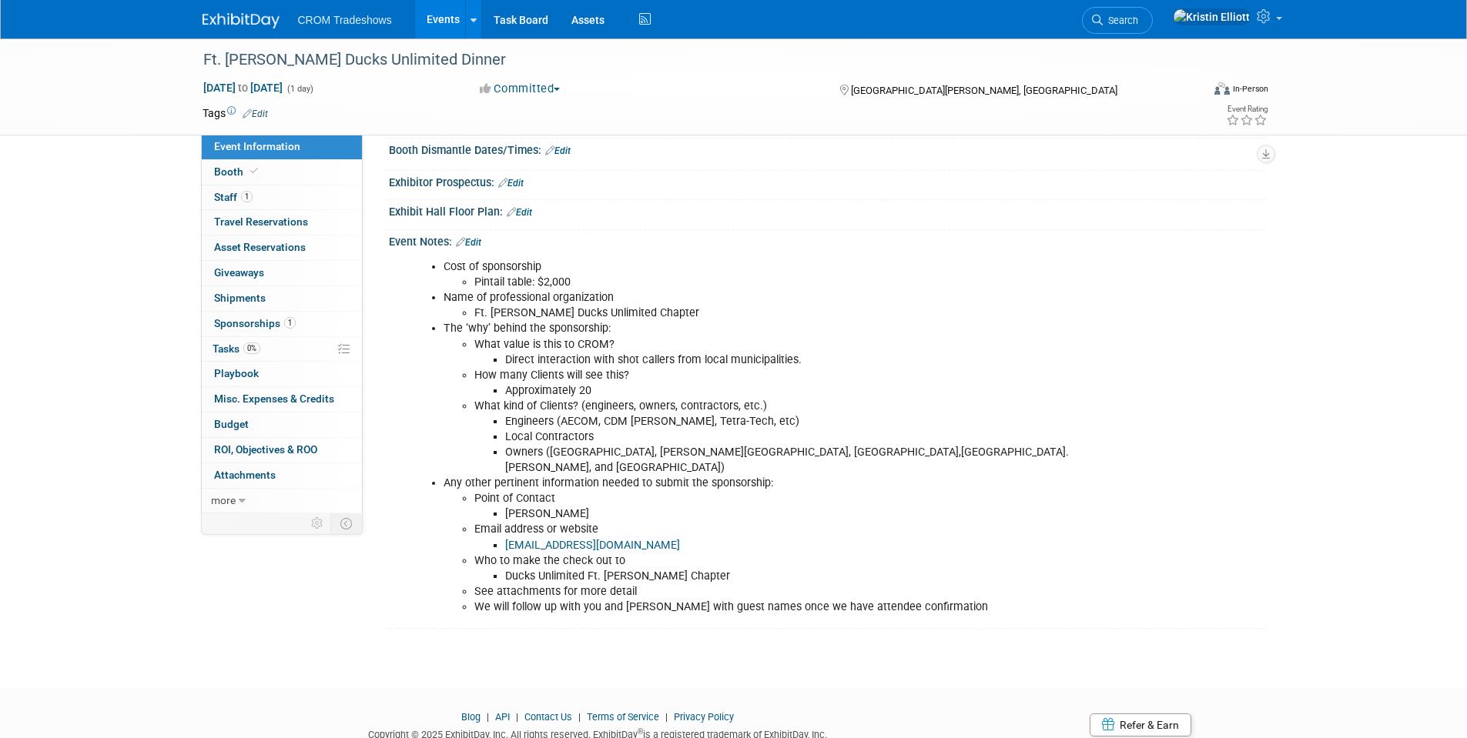
scroll to position [196, 0]
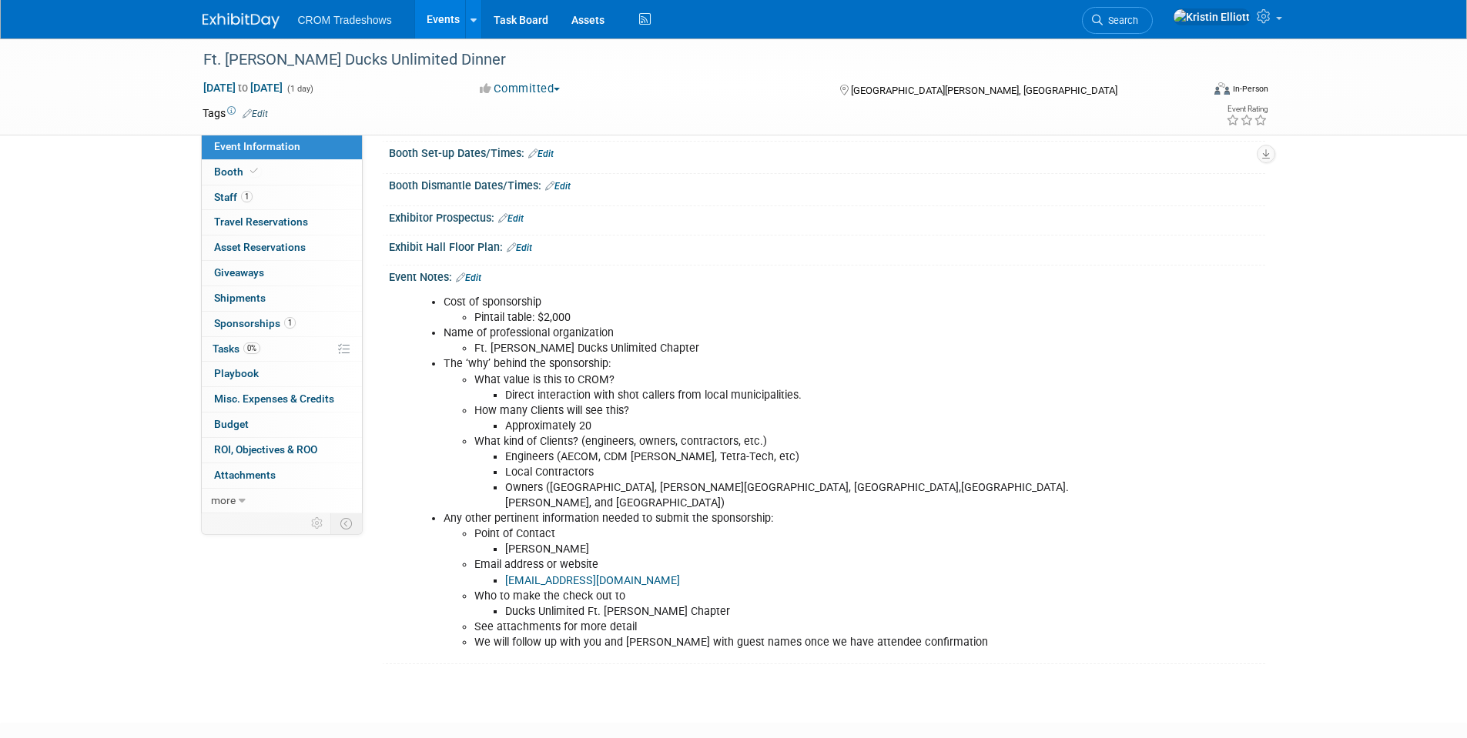
click at [432, 21] on link "Events" at bounding box center [443, 19] width 56 height 38
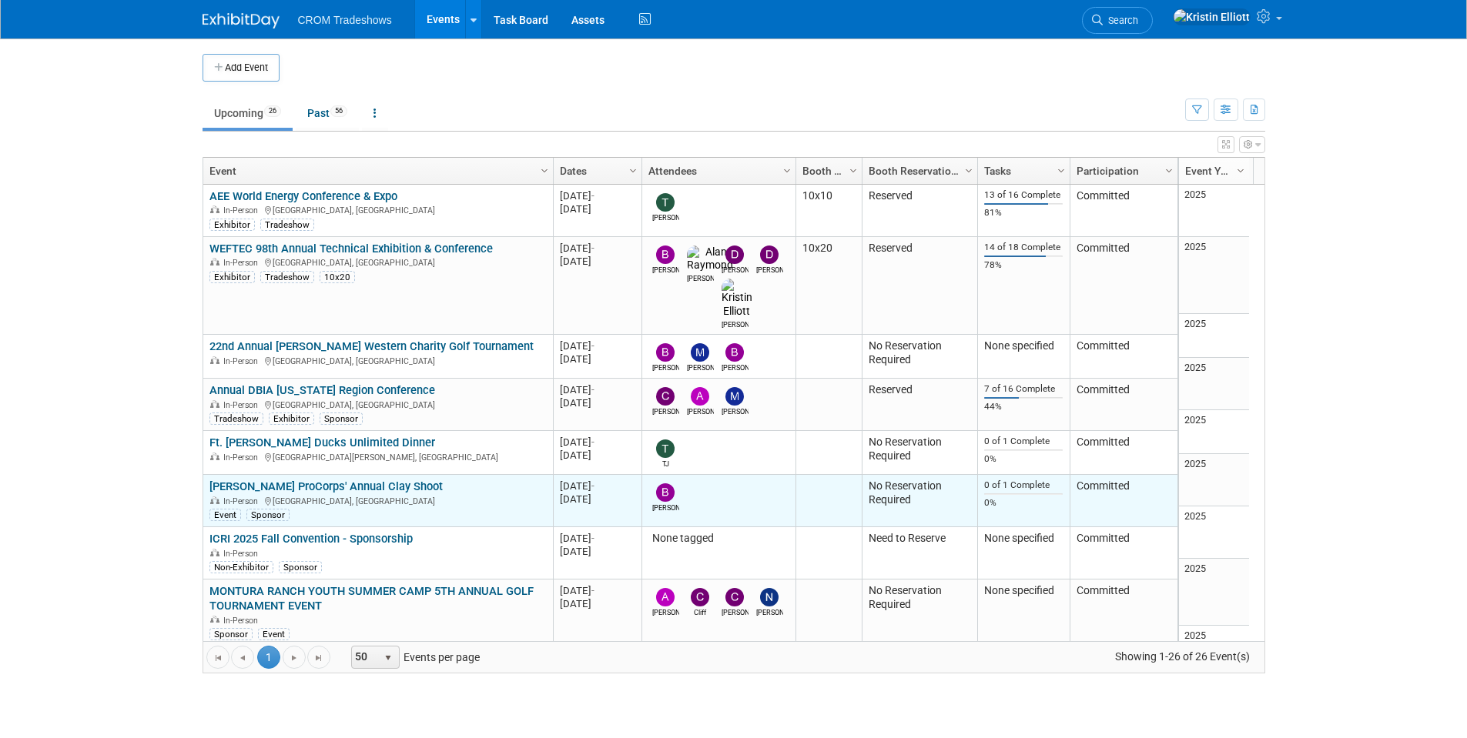
scroll to position [92, 0]
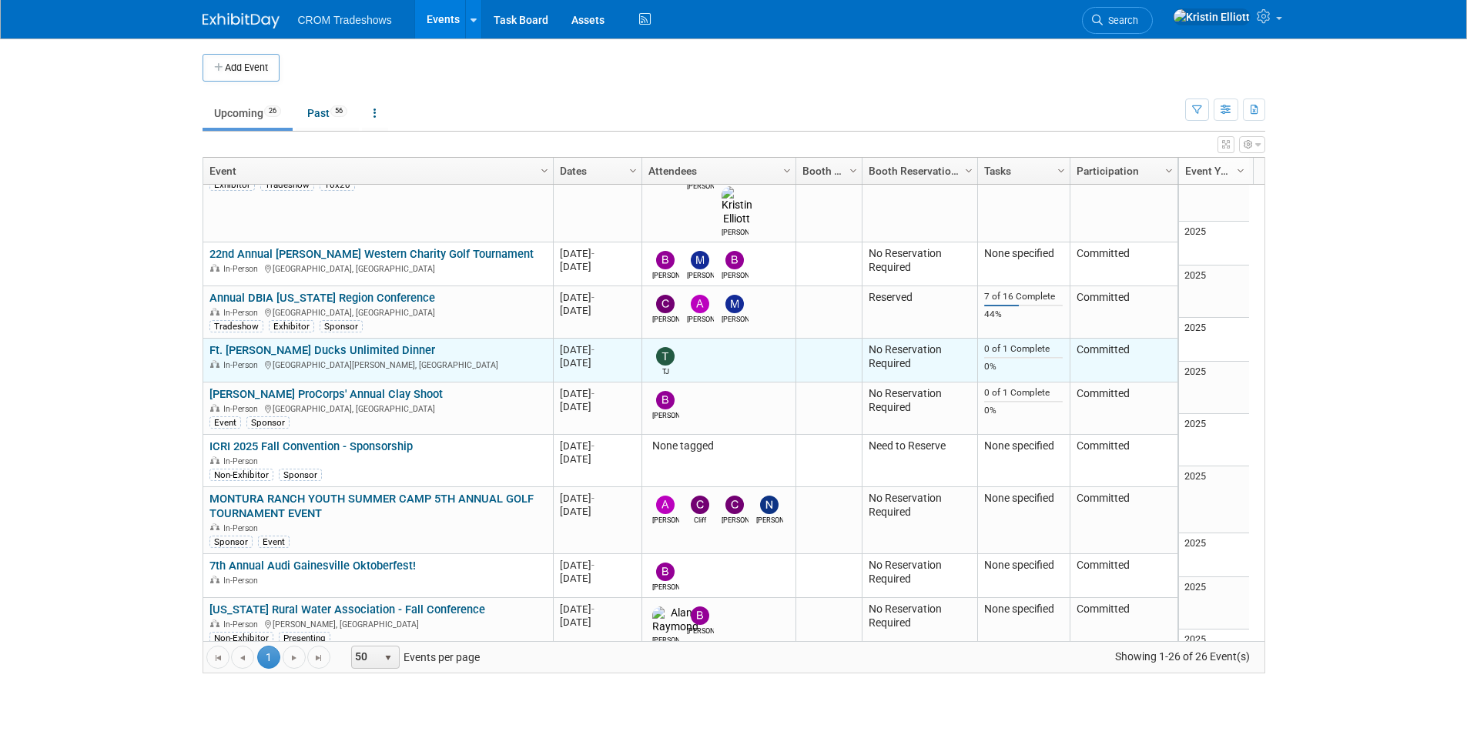
click at [294, 343] on link "Ft. [PERSON_NAME] Ducks Unlimited Dinner" at bounding box center [322, 350] width 226 height 14
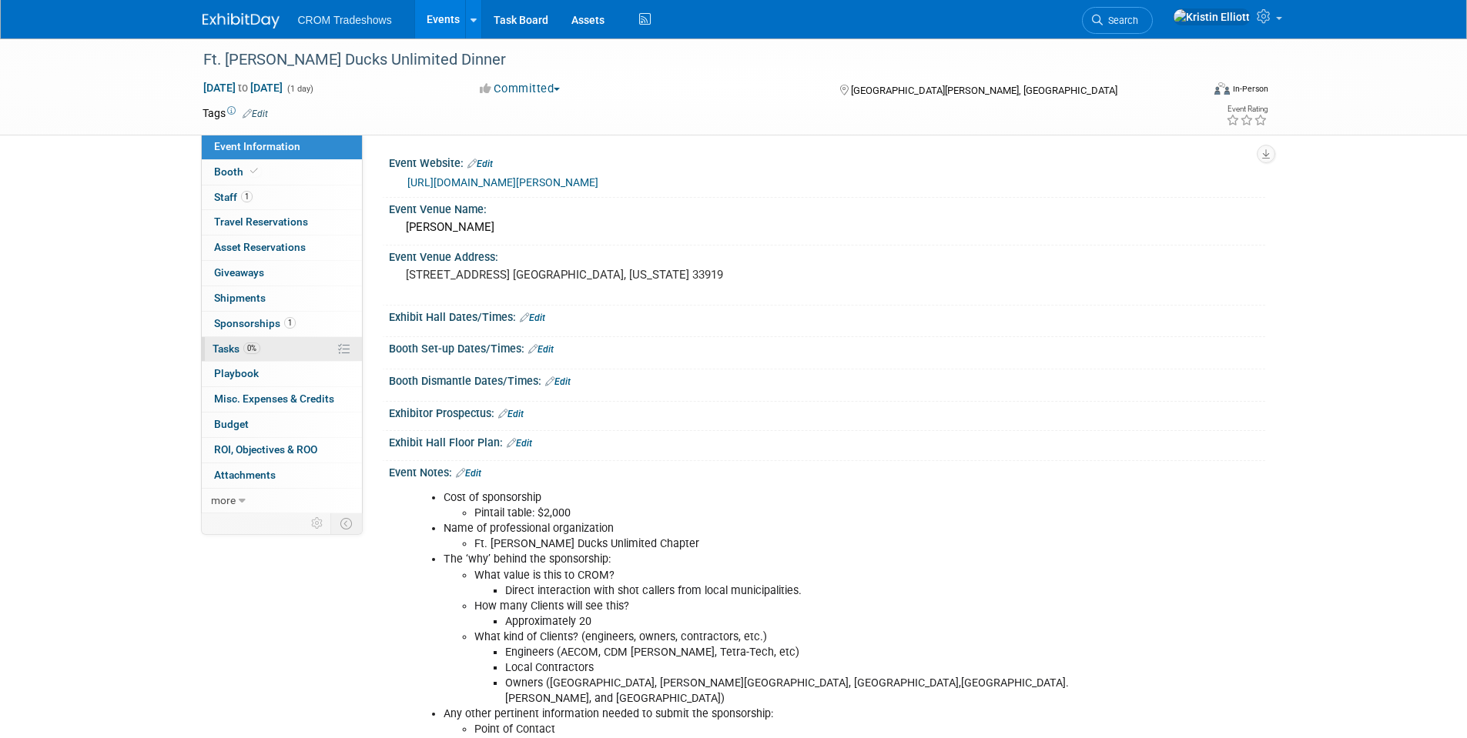
click at [258, 344] on span "0%" at bounding box center [251, 349] width 17 height 12
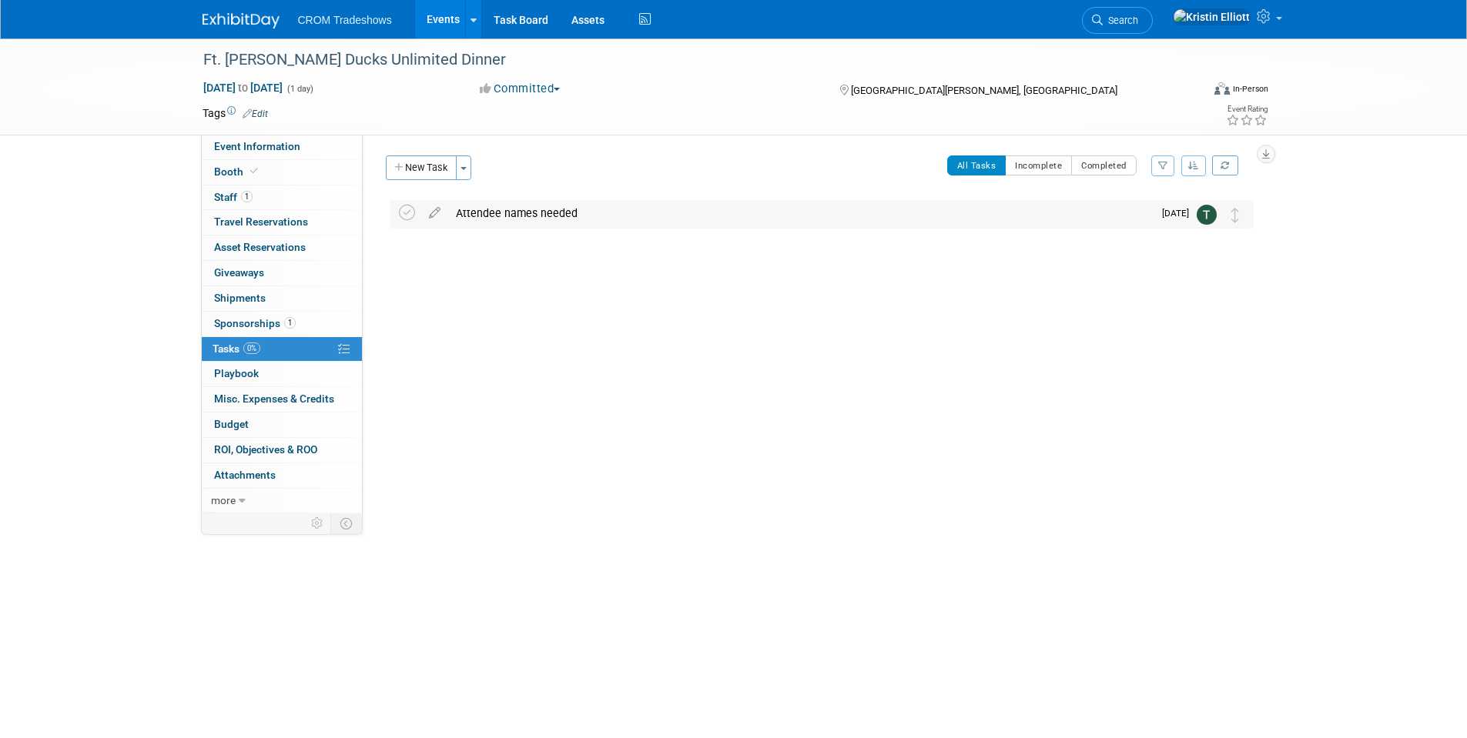
click at [544, 216] on div "Attendee names needed" at bounding box center [800, 213] width 704 height 26
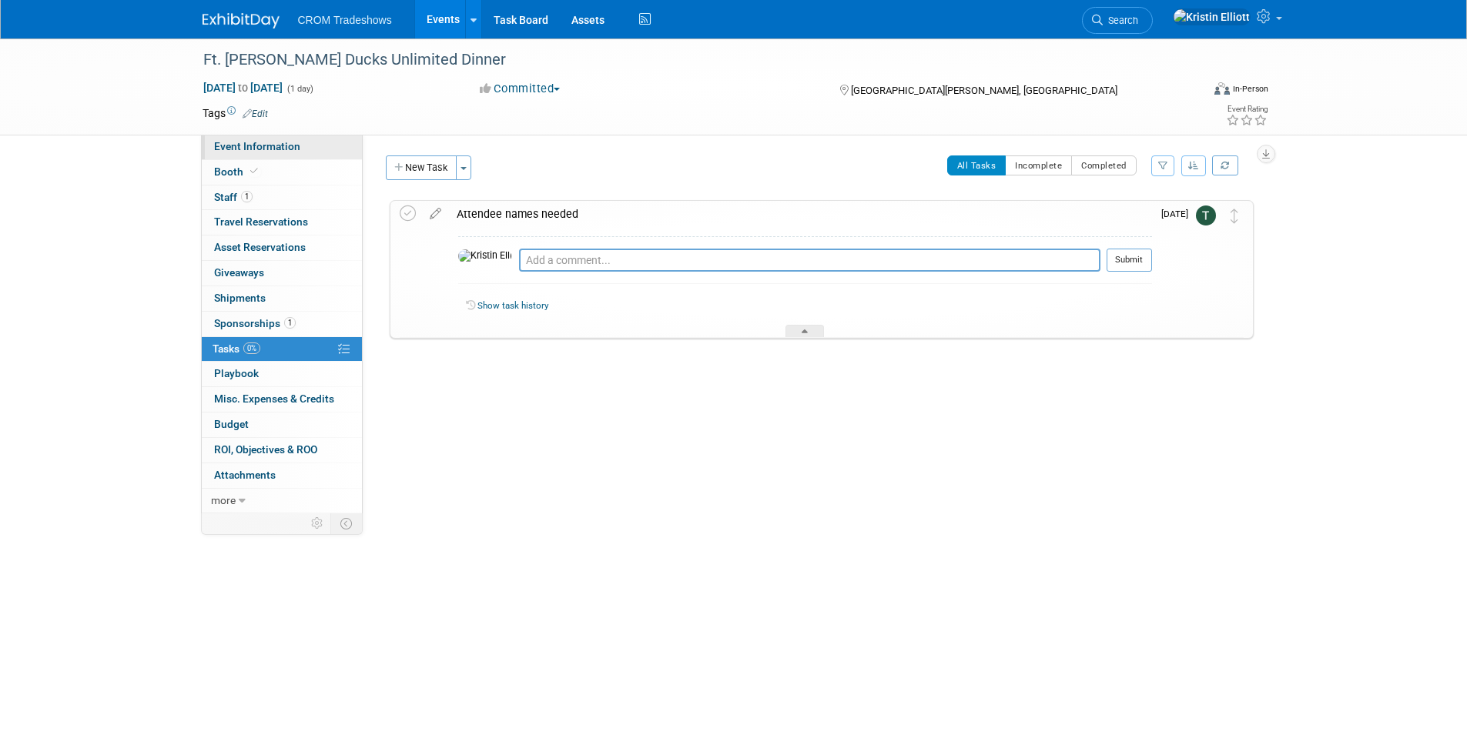
click at [252, 152] on span "Event Information" at bounding box center [257, 146] width 86 height 12
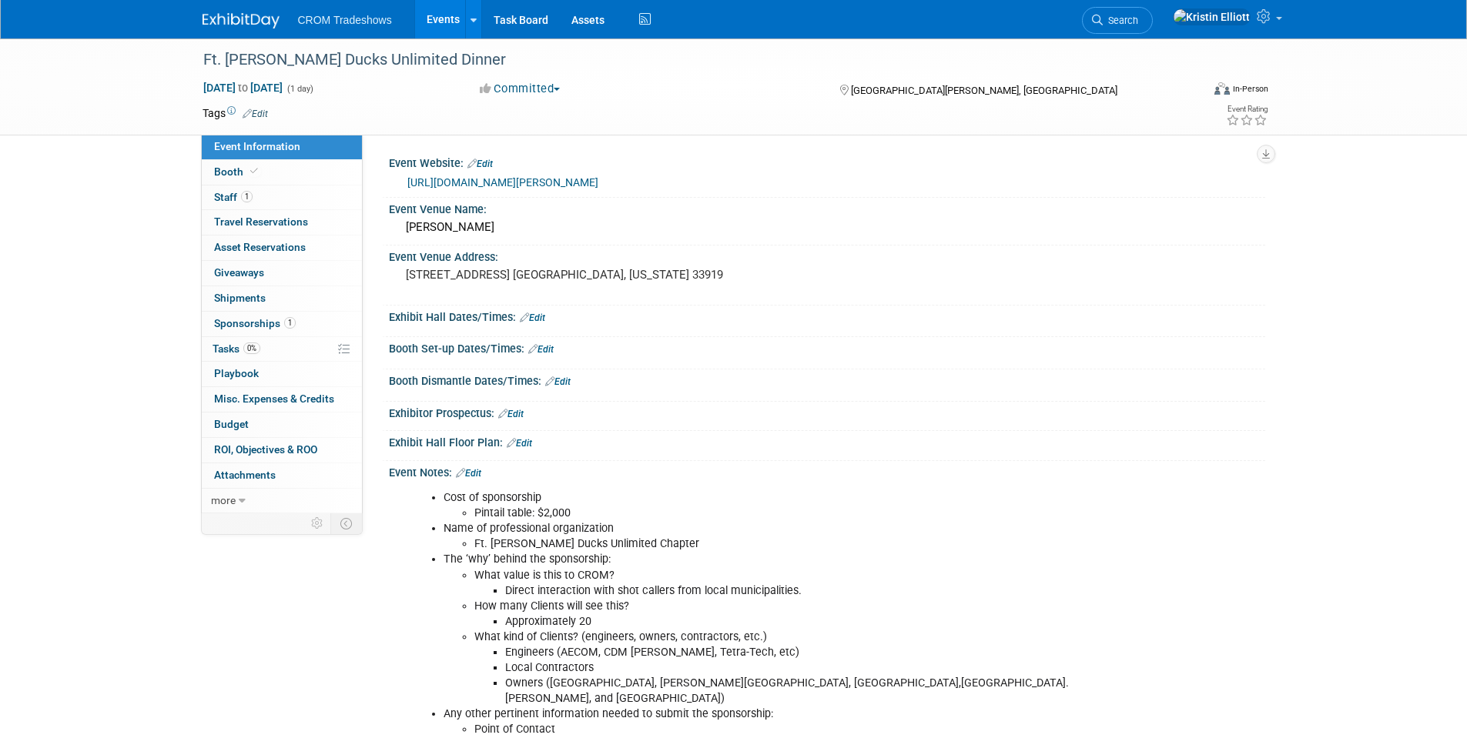
click at [436, 16] on link "Events" at bounding box center [443, 19] width 56 height 38
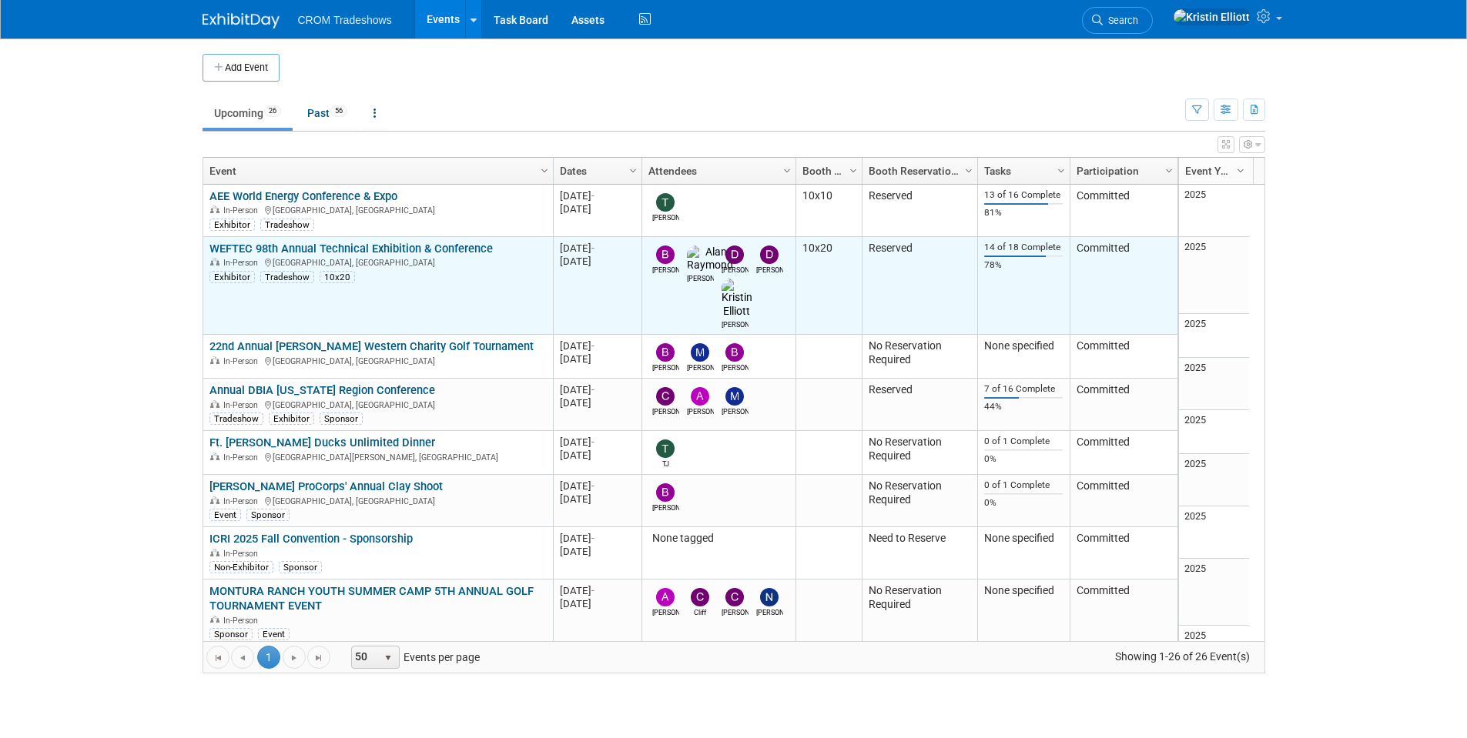
click at [394, 247] on link "WEFTEC 98th Annual Technical Exhibition & Conference" at bounding box center [350, 249] width 283 height 14
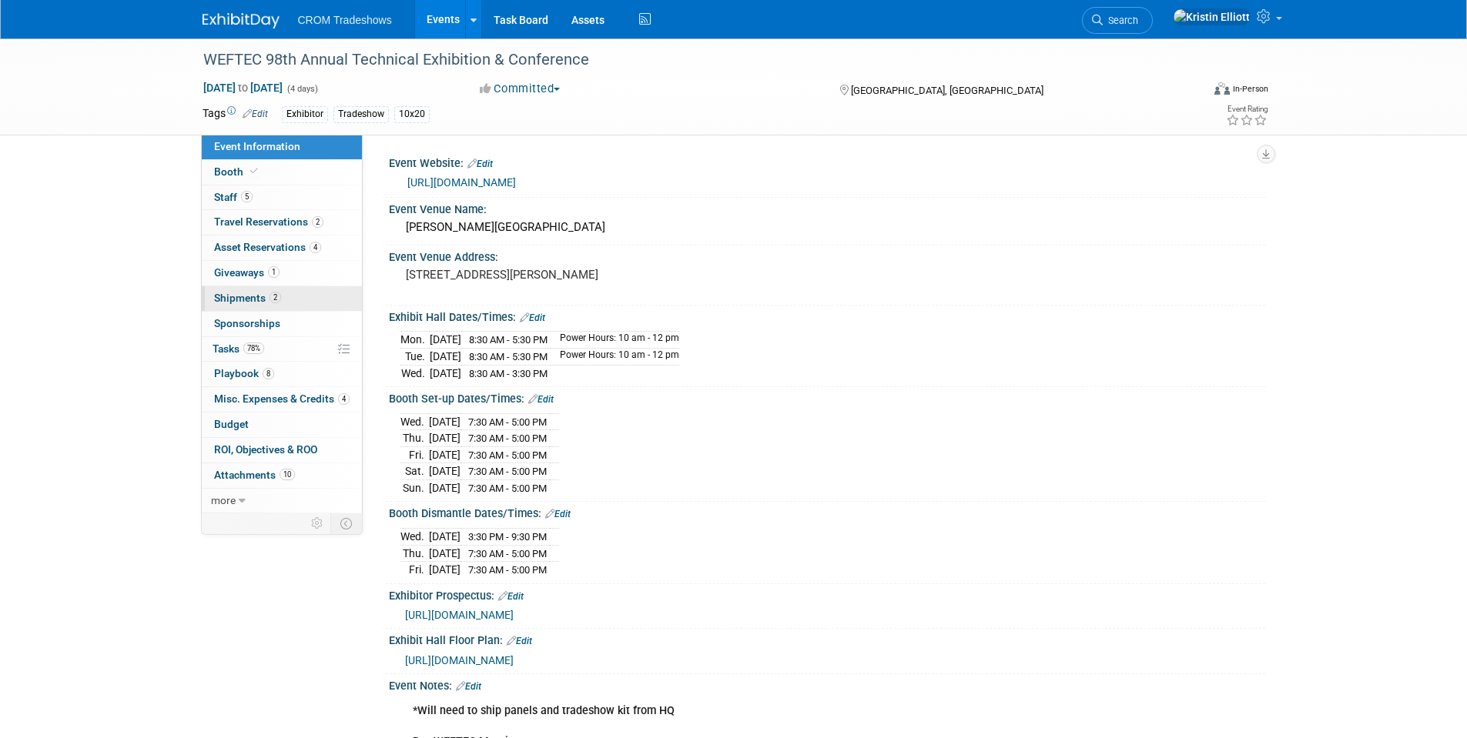
click at [279, 299] on span "2" at bounding box center [275, 298] width 12 height 12
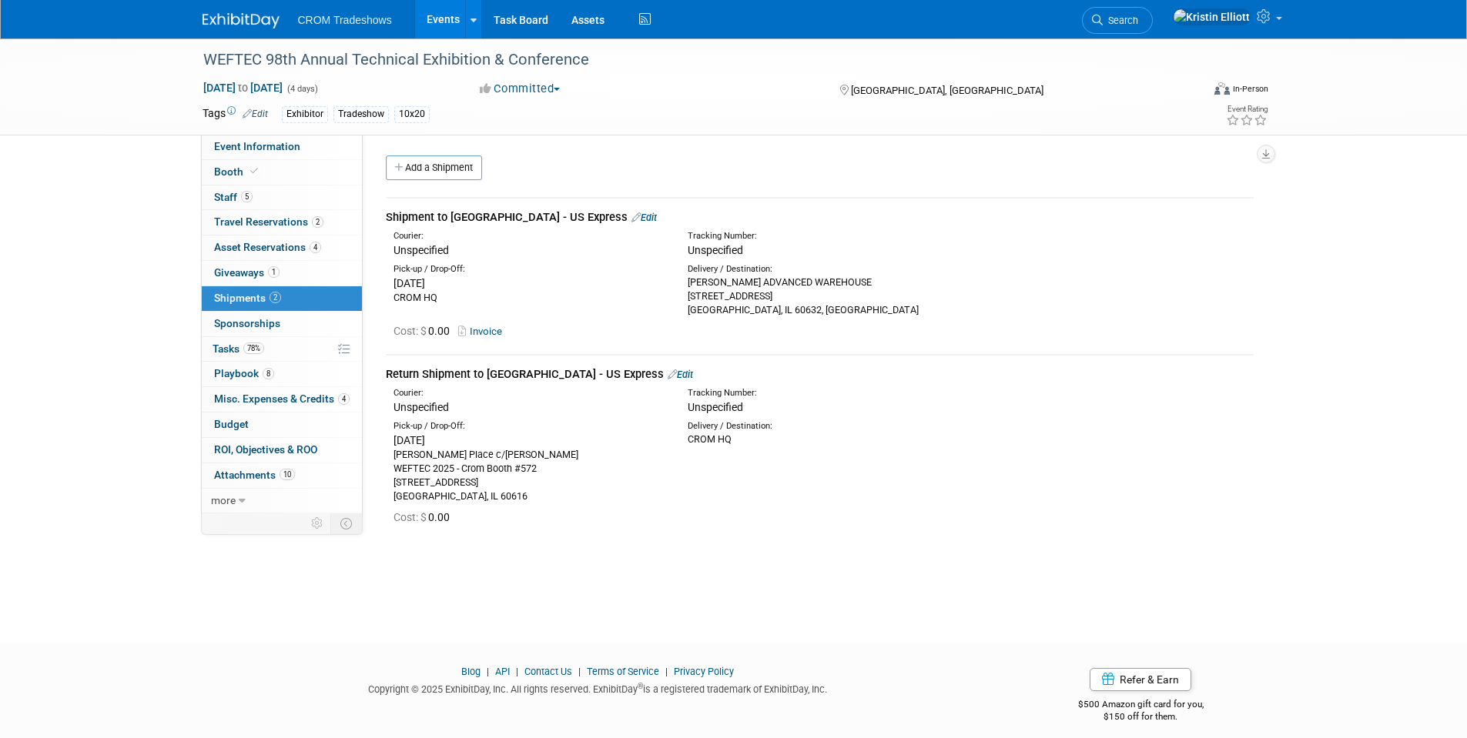
click at [167, 371] on div "WEFTEC 98th Annual Technical Exhibition & Conference [DATE] to [DATE] (4 days) …" at bounding box center [733, 326] width 1467 height 576
click at [162, 373] on div "WEFTEC 98th Annual Technical Exhibition & Conference [DATE] to [DATE] (4 days) …" at bounding box center [733, 326] width 1467 height 576
click at [631, 220] on link "Edit" at bounding box center [643, 218] width 25 height 12
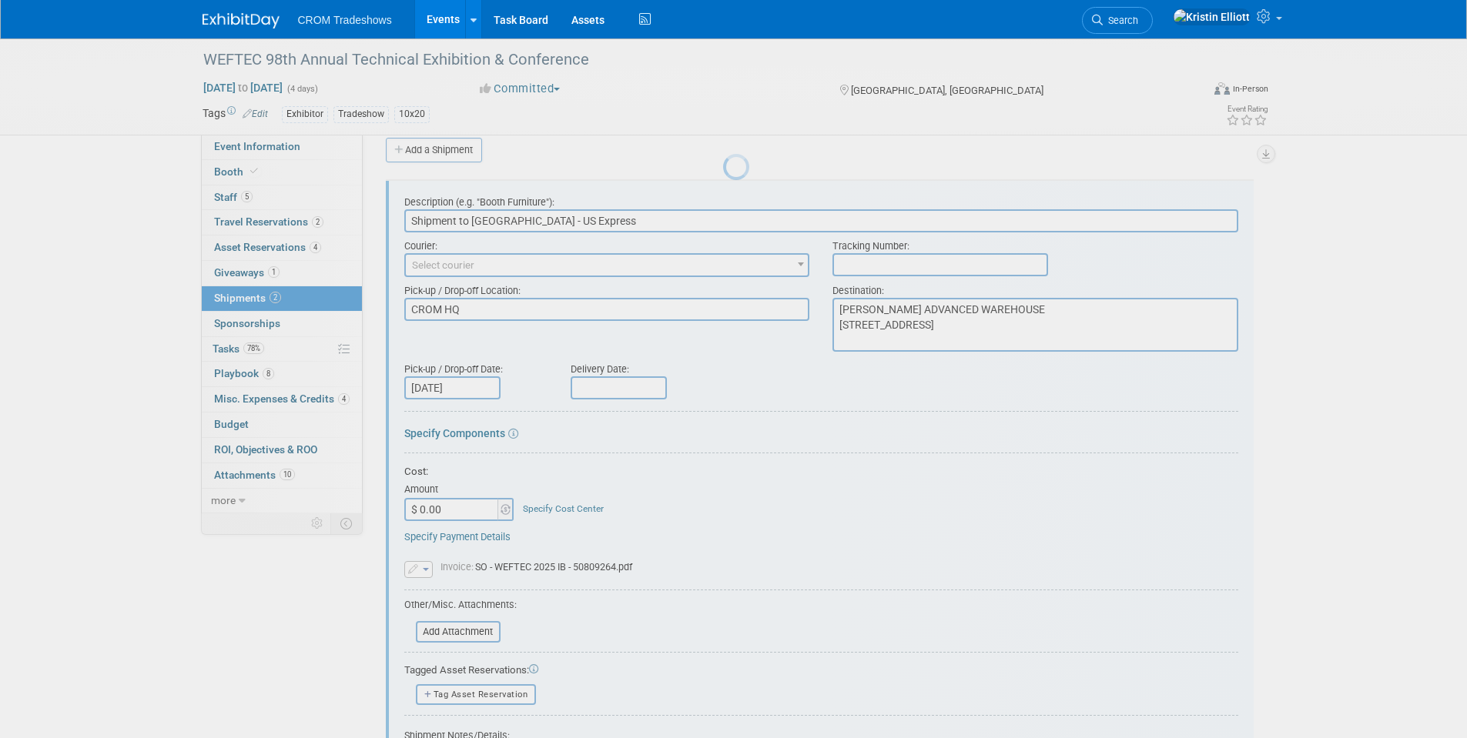
scroll to position [23, 0]
